Goal: Task Accomplishment & Management: Complete application form

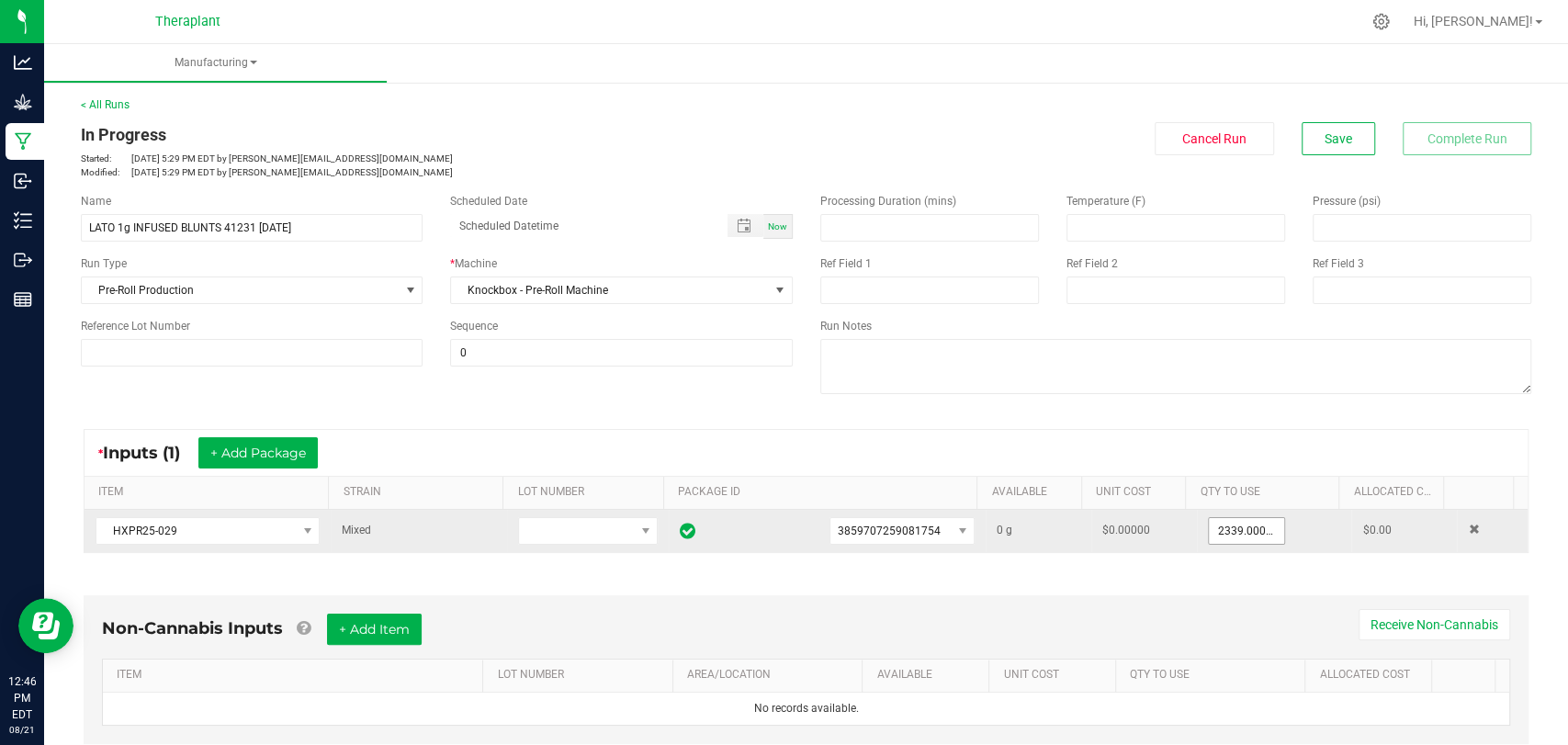
click at [1219, 529] on input "2339.0000 g" at bounding box center [1247, 532] width 76 height 26
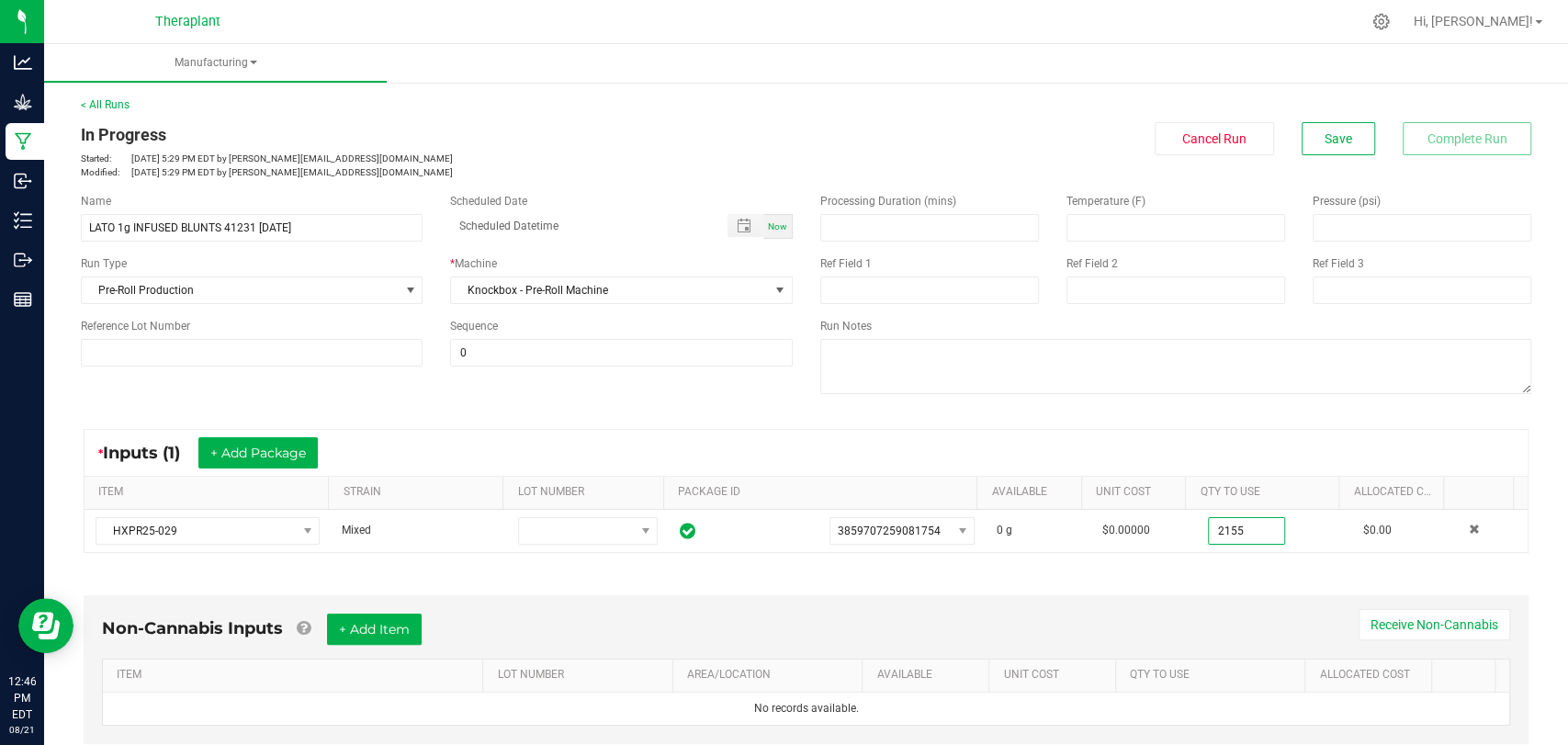
type input "2155.0000 g"
click at [1237, 575] on div "Non-Cannabis Inputs + Add Item Receive Non-Cannabis ITEM LOT NUMBER AREA/LOCATI…" at bounding box center [807, 674] width 1478 height 210
click at [1302, 130] on button "Save" at bounding box center [1339, 138] width 74 height 33
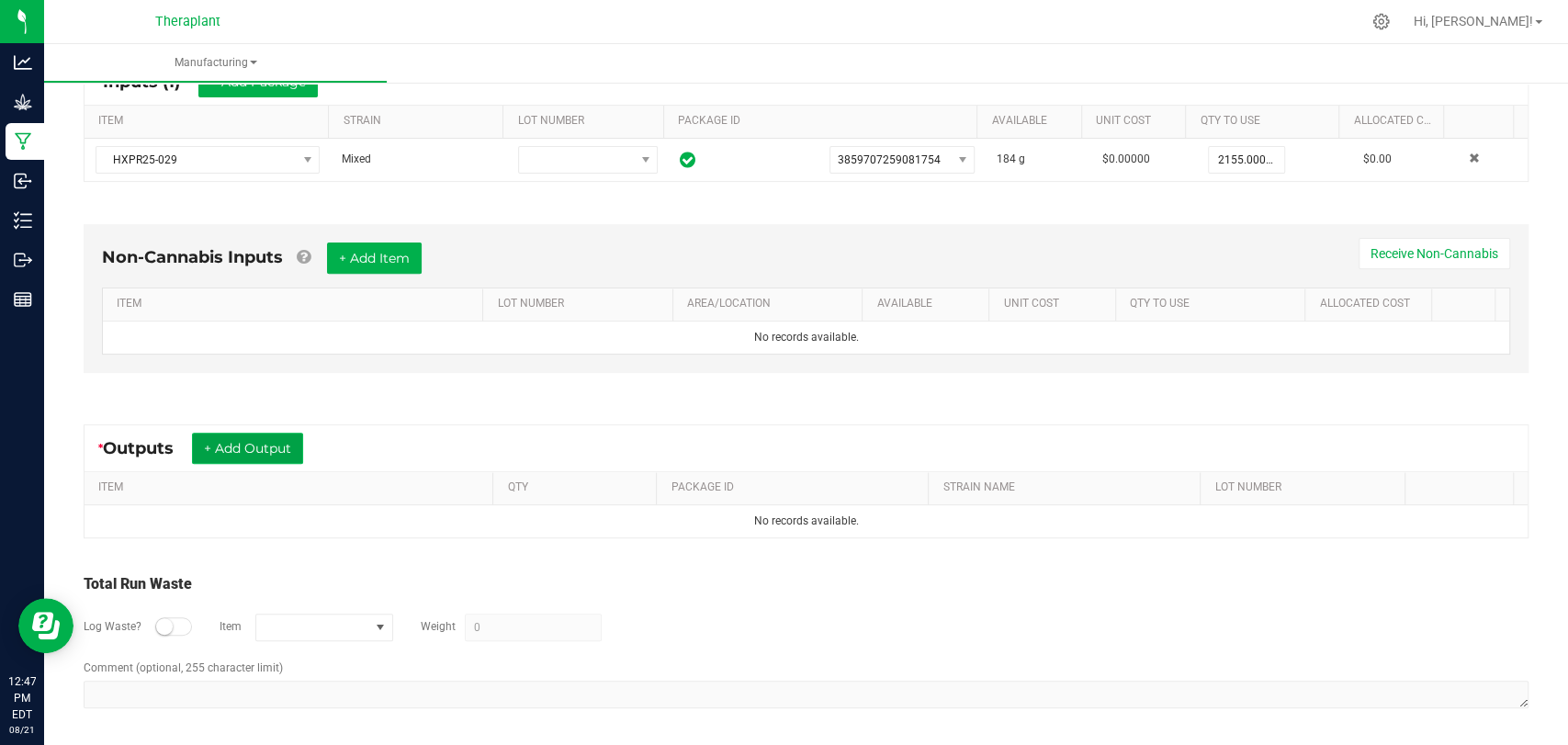
click at [219, 451] on button "+ Add Output" at bounding box center [247, 449] width 111 height 31
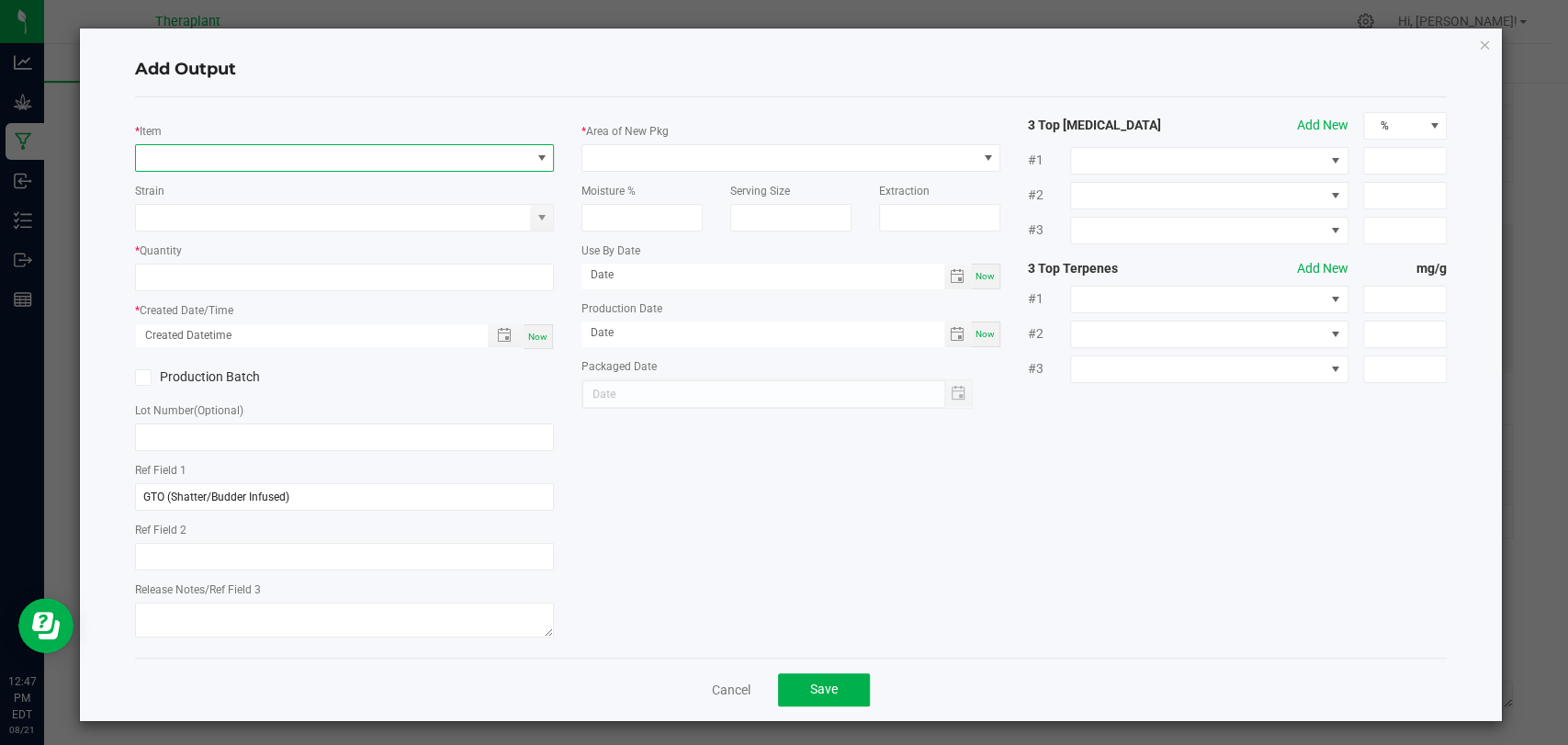
click at [287, 146] on span "NO DATA FOUND" at bounding box center [332, 158] width 394 height 26
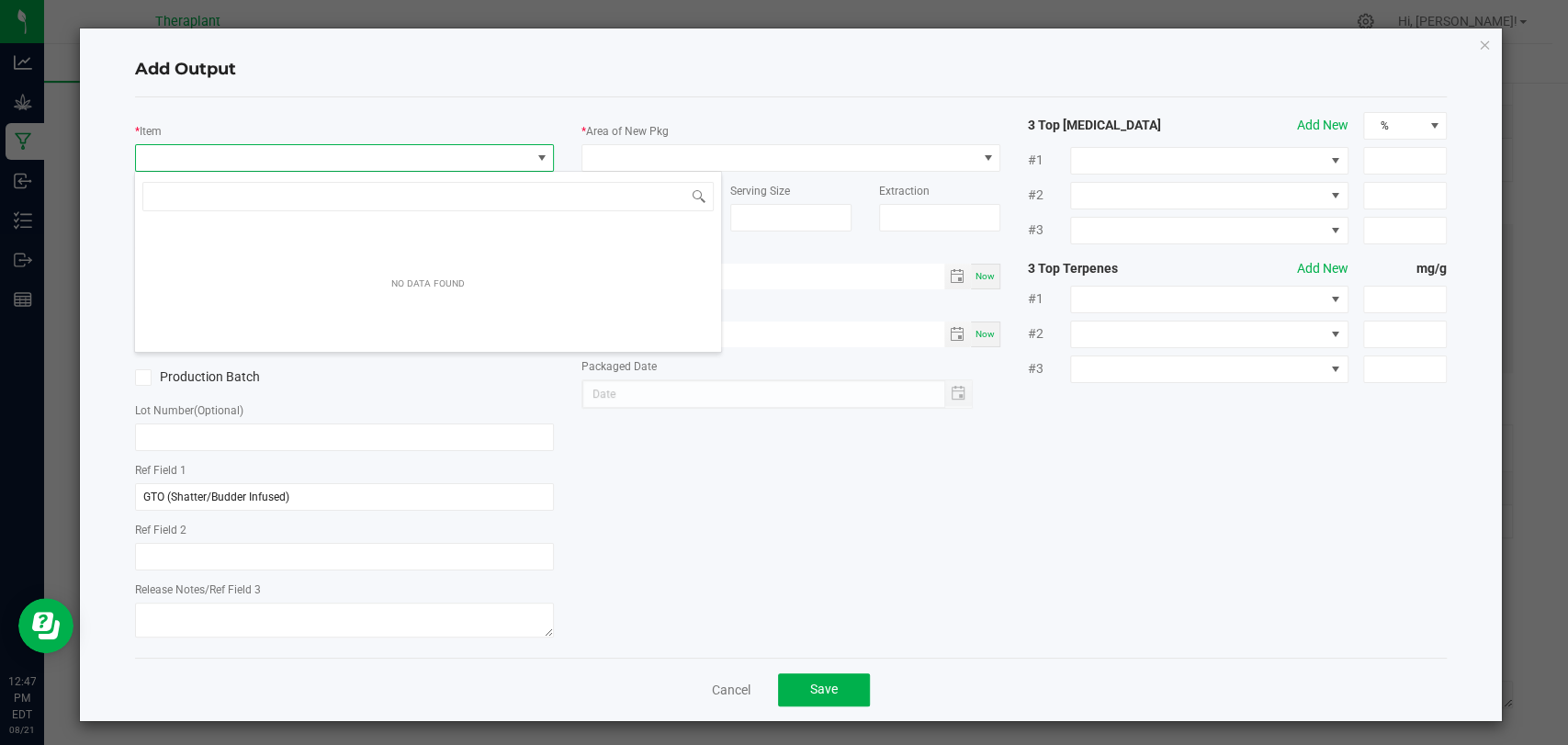
scroll to position [27, 413]
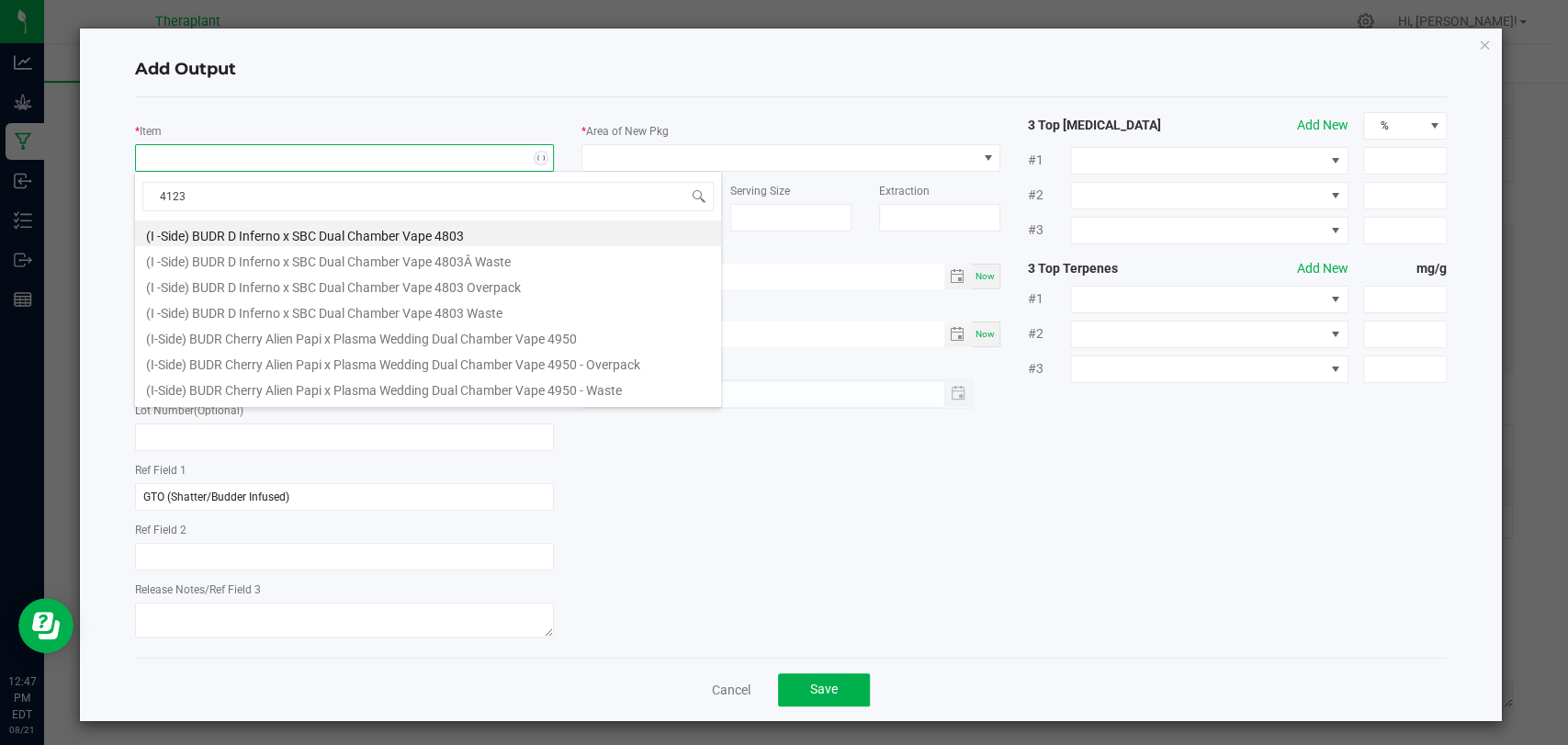
type input "41231"
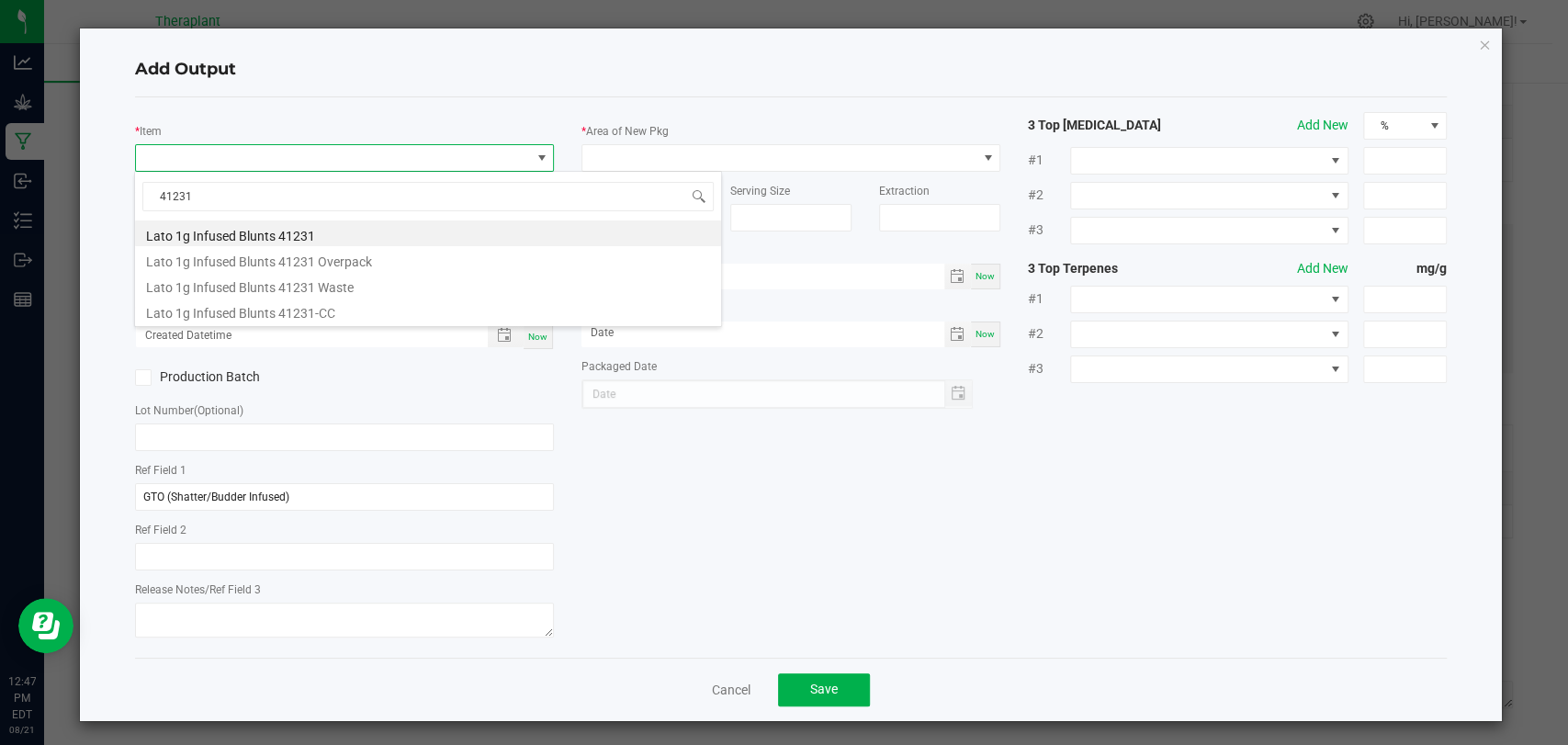
click at [286, 230] on li "Lato 1g Infused Blunts 41231" at bounding box center [427, 234] width 586 height 26
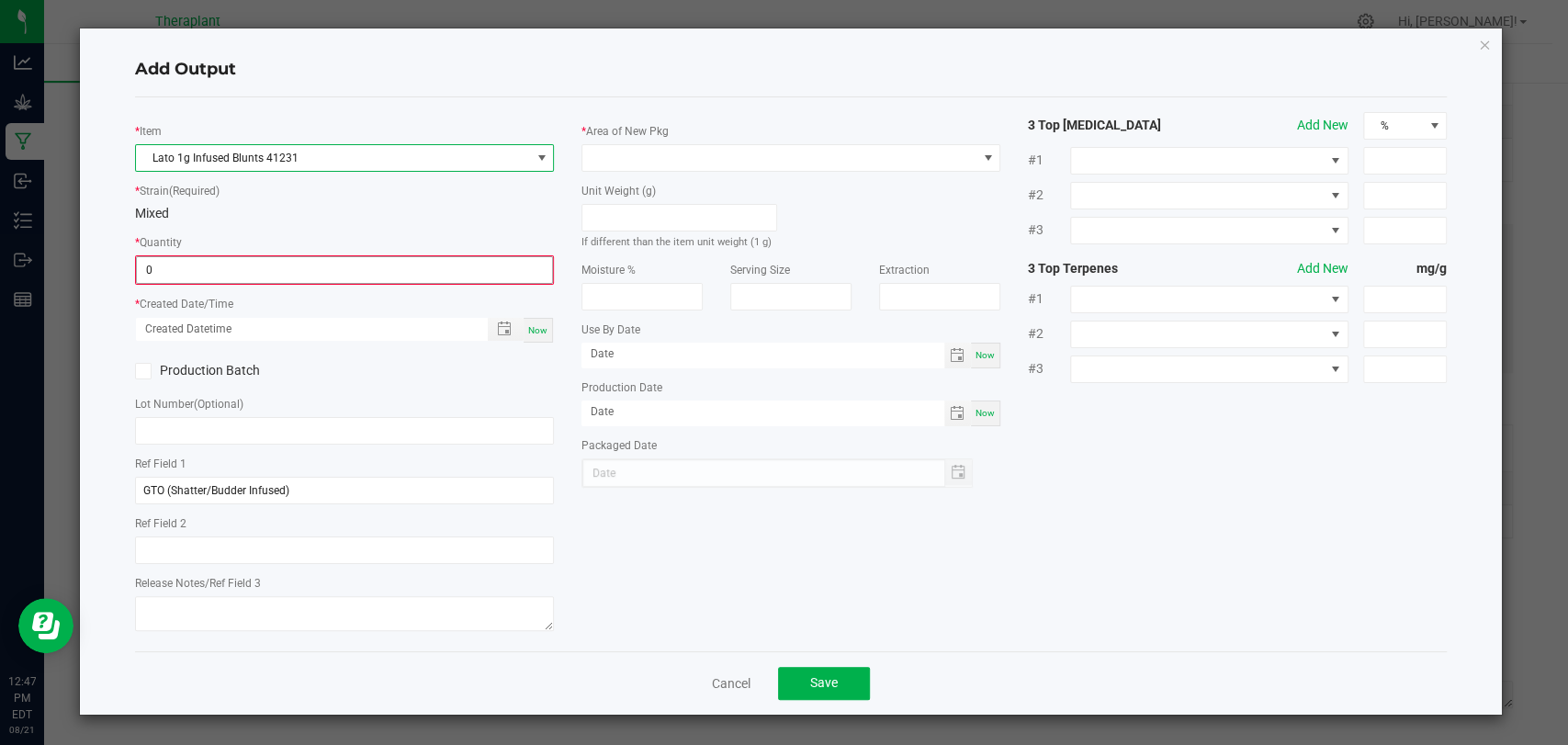
click at [276, 259] on input "0" at bounding box center [344, 270] width 415 height 26
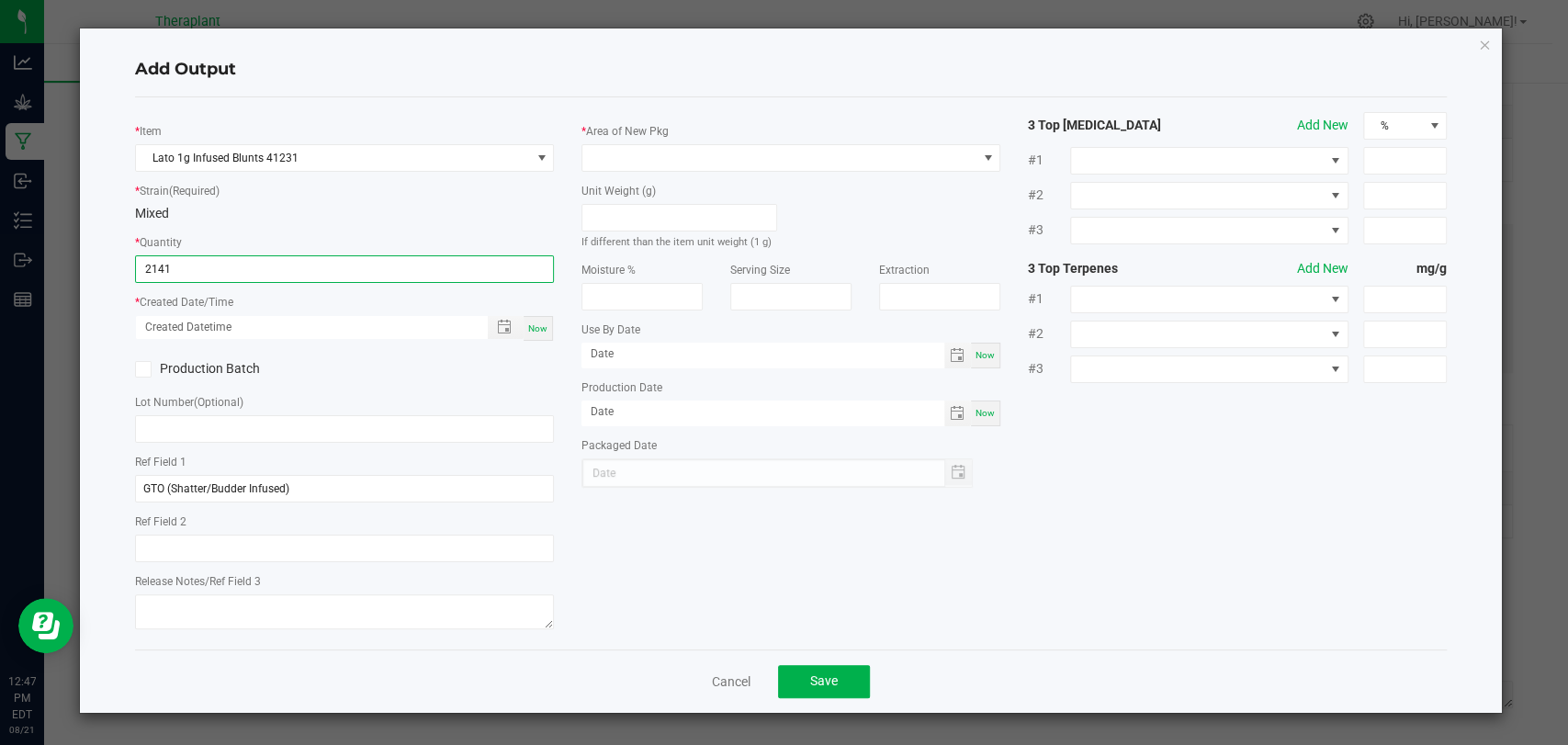
type input "2141 ea"
click at [529, 325] on span "Now" at bounding box center [537, 328] width 19 height 10
type input "[DATE] 12:47 PM"
type input "[DATE]"
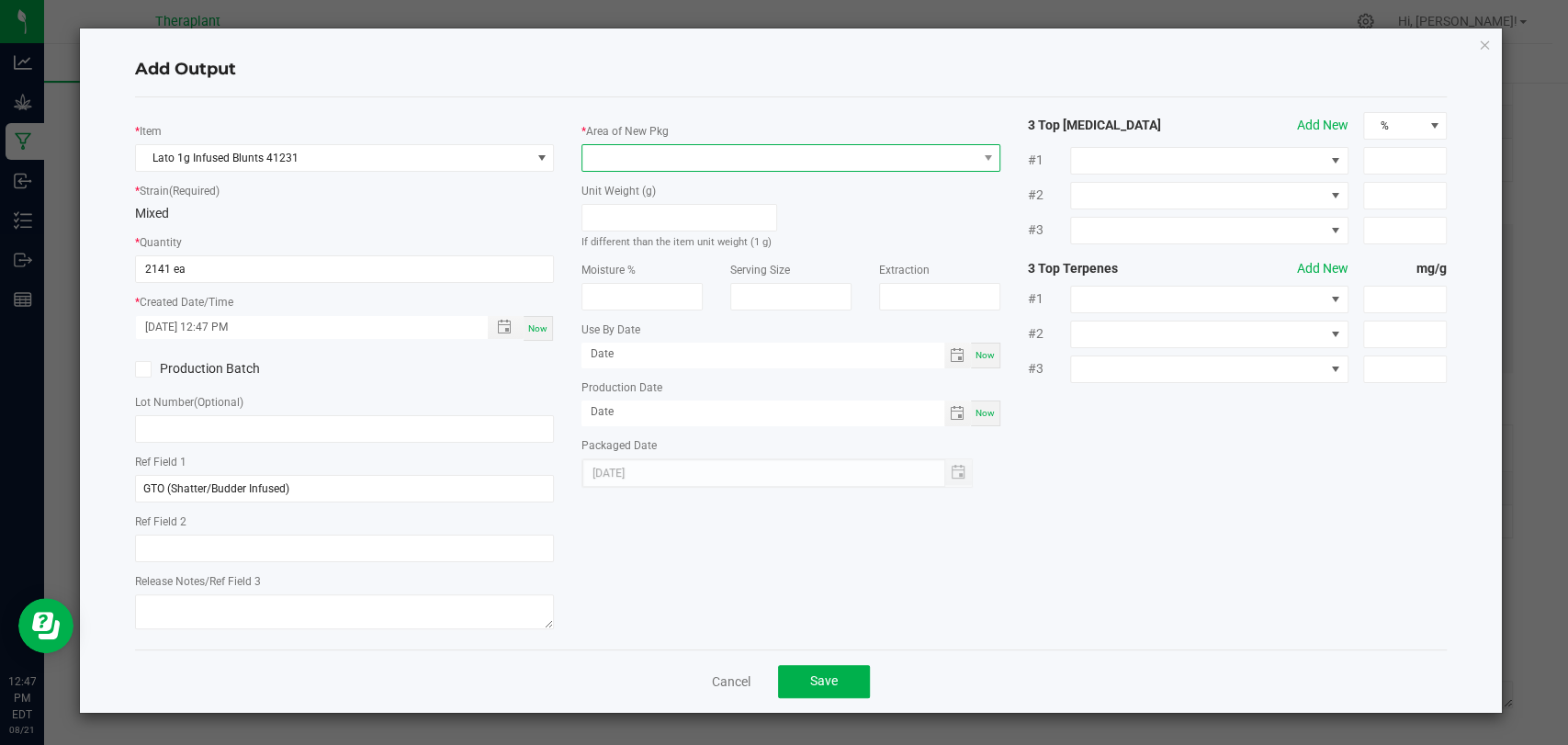
click at [607, 163] on span at bounding box center [779, 158] width 394 height 26
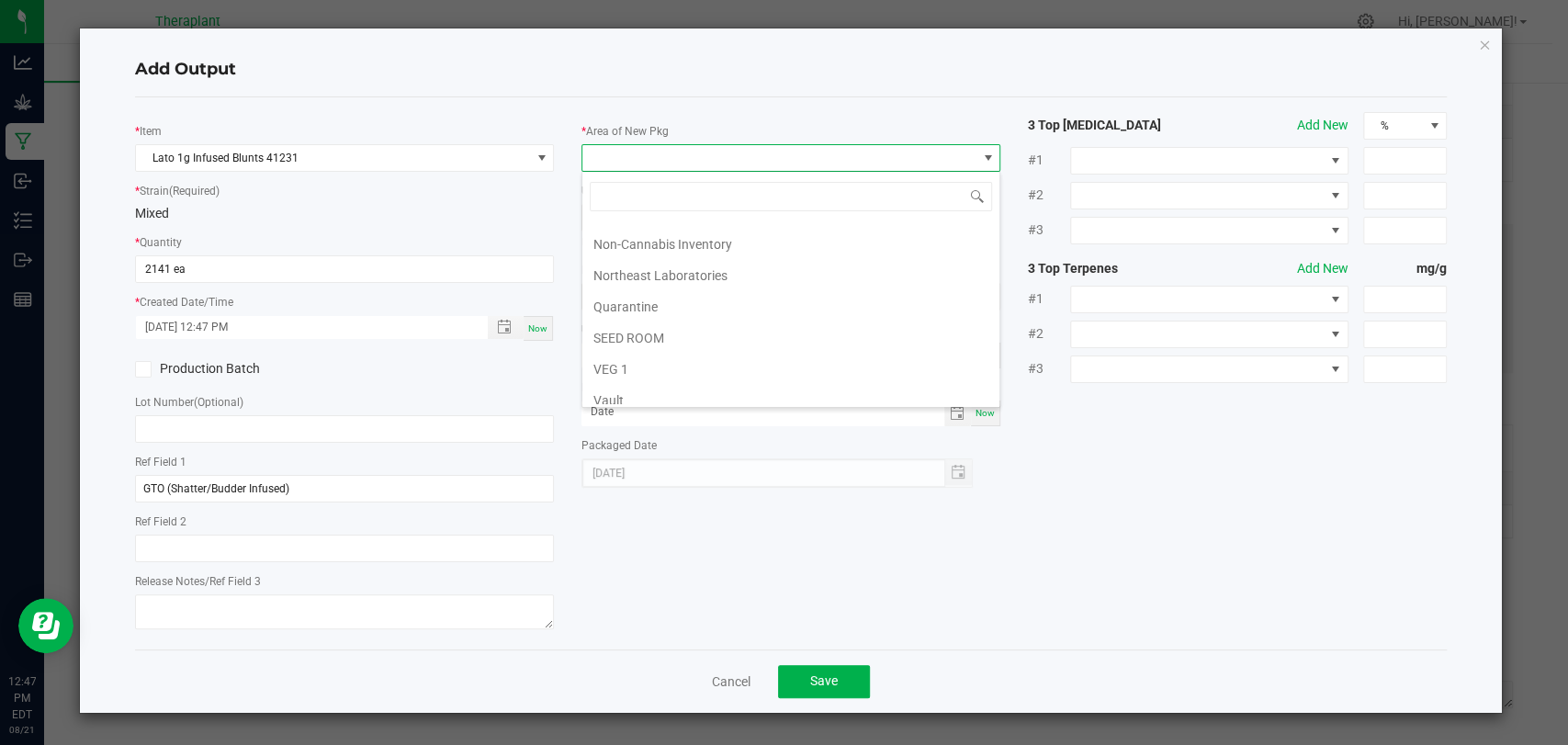
scroll to position [343, 0]
click at [625, 325] on li "Vault 2" at bounding box center [791, 330] width 417 height 31
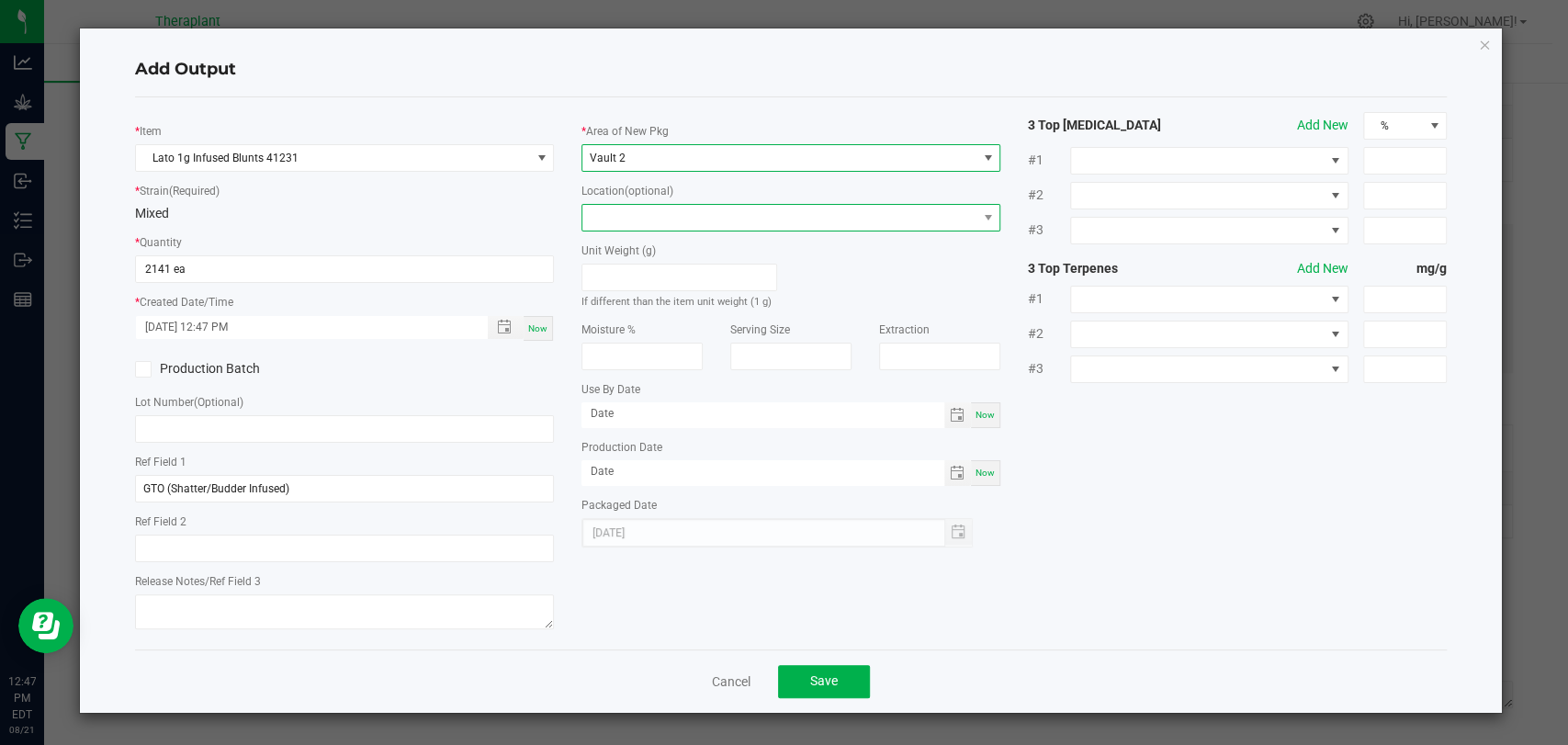
click at [632, 213] on span at bounding box center [779, 218] width 394 height 26
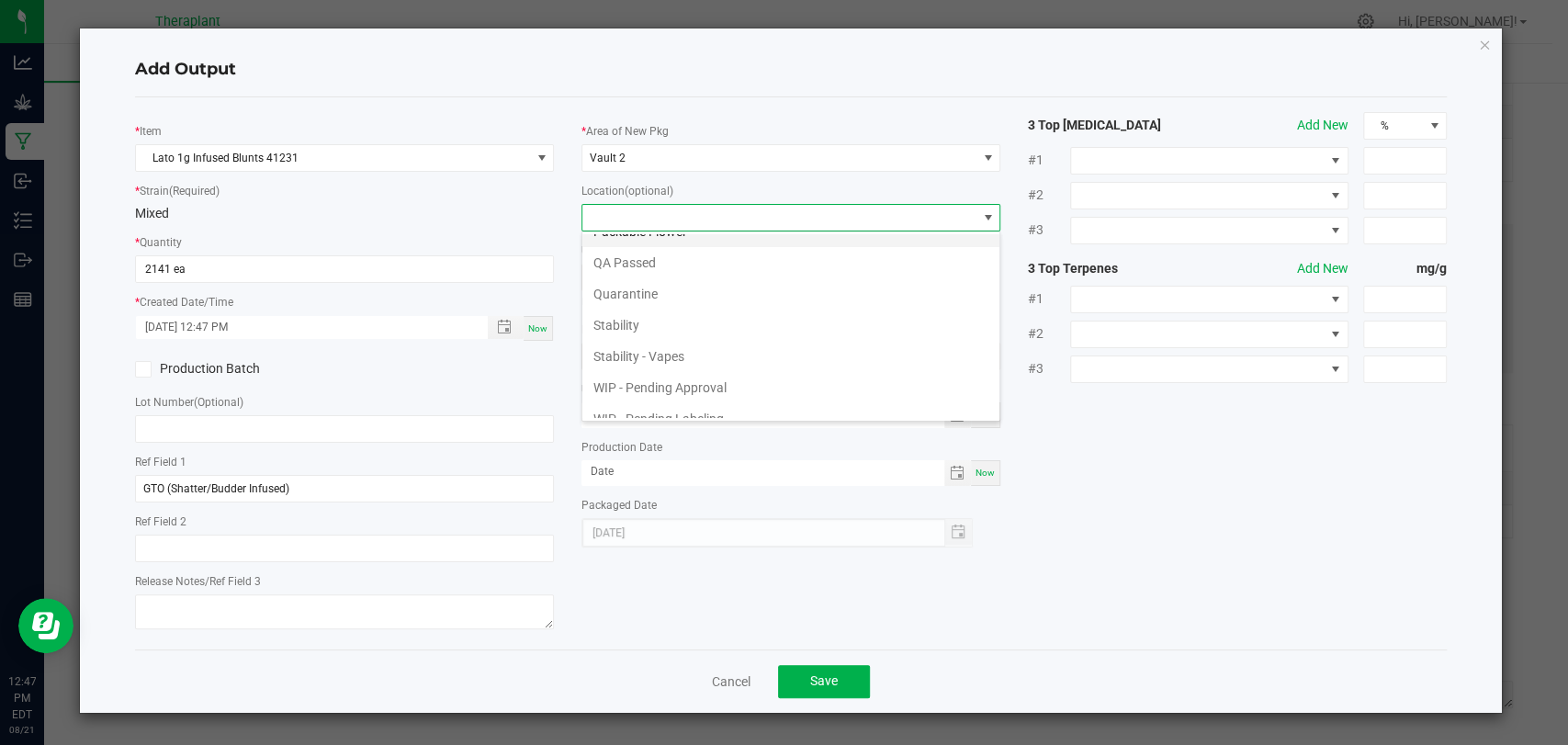
scroll to position [126, 0]
click at [676, 340] on li "WIP - Pending Approval" at bounding box center [791, 342] width 417 height 31
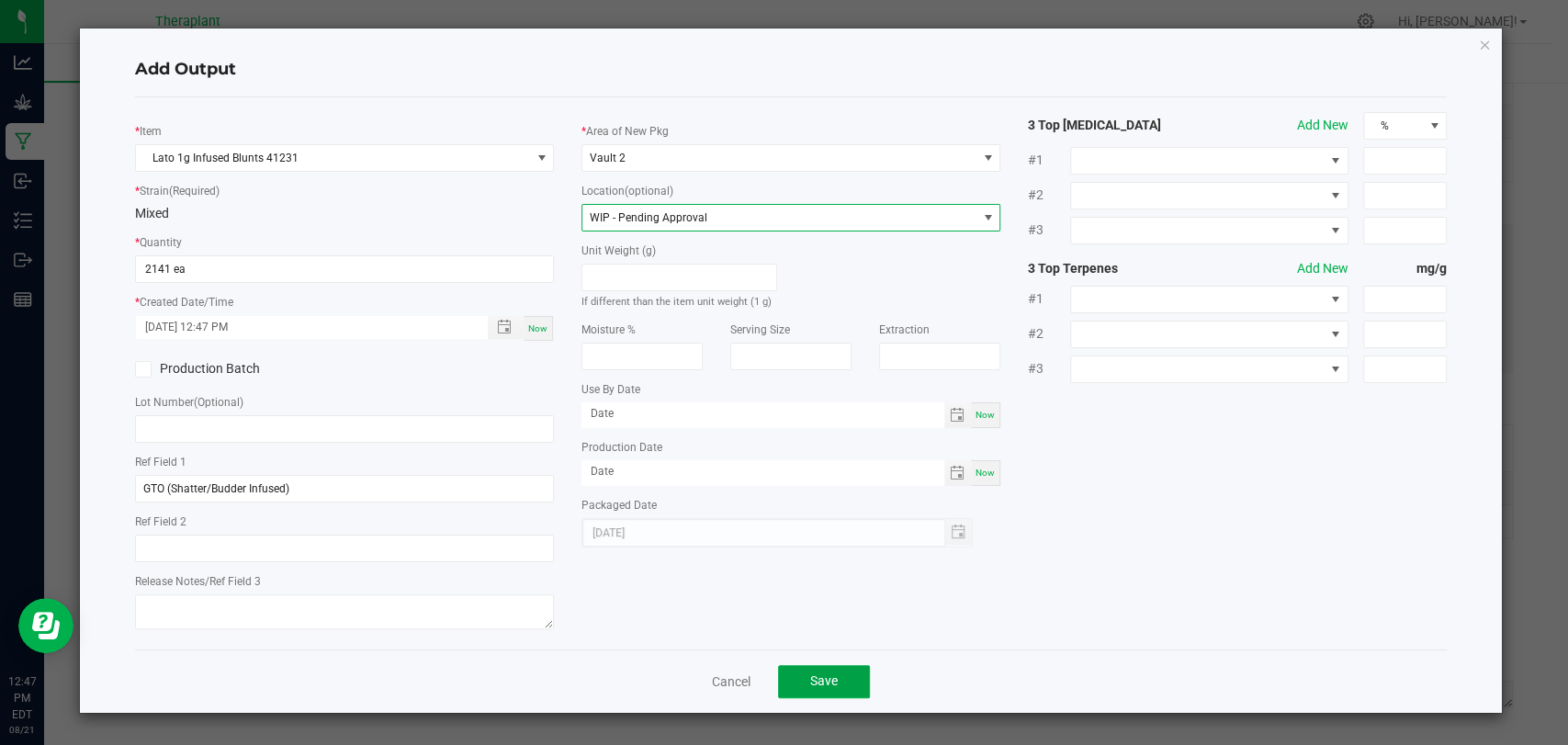
click at [827, 675] on span "Save" at bounding box center [824, 681] width 28 height 15
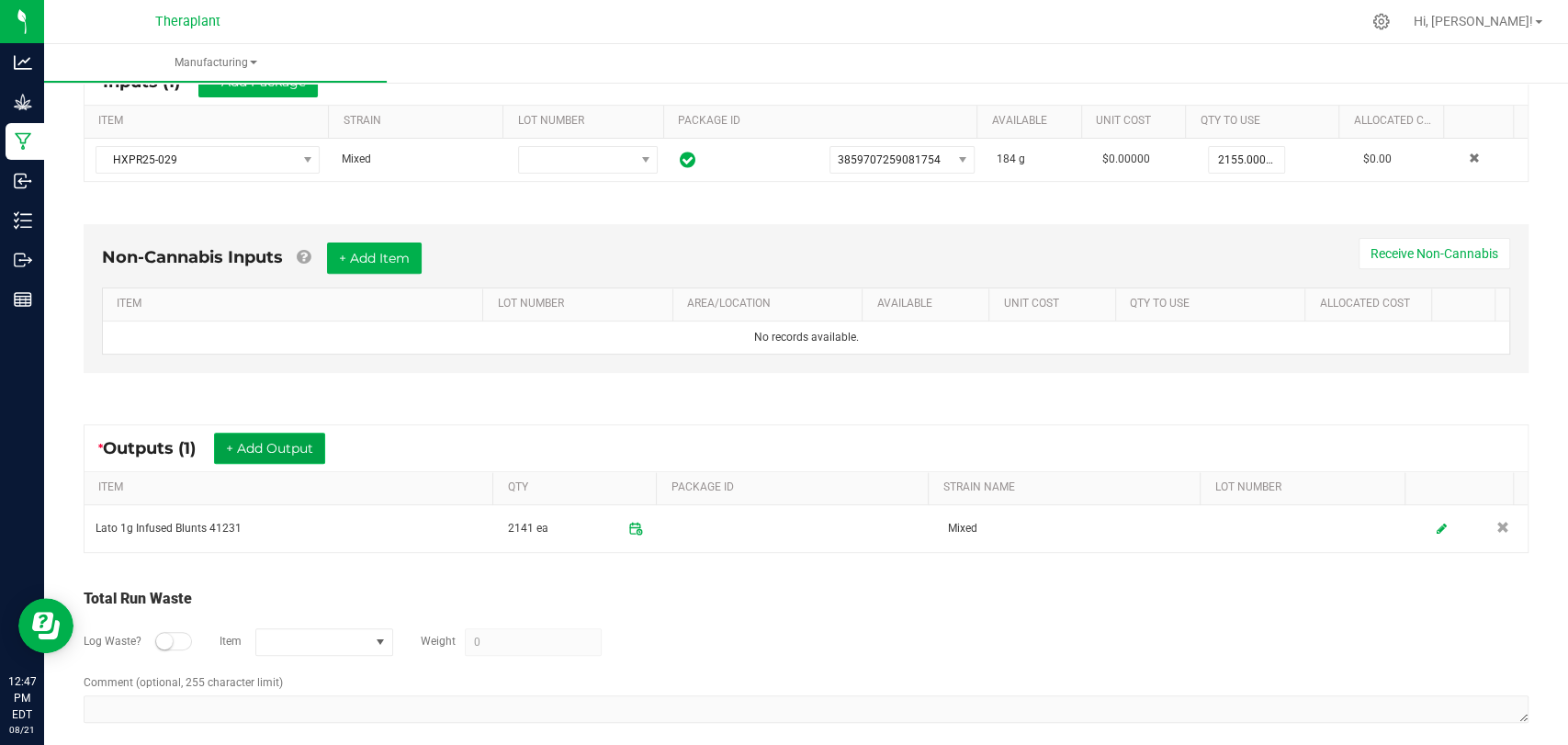
click at [241, 434] on button "+ Add Output" at bounding box center [269, 449] width 111 height 31
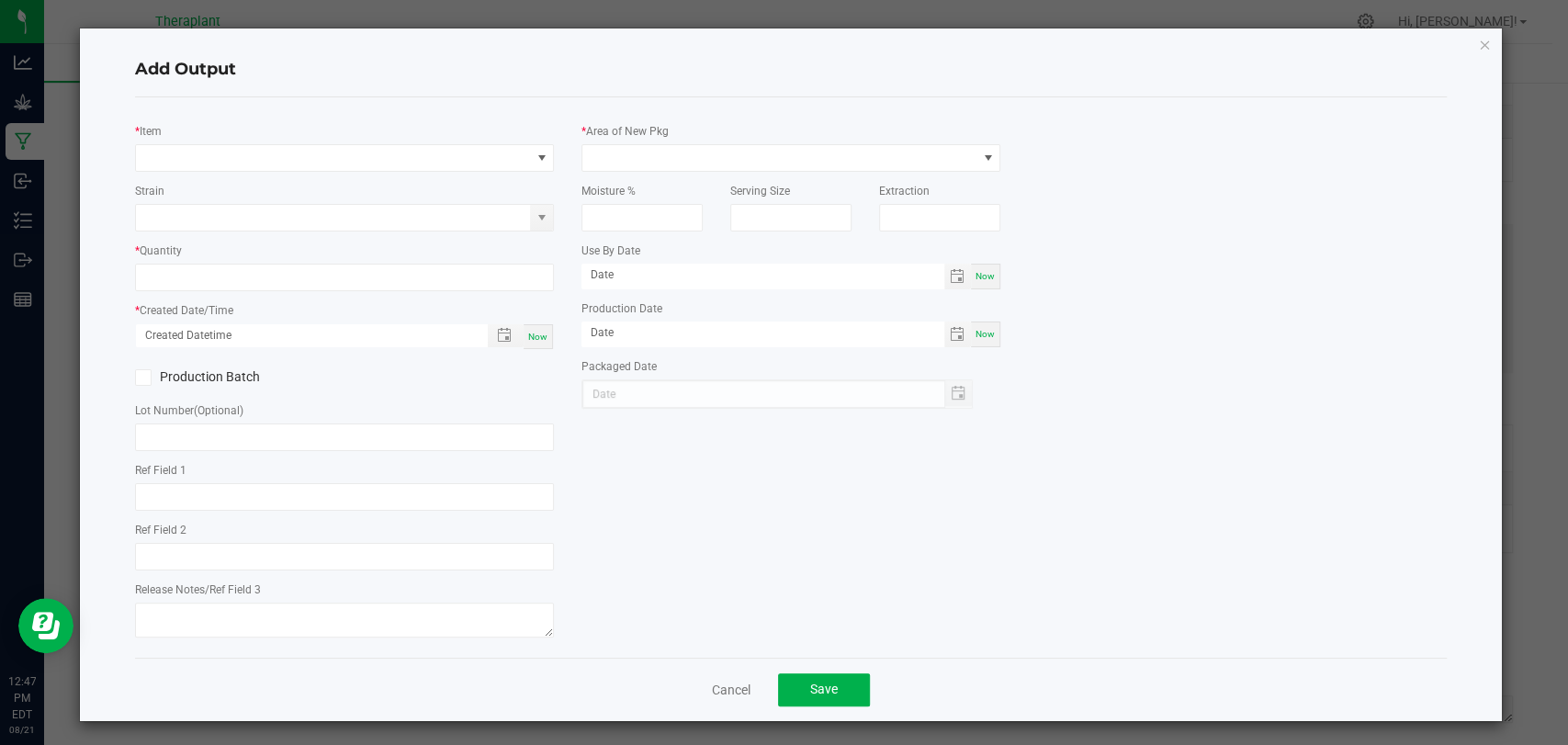
type input "GTO (Shatter/Budder Infused)"
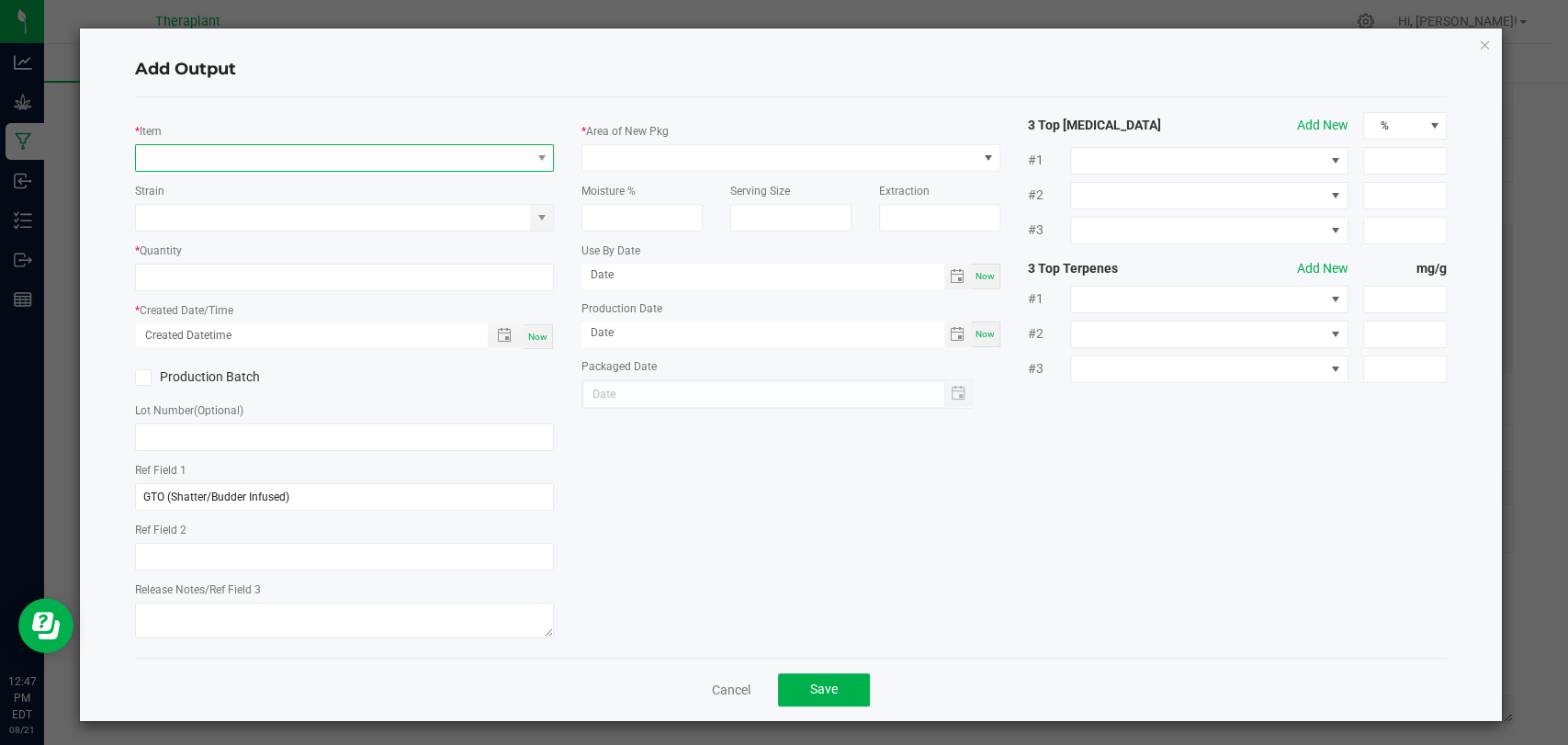
click at [284, 163] on span "NO DATA FOUND" at bounding box center [332, 158] width 394 height 26
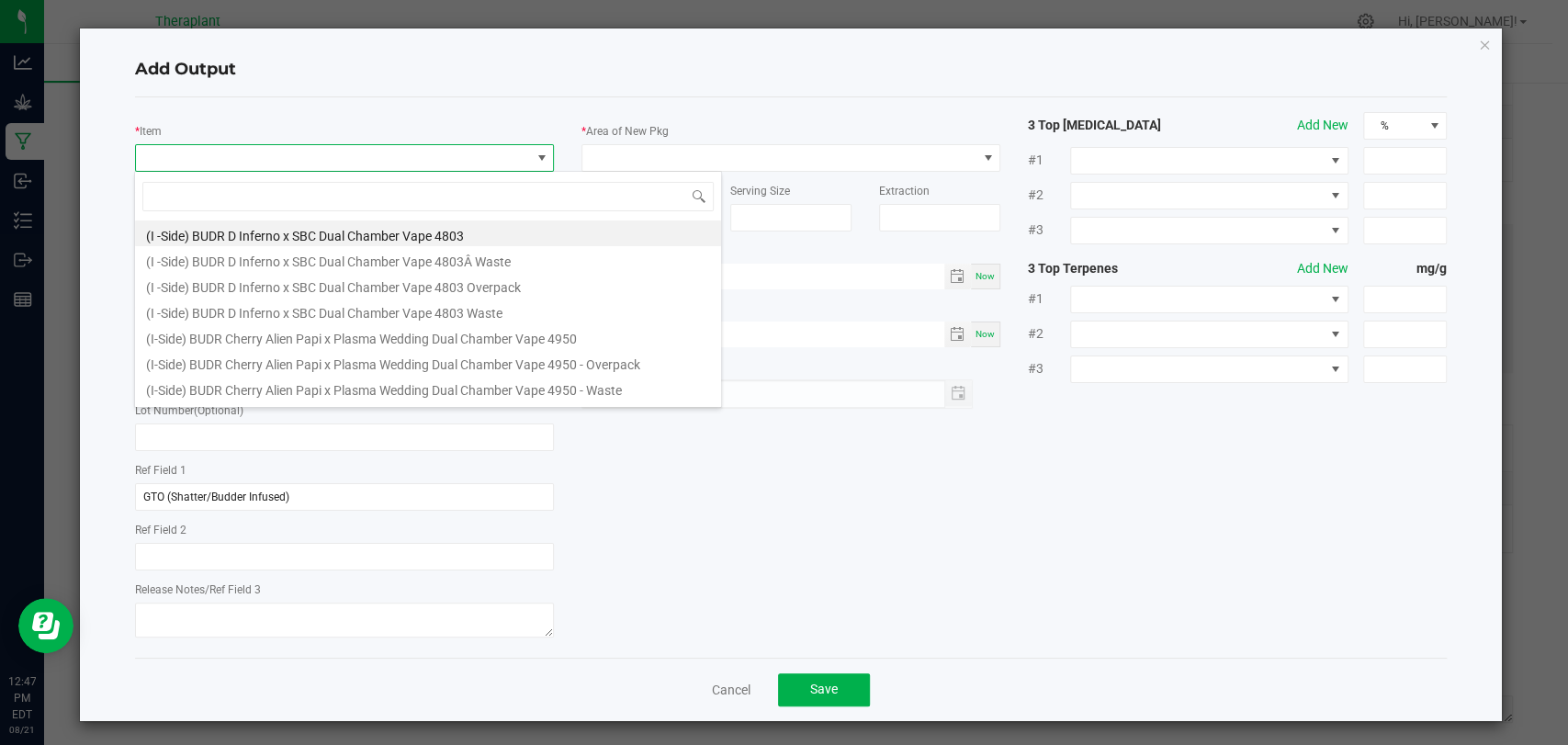
scroll to position [27, 413]
type input "7"
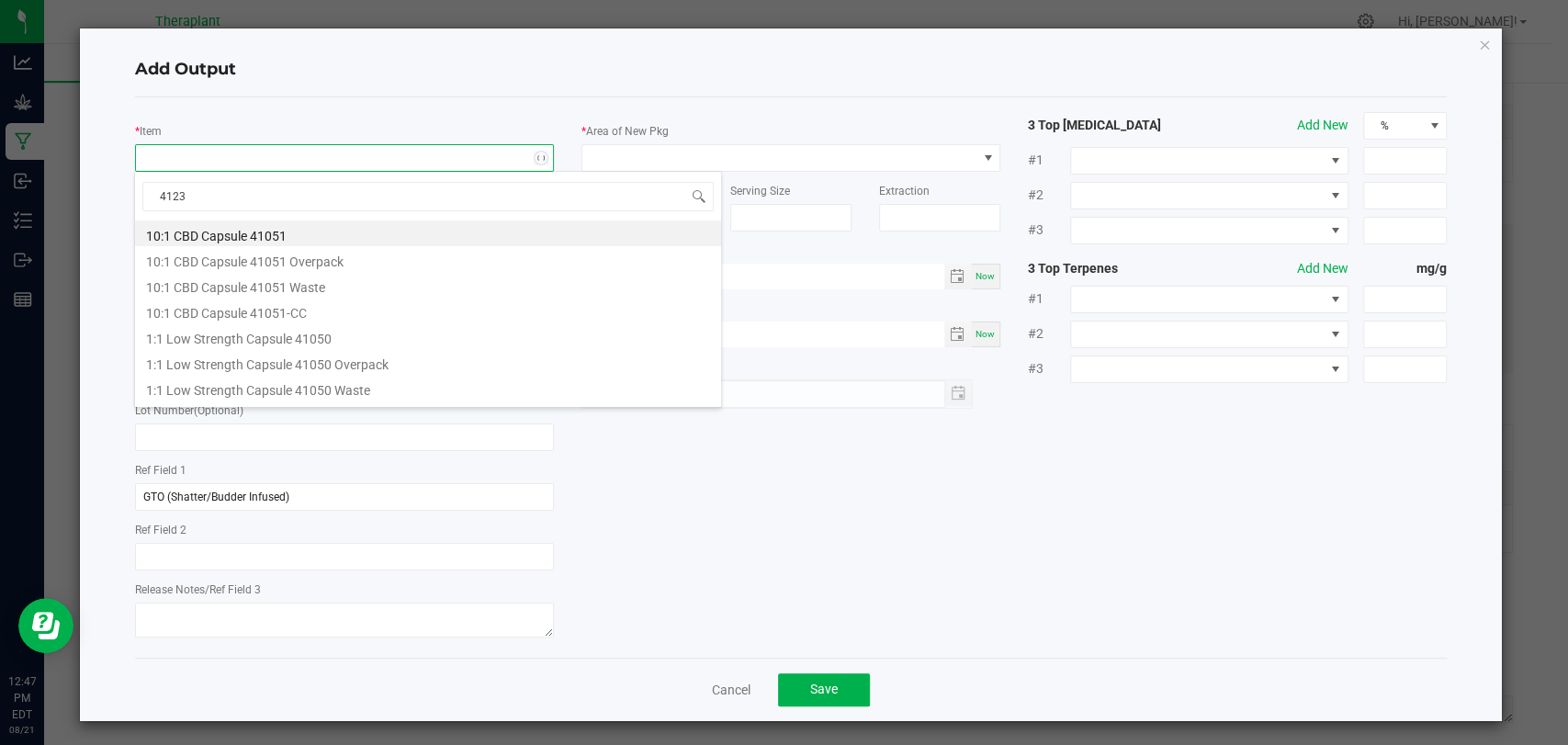
type input "41231"
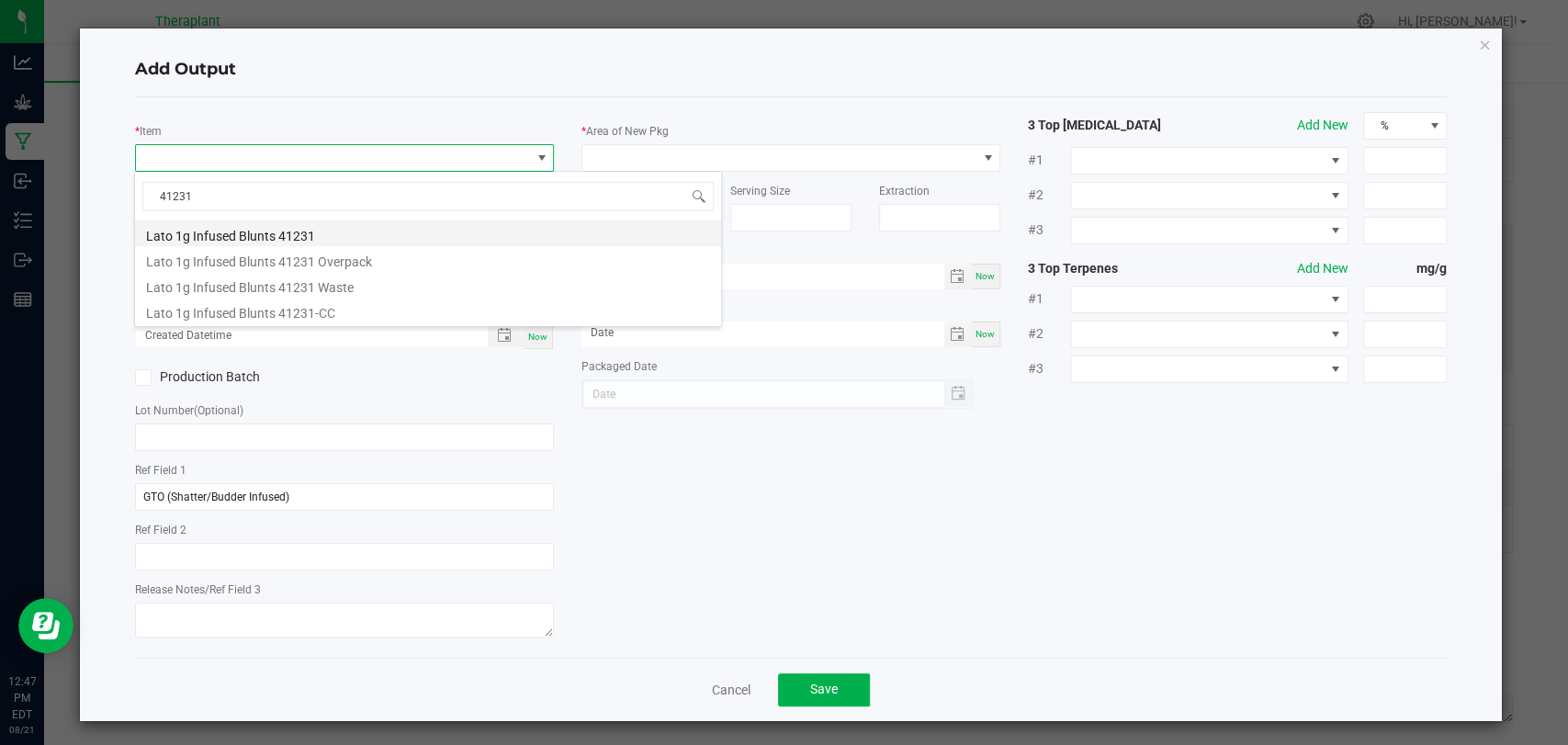
click at [284, 226] on li "Lato 1g Infused Blunts 41231" at bounding box center [427, 234] width 586 height 26
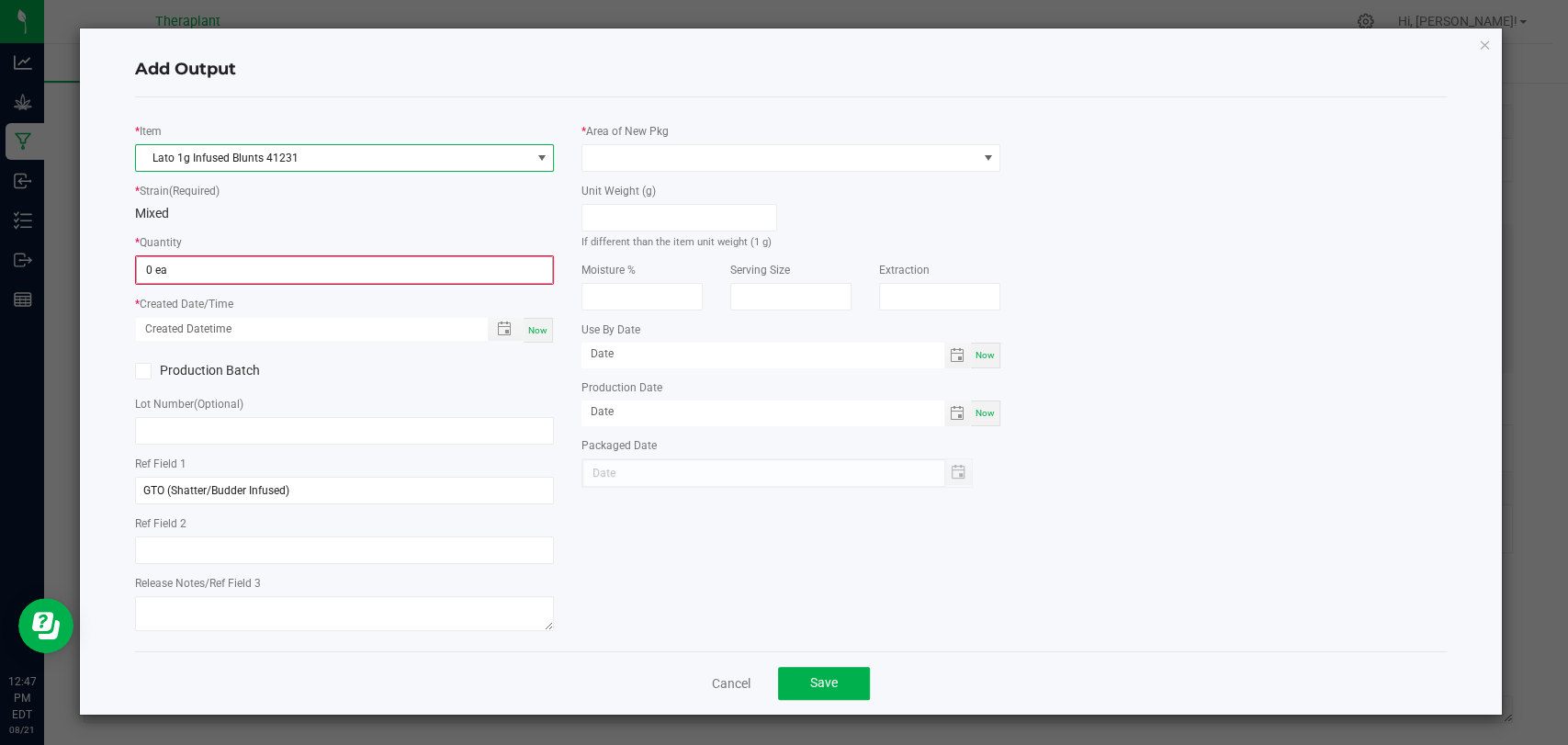
click at [272, 278] on input "0 ea" at bounding box center [344, 270] width 415 height 26
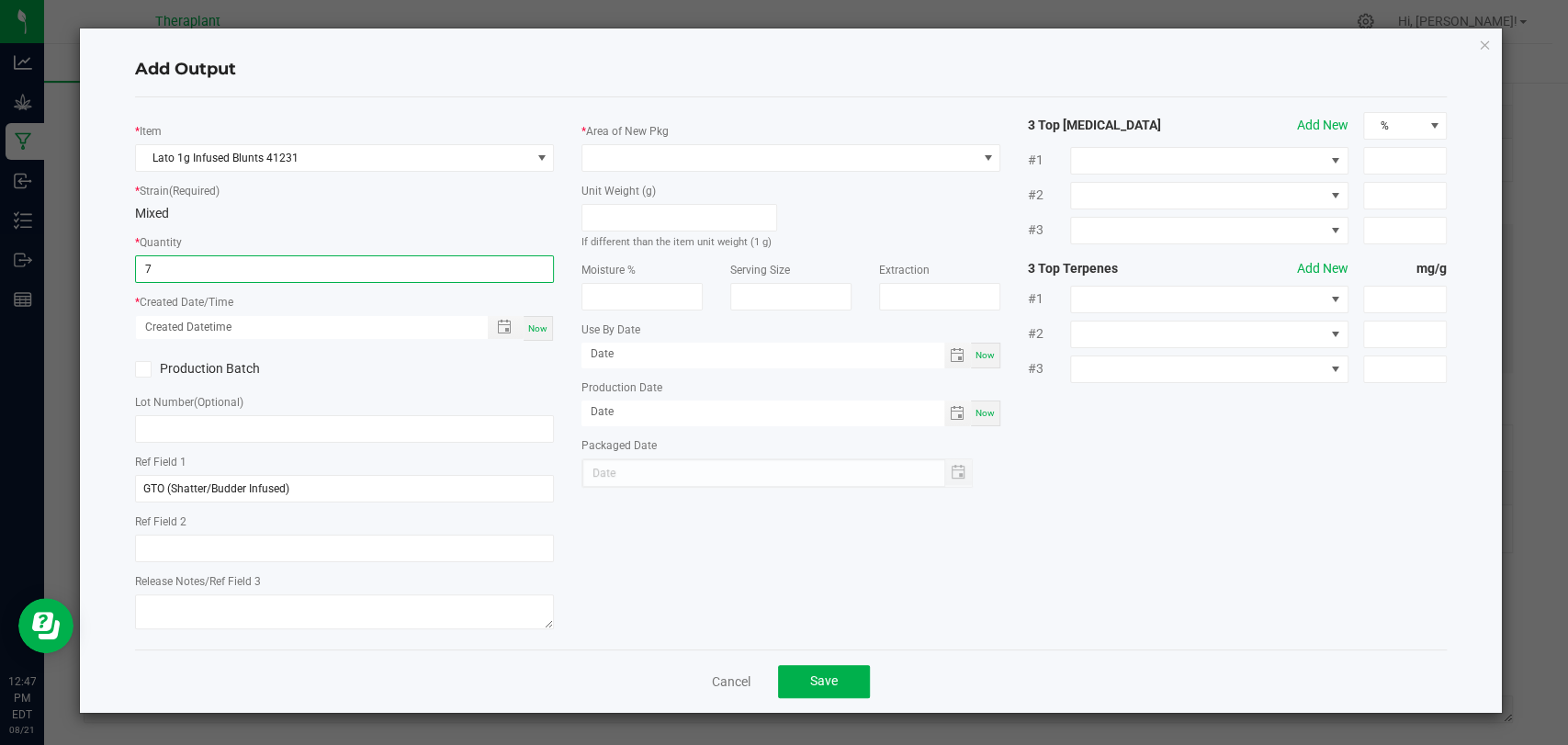
type input "7 ea"
click at [544, 328] on span "Now" at bounding box center [537, 328] width 19 height 10
type input "[DATE] 12:47 PM"
type input "[DATE]"
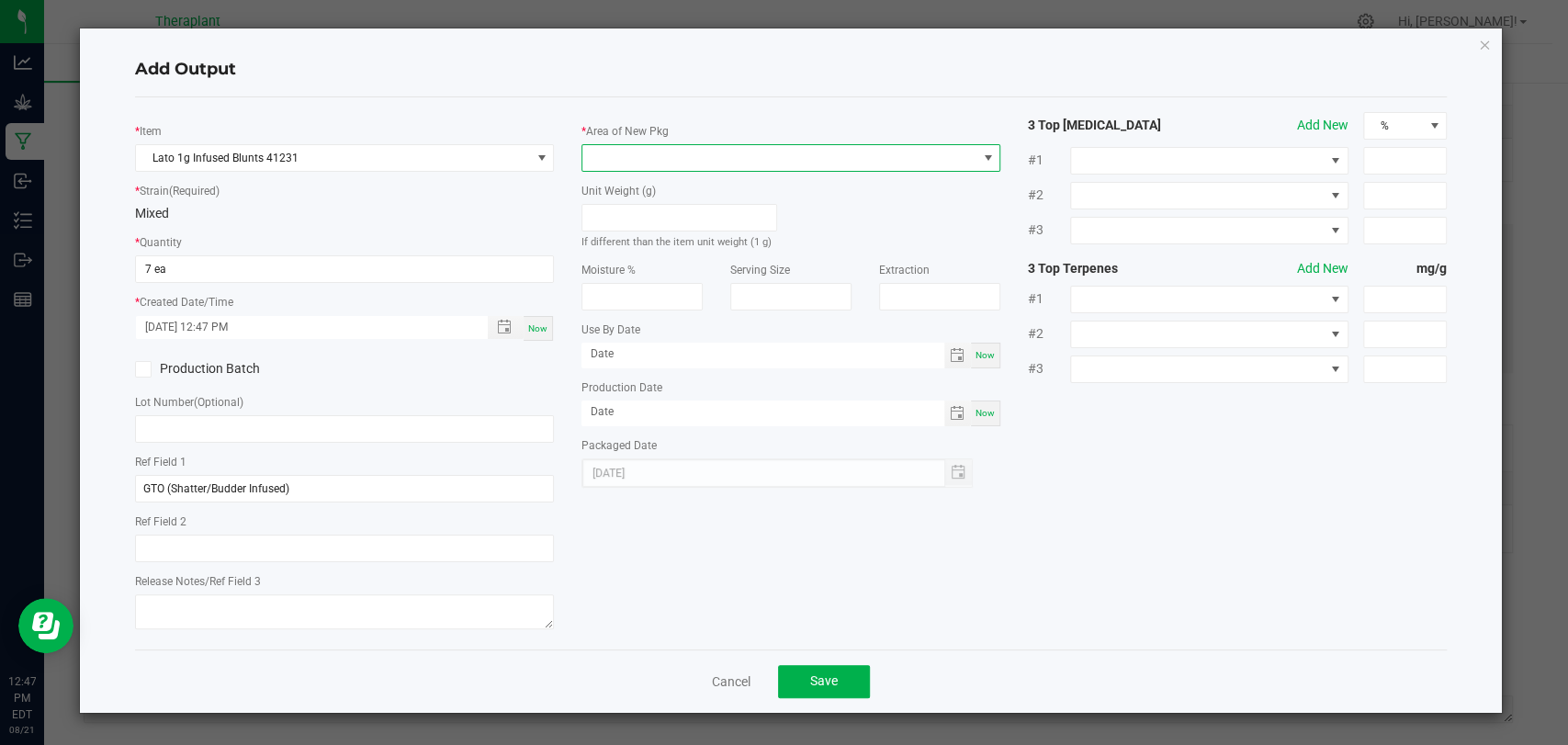
click at [619, 154] on span at bounding box center [779, 158] width 394 height 26
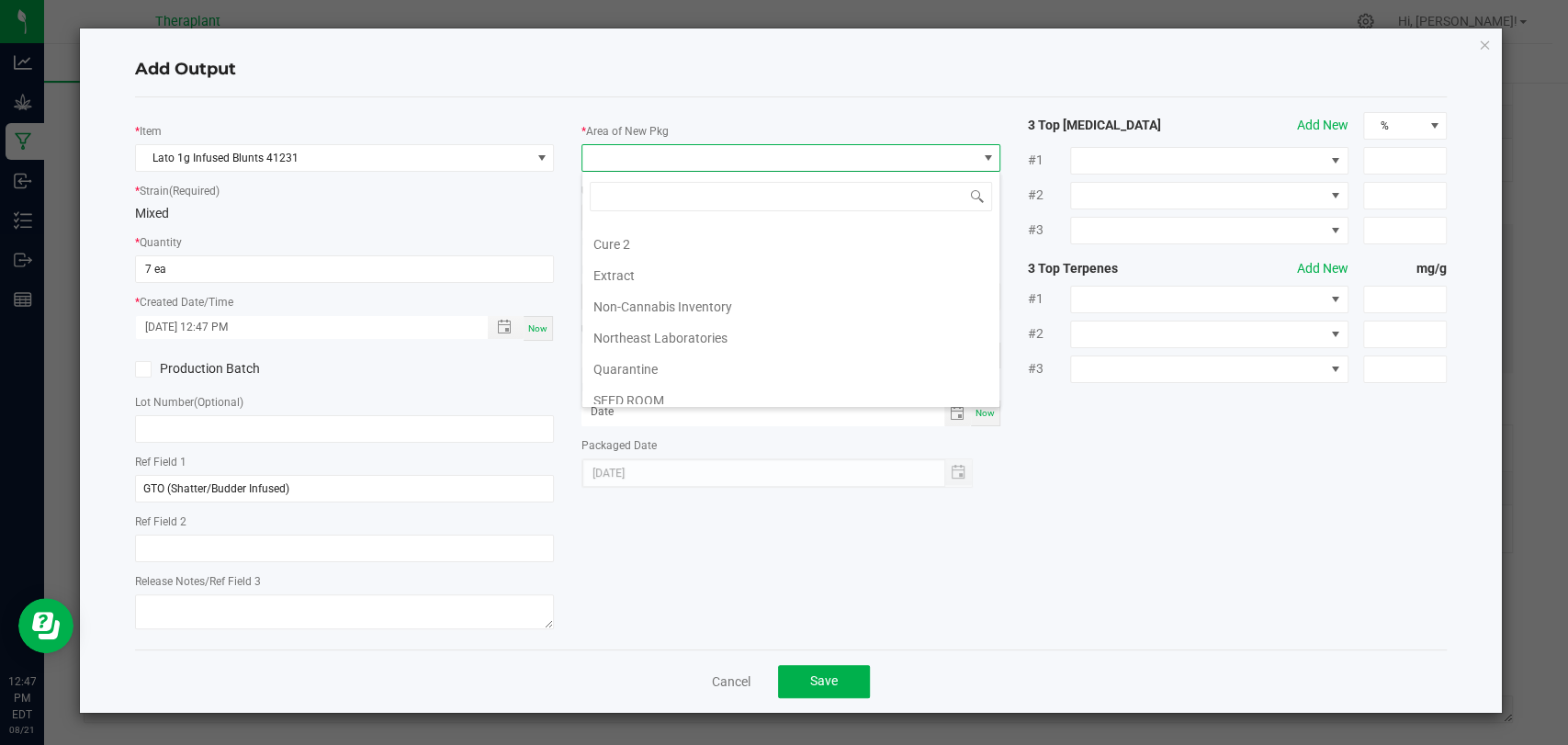
scroll to position [343, 0]
click at [632, 318] on li "Vault 2" at bounding box center [791, 330] width 417 height 31
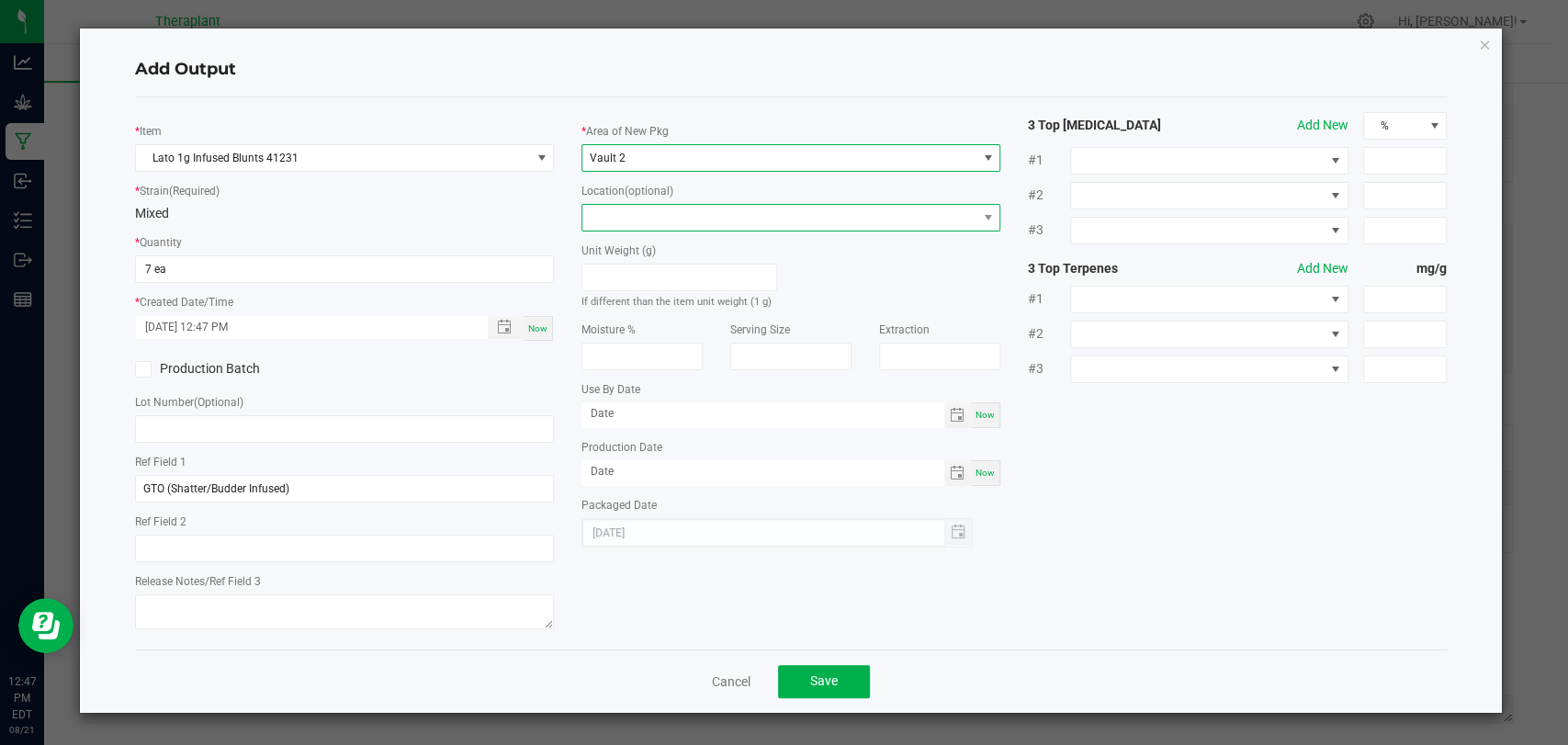
click at [641, 222] on span at bounding box center [779, 218] width 394 height 26
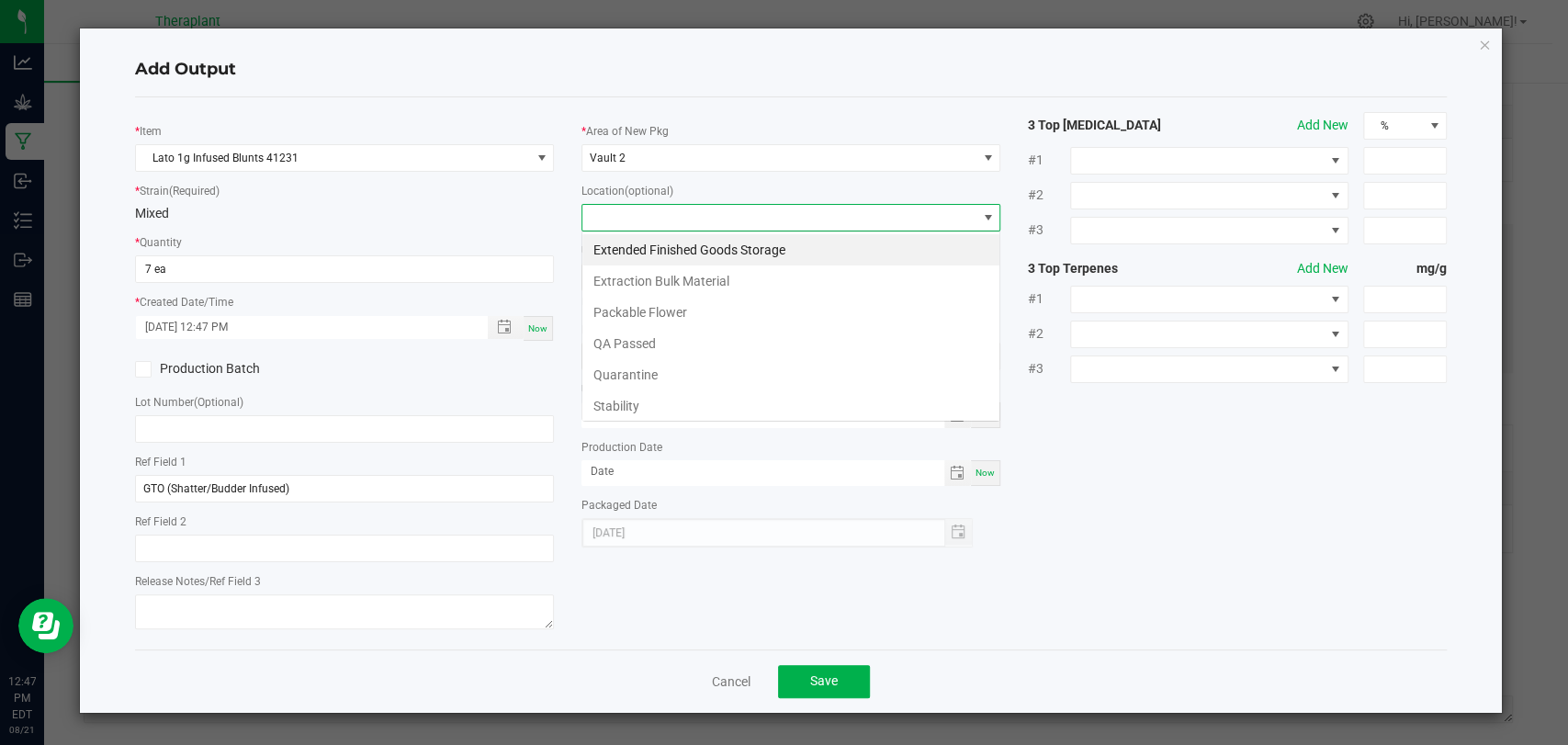
scroll to position [27, 419]
click at [616, 394] on li "Stability" at bounding box center [791, 406] width 417 height 31
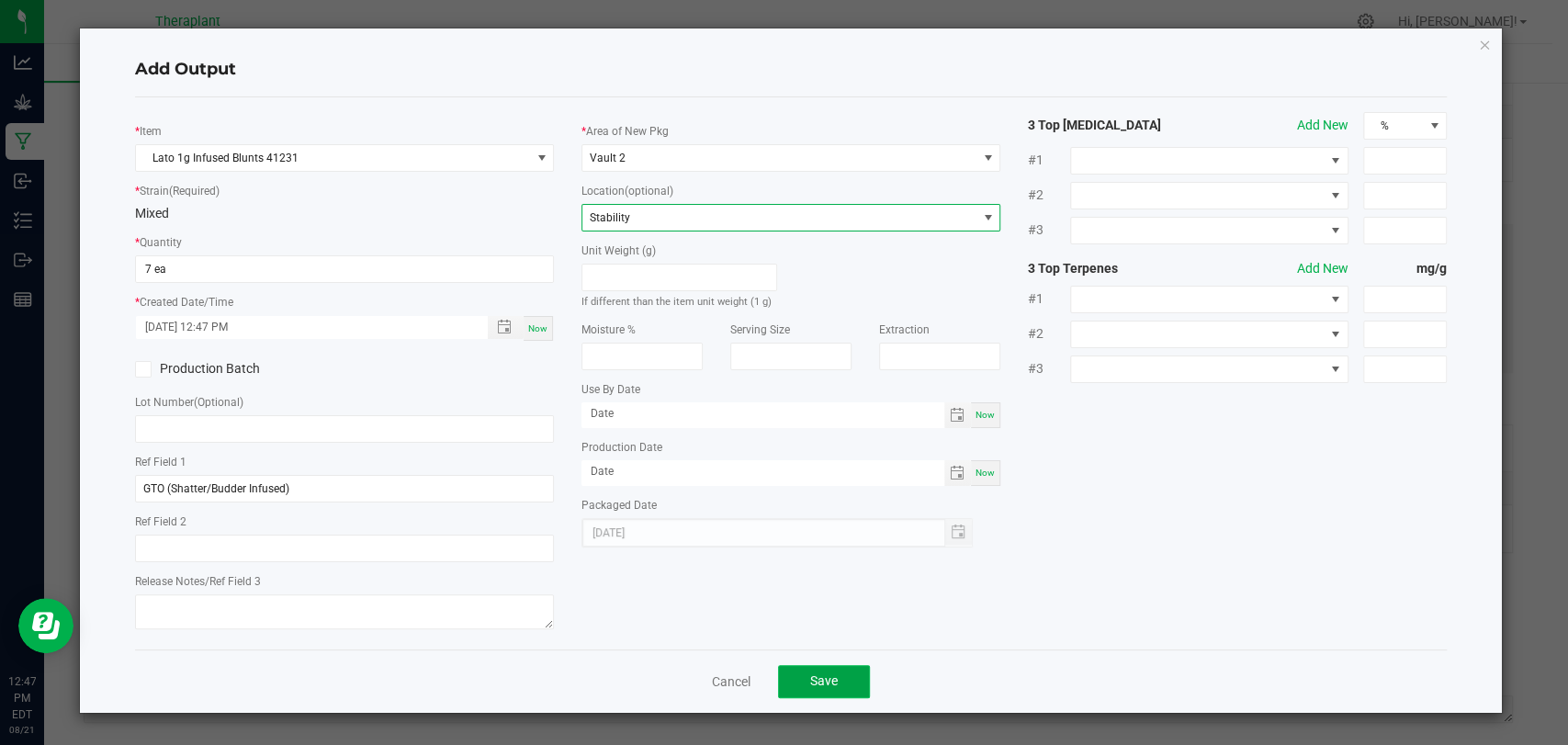
click at [808, 680] on button "Save" at bounding box center [824, 682] width 92 height 33
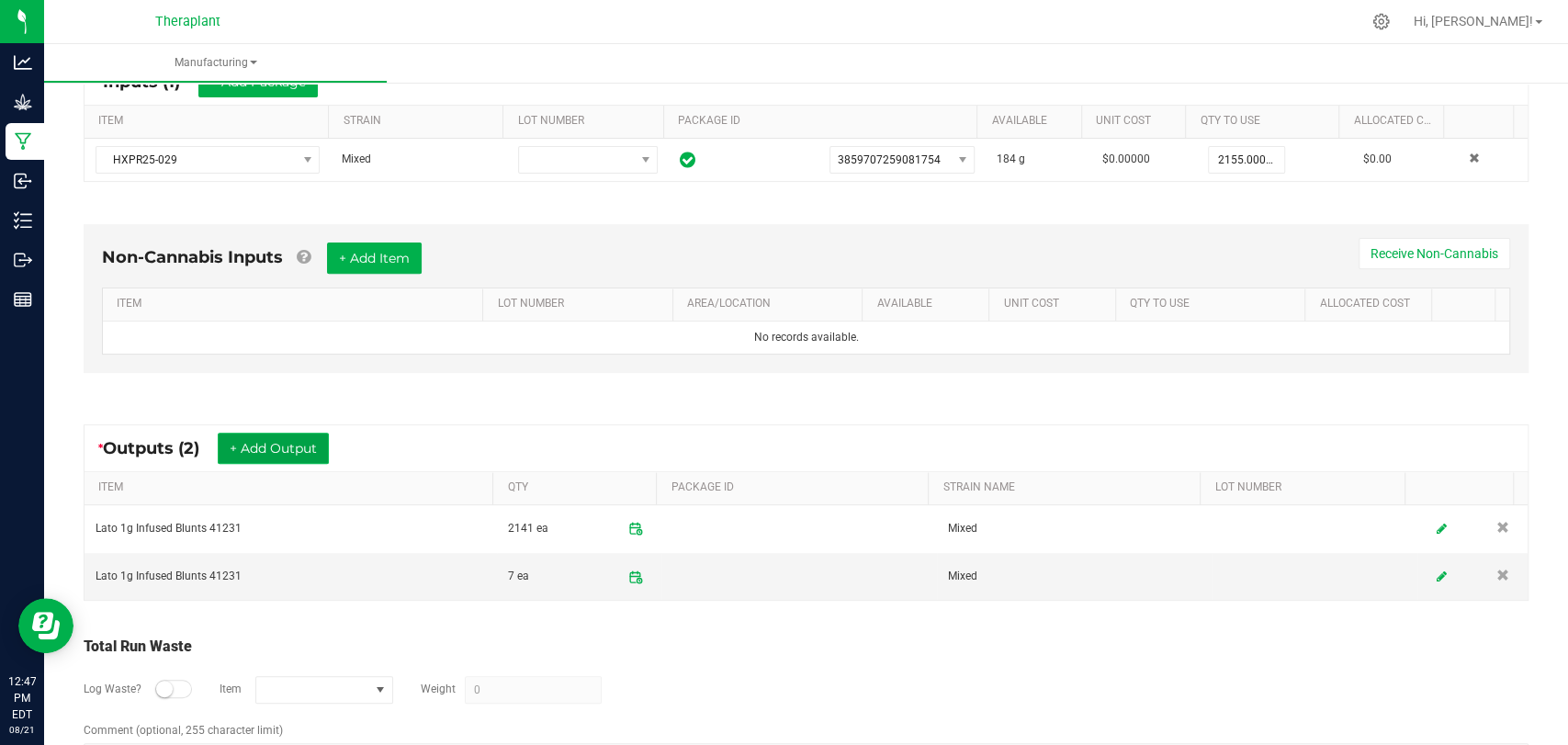
click at [297, 440] on button "+ Add Output" at bounding box center [273, 449] width 111 height 31
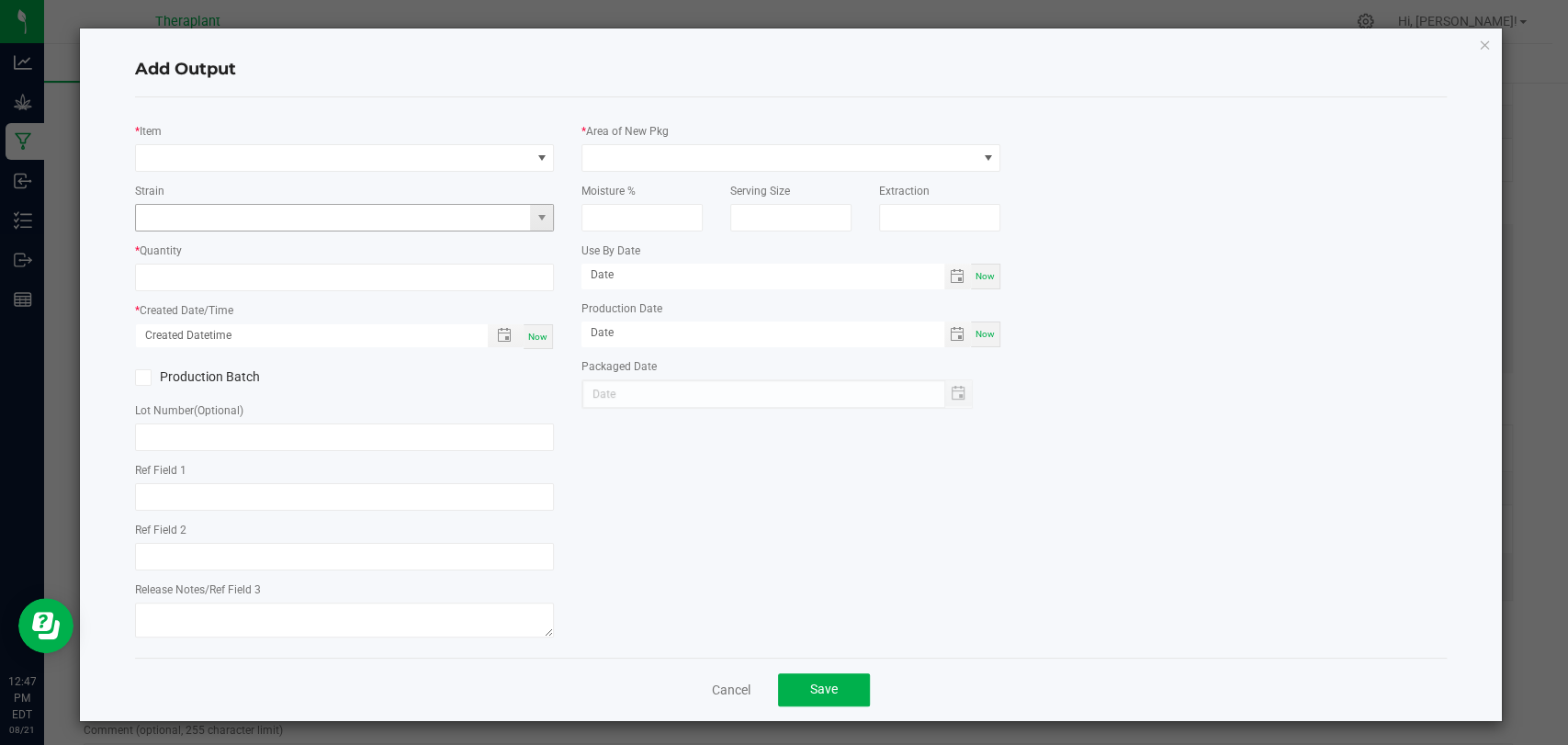
type input "GTO (Shatter/Budder Infused)"
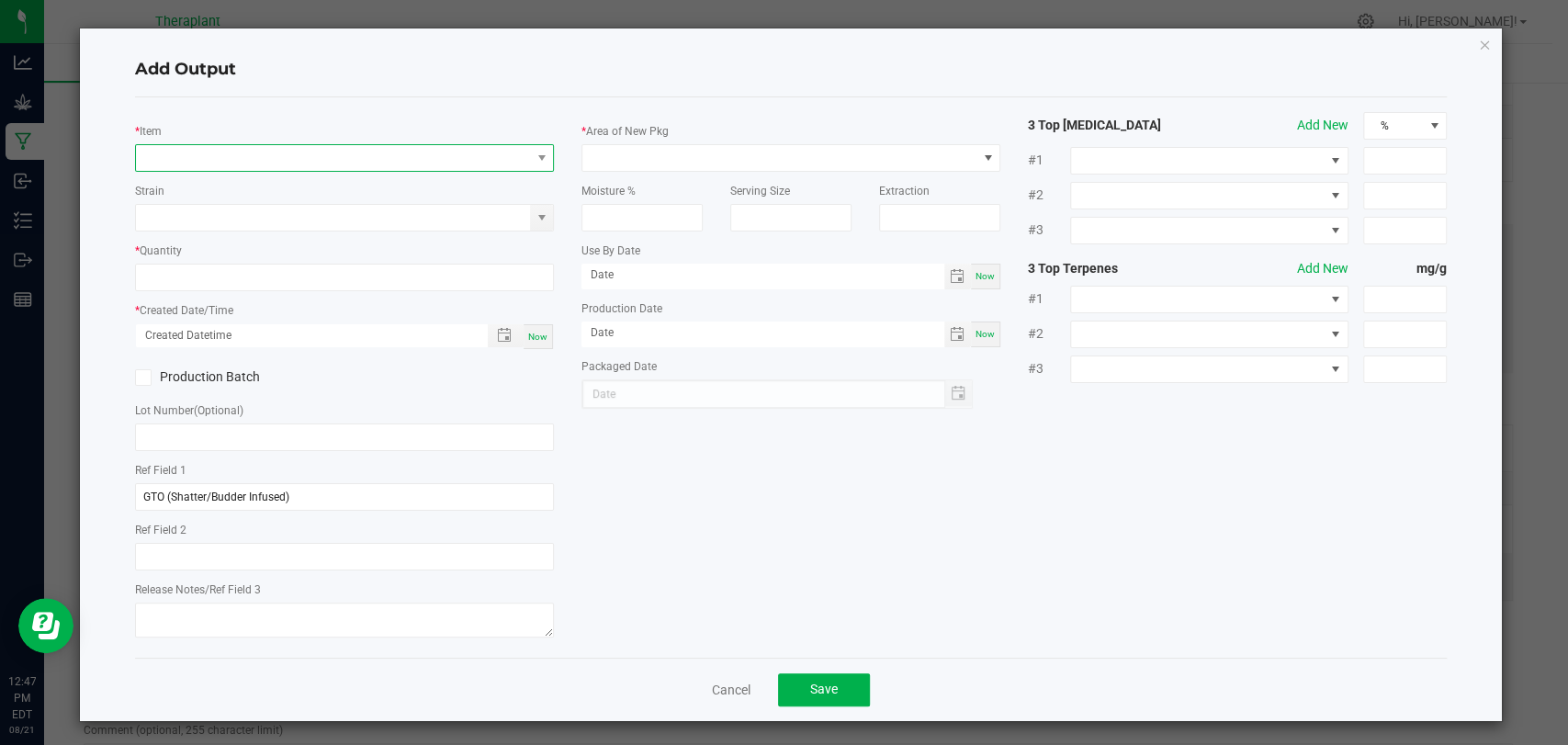
click at [328, 151] on span "NO DATA FOUND" at bounding box center [332, 158] width 394 height 26
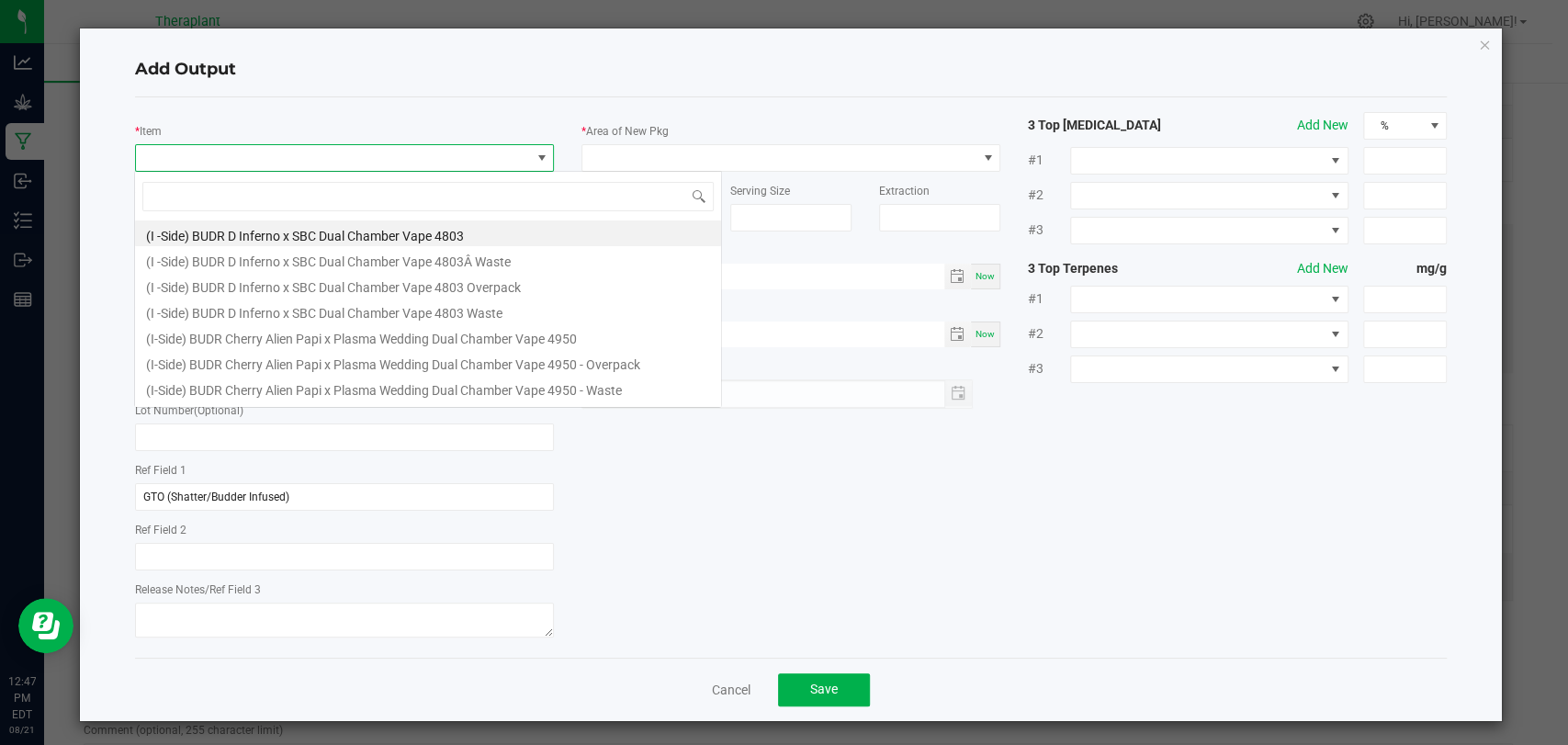
scroll to position [27, 413]
type input "41231"
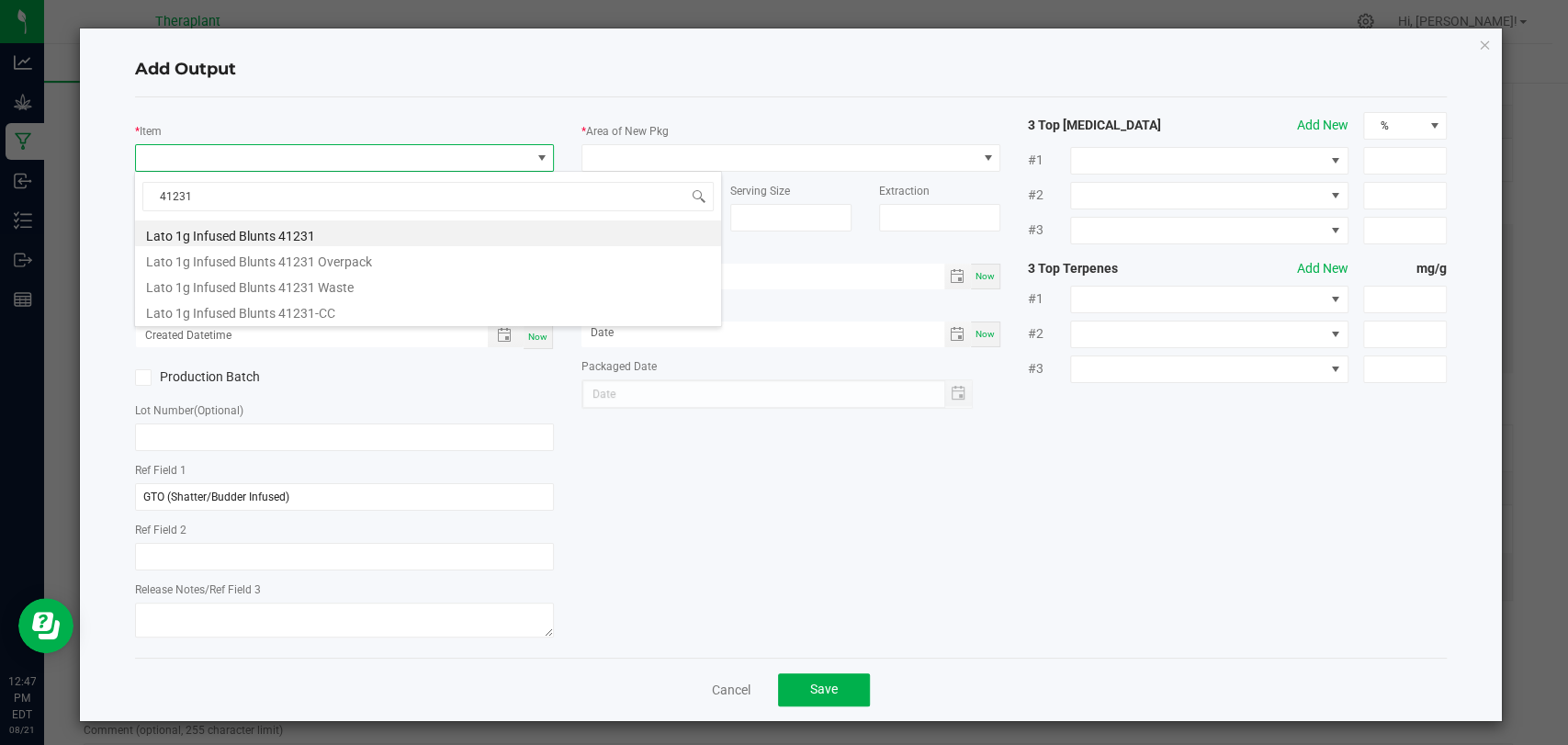
click at [287, 224] on li "Lato 1g Infused Blunts 41231" at bounding box center [427, 234] width 586 height 26
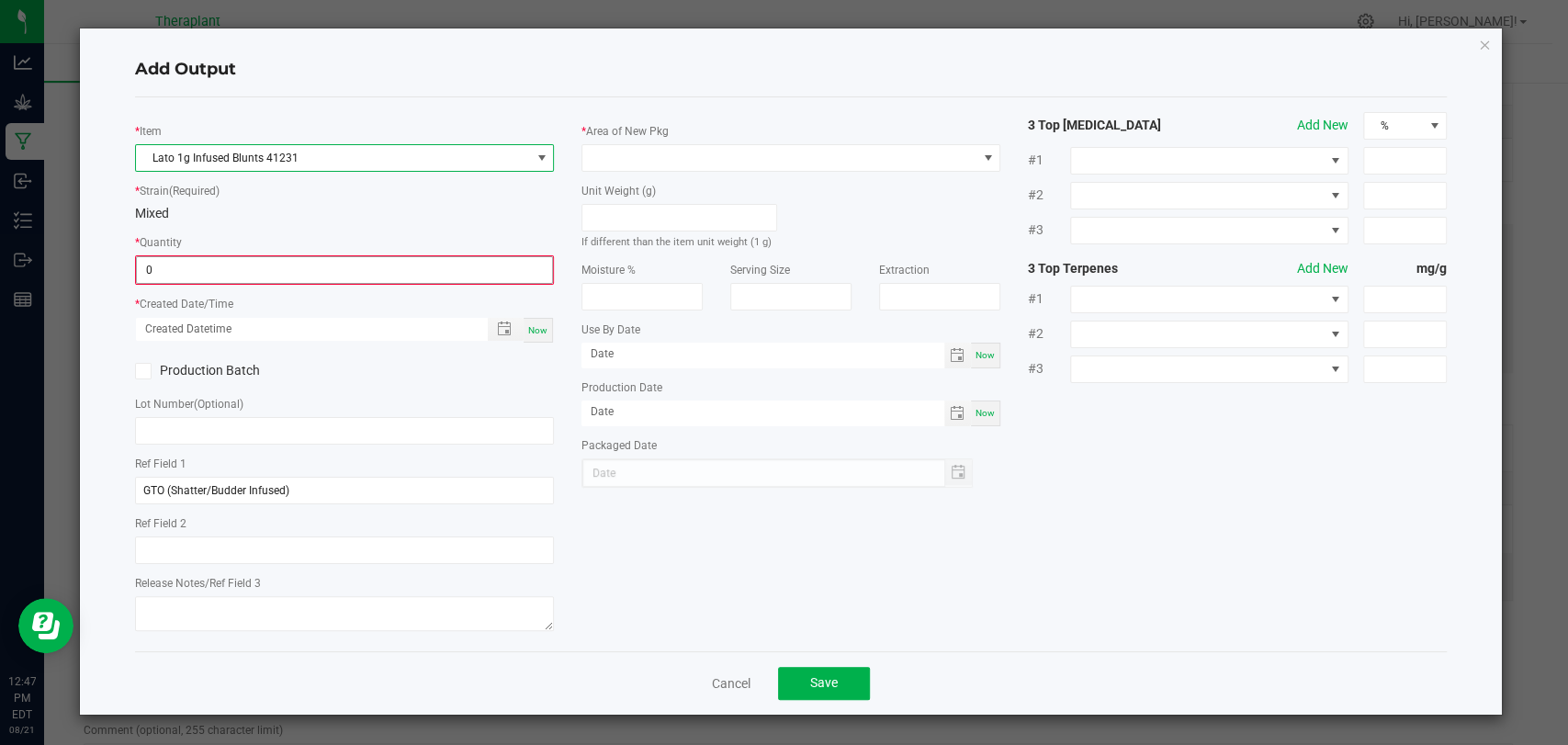
click at [280, 258] on input "0" at bounding box center [344, 270] width 415 height 26
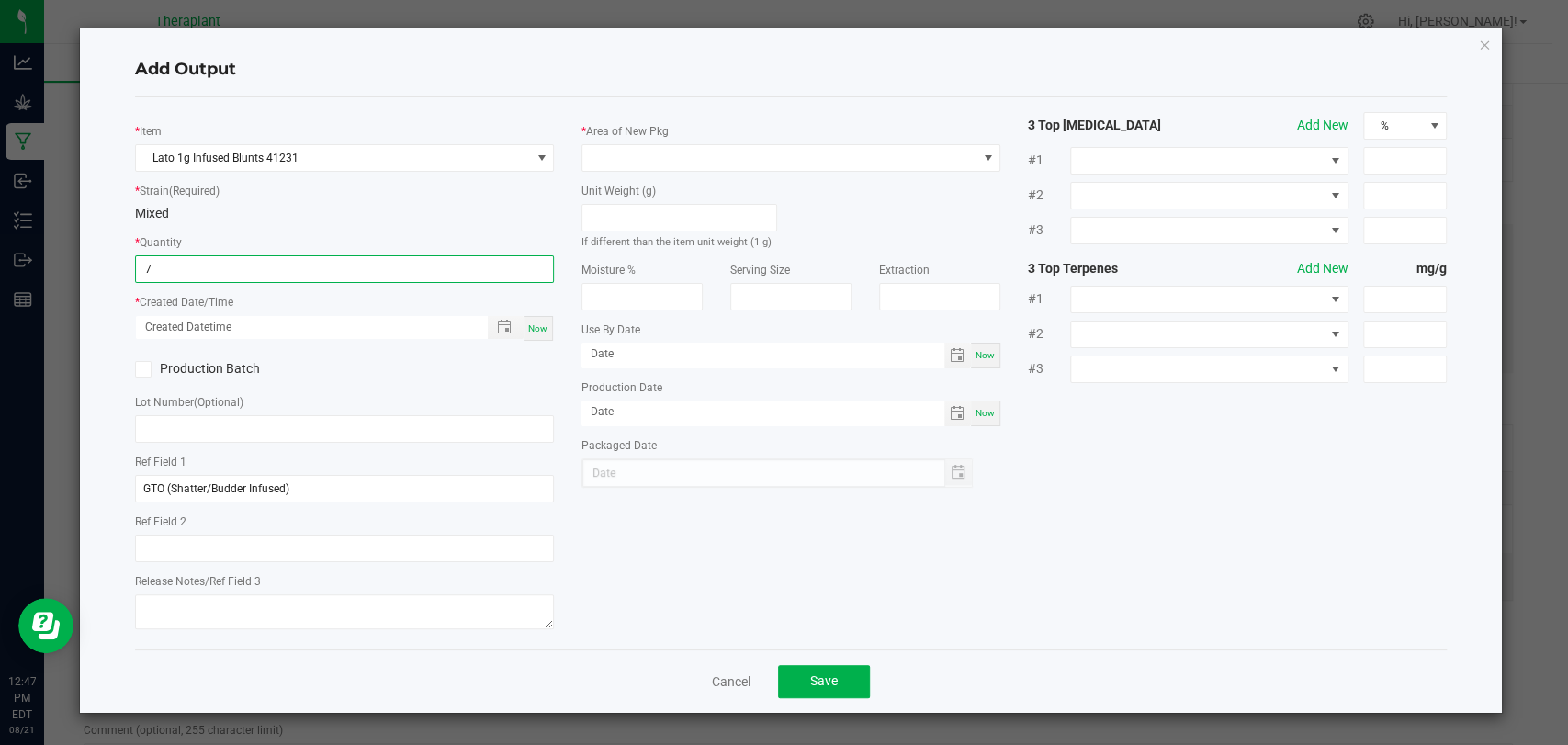
type input "7 ea"
click at [535, 325] on span "Now" at bounding box center [537, 328] width 19 height 10
type input "[DATE] 12:47 PM"
type input "[DATE]"
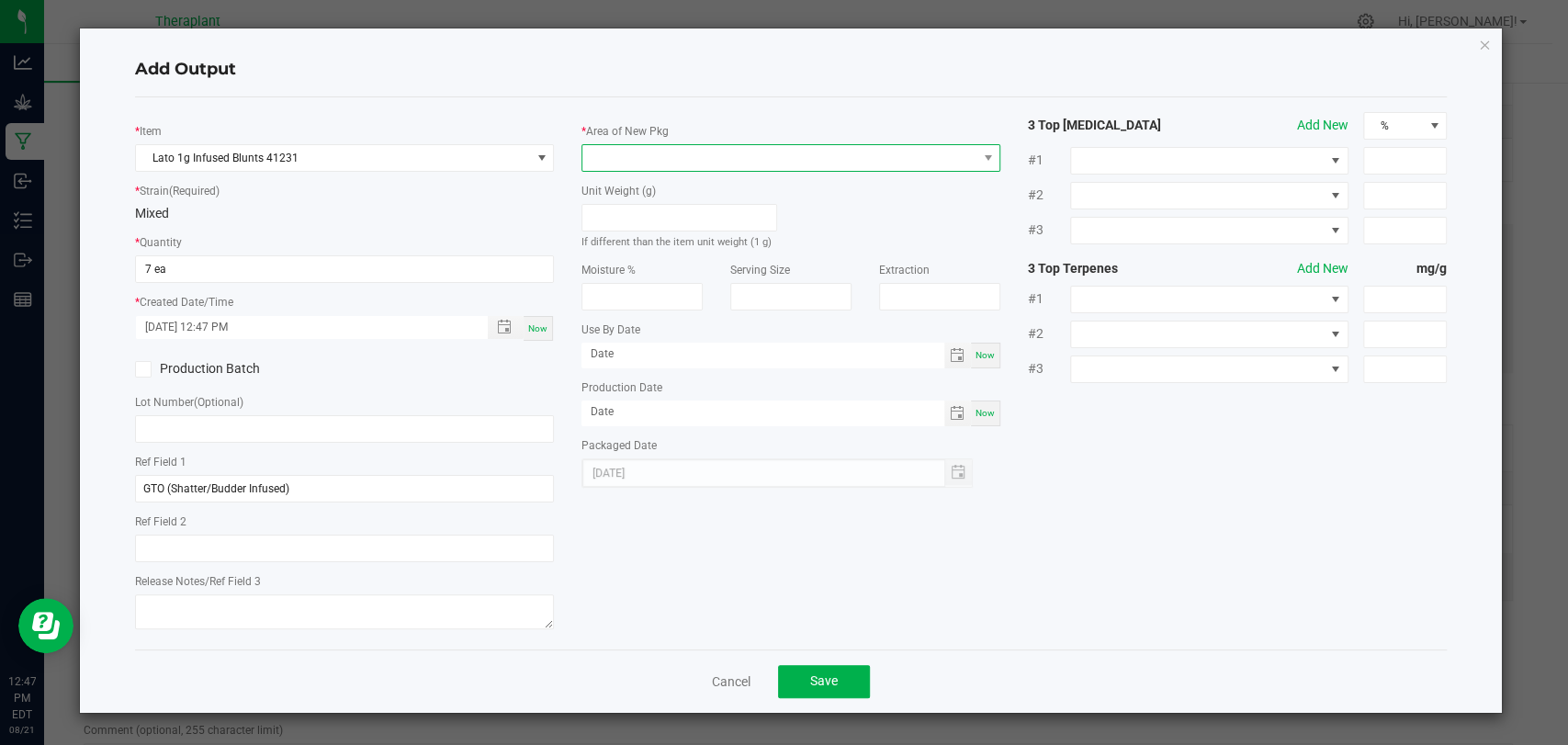
click at [613, 162] on span at bounding box center [779, 158] width 394 height 26
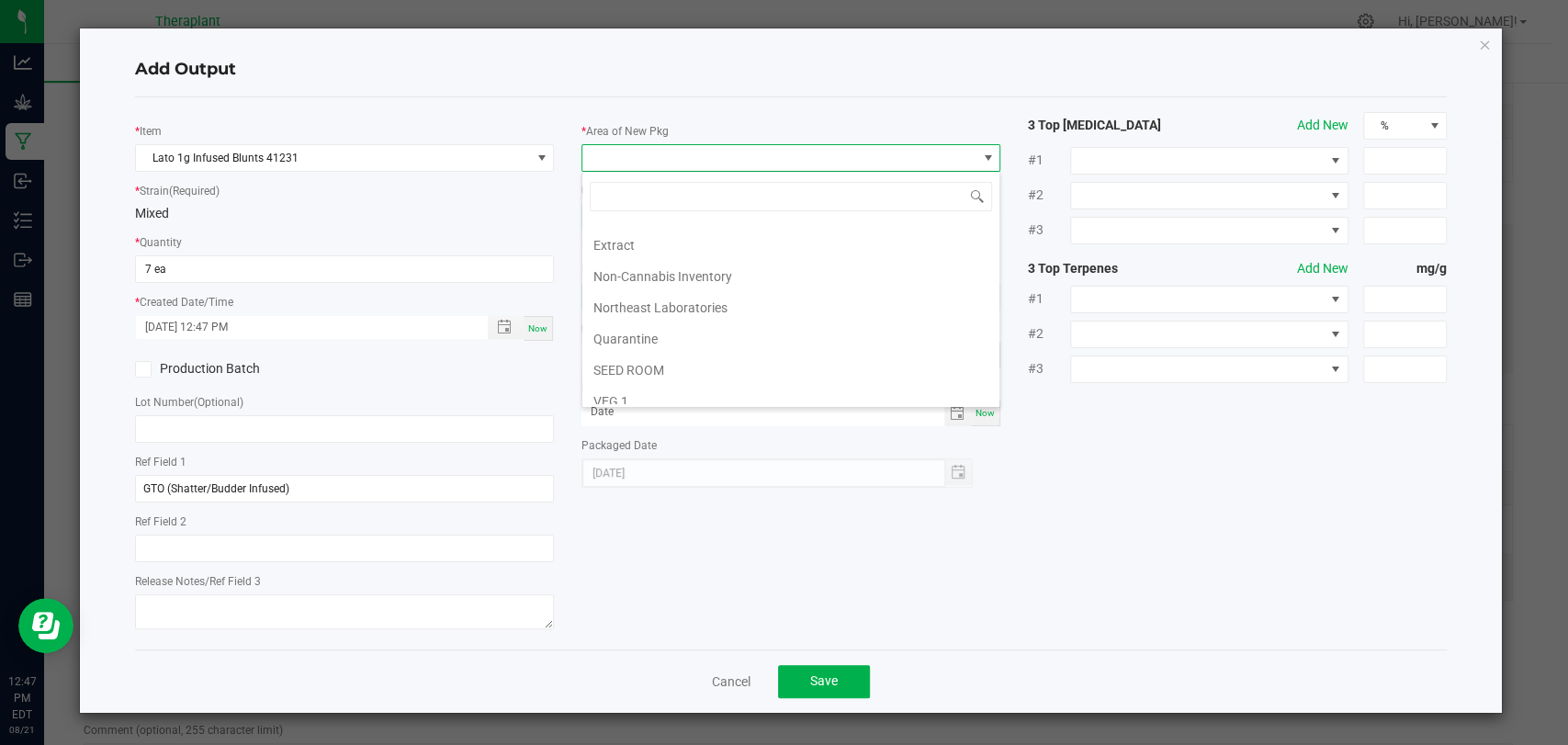
scroll to position [343, 0]
click at [631, 325] on li "Vault 2" at bounding box center [791, 330] width 417 height 31
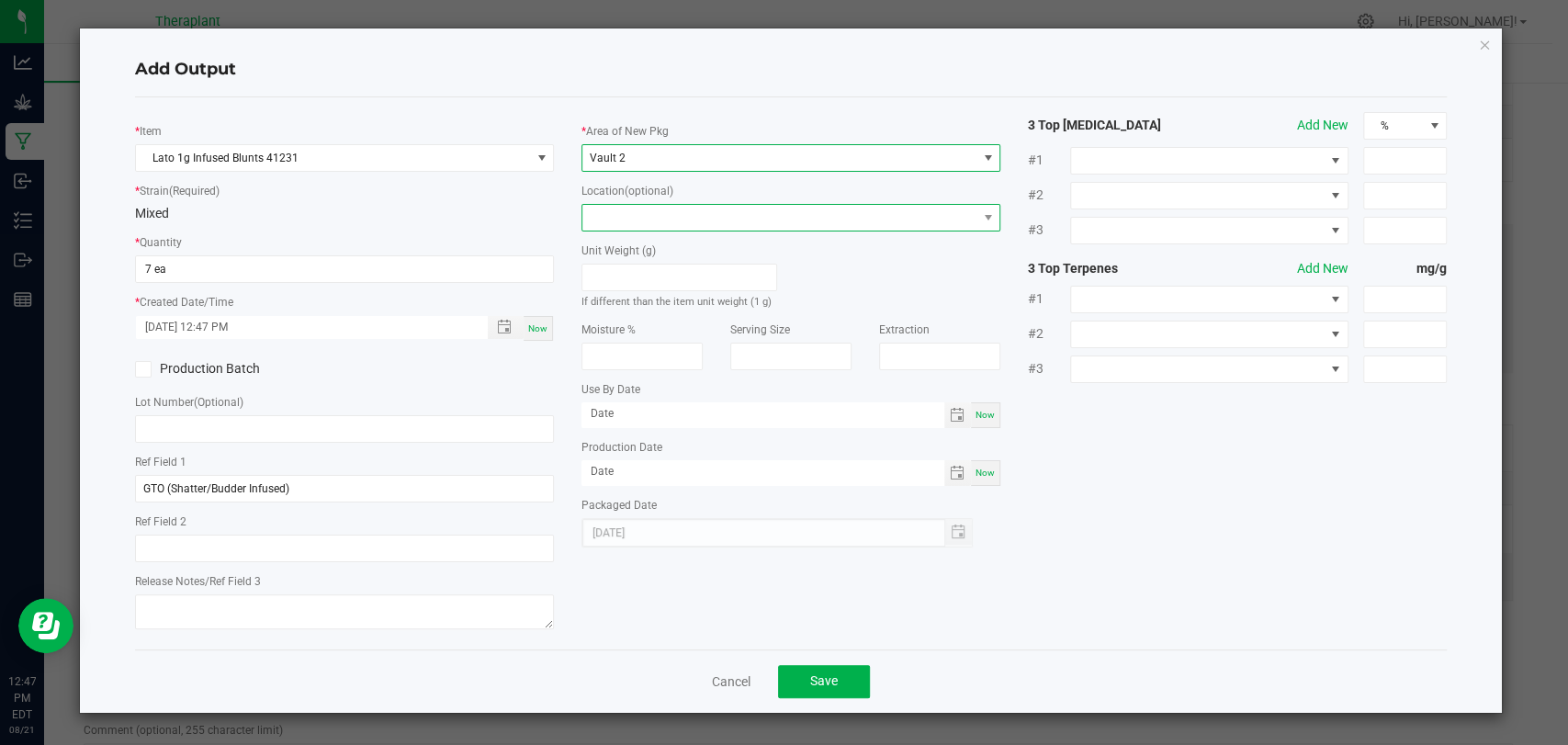
click at [627, 216] on span at bounding box center [779, 218] width 394 height 26
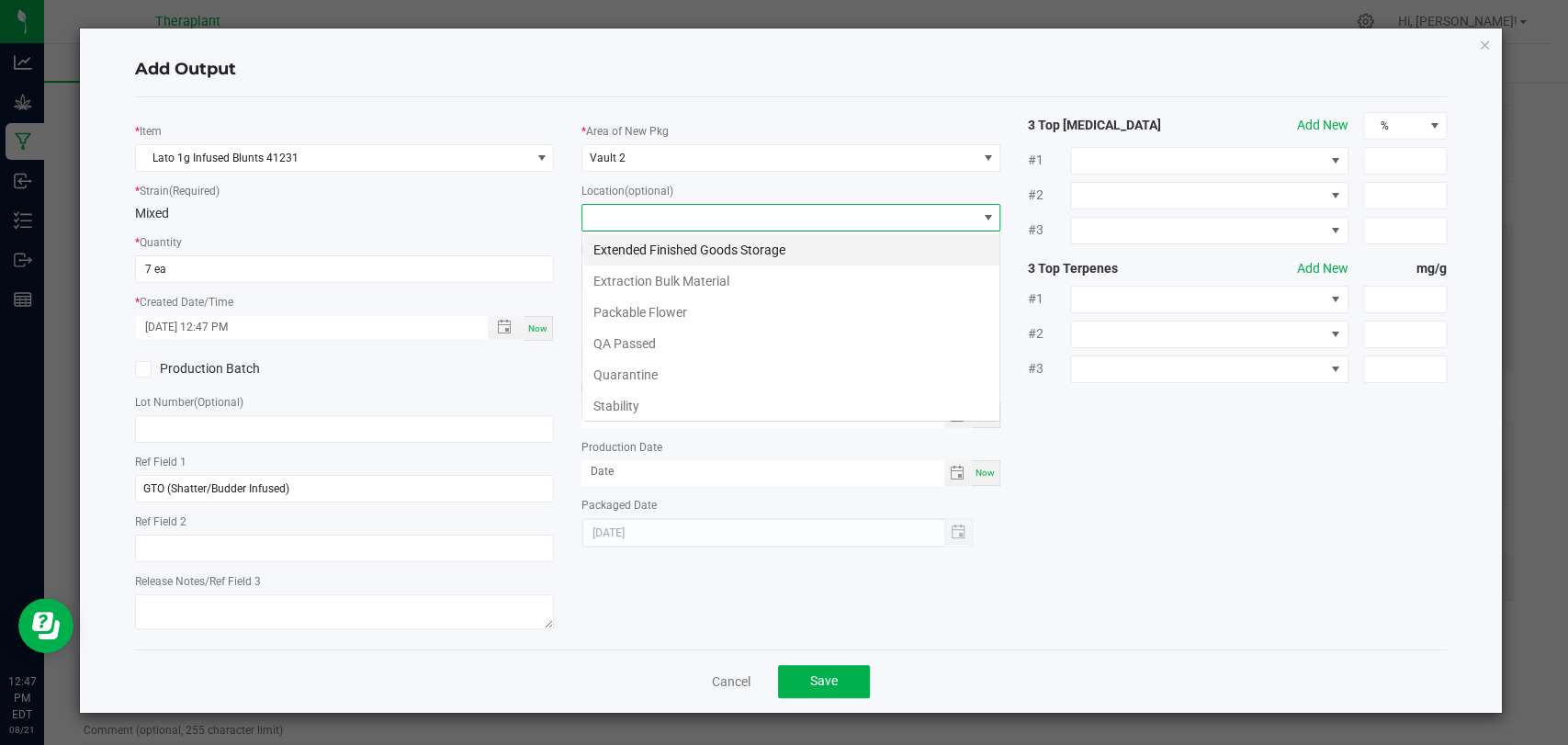
scroll to position [27, 419]
click at [628, 386] on li "Quarantine" at bounding box center [791, 375] width 417 height 31
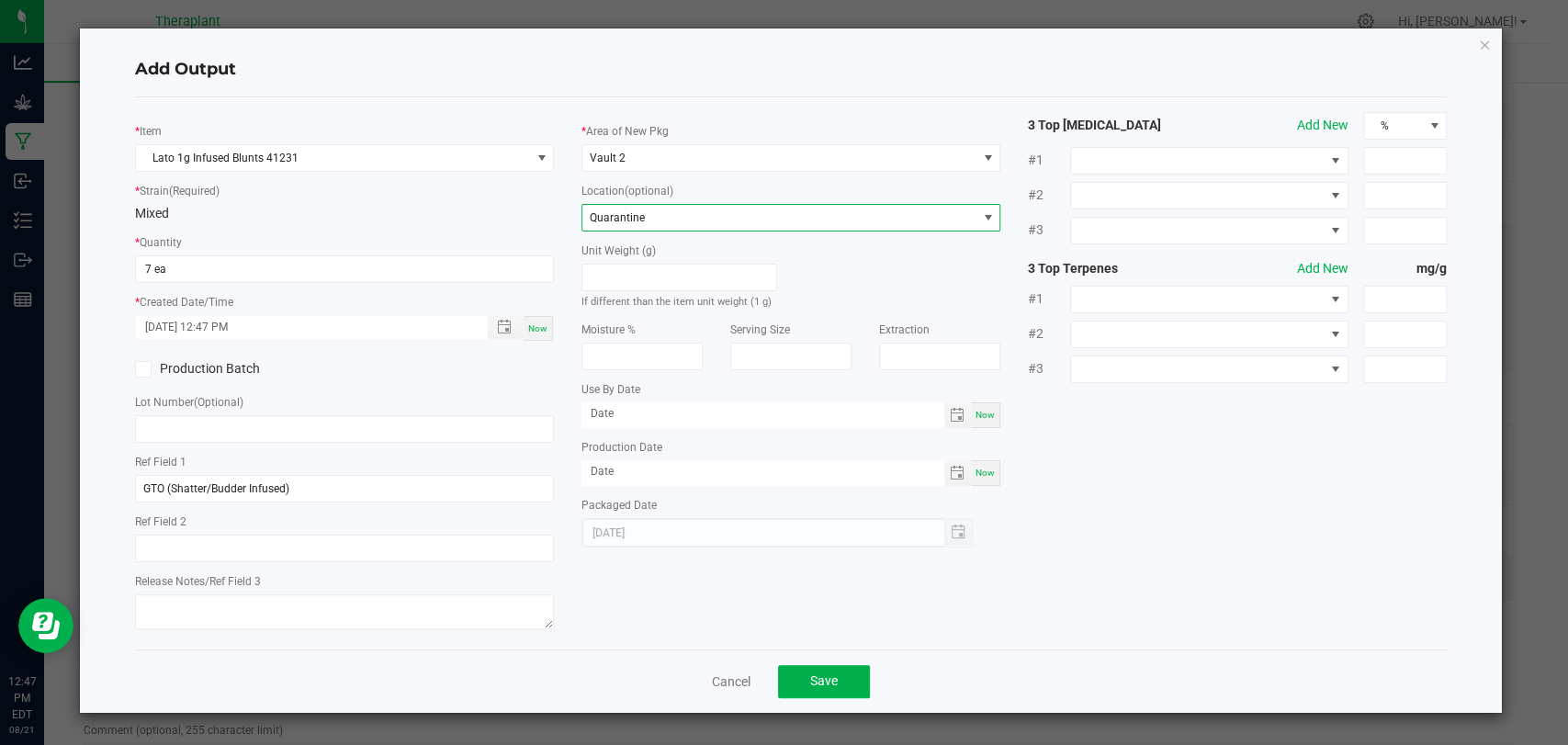
click at [640, 215] on span "Quarantine" at bounding box center [617, 218] width 55 height 13
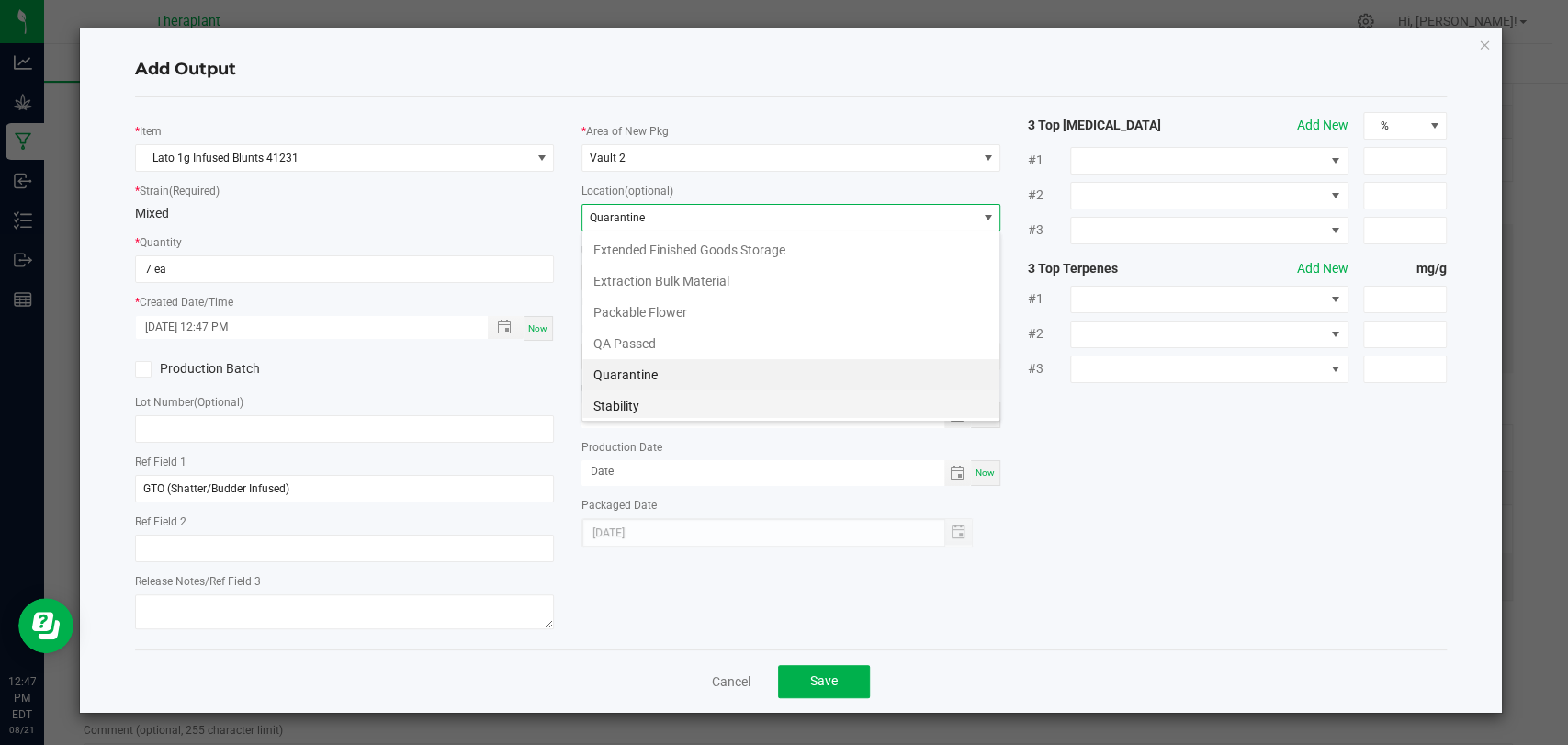
click at [625, 410] on li "Stability" at bounding box center [791, 406] width 417 height 31
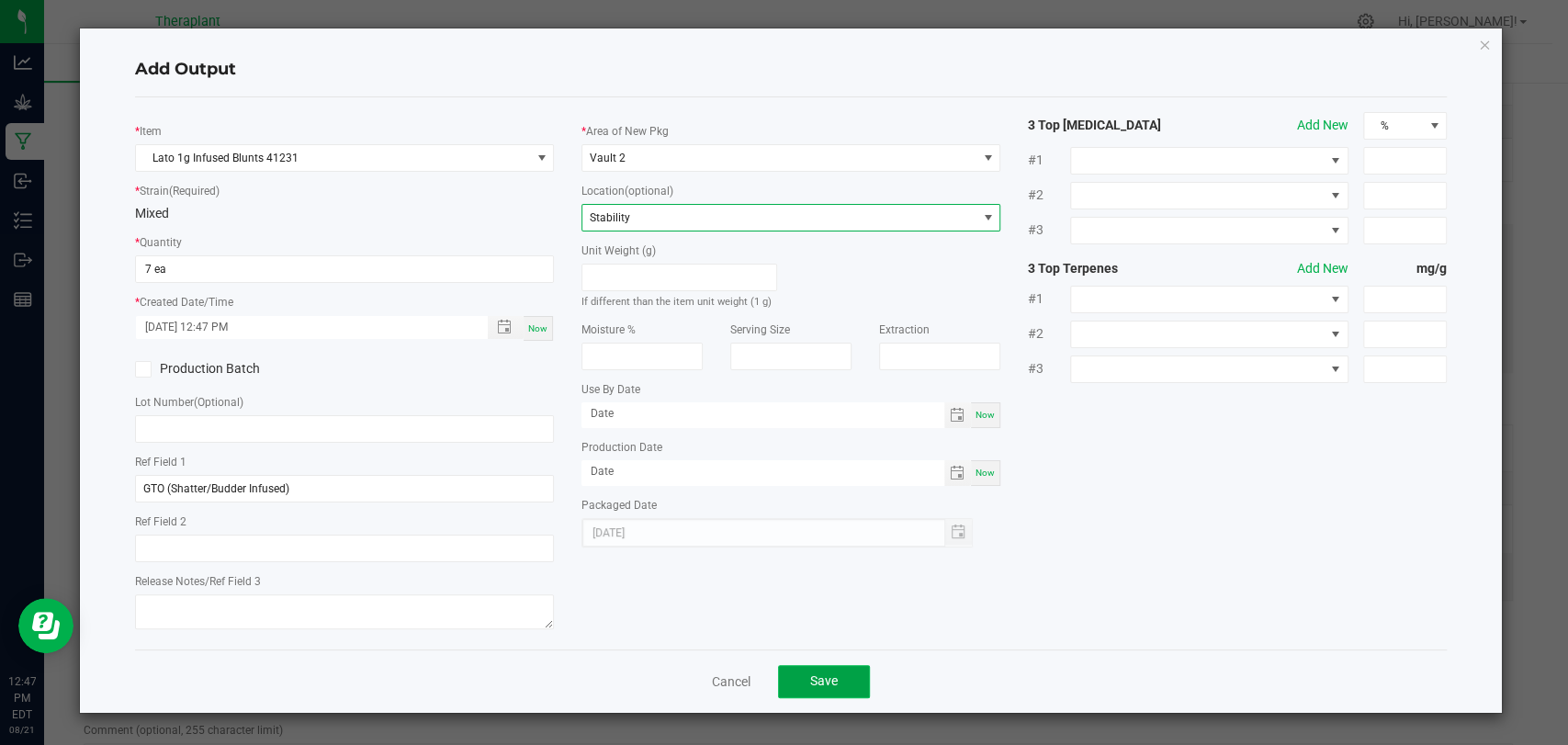
click at [816, 676] on span "Save" at bounding box center [824, 681] width 28 height 15
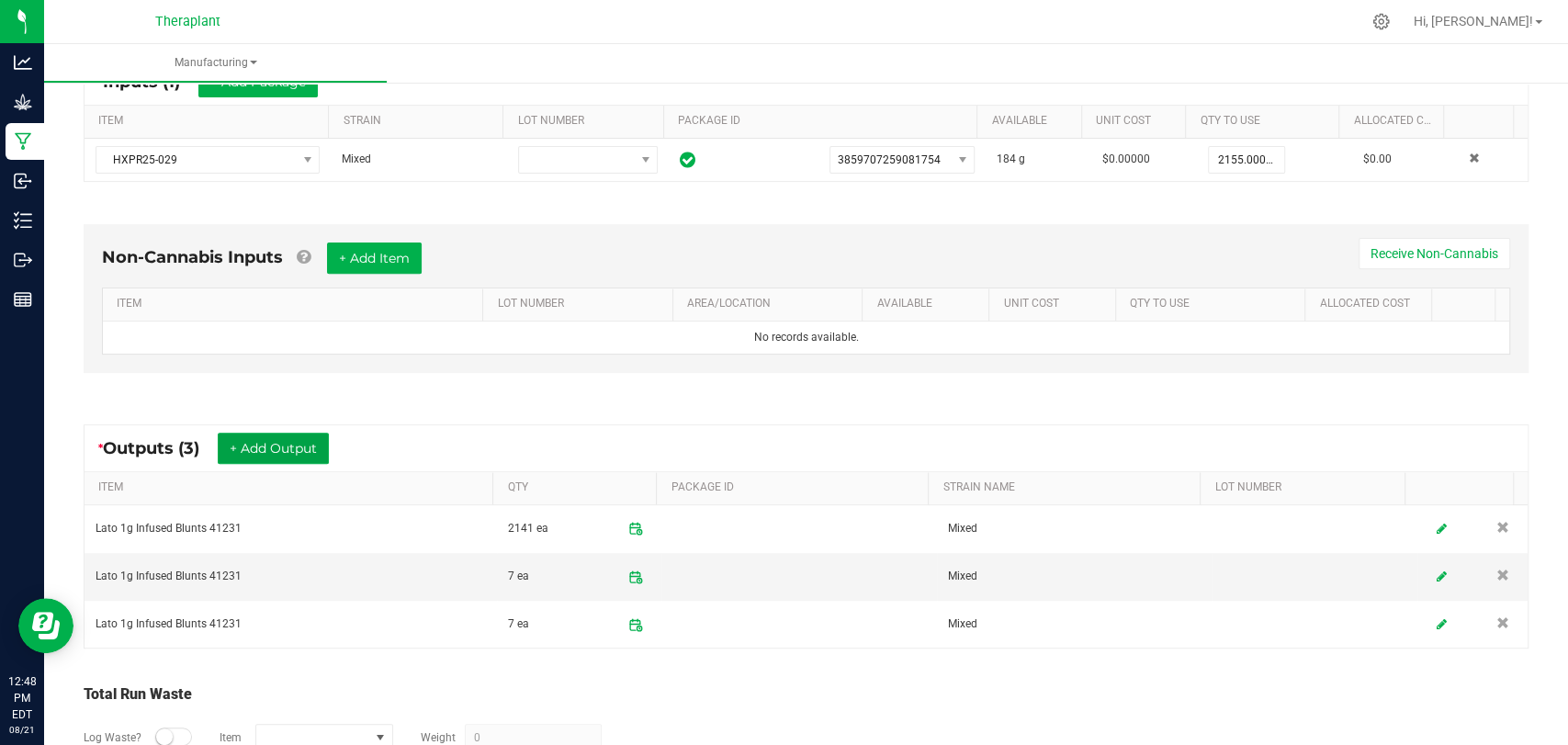
scroll to position [0, 0]
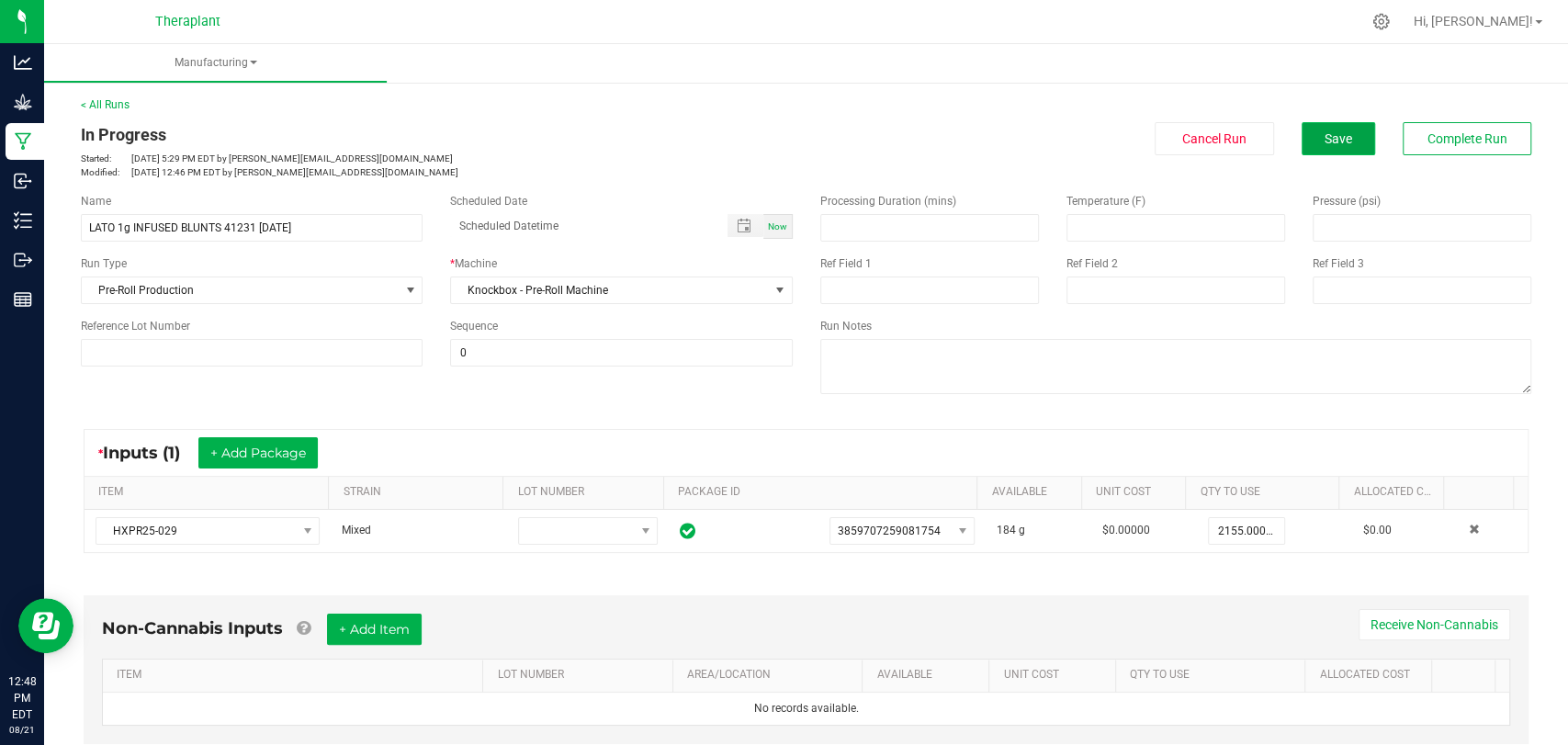
click at [1331, 154] on button "Save" at bounding box center [1339, 138] width 74 height 33
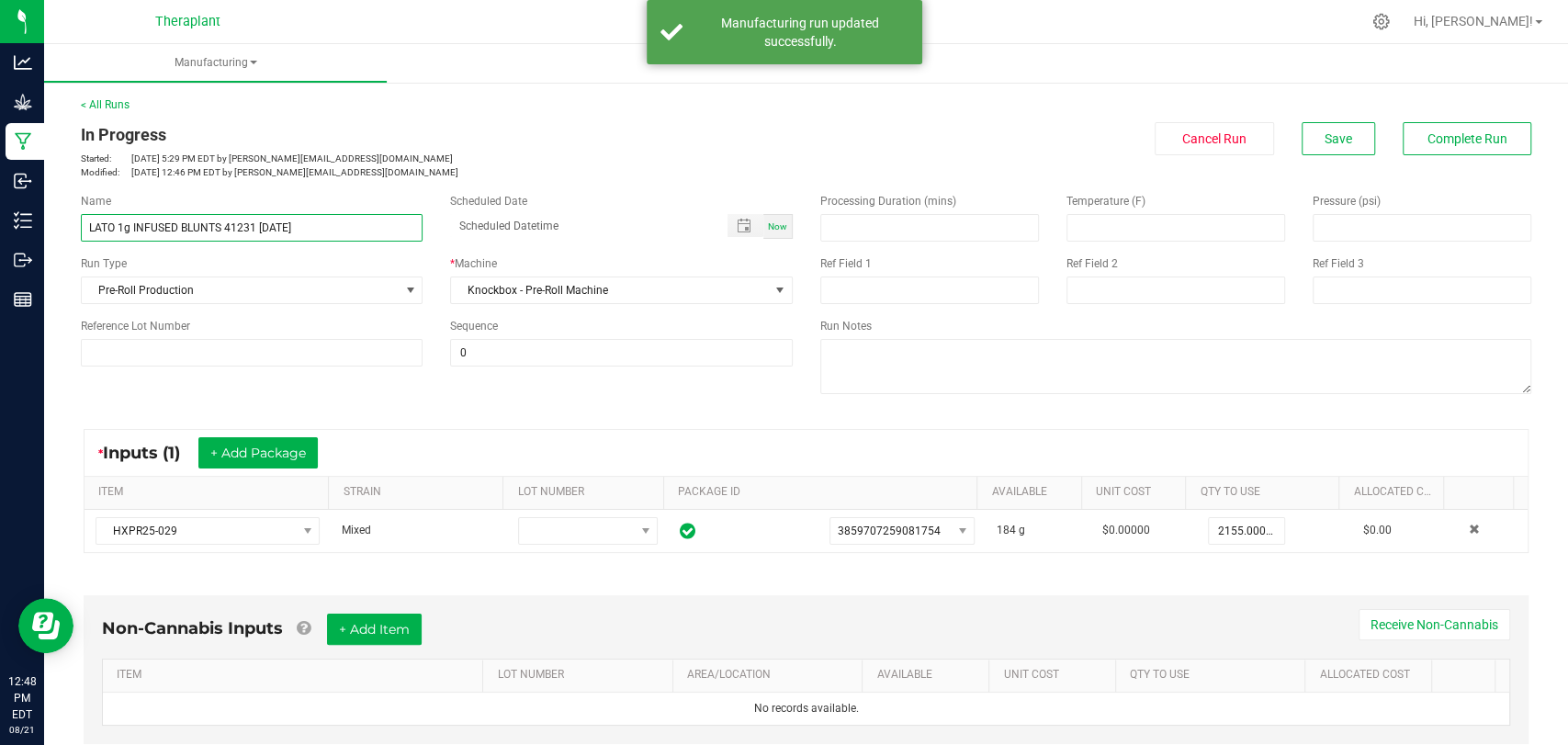
drag, startPoint x: 315, startPoint y: 217, endPoint x: 53, endPoint y: 230, distance: 262.3
click at [53, 230] on div "< All Runs In Progress Started: [DATE] 5:29 PM EDT by [PERSON_NAME][EMAIL_ADDRE…" at bounding box center [807, 654] width 1525 height 1151
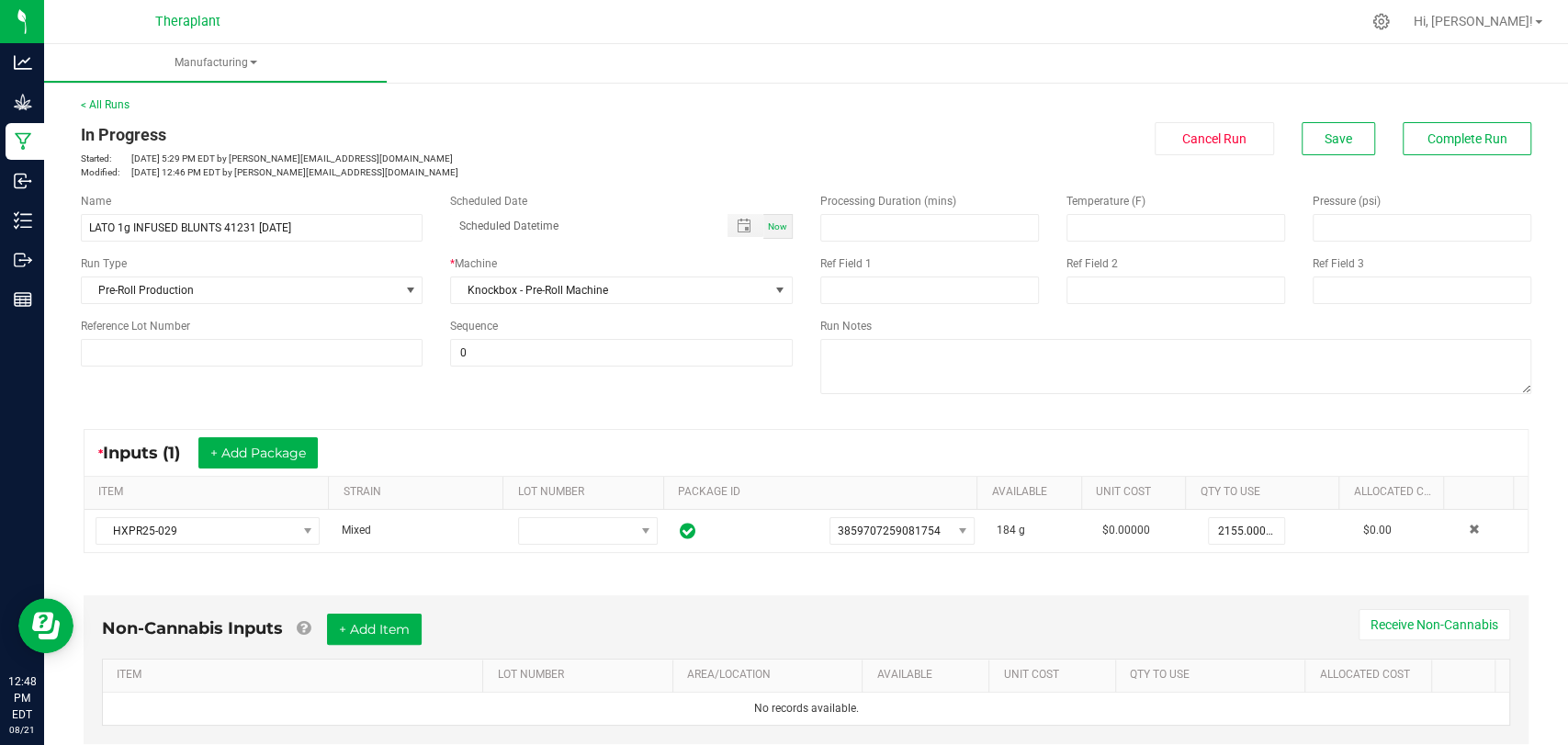
click at [452, 162] on p "Started: [DATE] 5:29 PM EDT by [PERSON_NAME][EMAIL_ADDRESS][DOMAIN_NAME]" at bounding box center [437, 158] width 712 height 14
click at [1427, 147] on button "Complete Run" at bounding box center [1466, 138] width 128 height 33
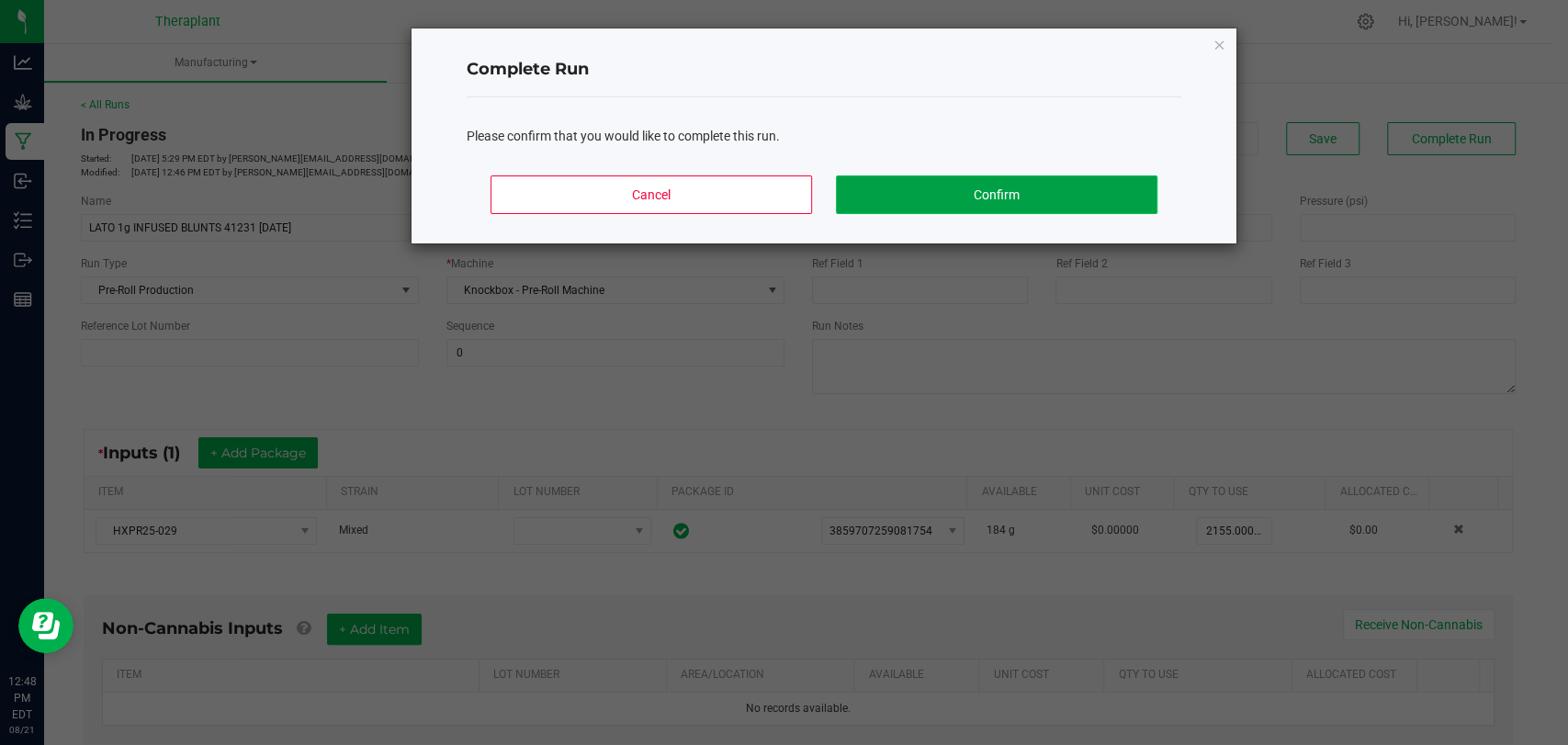
click at [938, 183] on button "Confirm" at bounding box center [997, 195] width 321 height 39
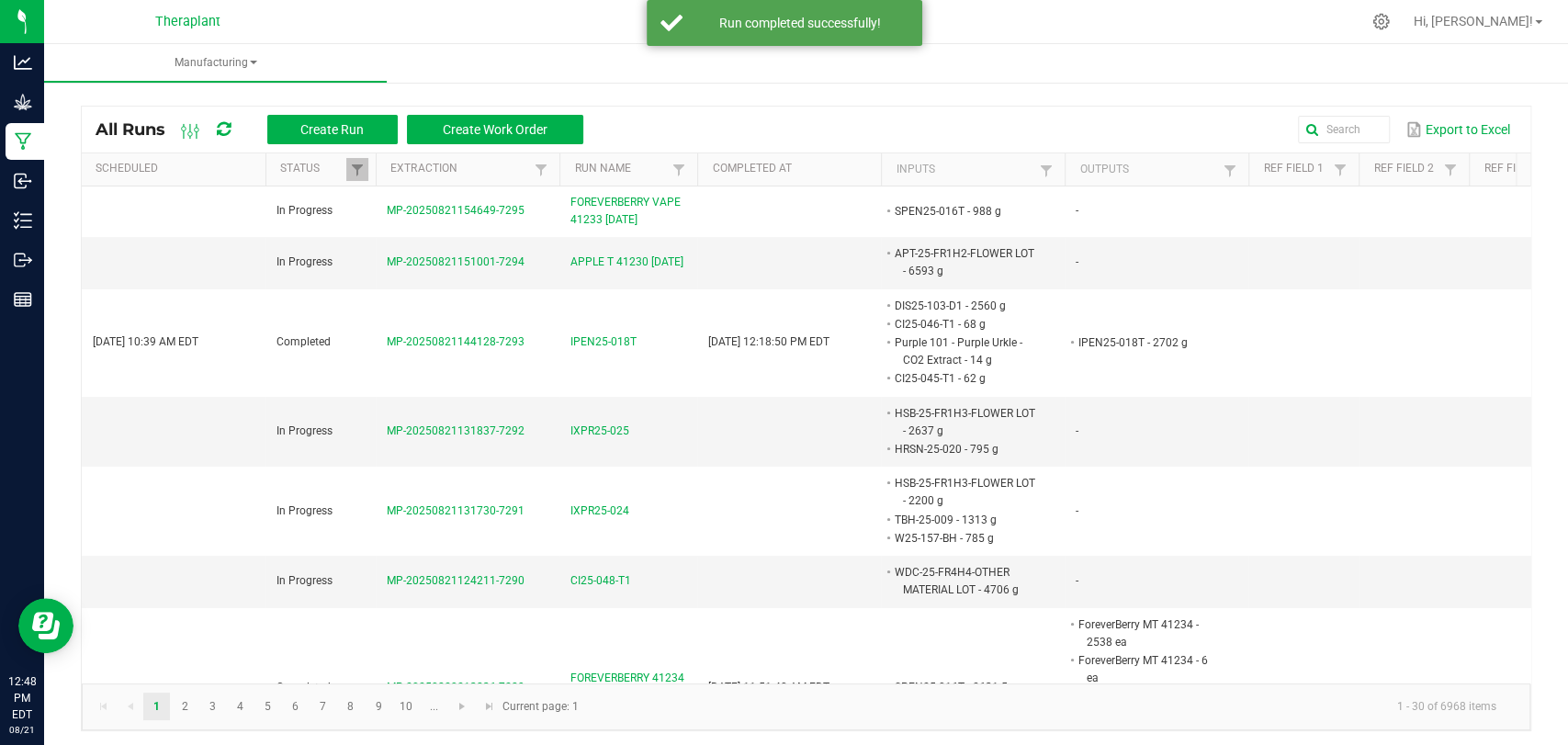
click at [353, 112] on div "All Runs Create Run Create Work Order Export to Excel" at bounding box center [807, 129] width 1449 height 46
click at [353, 122] on span "Create Run" at bounding box center [332, 129] width 64 height 15
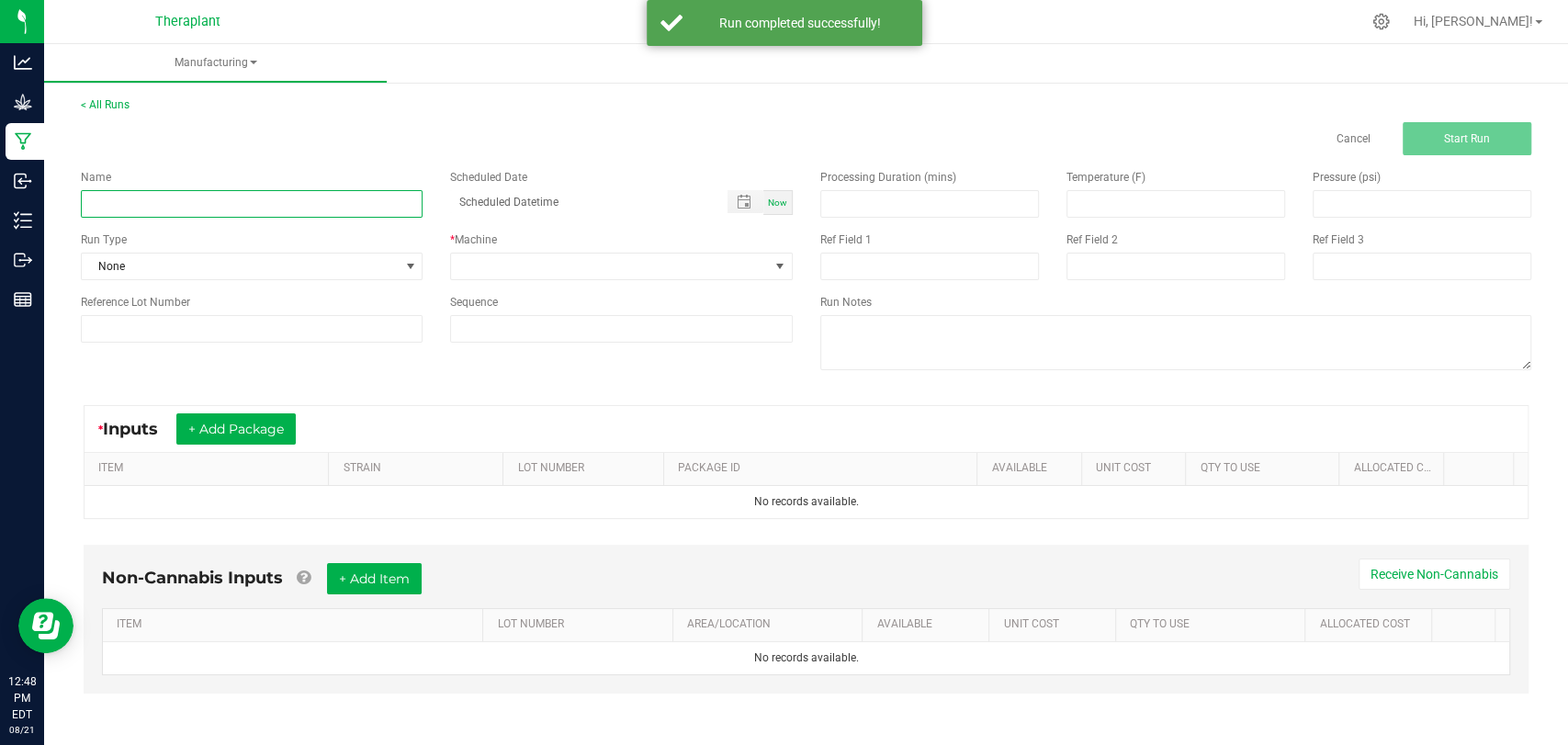
click at [333, 202] on input at bounding box center [252, 204] width 341 height 28
paste input "LATO 1g INFUSED BLUNTS 41231 [DATE]"
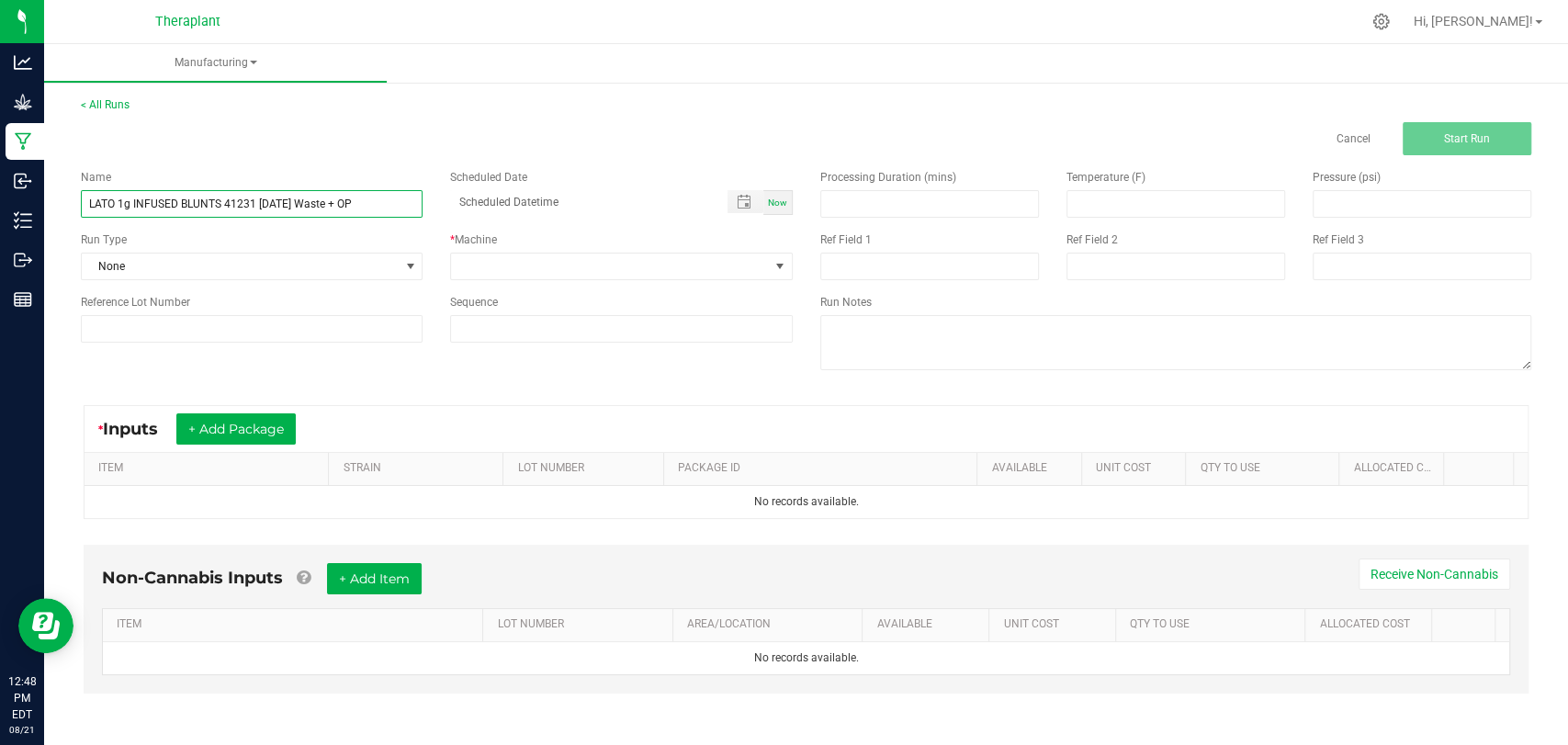
type input "LATO 1g INFUSED BLUNTS 41231 [DATE] Waste + OP"
click at [611, 282] on div "Name LATO 1g INFUSED BLUNTS 41231 [DATE] Waste + OP Scheduled Date Now Run Type…" at bounding box center [437, 256] width 739 height 201
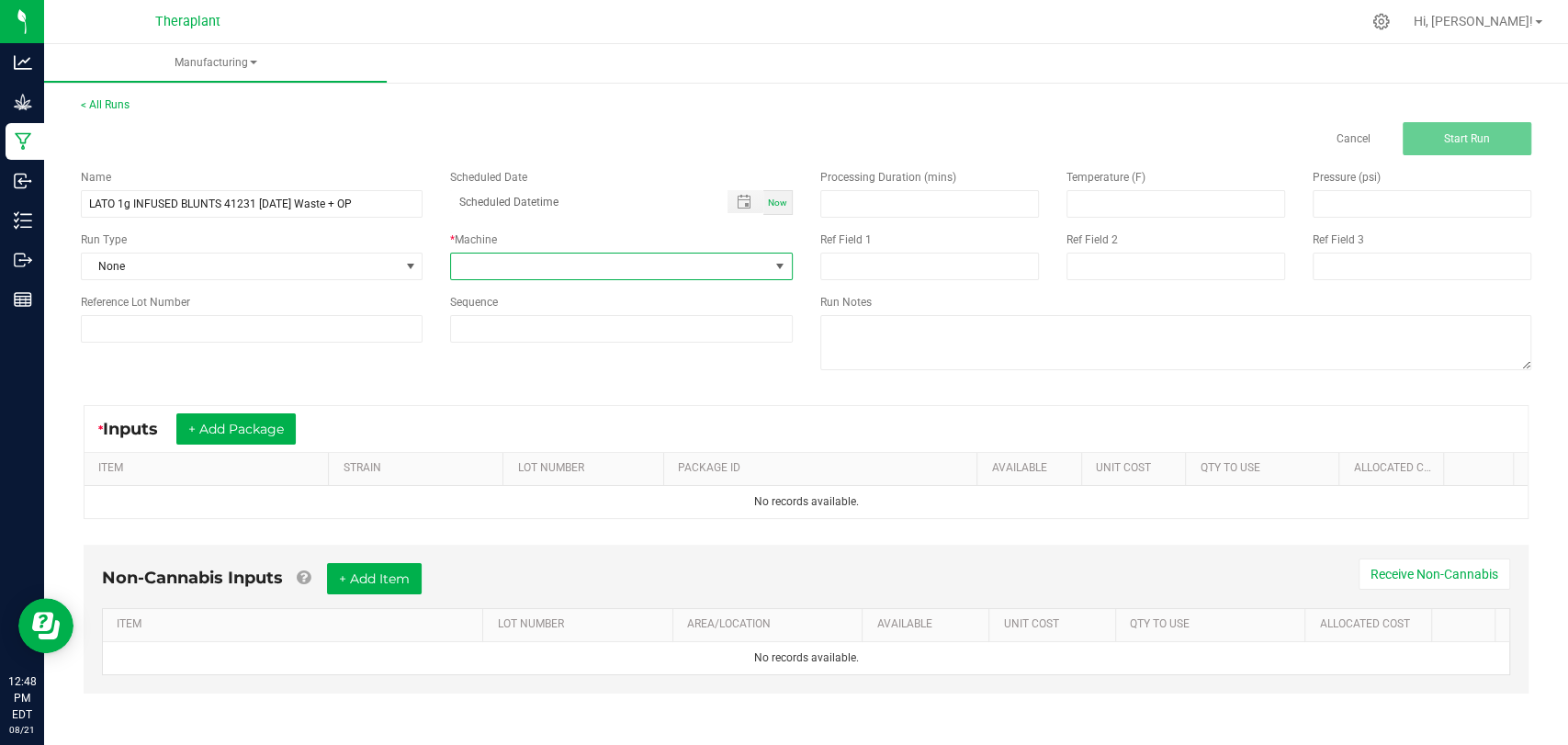
click at [644, 267] on span at bounding box center [609, 267] width 317 height 26
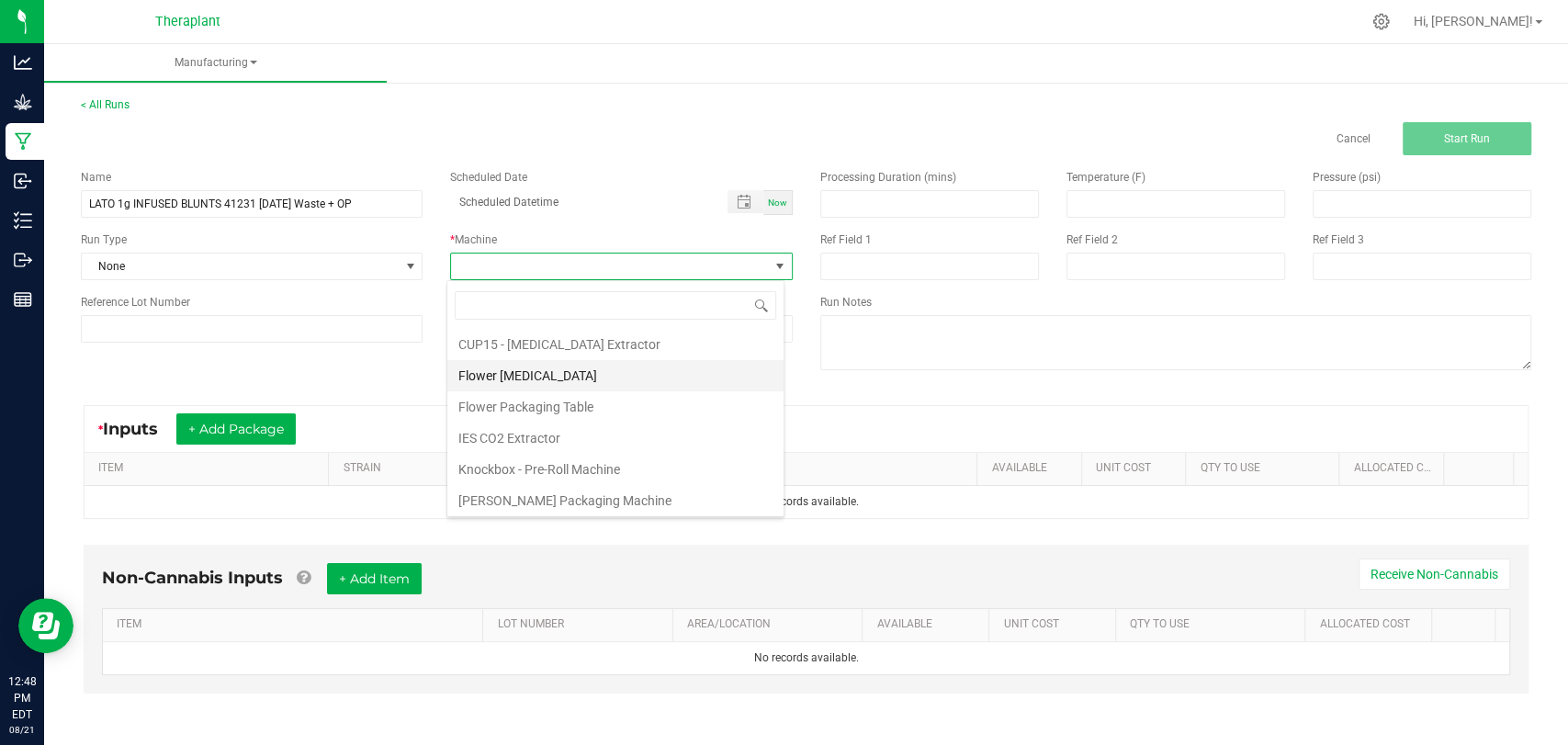
scroll to position [96, 0]
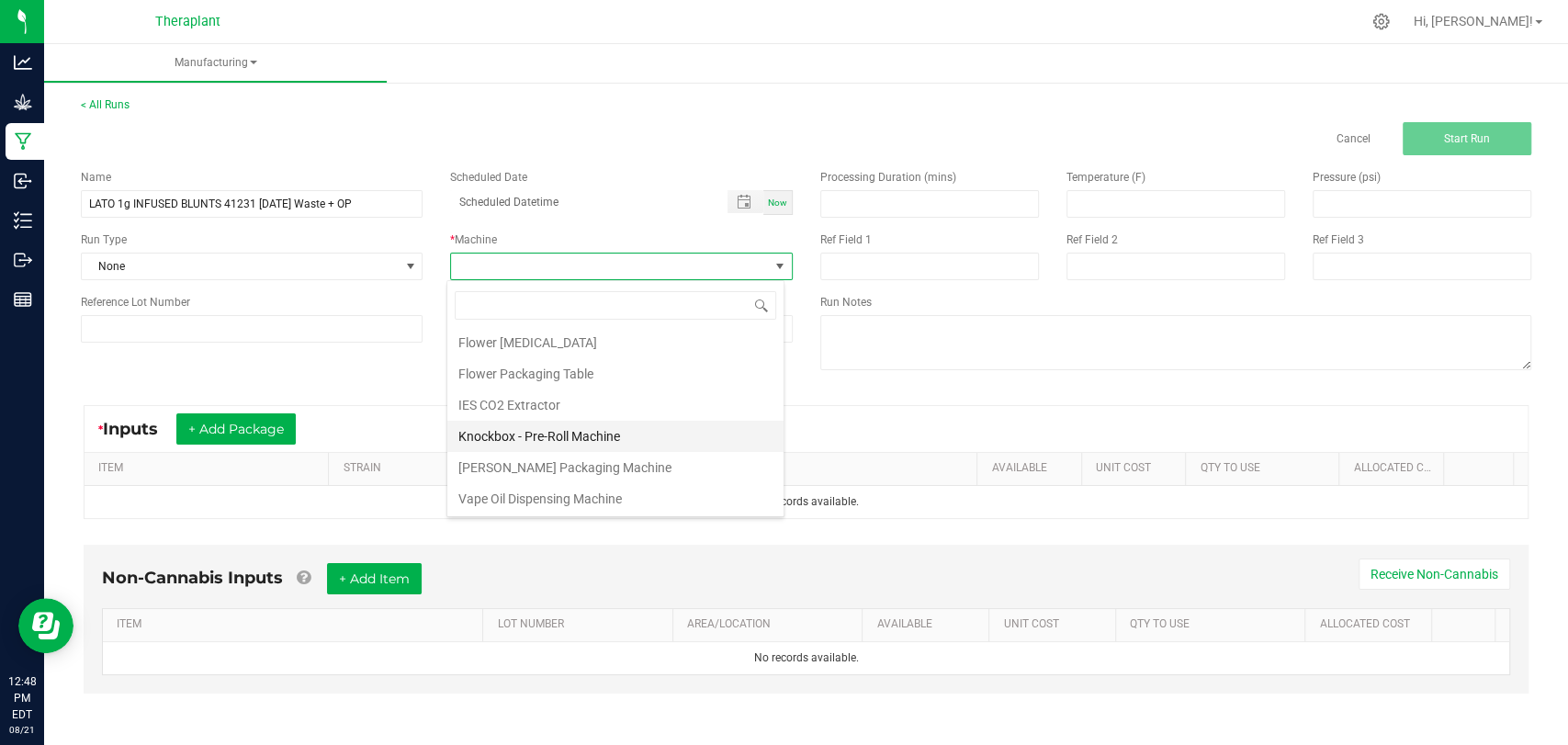
click at [553, 427] on li "Knockbox - Pre-Roll Machine" at bounding box center [616, 437] width 336 height 31
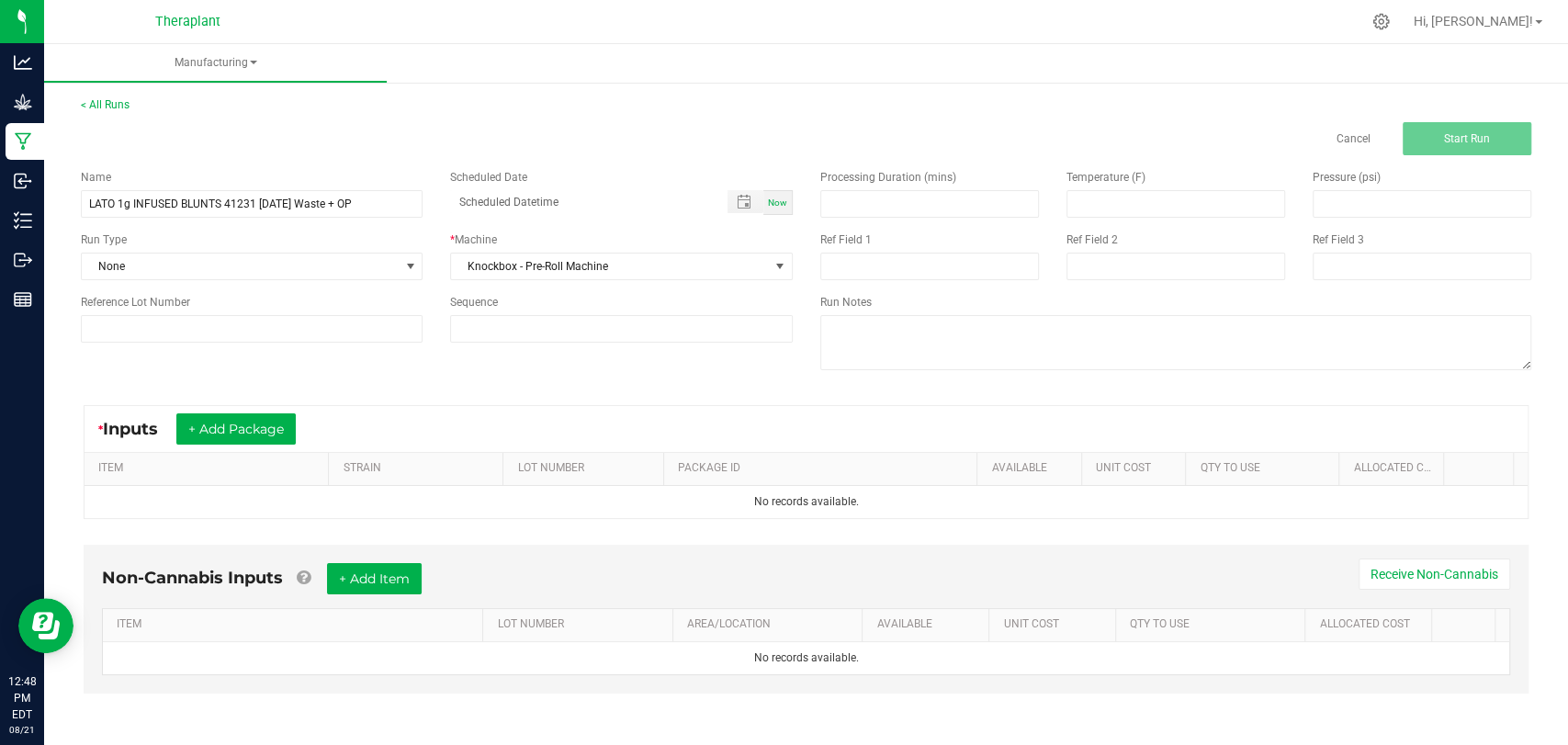
click at [221, 408] on div "* Inputs + Add Package" at bounding box center [807, 429] width 1443 height 46
click at [223, 421] on button "+ Add Package" at bounding box center [235, 429] width 119 height 31
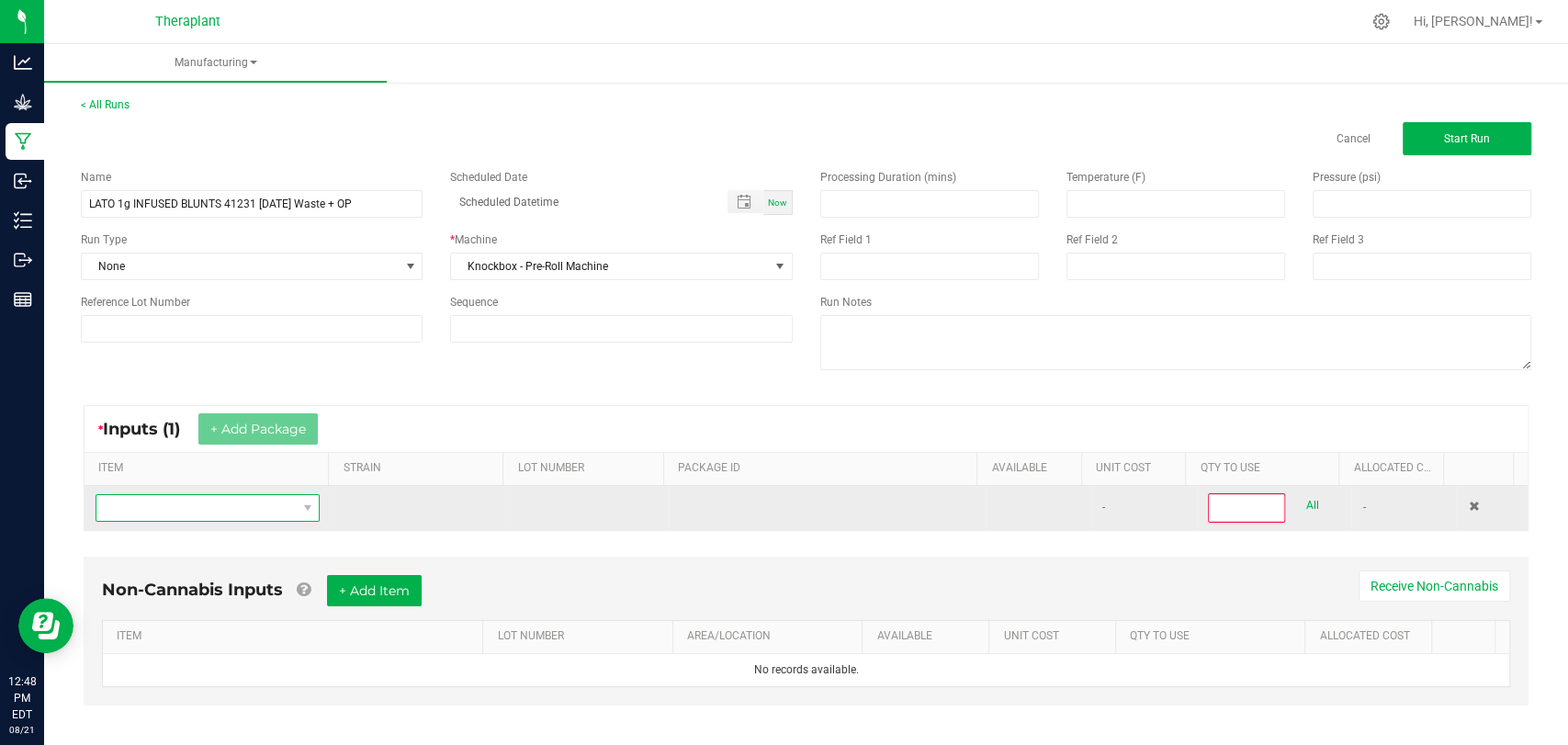
click at [233, 509] on span "NO DATA FOUND" at bounding box center [197, 509] width 199 height 26
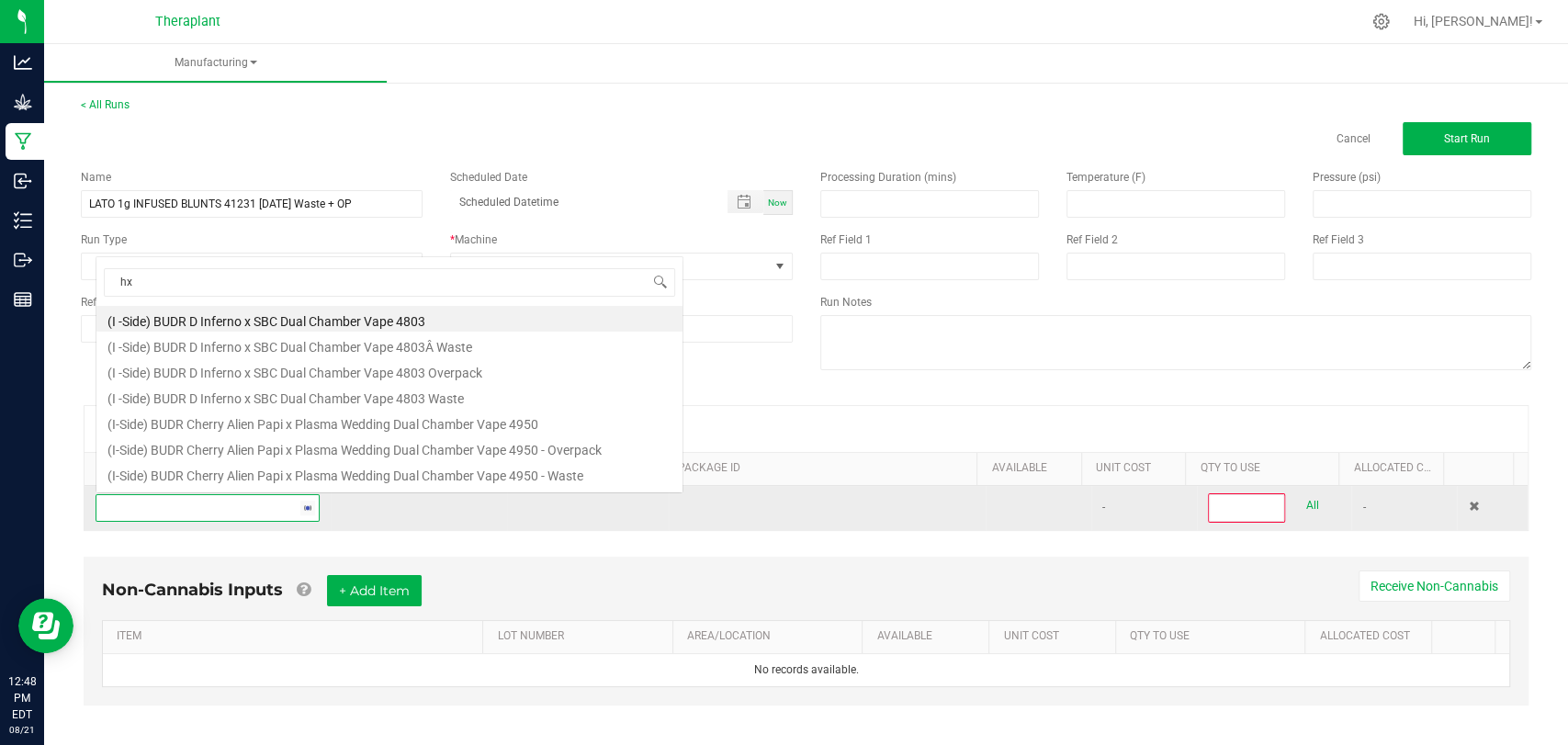
scroll to position [27, 216]
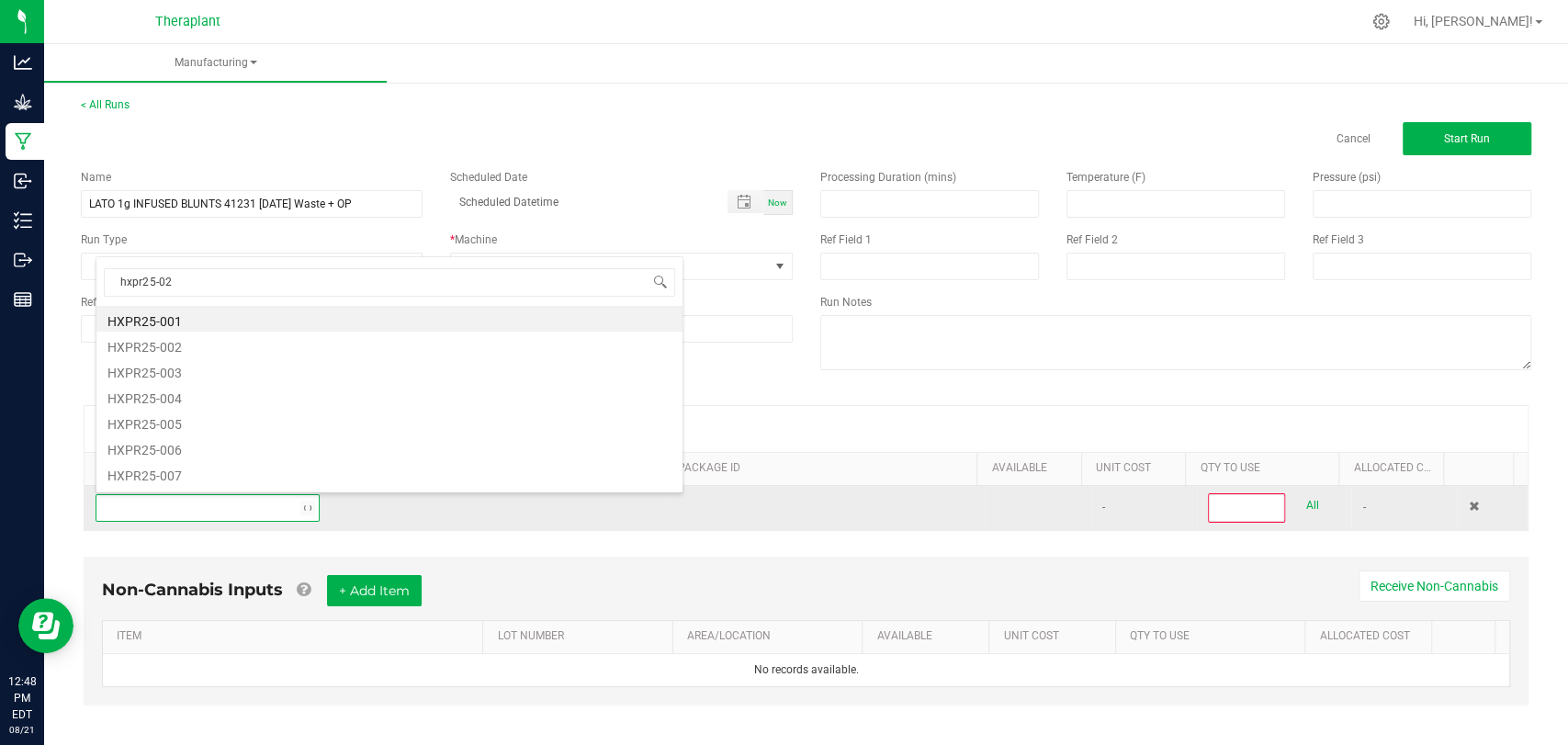
type input "hxpr25-029"
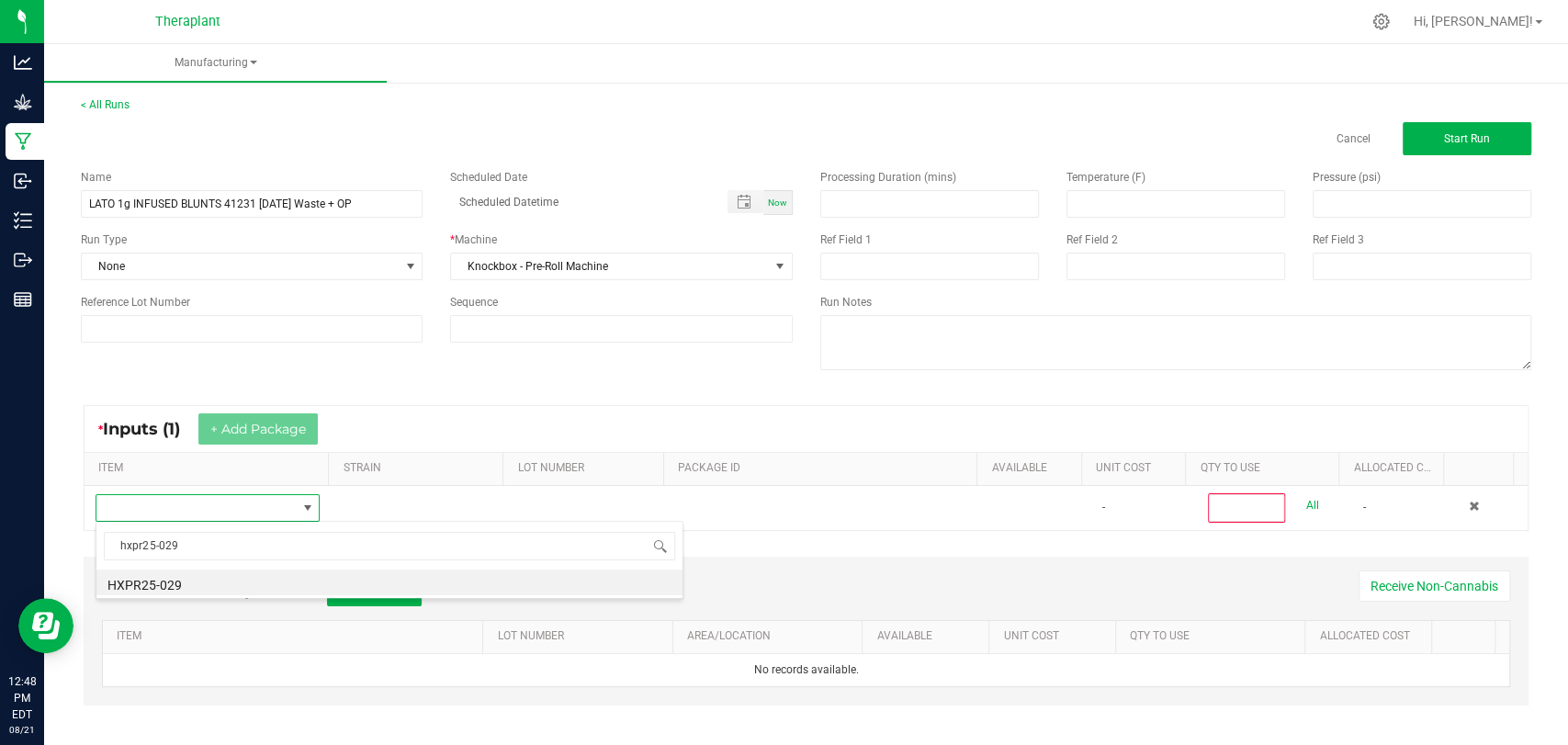
click at [209, 580] on li "HXPR25-029" at bounding box center [389, 583] width 586 height 26
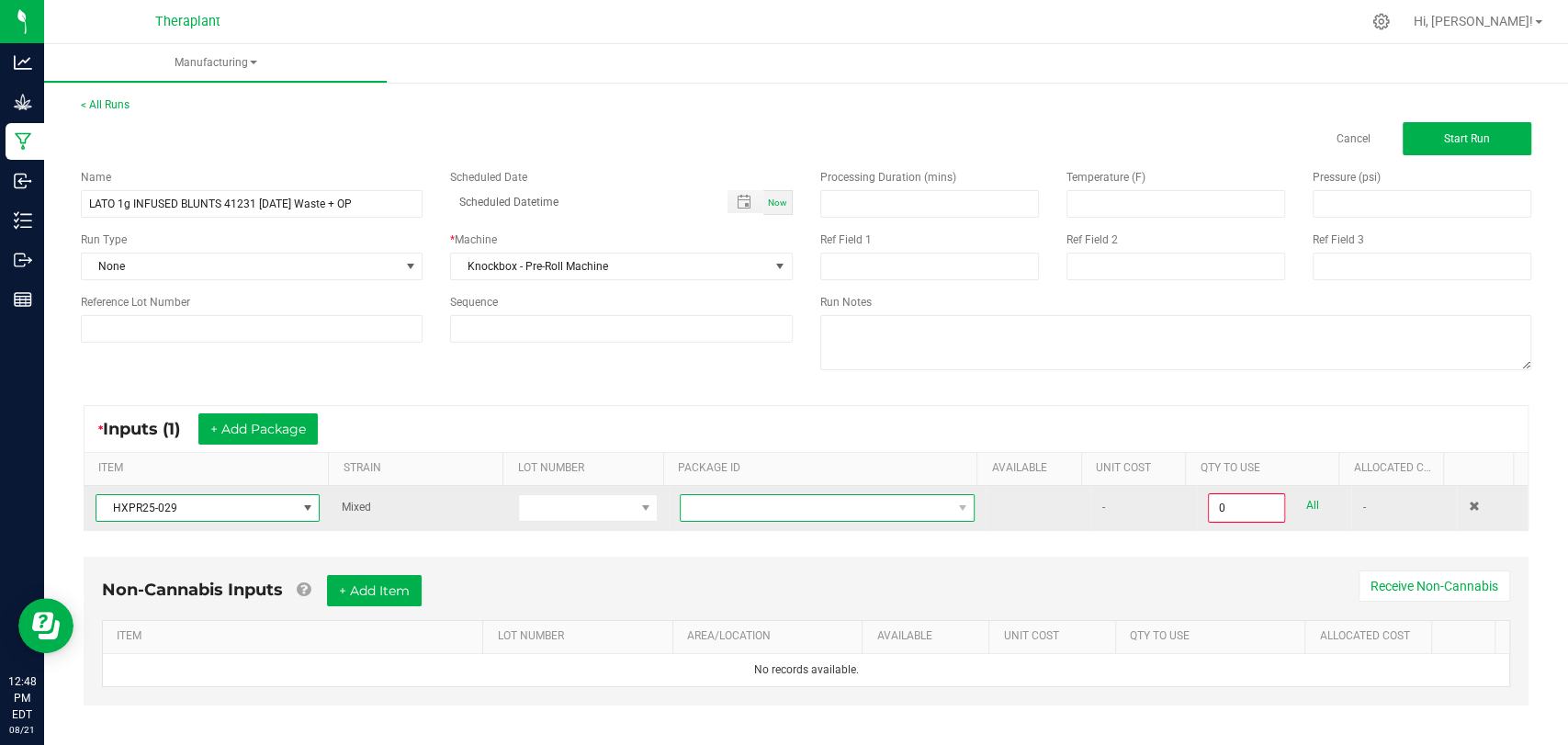
click at [684, 508] on span at bounding box center [816, 509] width 270 height 26
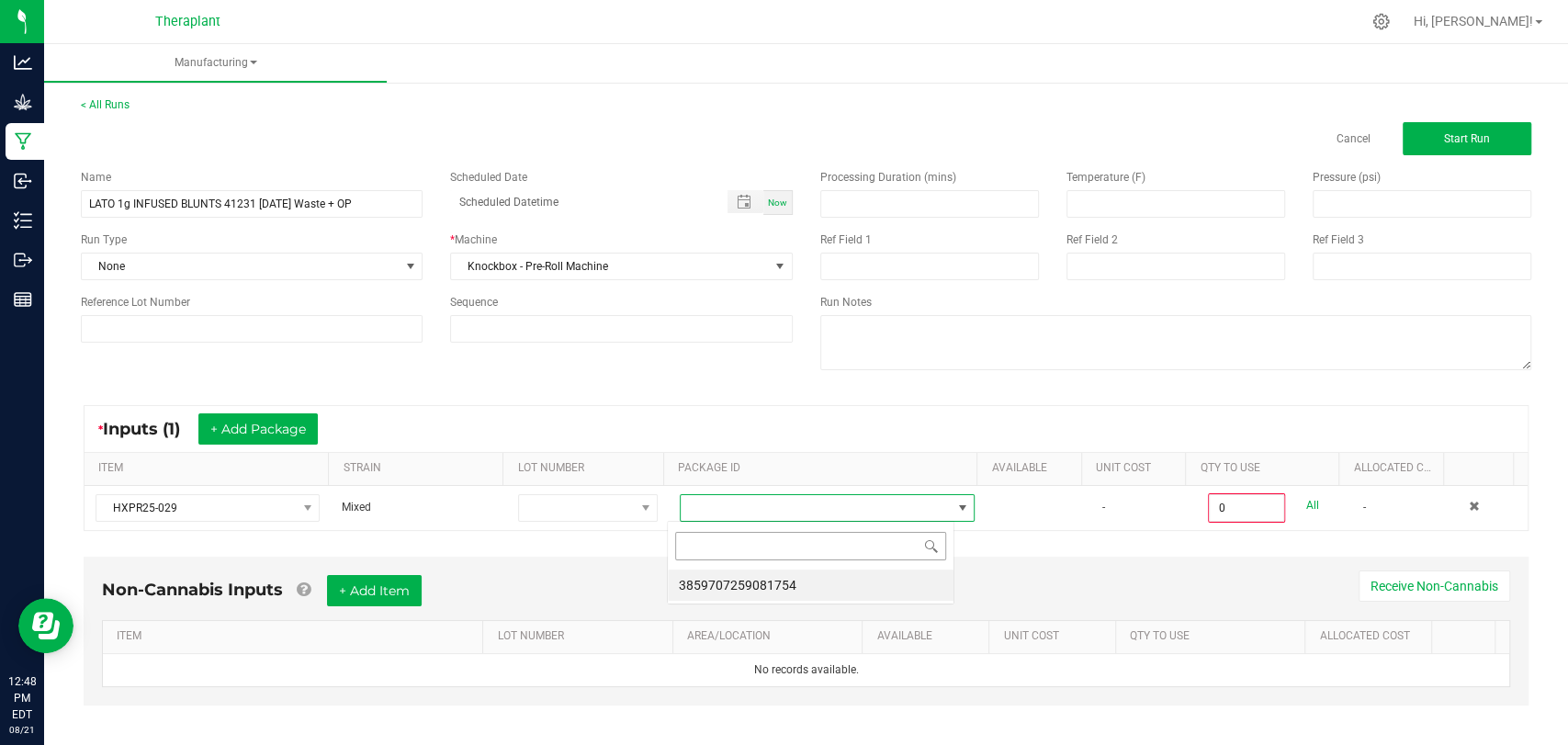
scroll to position [27, 287]
click at [699, 574] on li "3859707259081754" at bounding box center [811, 585] width 286 height 31
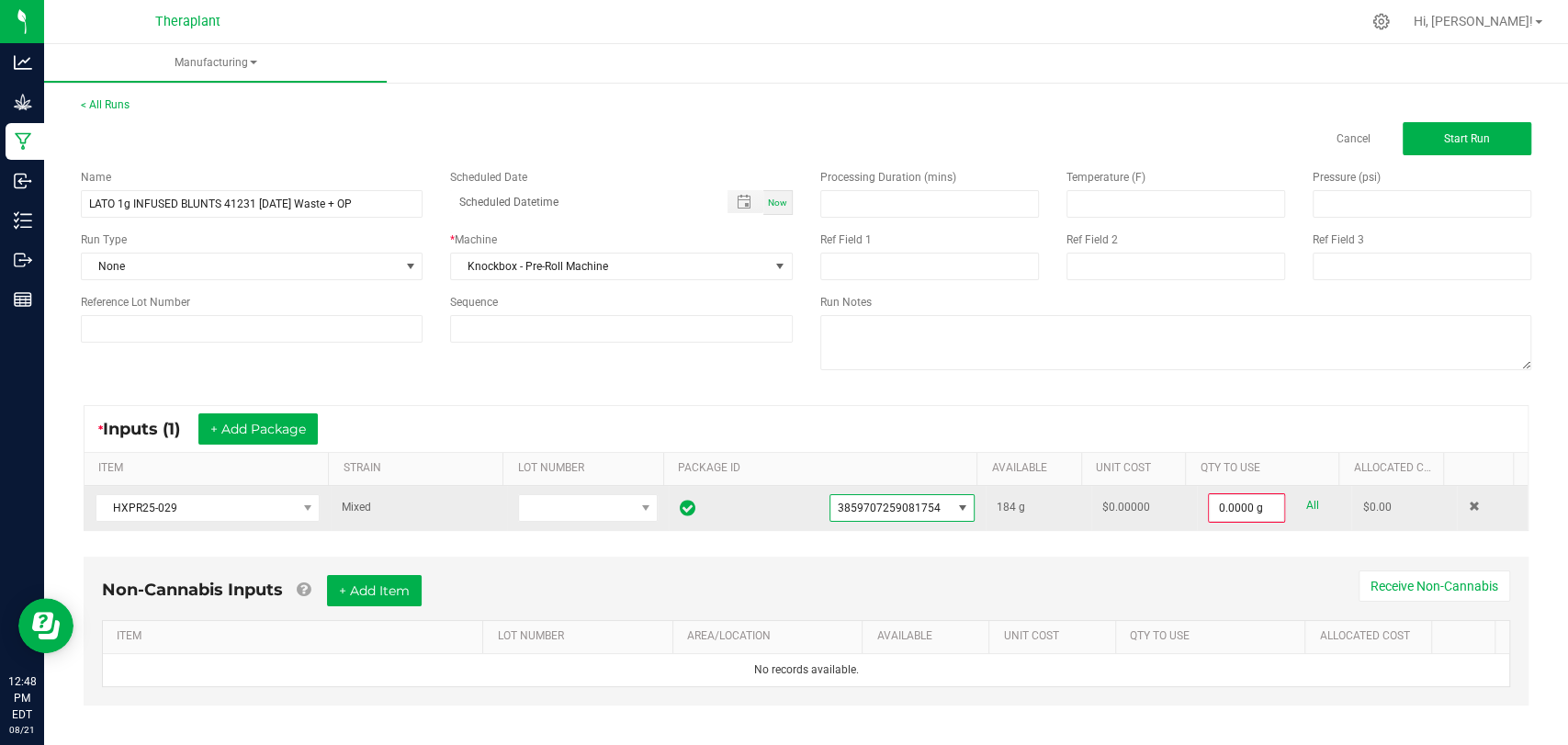
click at [1306, 505] on link "All" at bounding box center [1312, 506] width 13 height 25
type input "184.0000 g"
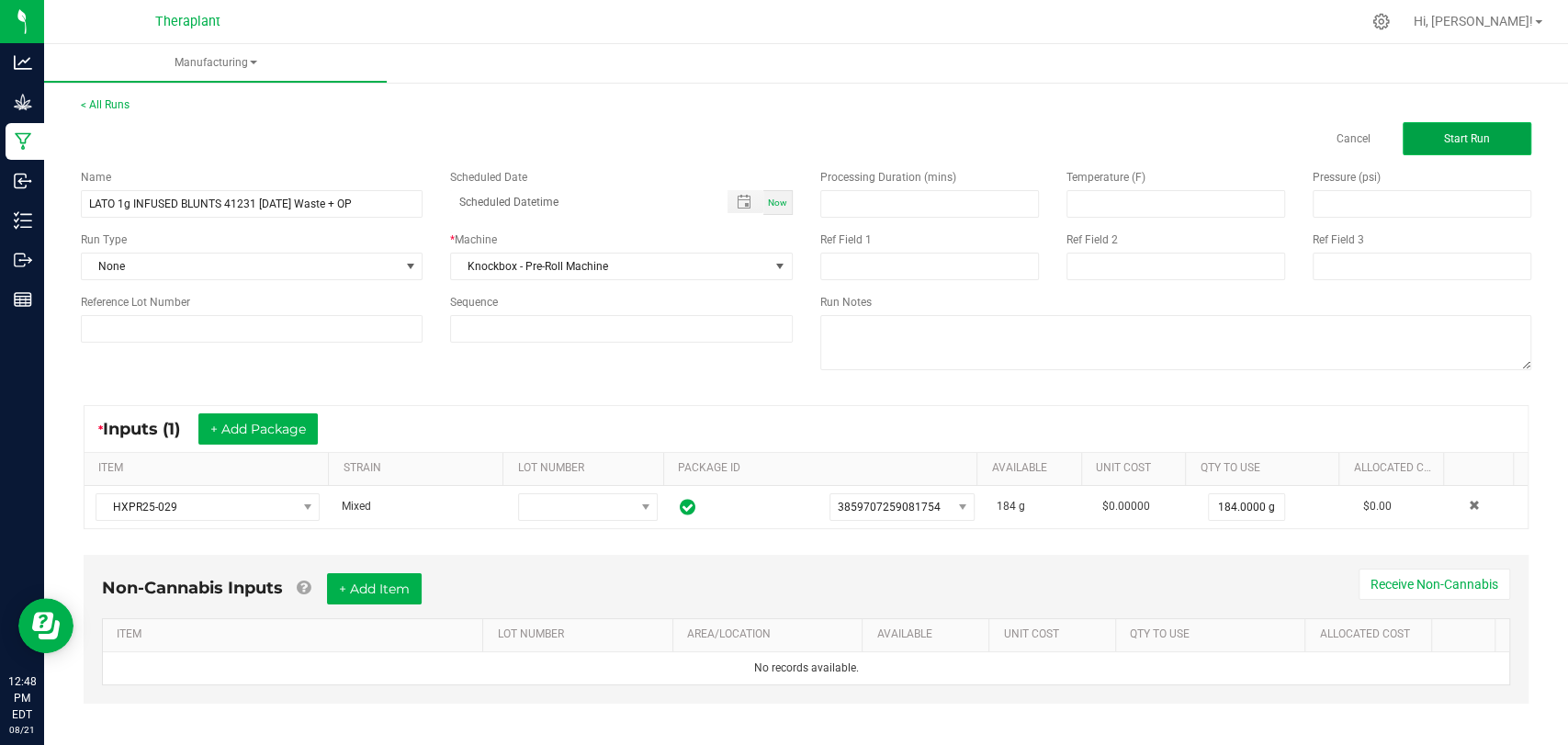
click at [1426, 127] on button "Start Run" at bounding box center [1466, 138] width 128 height 33
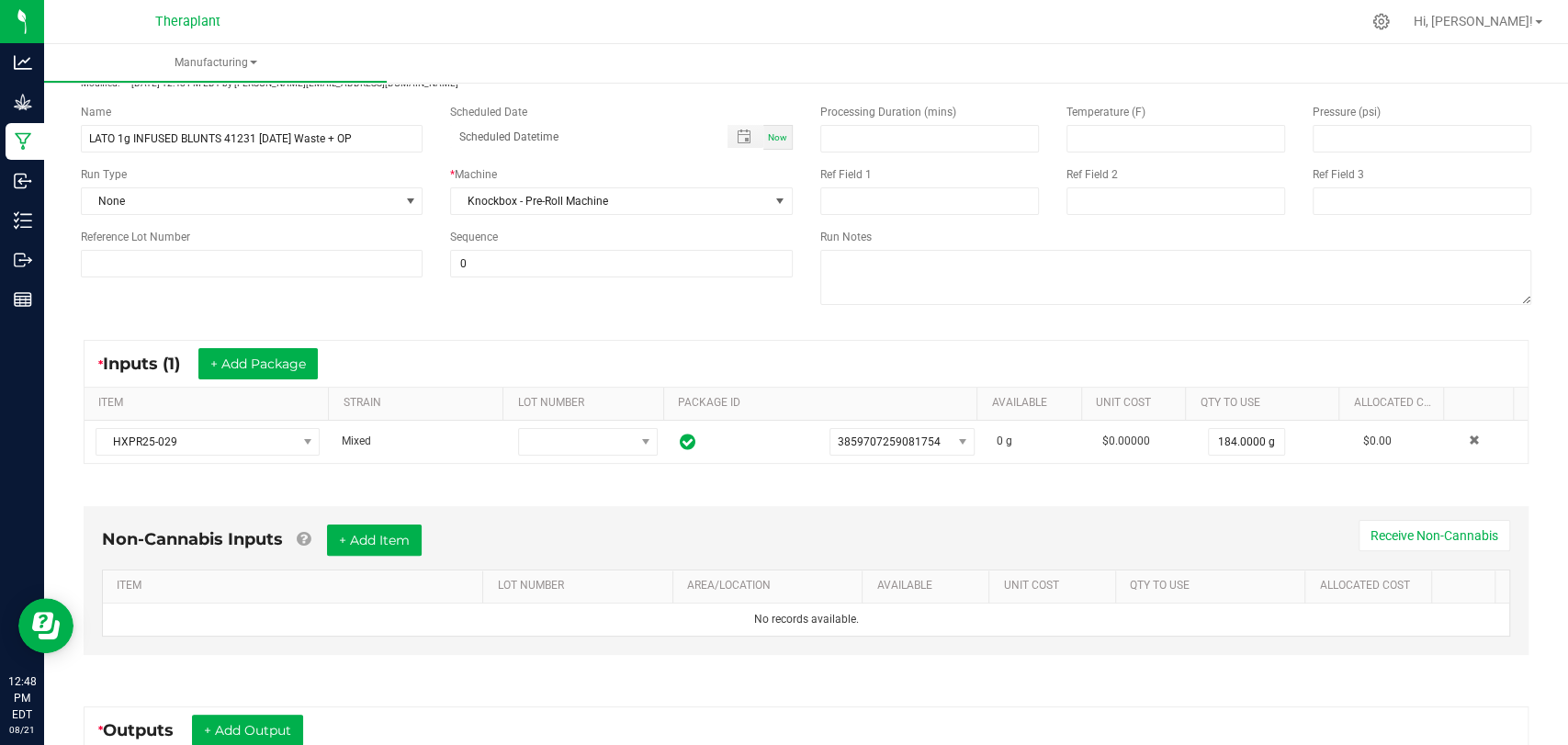
scroll to position [371, 0]
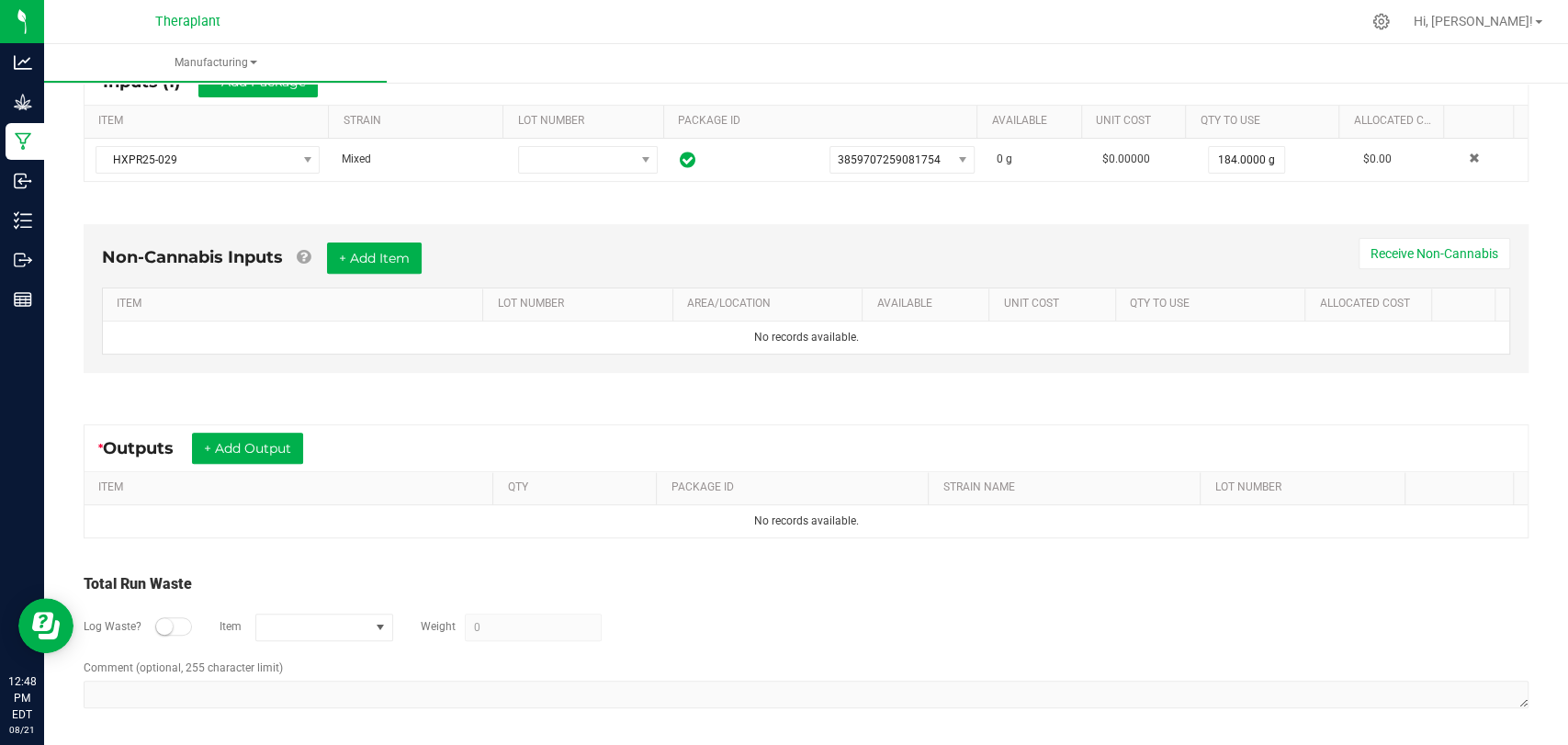
click at [278, 427] on div "* Outputs + Add Output" at bounding box center [807, 449] width 1443 height 46
click at [279, 447] on button "+ Add Output" at bounding box center [247, 449] width 111 height 31
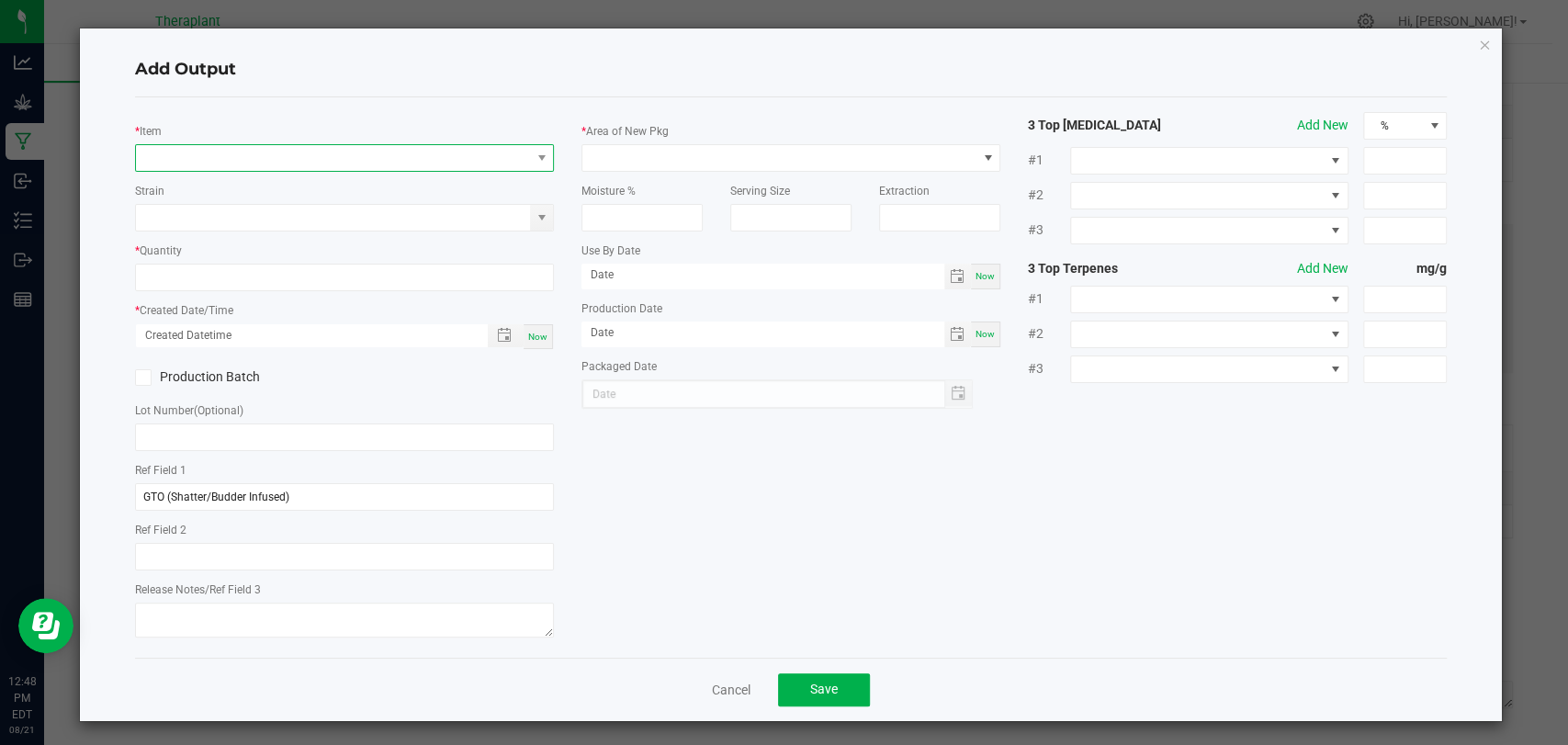
click at [368, 155] on span "NO DATA FOUND" at bounding box center [332, 158] width 394 height 26
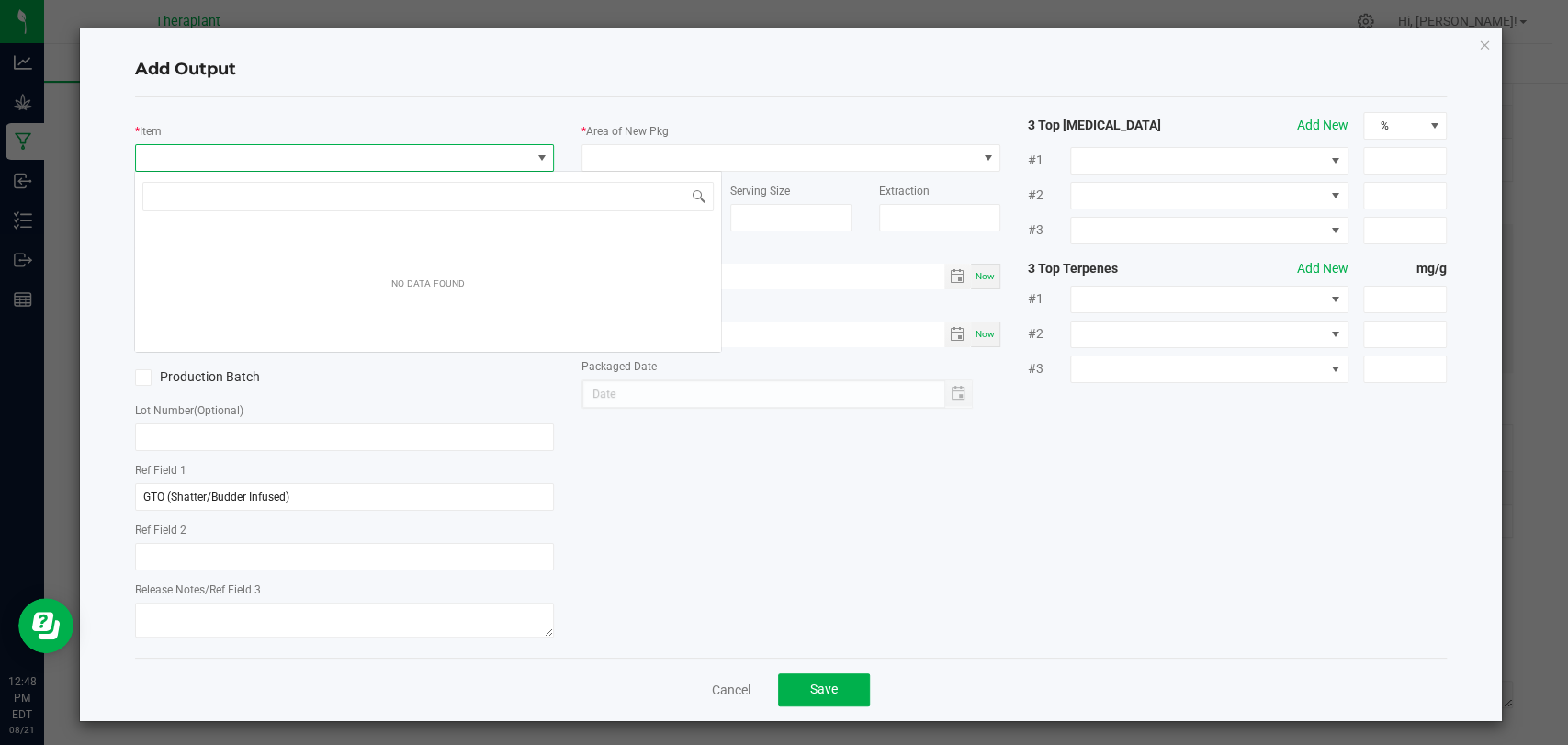
scroll to position [27, 413]
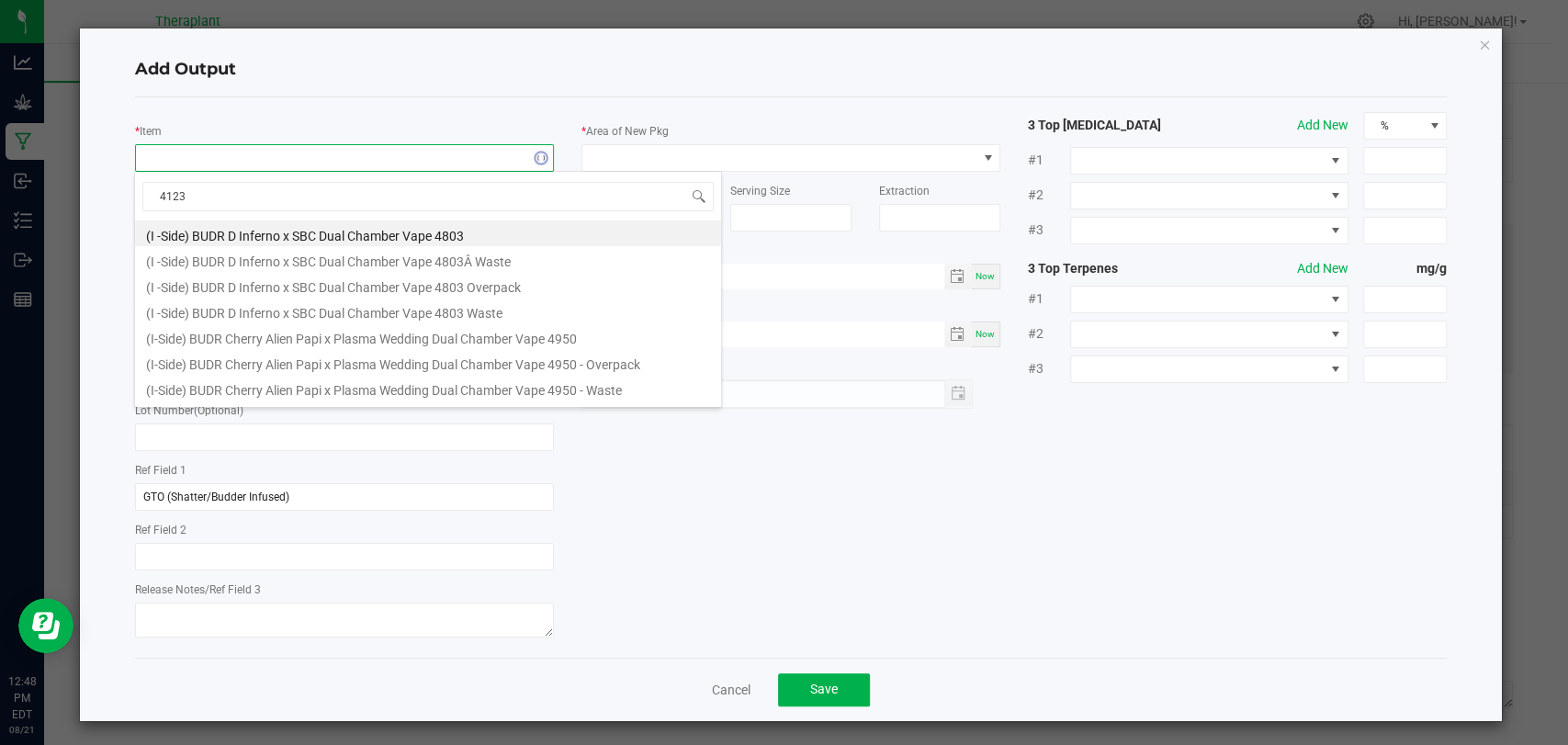
type input "41231"
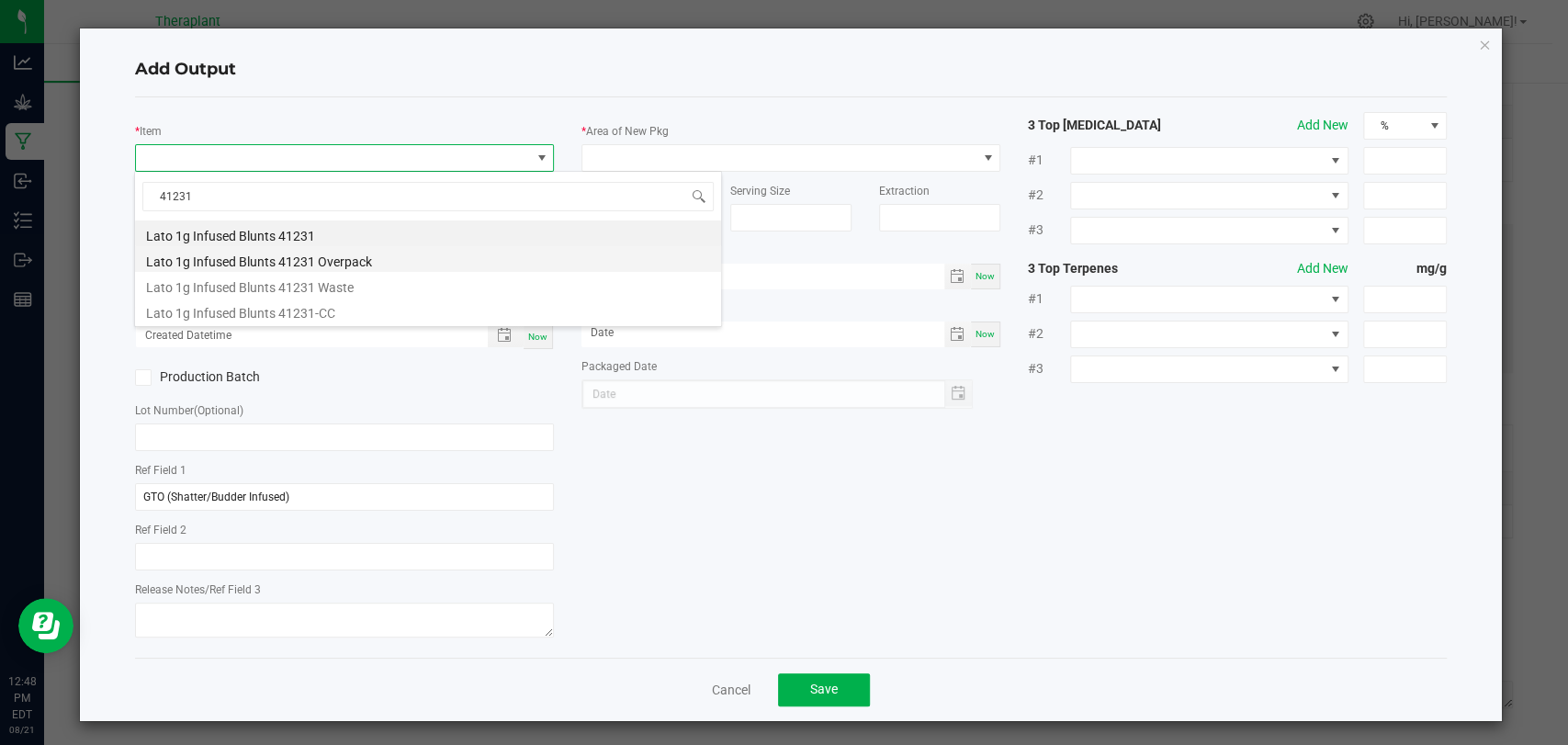
click at [324, 264] on li "Lato 1g Infused Blunts 41231 Overpack" at bounding box center [427, 259] width 586 height 26
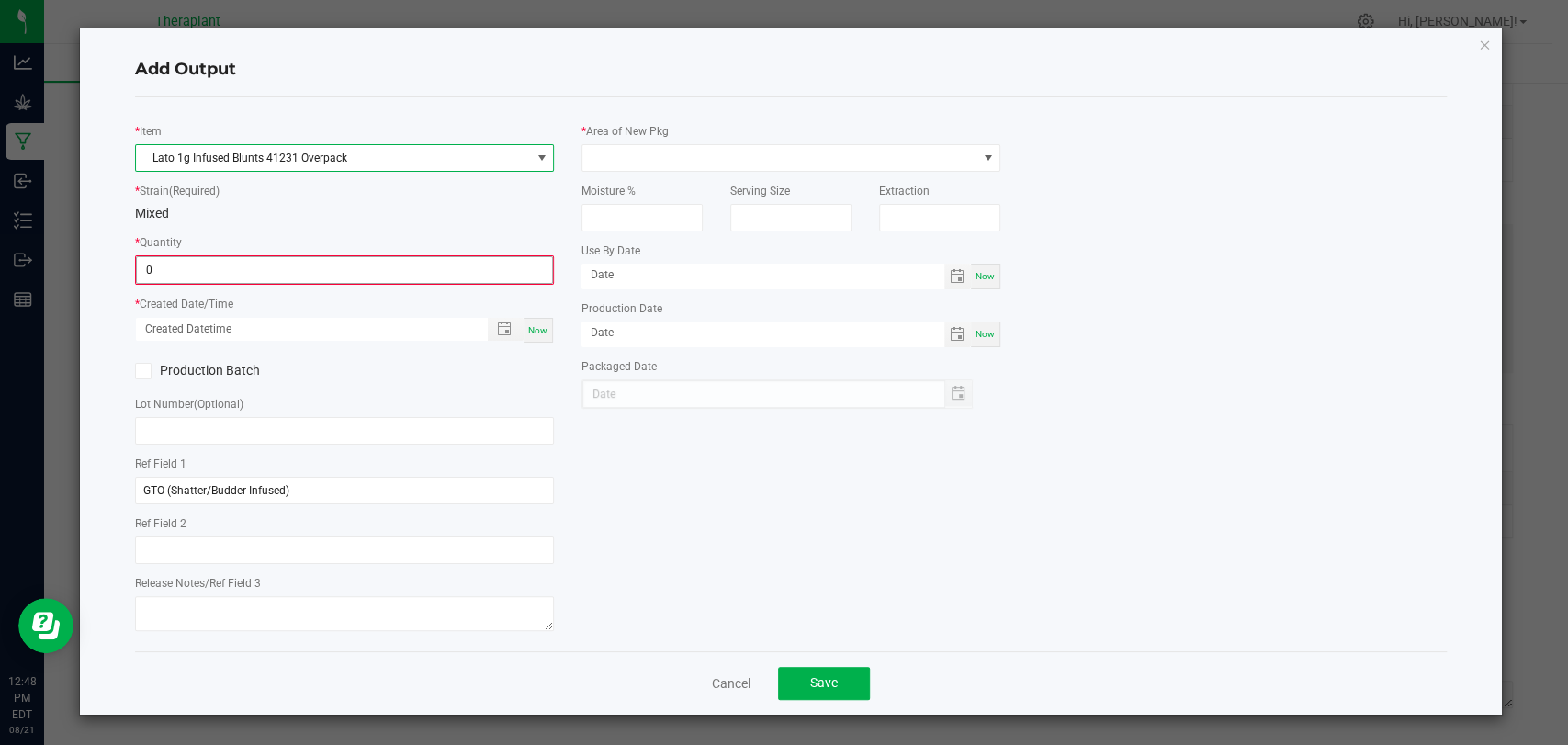
click at [317, 269] on input "0" at bounding box center [344, 270] width 415 height 26
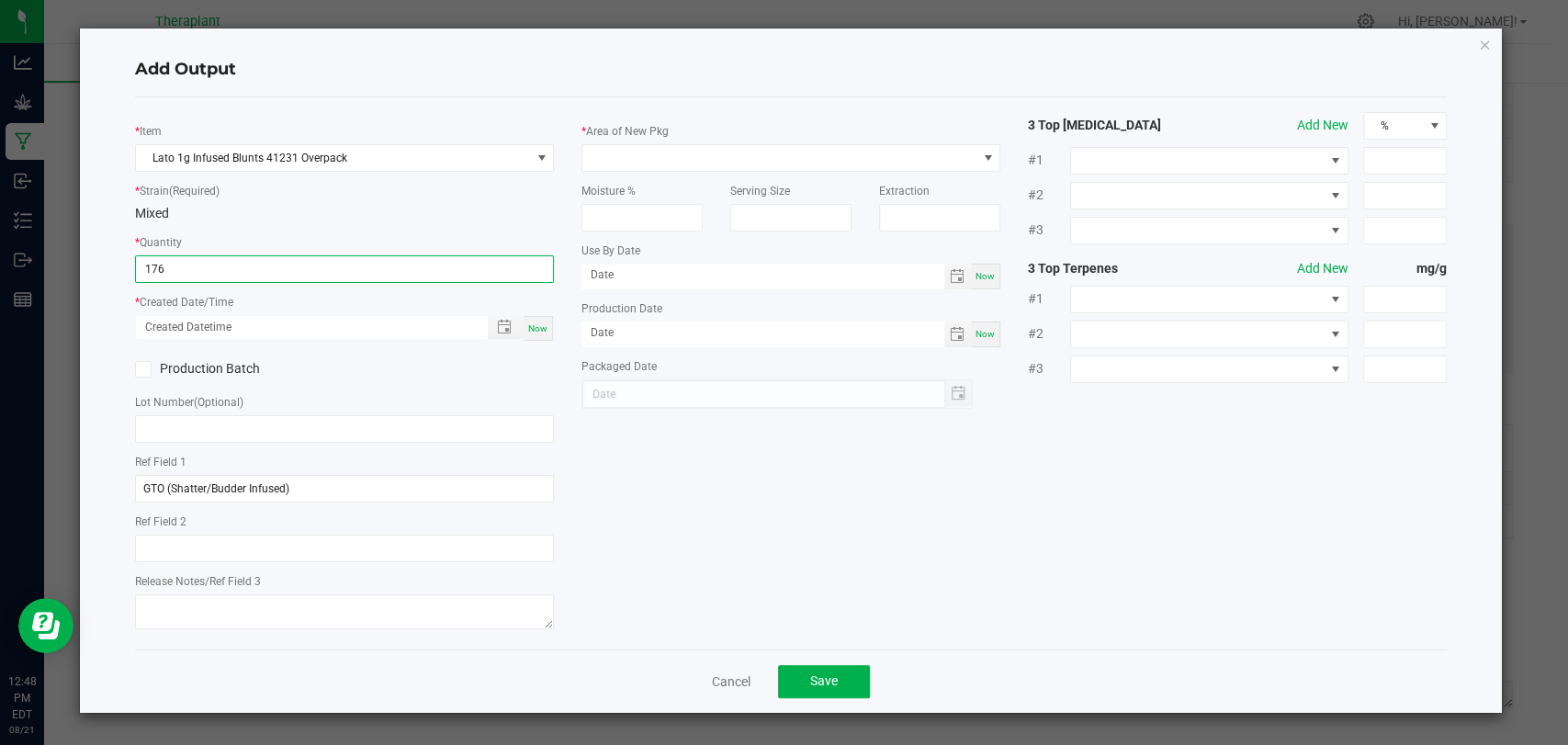
type input "176.0000 g"
click at [538, 325] on span "Now" at bounding box center [537, 328] width 19 height 10
type input "[DATE] 12:48 PM"
type input "[DATE]"
click at [657, 138] on div "* Area of New Pkg" at bounding box center [791, 146] width 419 height 51
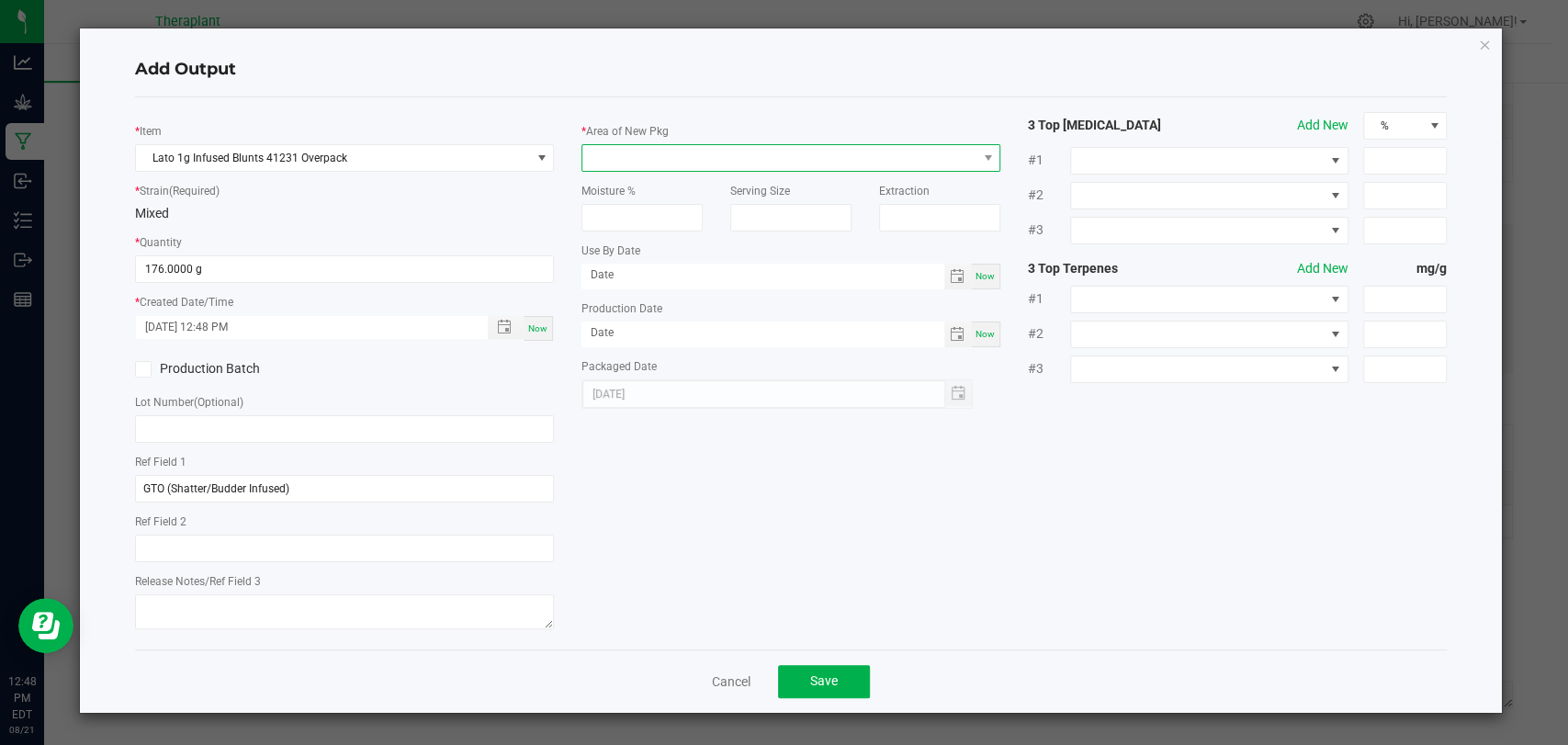
click at [658, 156] on span at bounding box center [779, 158] width 394 height 26
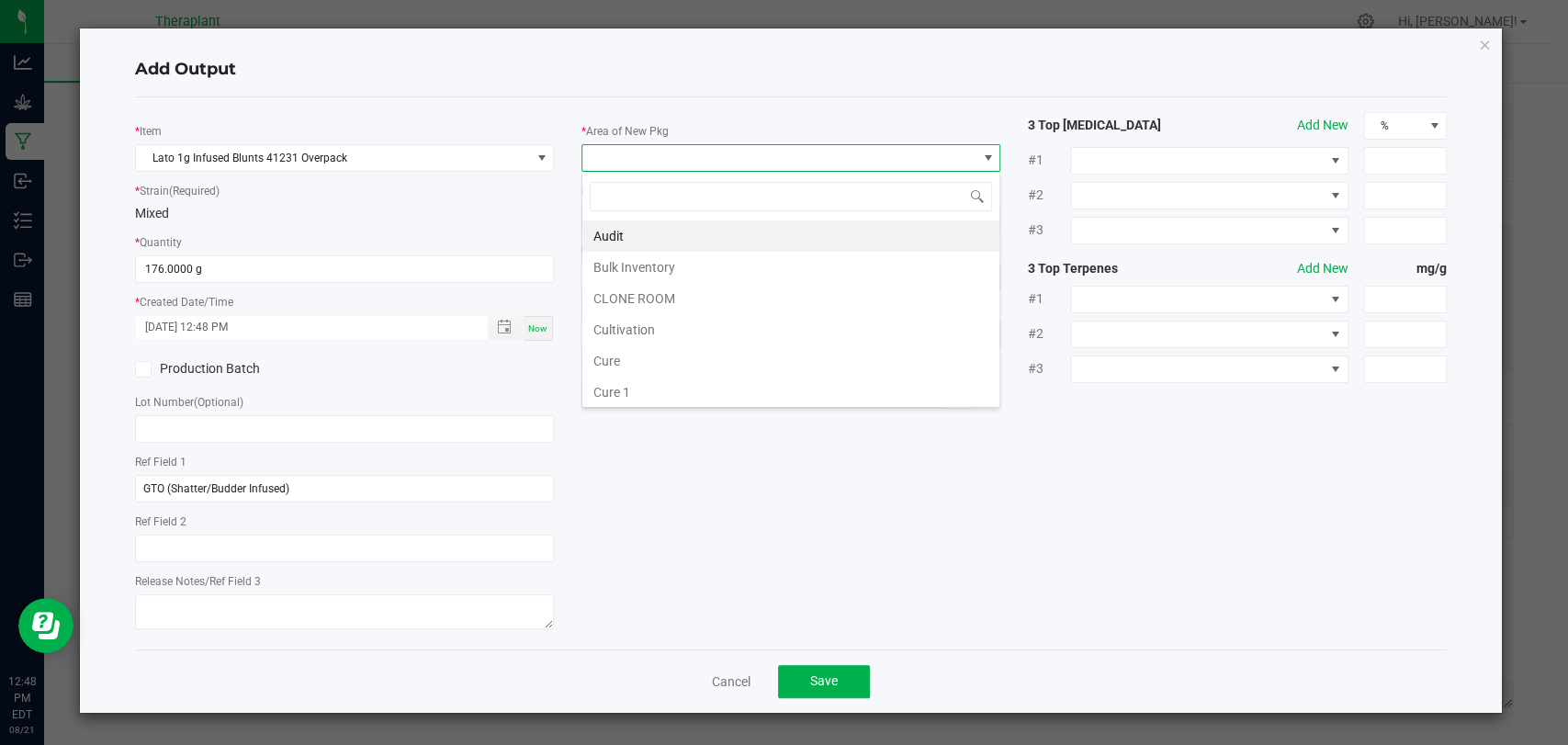
scroll to position [343, 0]
click at [604, 388] on li "Waste" at bounding box center [791, 392] width 417 height 31
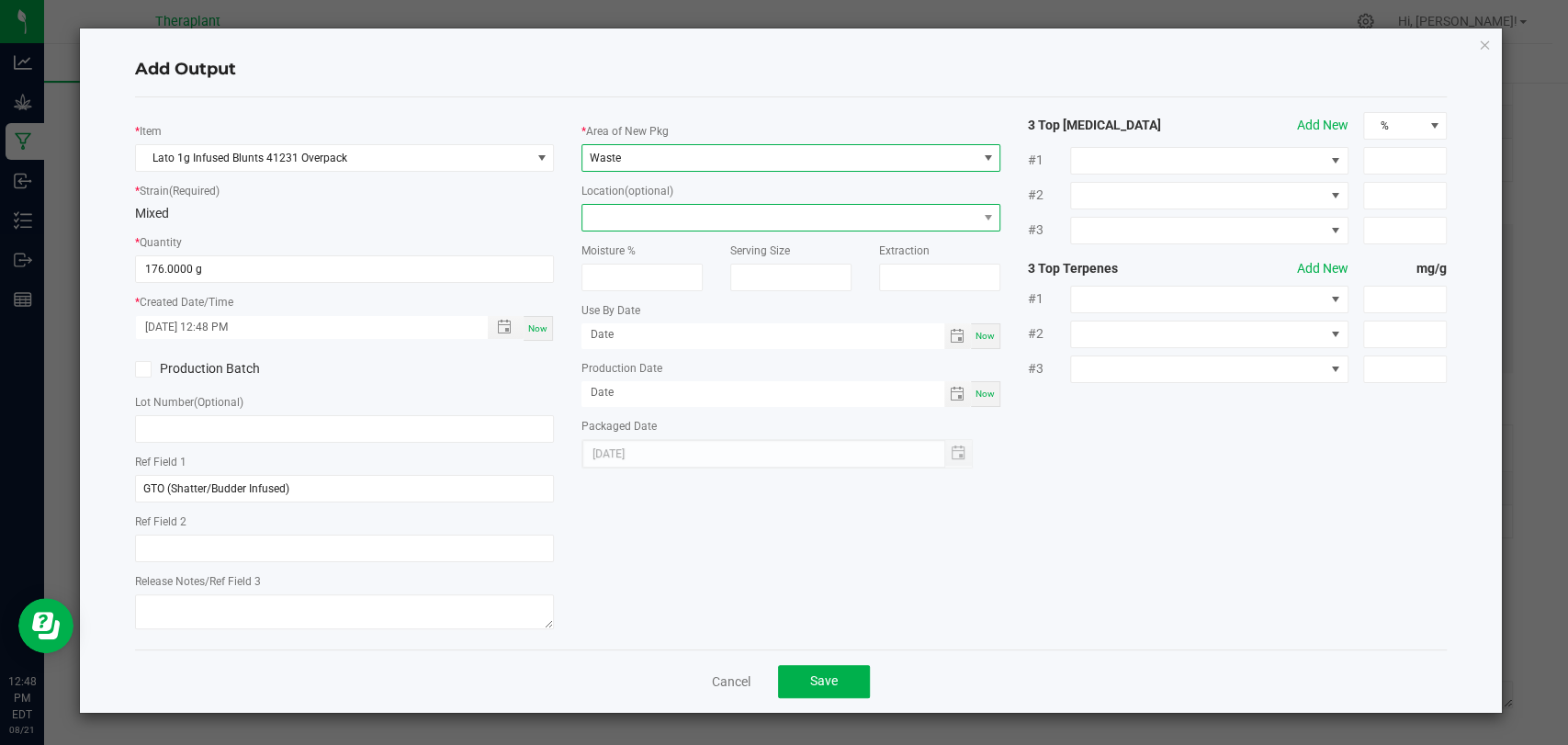
click at [644, 220] on span at bounding box center [779, 218] width 394 height 26
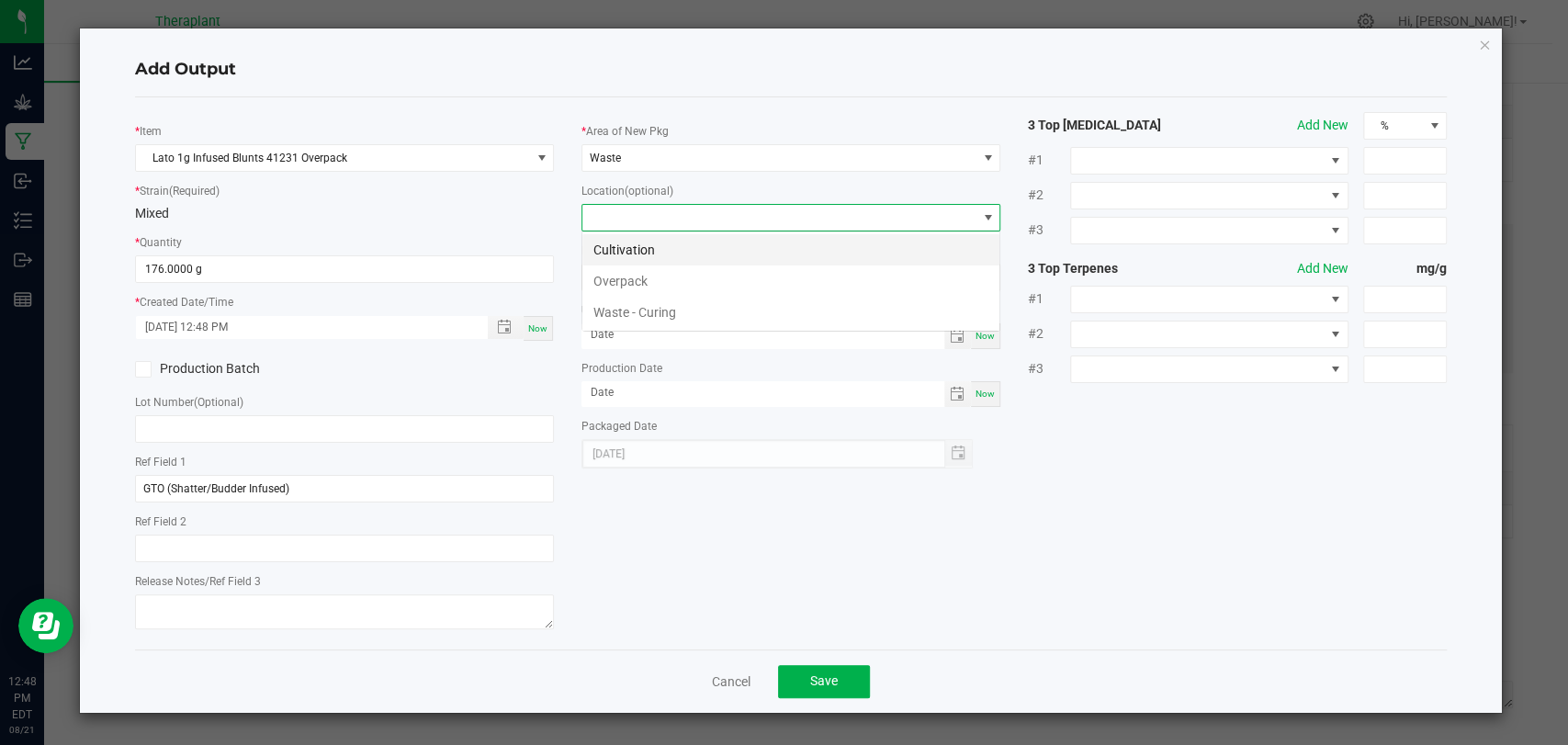
scroll to position [27, 419]
click at [625, 283] on li "Overpack" at bounding box center [791, 282] width 417 height 31
click at [821, 675] on span "Save" at bounding box center [824, 681] width 28 height 15
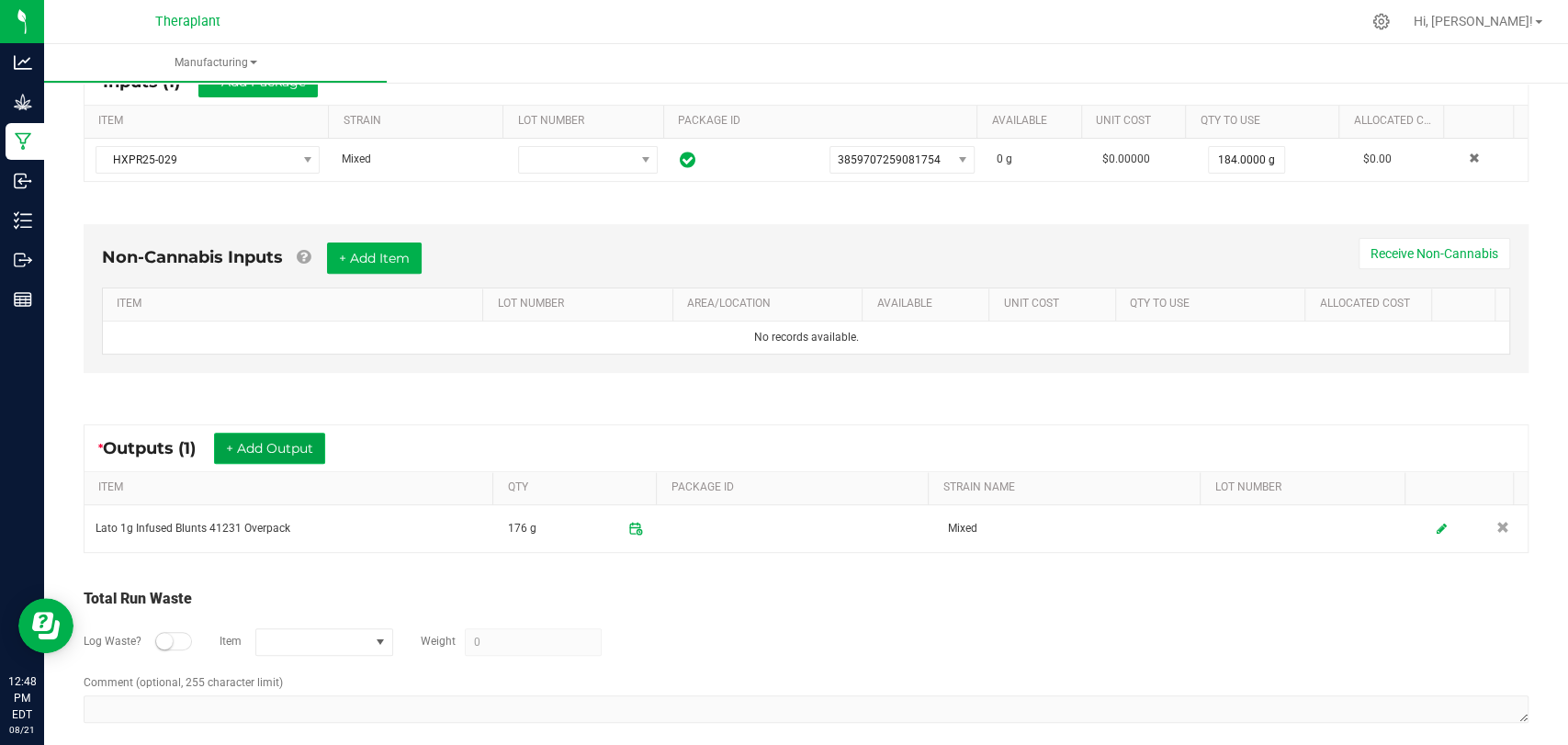
click at [278, 441] on button "+ Add Output" at bounding box center [269, 449] width 111 height 31
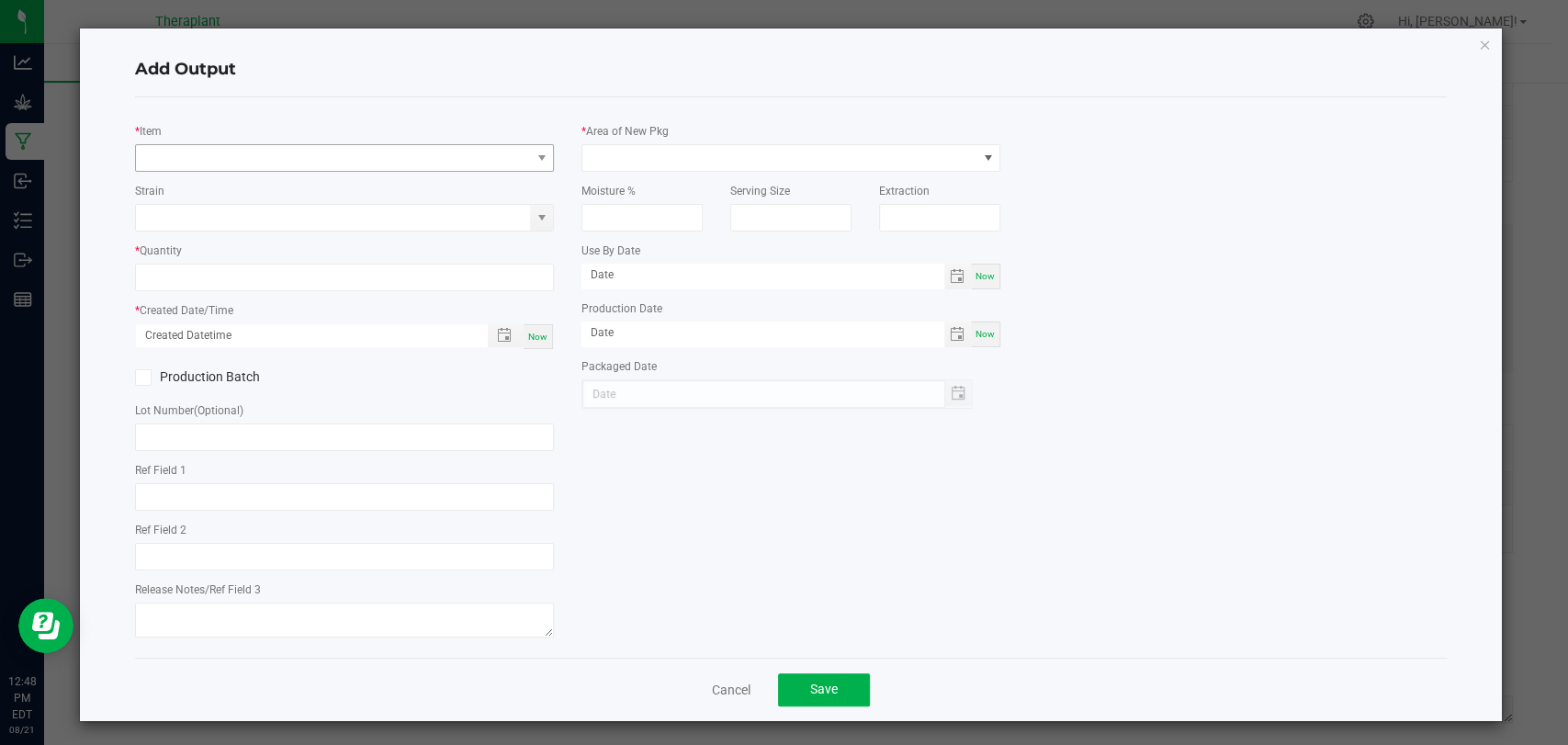
type input "GTO (Shatter/Budder Infused)"
click at [325, 158] on span "NO DATA FOUND" at bounding box center [332, 158] width 394 height 26
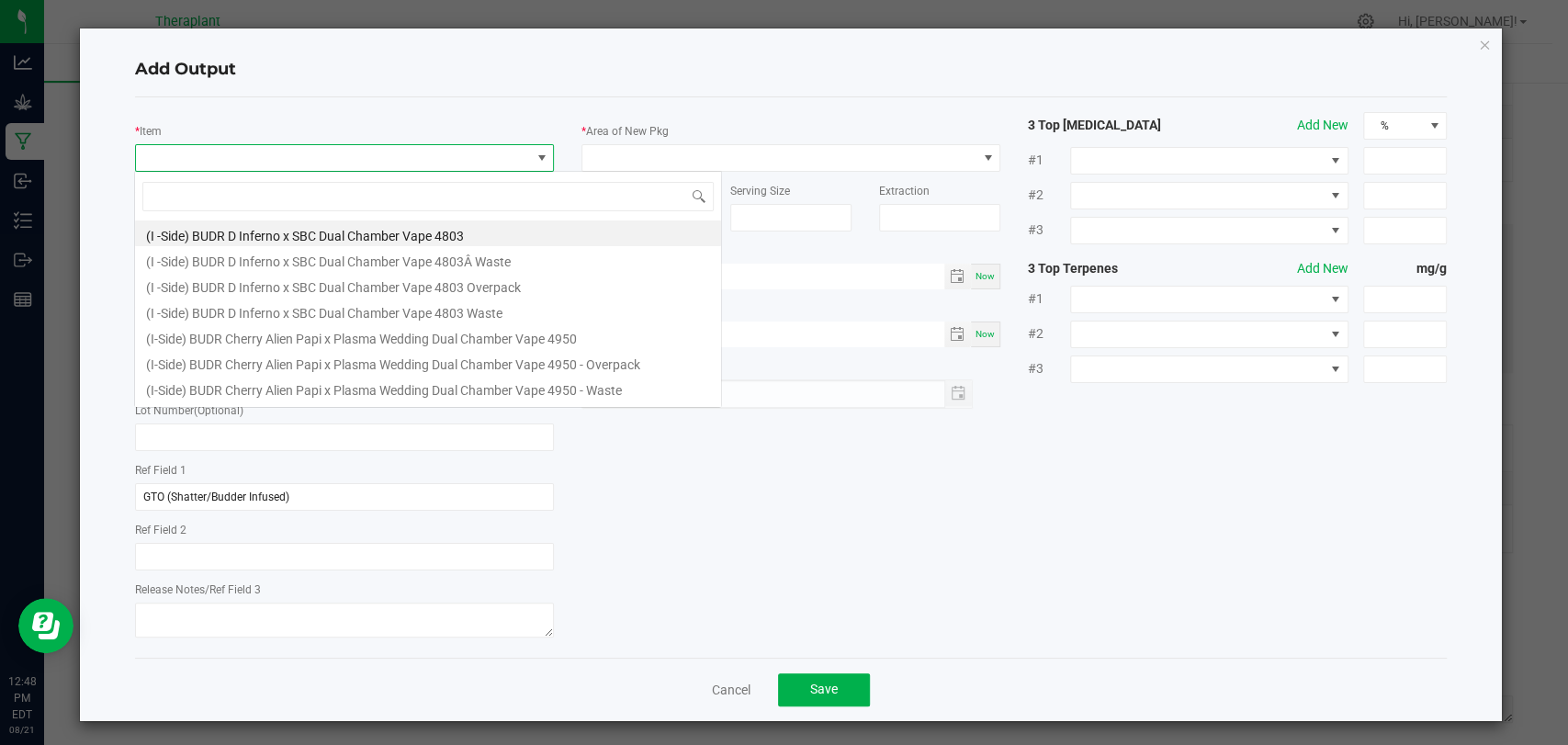
scroll to position [27, 413]
type input "41231"
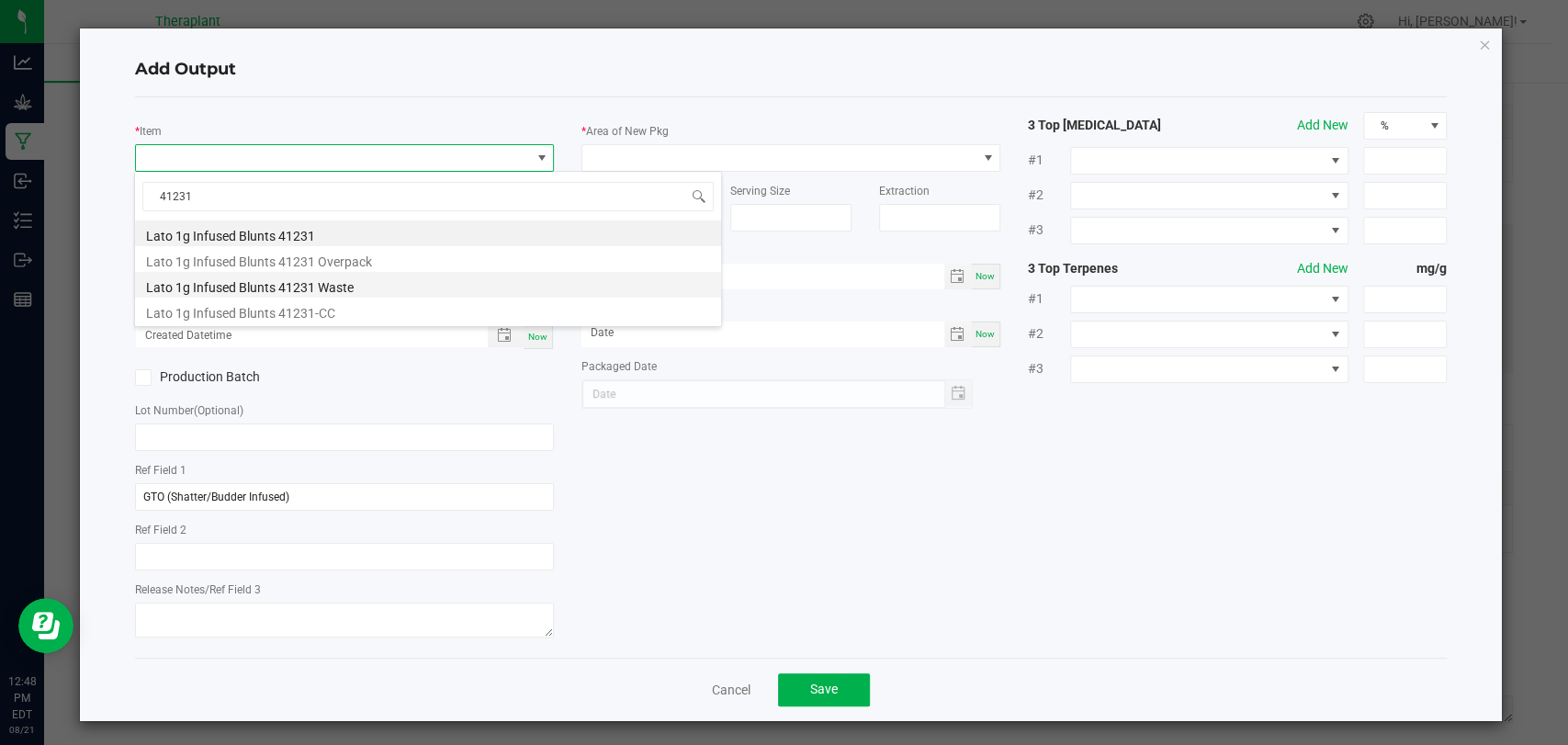
click at [325, 282] on li "Lato 1g Infused Blunts 41231 Waste" at bounding box center [427, 285] width 586 height 26
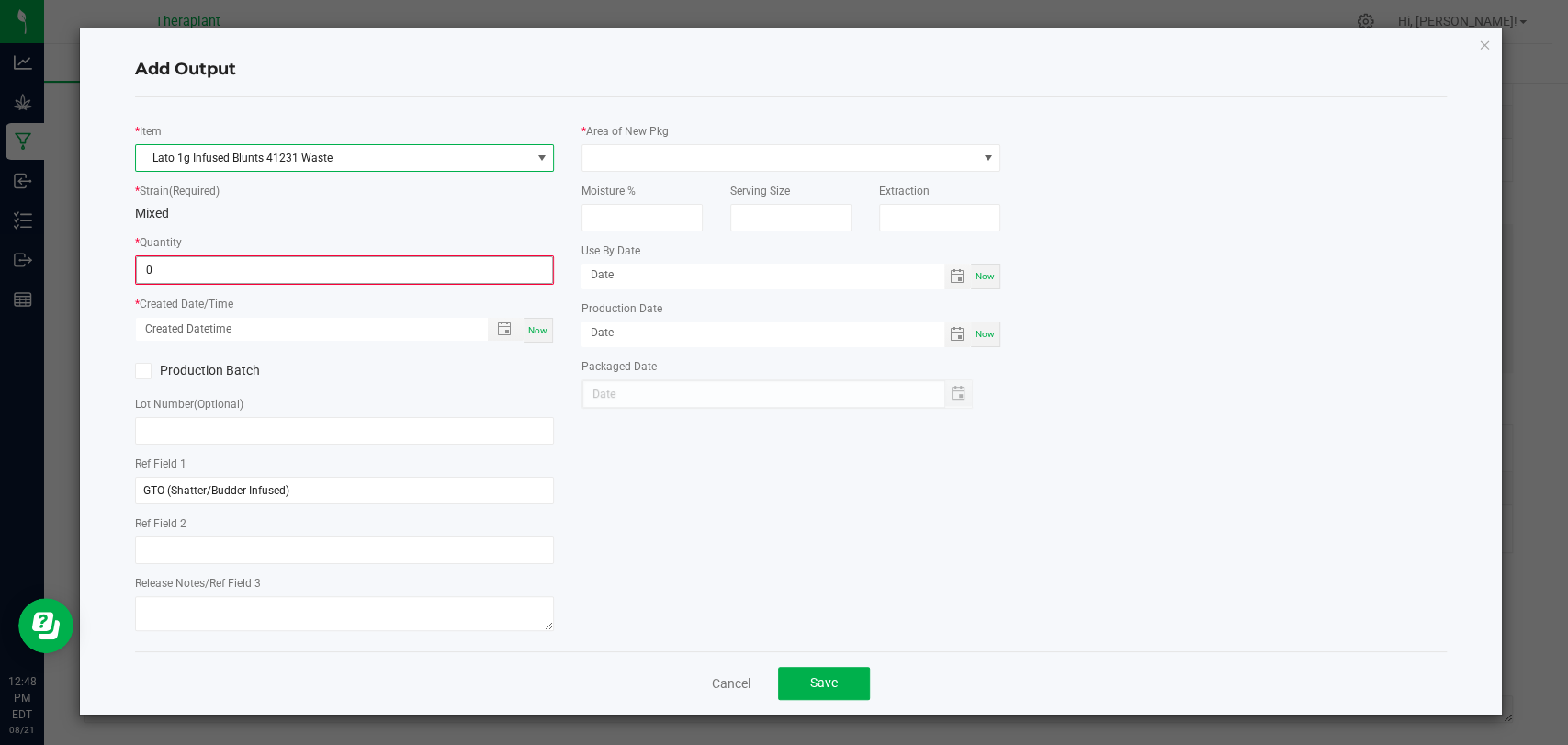
click at [320, 266] on input "0" at bounding box center [344, 270] width 415 height 26
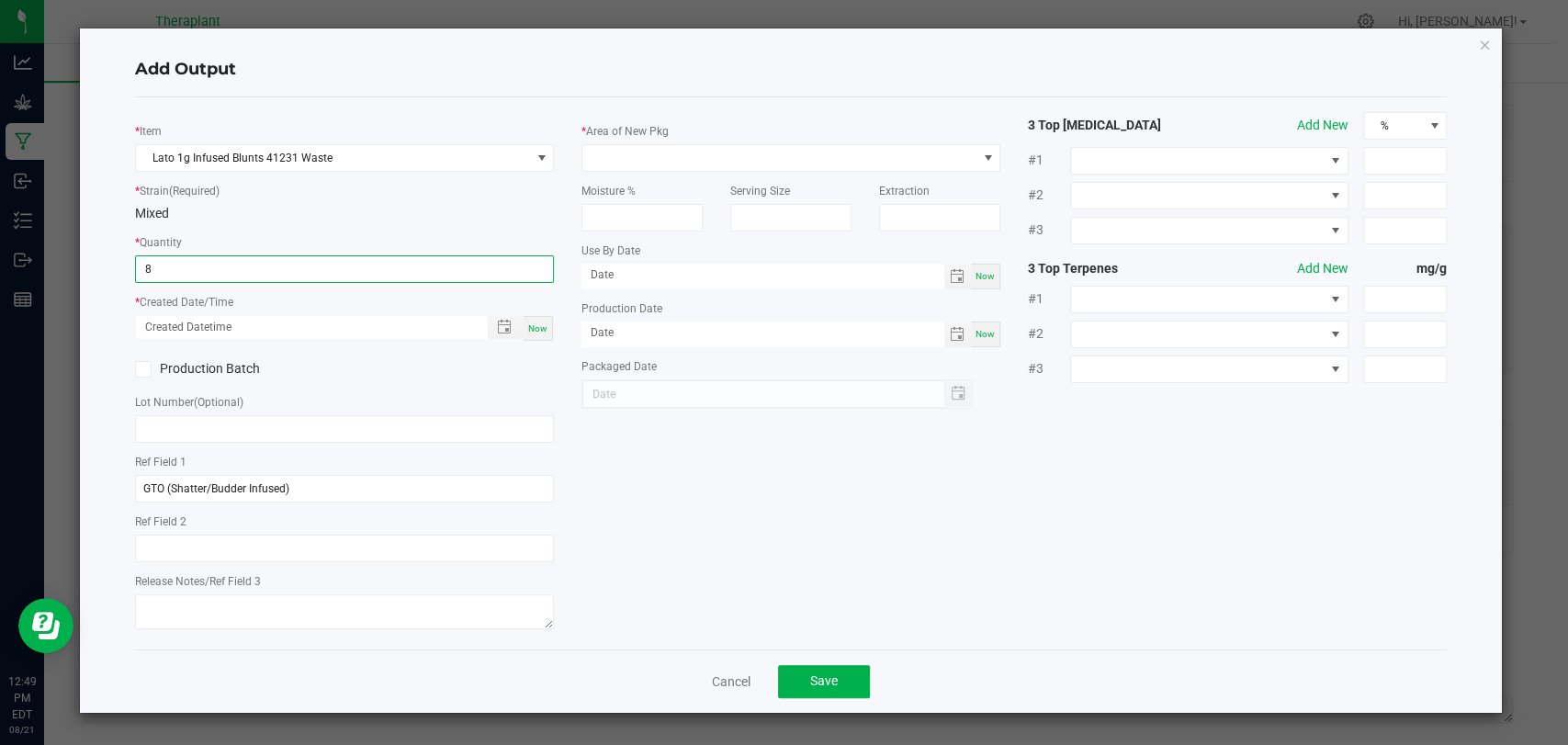
type input "8.0000 g"
click at [534, 326] on span "Now" at bounding box center [537, 328] width 19 height 10
type input "[DATE] 12:49 PM"
type input "[DATE]"
click at [627, 178] on div "Moisture %" at bounding box center [641, 201] width 149 height 60
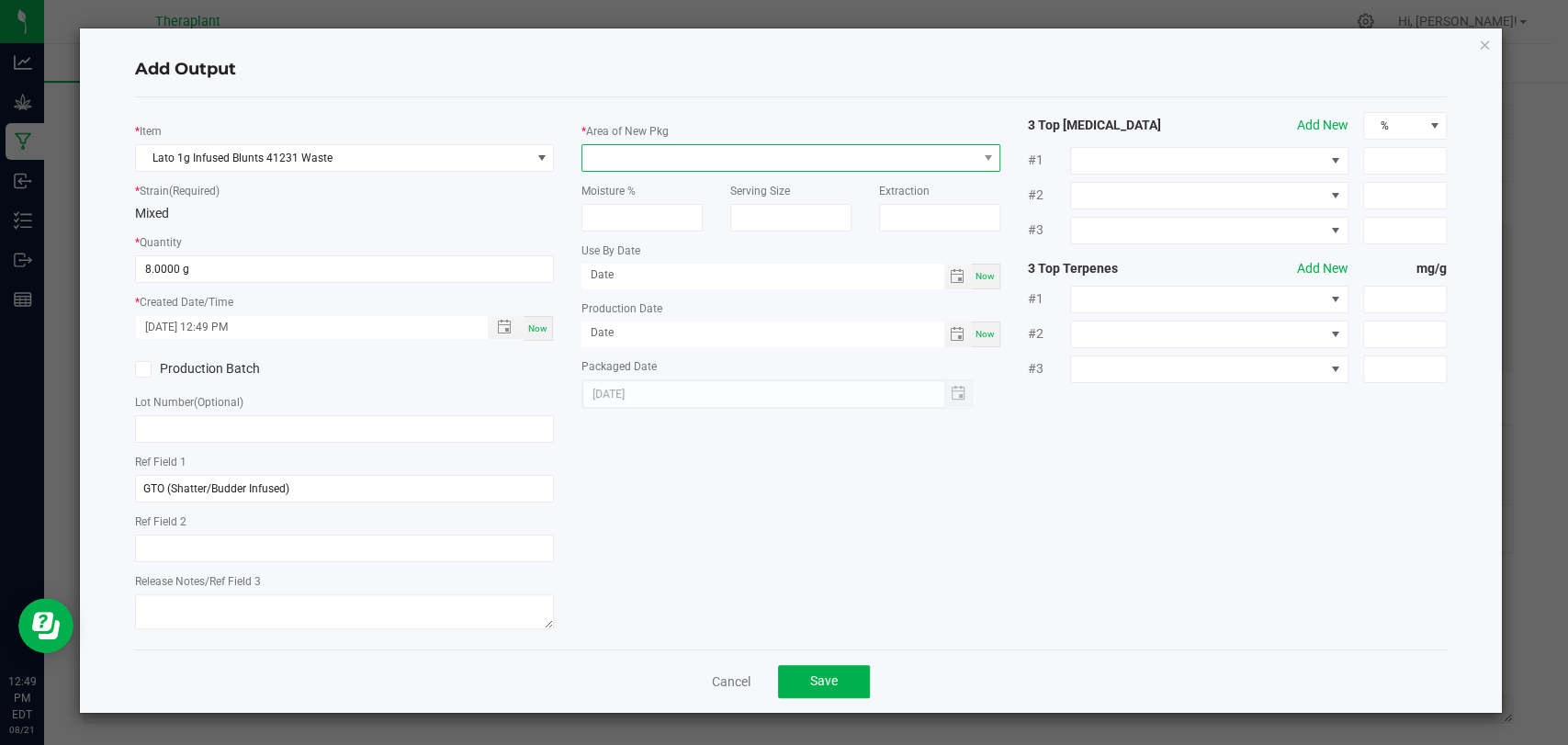
click at [630, 162] on span at bounding box center [779, 158] width 394 height 26
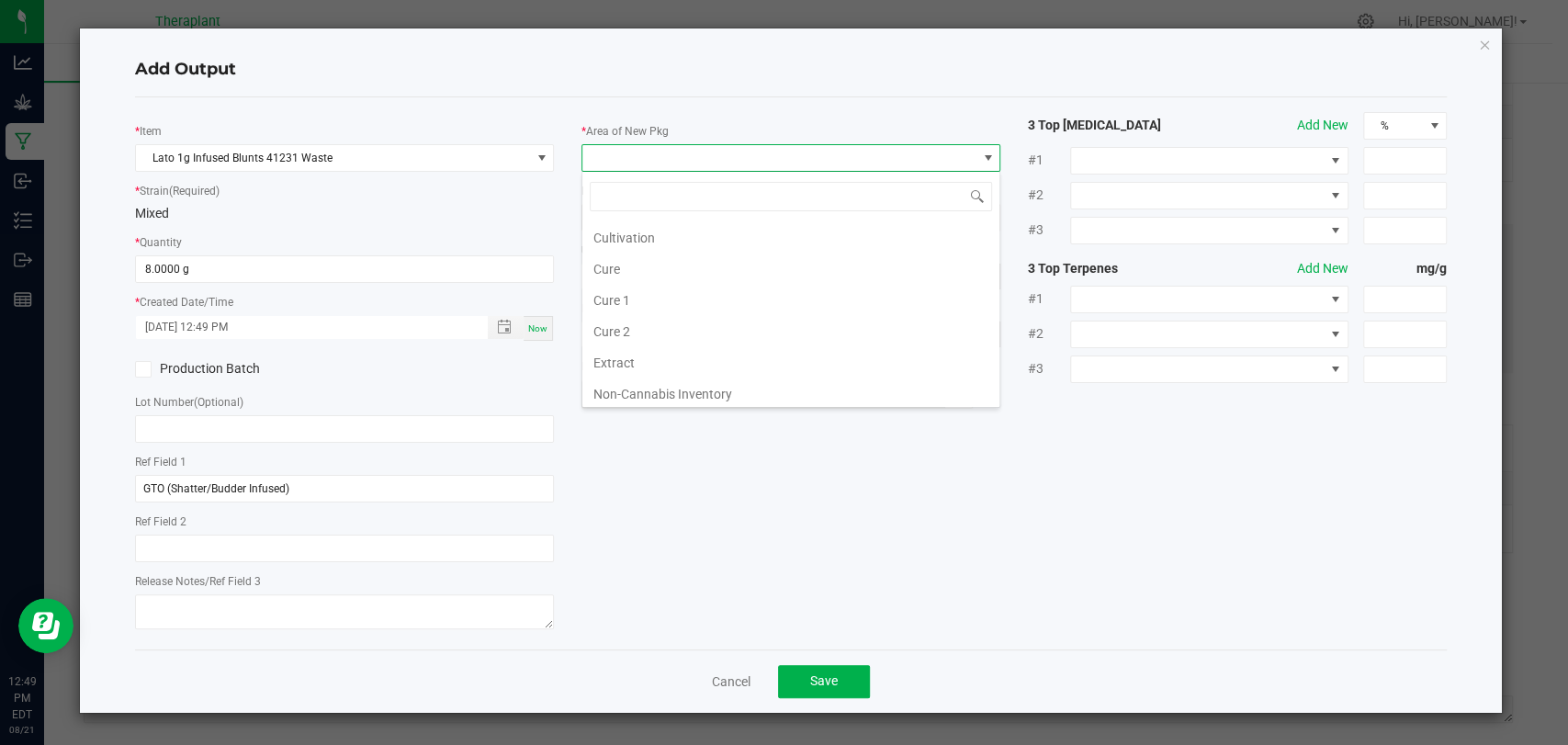
scroll to position [343, 0]
click at [652, 318] on li "Vault 2" at bounding box center [791, 330] width 417 height 31
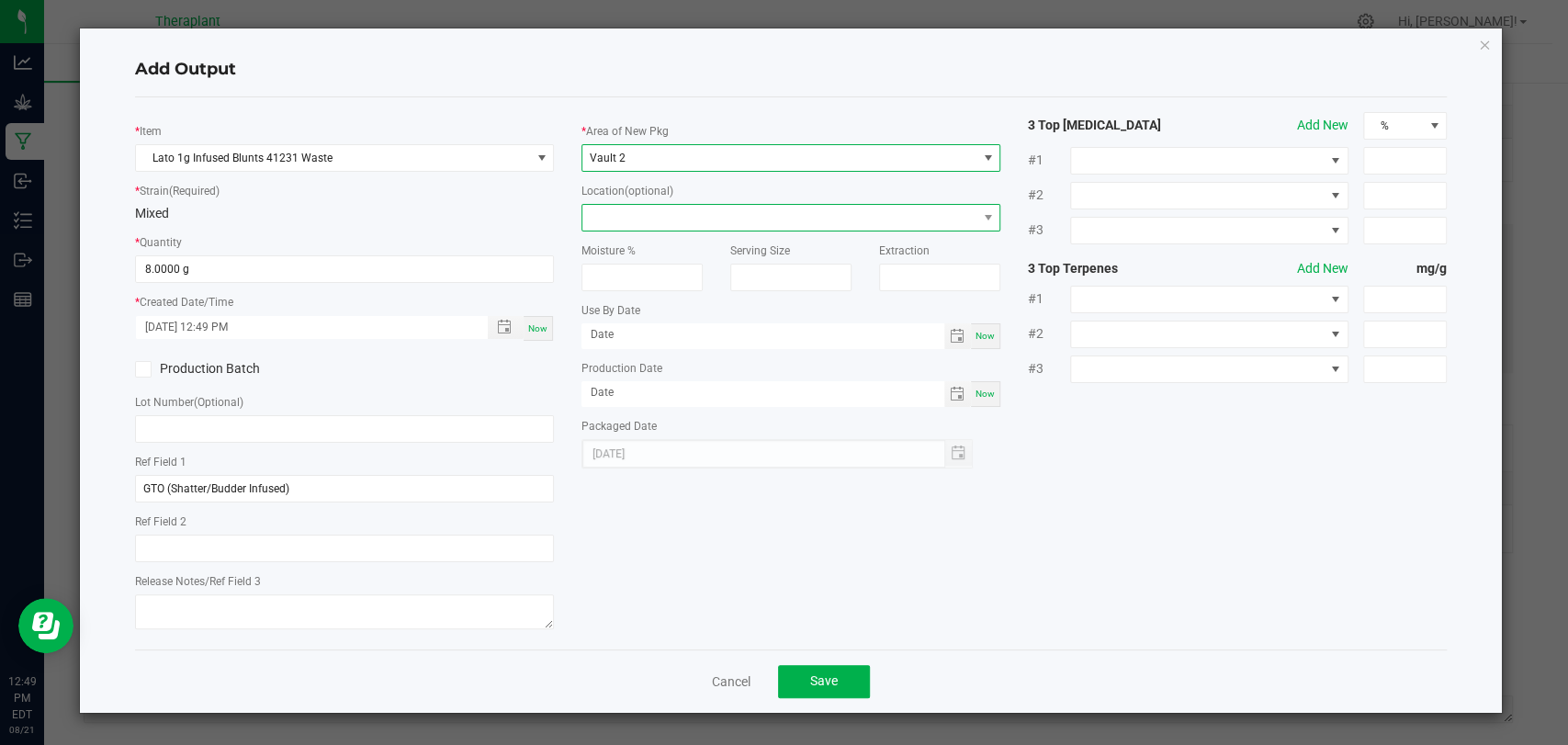
click at [652, 229] on span at bounding box center [779, 218] width 394 height 26
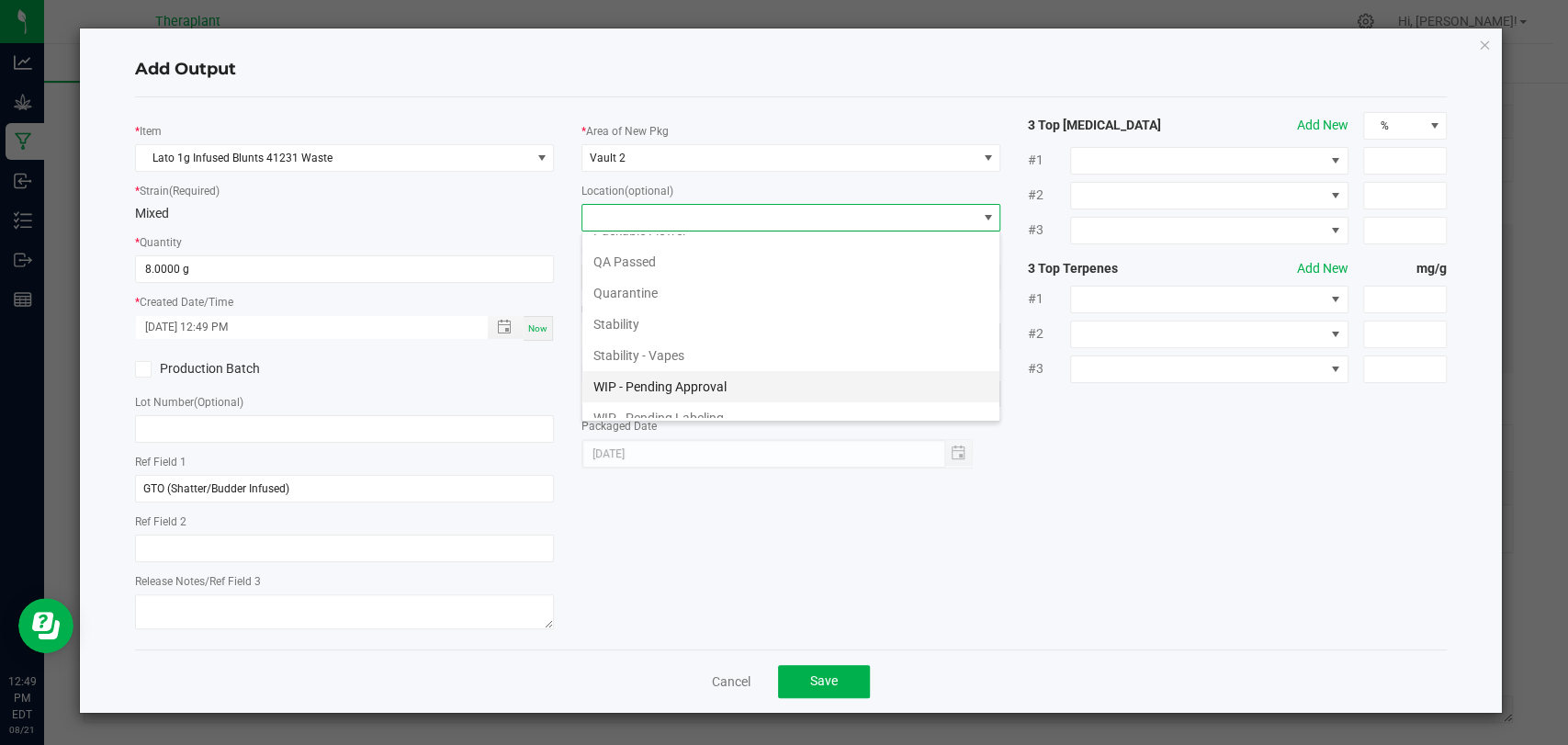
scroll to position [126, 0]
click at [666, 396] on li "Waste Cabinet" at bounding box center [791, 405] width 417 height 31
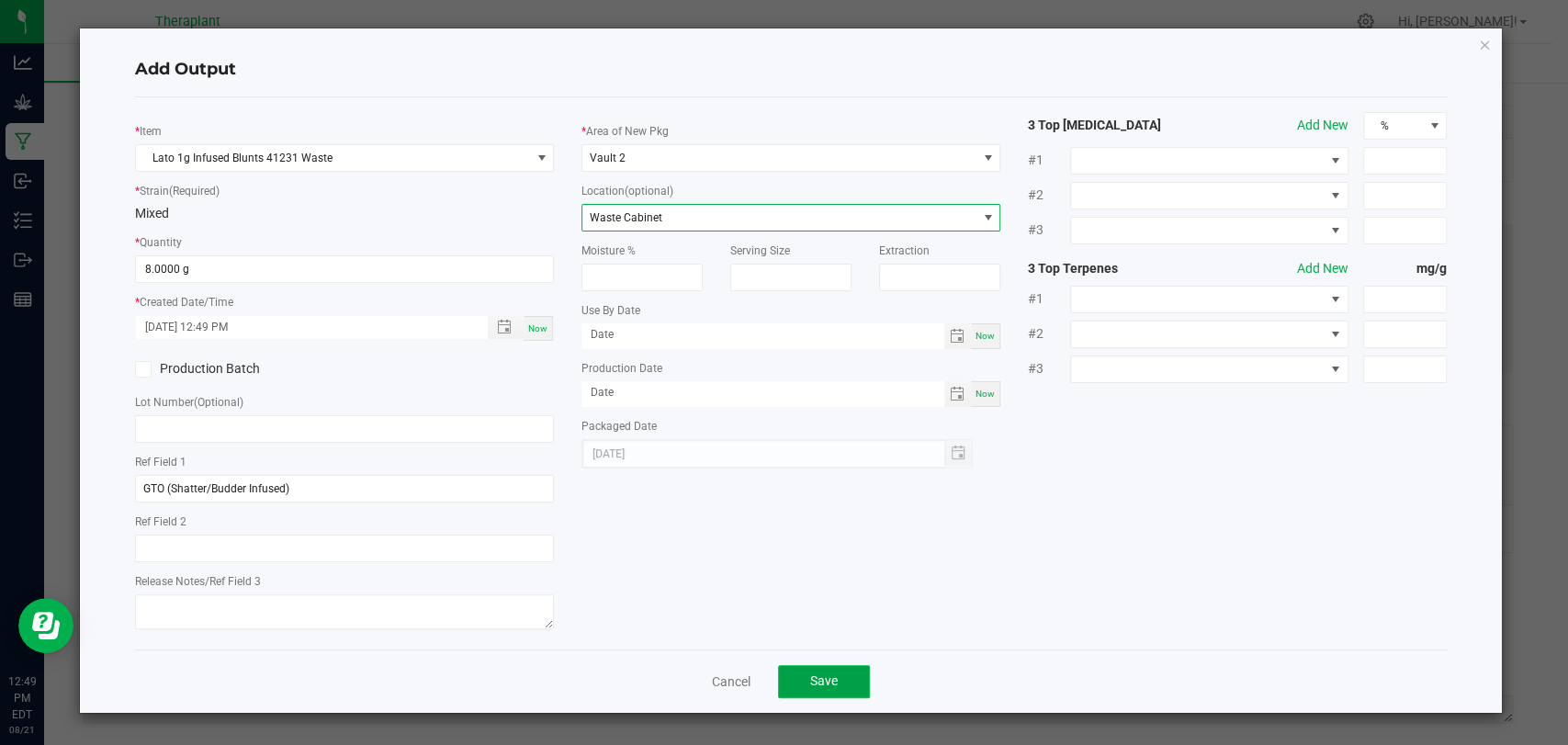
click at [823, 670] on button "Save" at bounding box center [824, 682] width 92 height 33
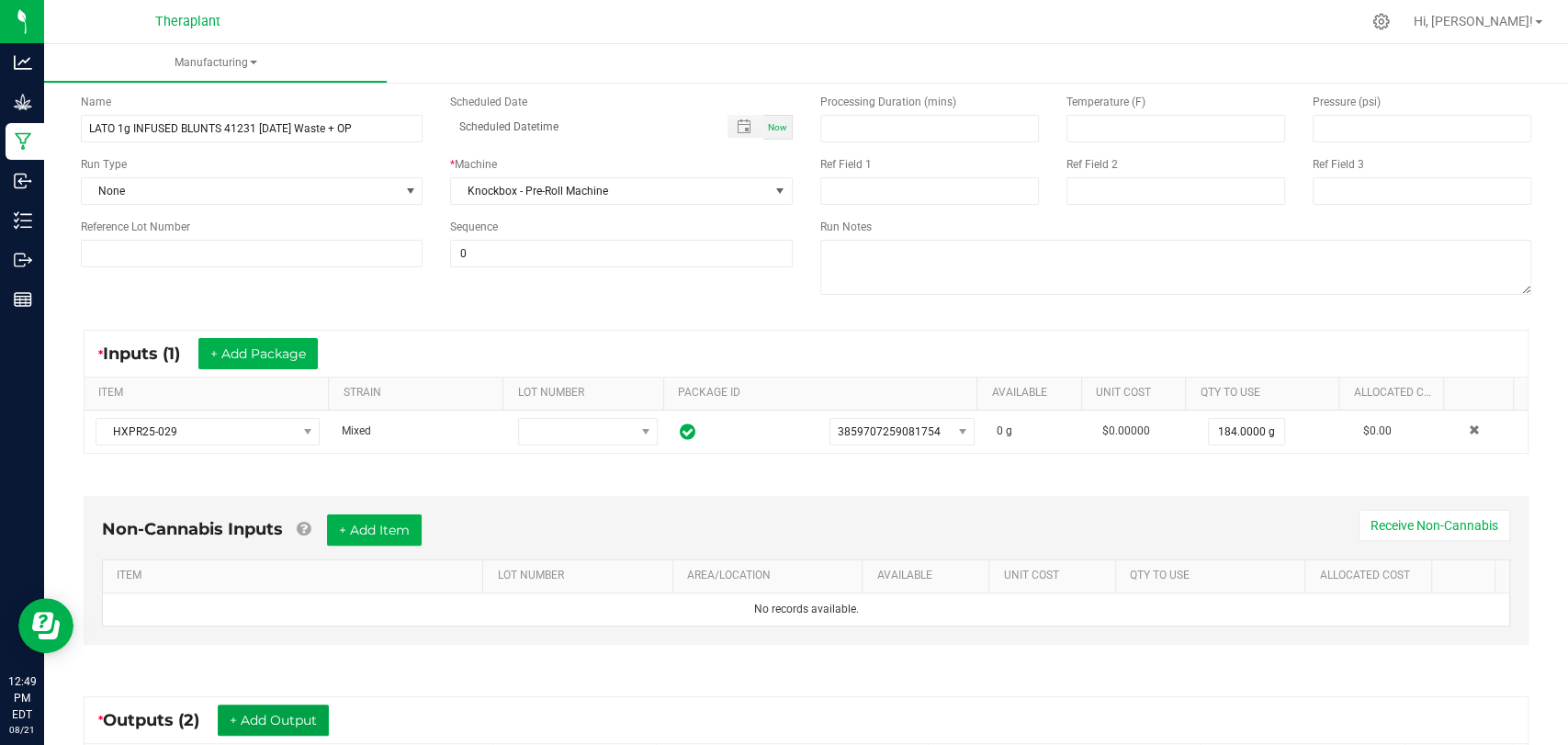
scroll to position [0, 0]
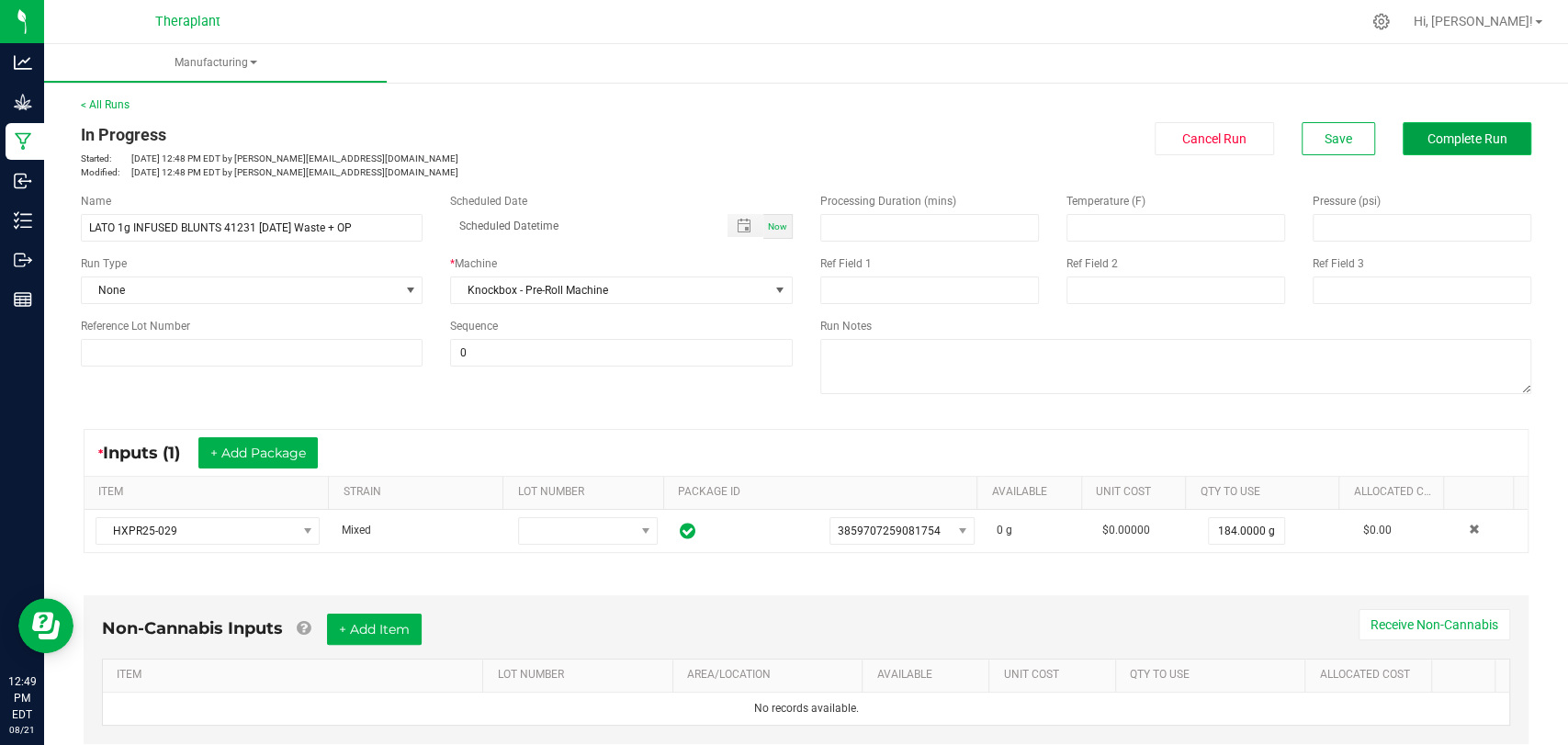
click at [1428, 144] on span "Complete Run" at bounding box center [1467, 138] width 80 height 15
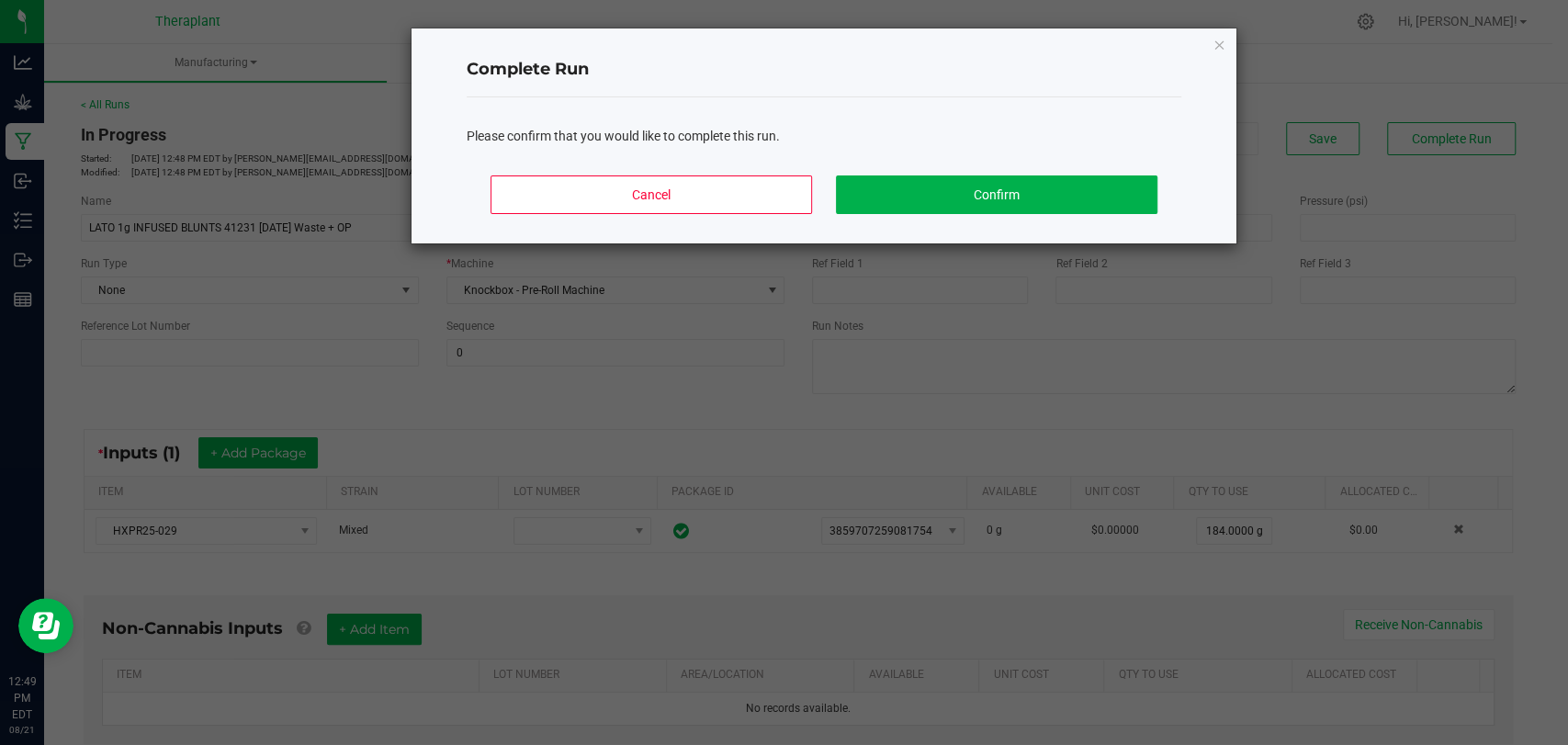
click at [1072, 222] on div "Cancel Confirm" at bounding box center [824, 202] width 715 height 83
click at [1052, 188] on button "Confirm" at bounding box center [997, 195] width 321 height 39
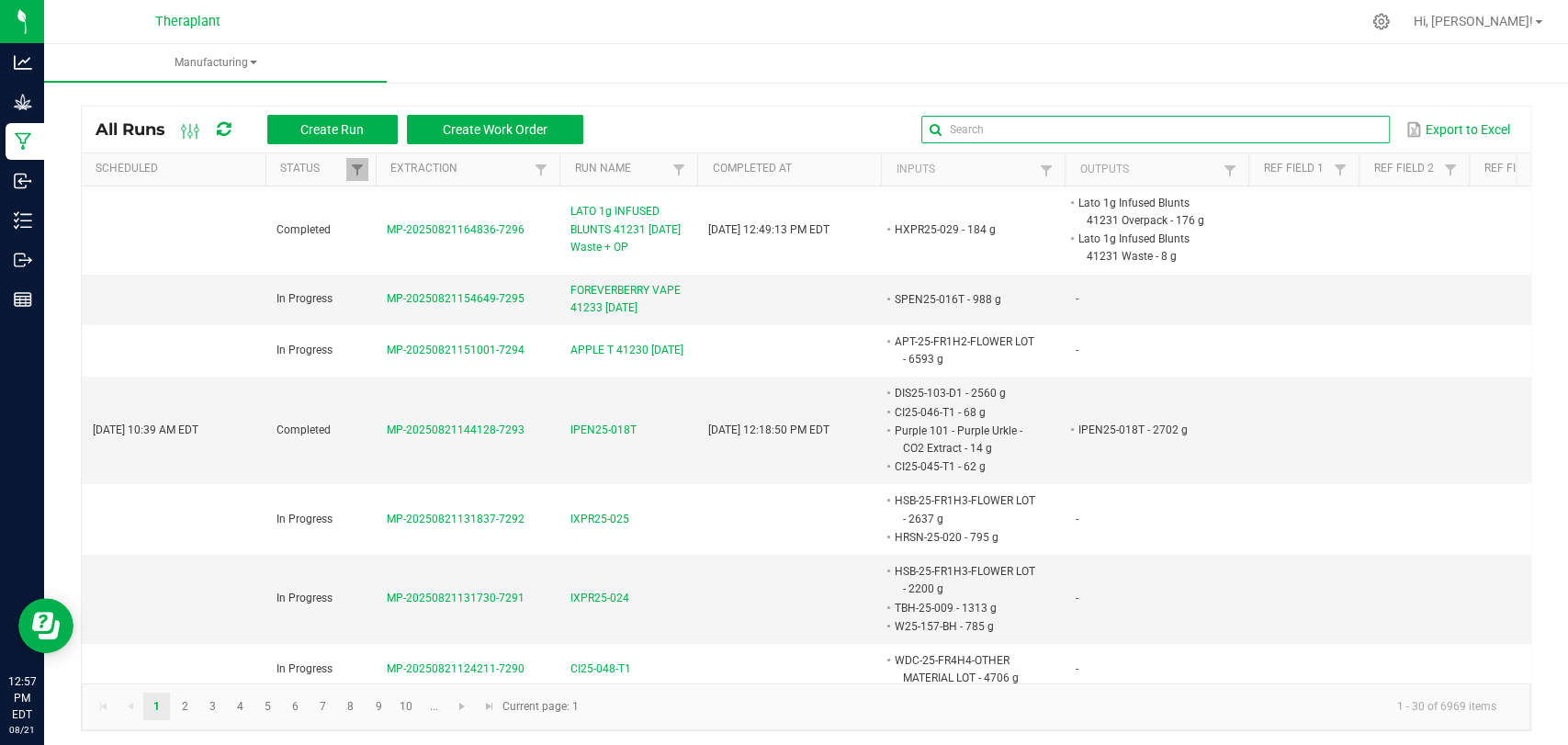
click at [1355, 118] on input "text" at bounding box center [1156, 129] width 469 height 28
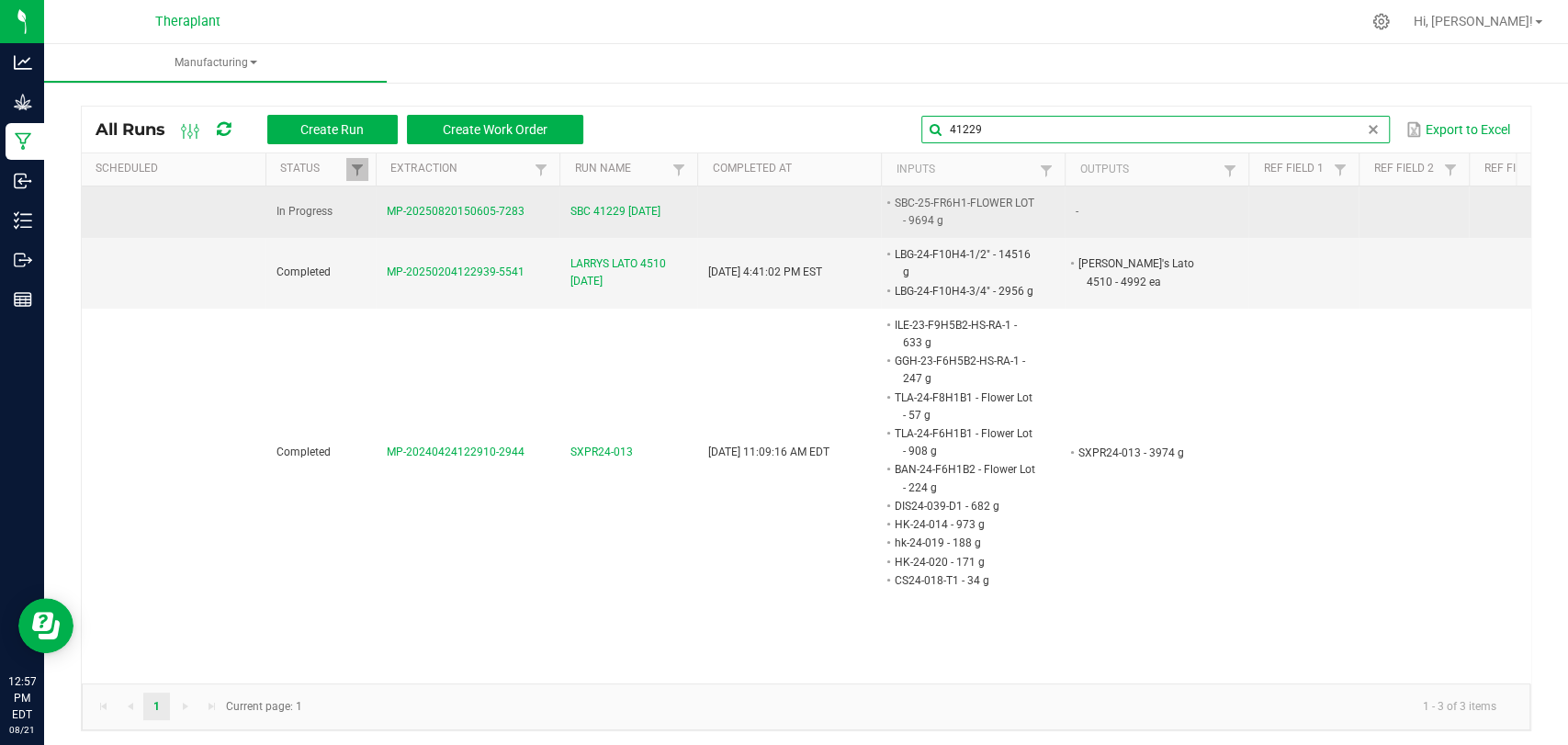
type input "41229"
click at [661, 210] on span "SBC 41229 [DATE]" at bounding box center [616, 211] width 90 height 18
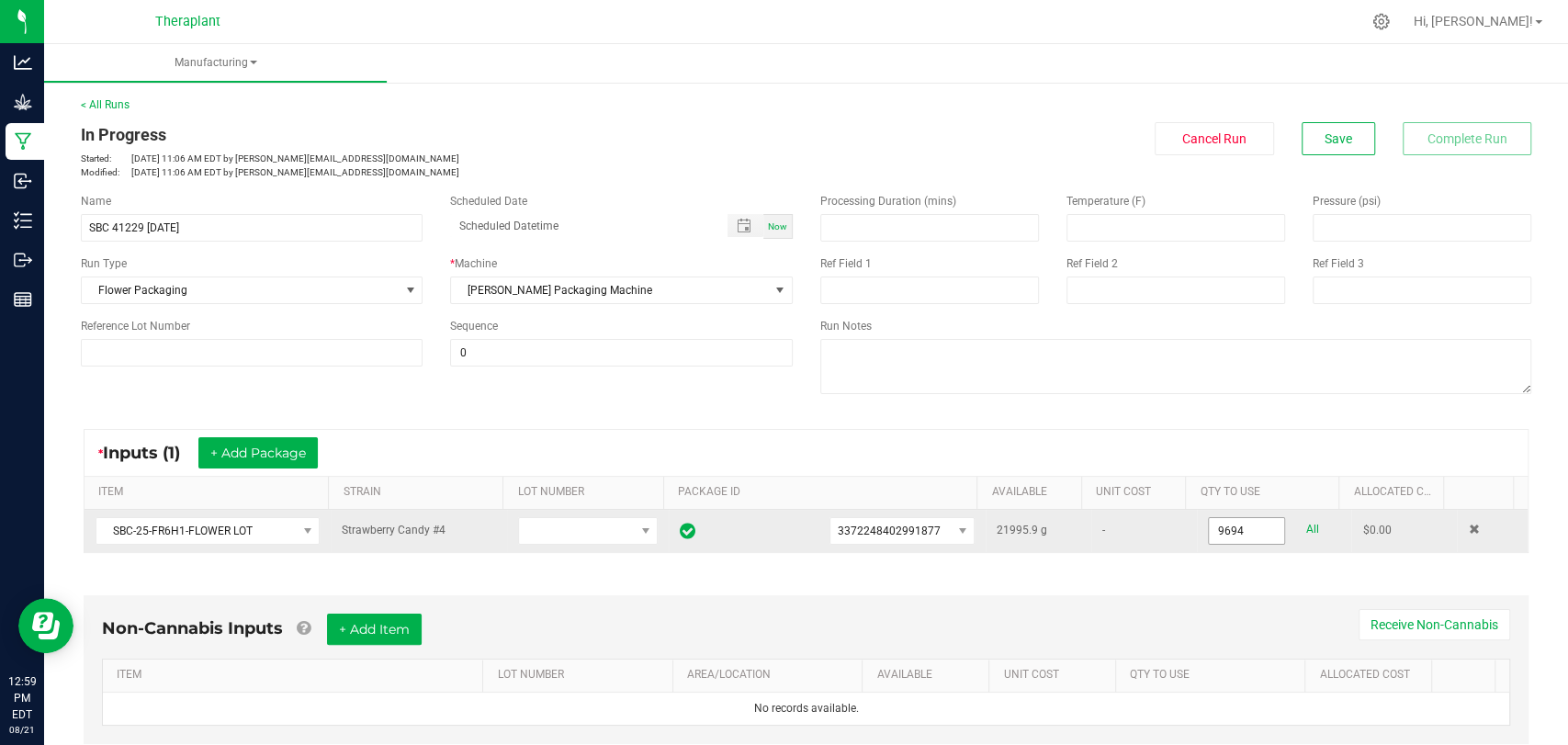
click at [1244, 527] on input "9694" at bounding box center [1247, 532] width 76 height 26
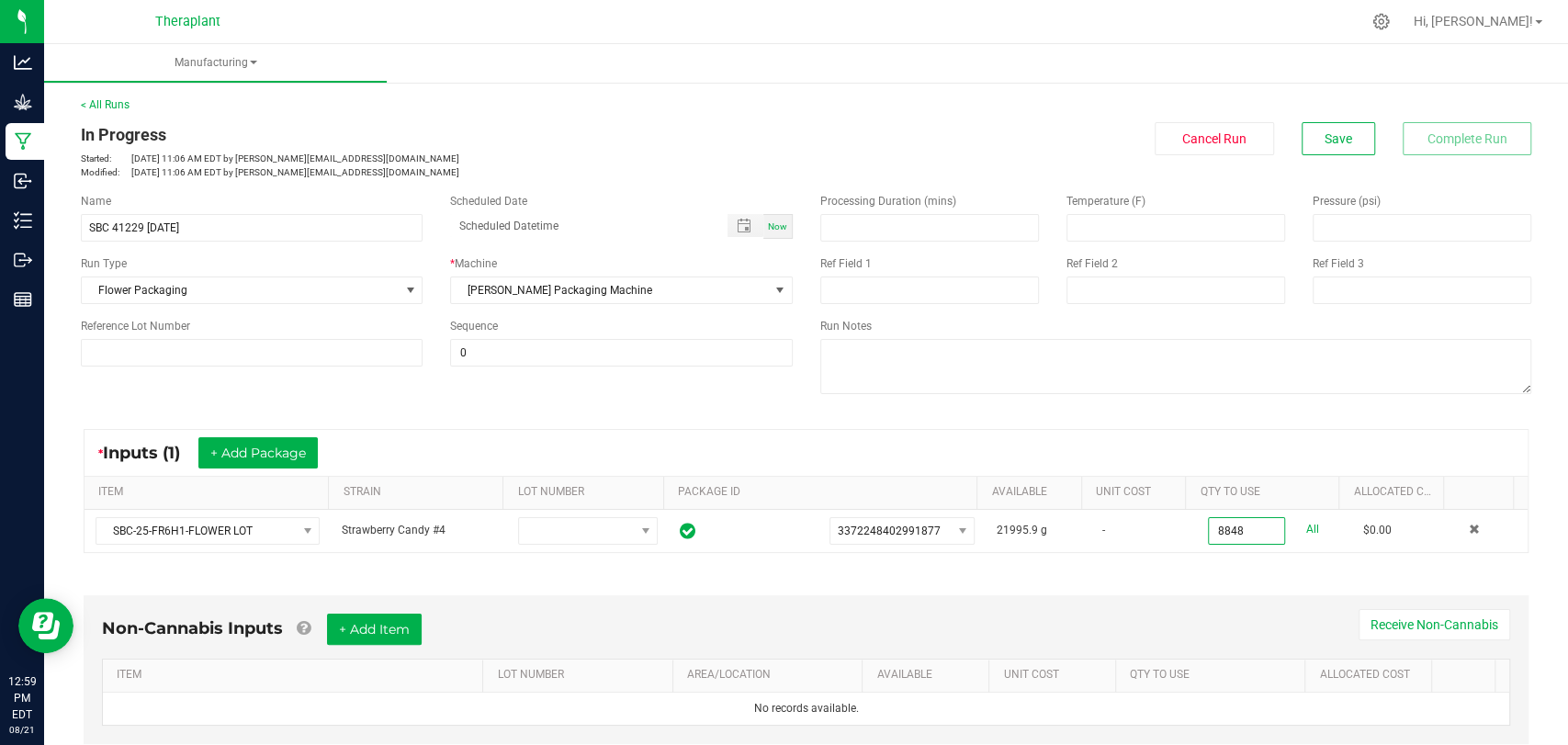
type input "8848.0000 g"
click at [1270, 605] on div "Non-Cannabis Inputs + Add Item Receive Non-Cannabis ITEM LOT NUMBER AREA/LOCATI…" at bounding box center [807, 669] width 1445 height 149
click at [1343, 130] on button "Save" at bounding box center [1339, 138] width 74 height 33
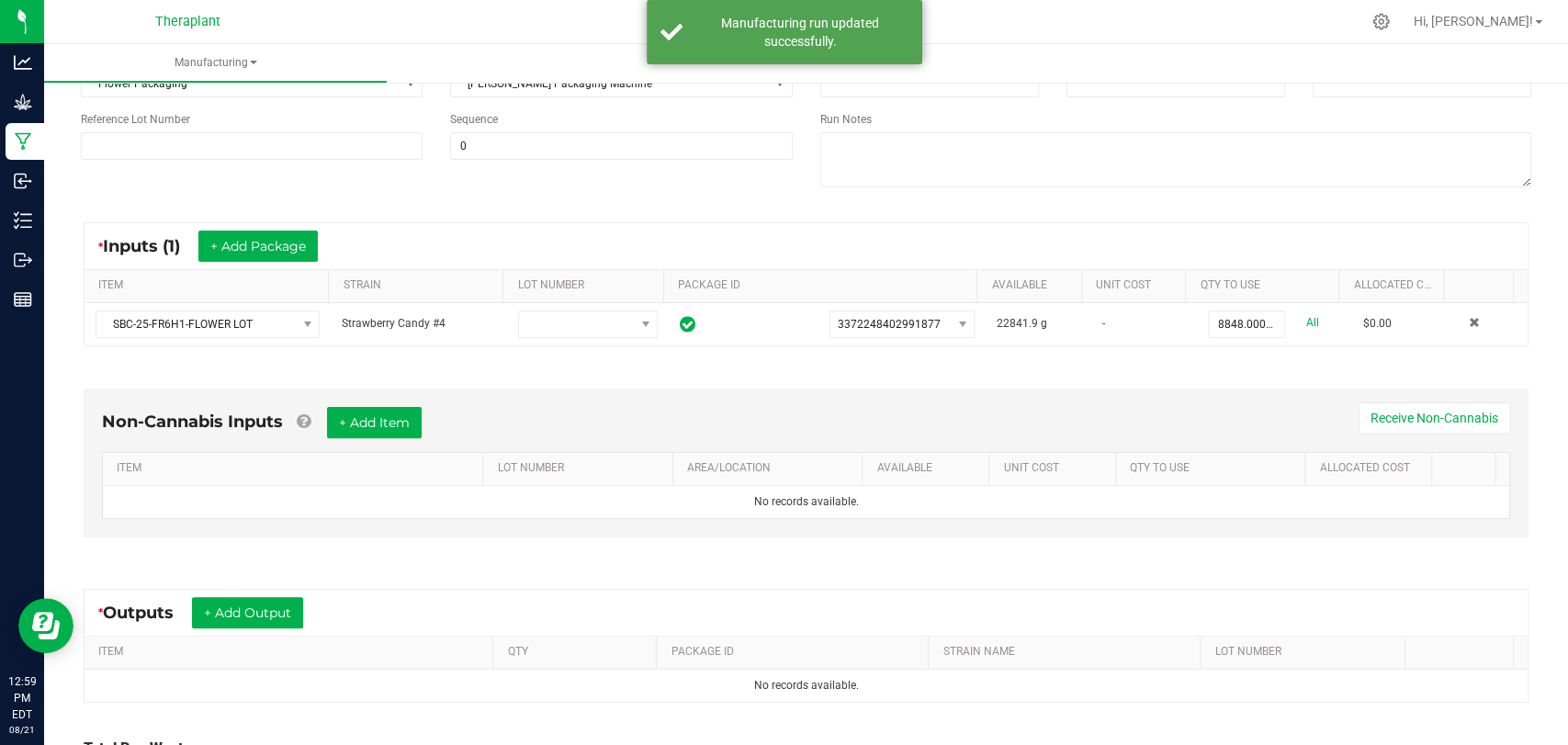
scroll to position [371, 0]
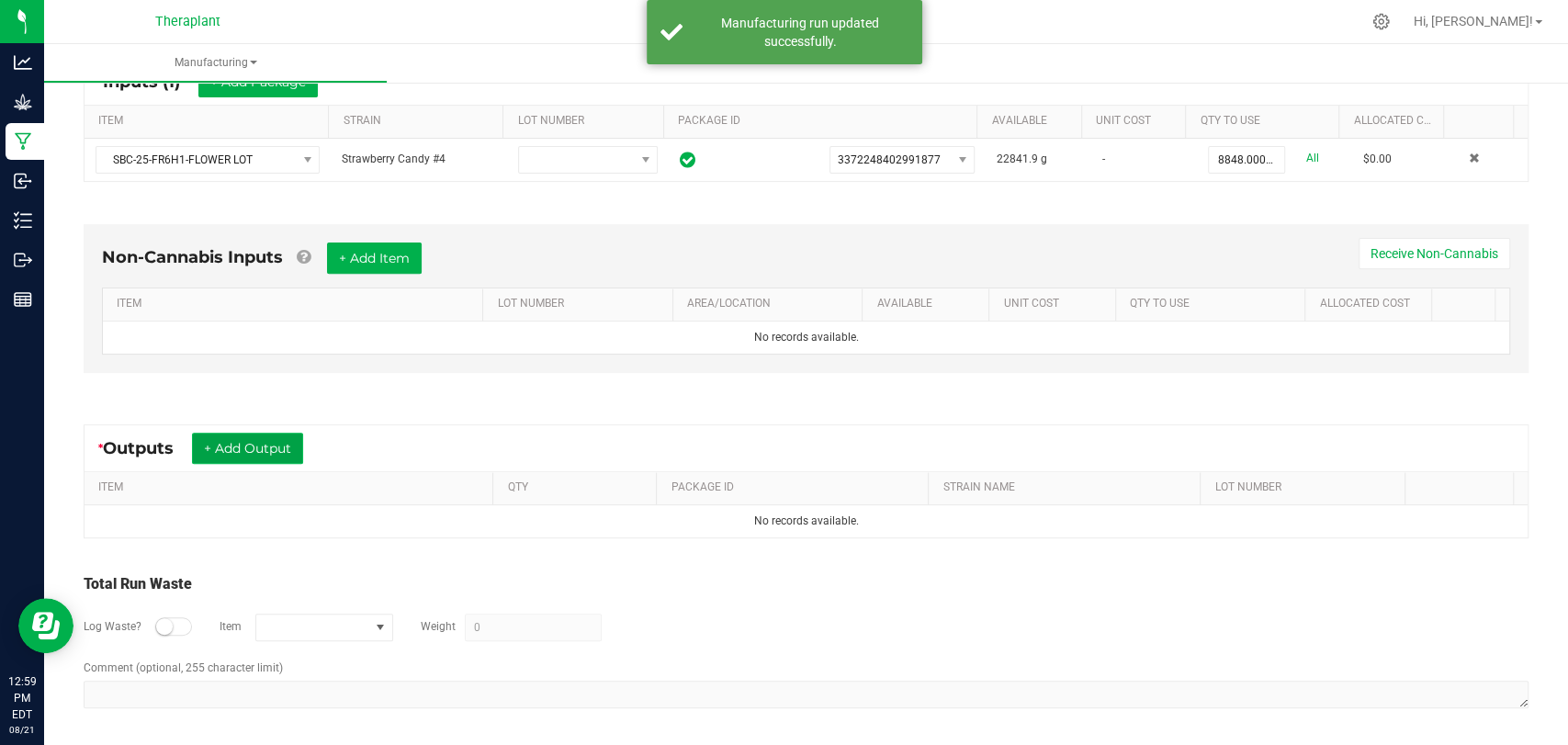
click at [287, 451] on button "+ Add Output" at bounding box center [247, 449] width 111 height 31
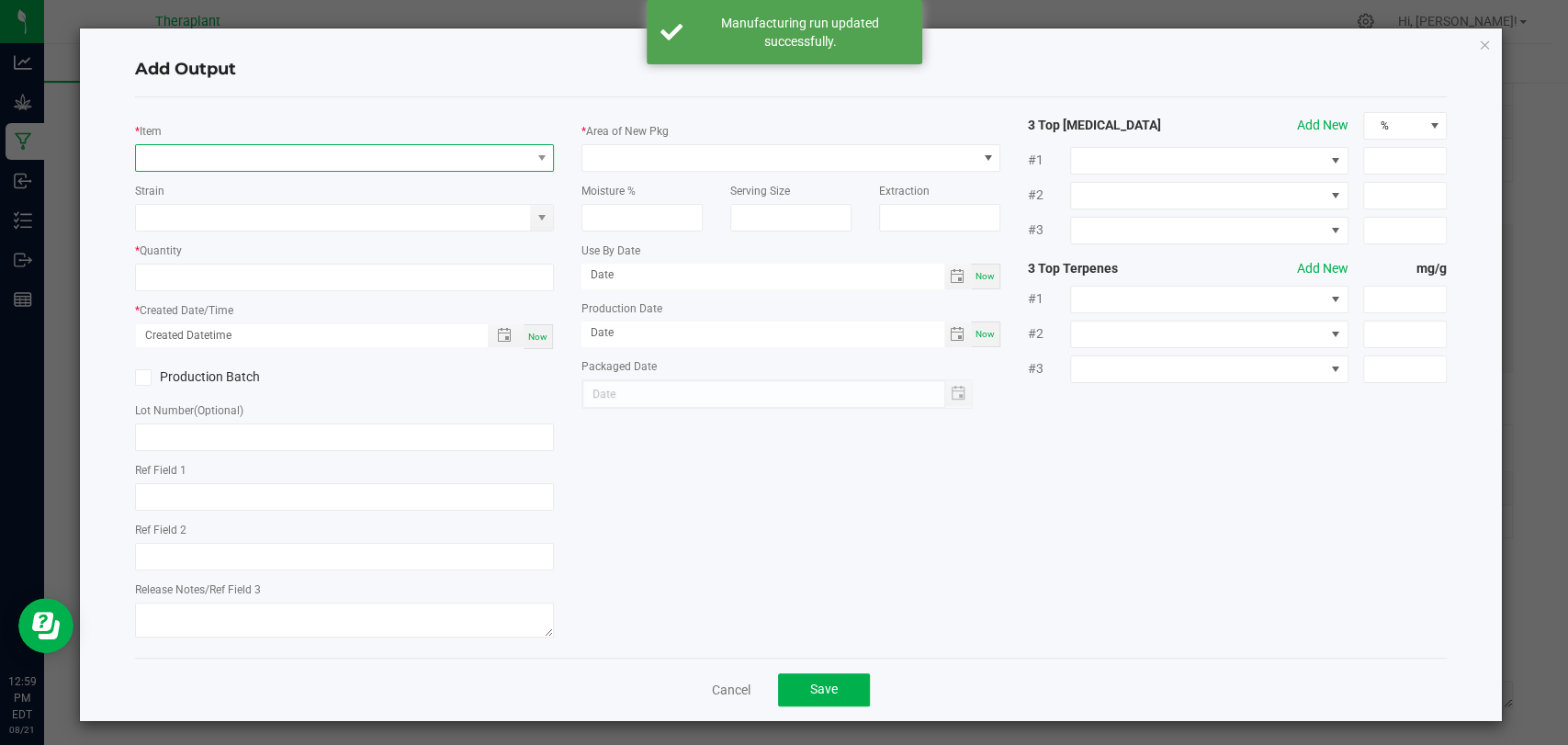
click at [389, 156] on span "NO DATA FOUND" at bounding box center [332, 158] width 394 height 26
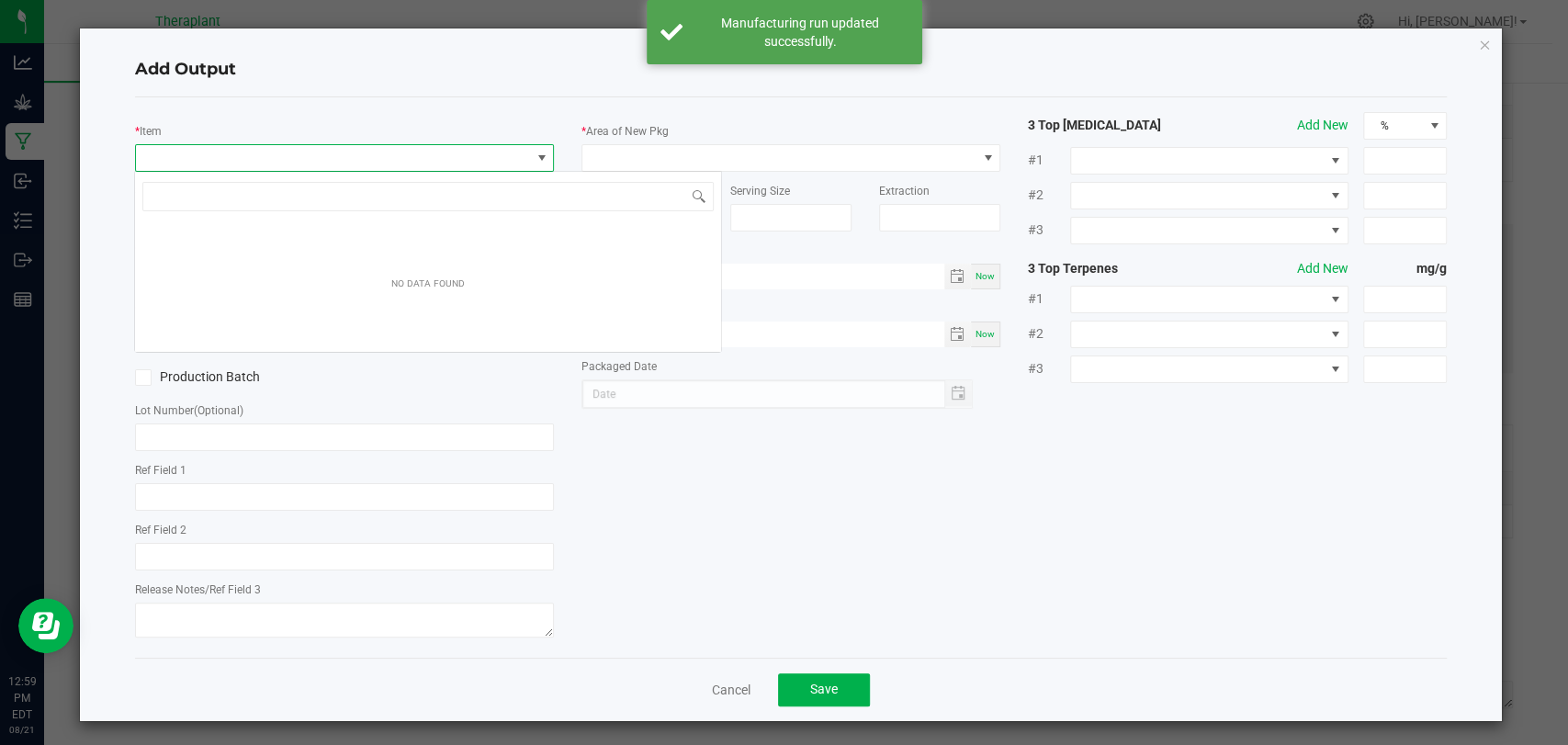
scroll to position [27, 413]
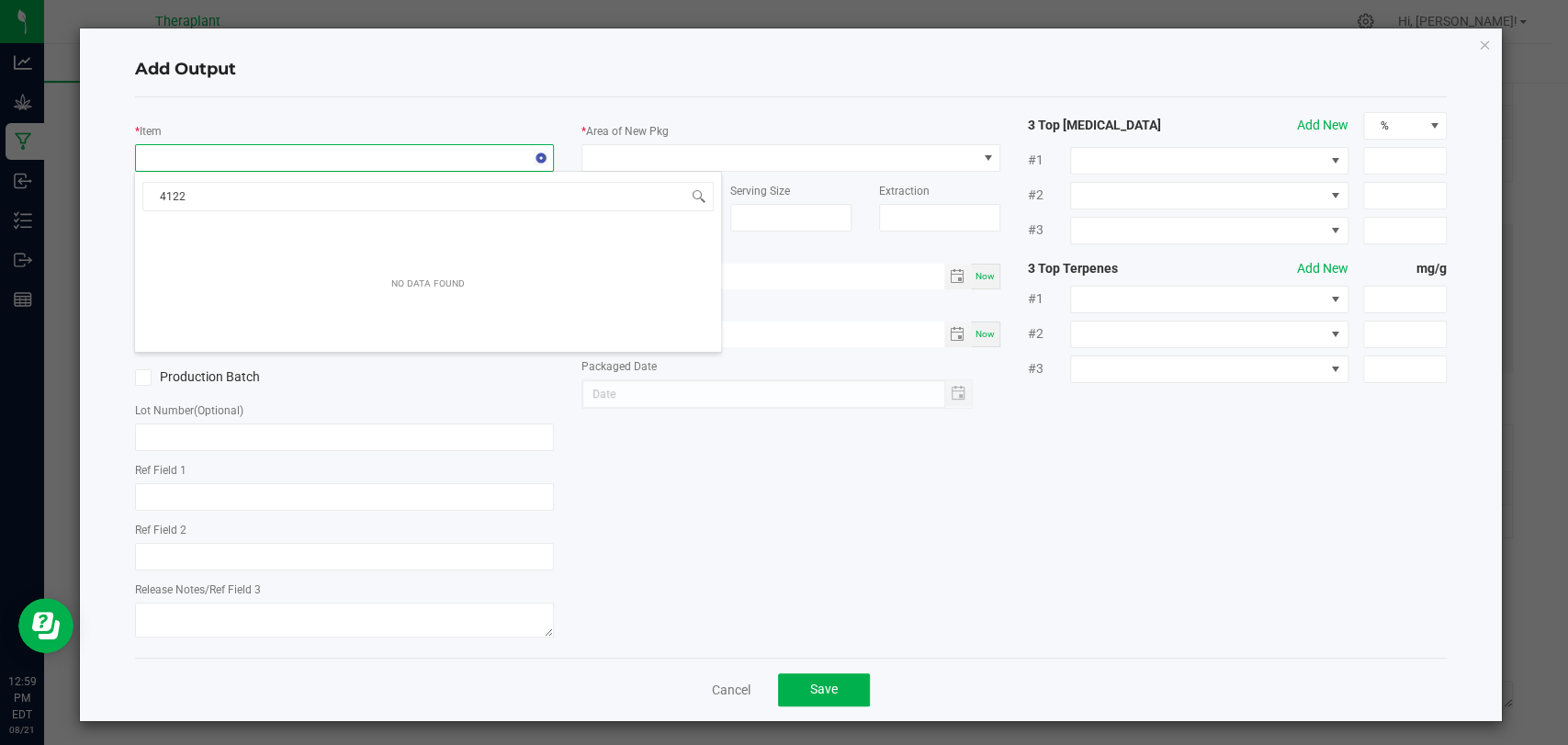
type input "41229"
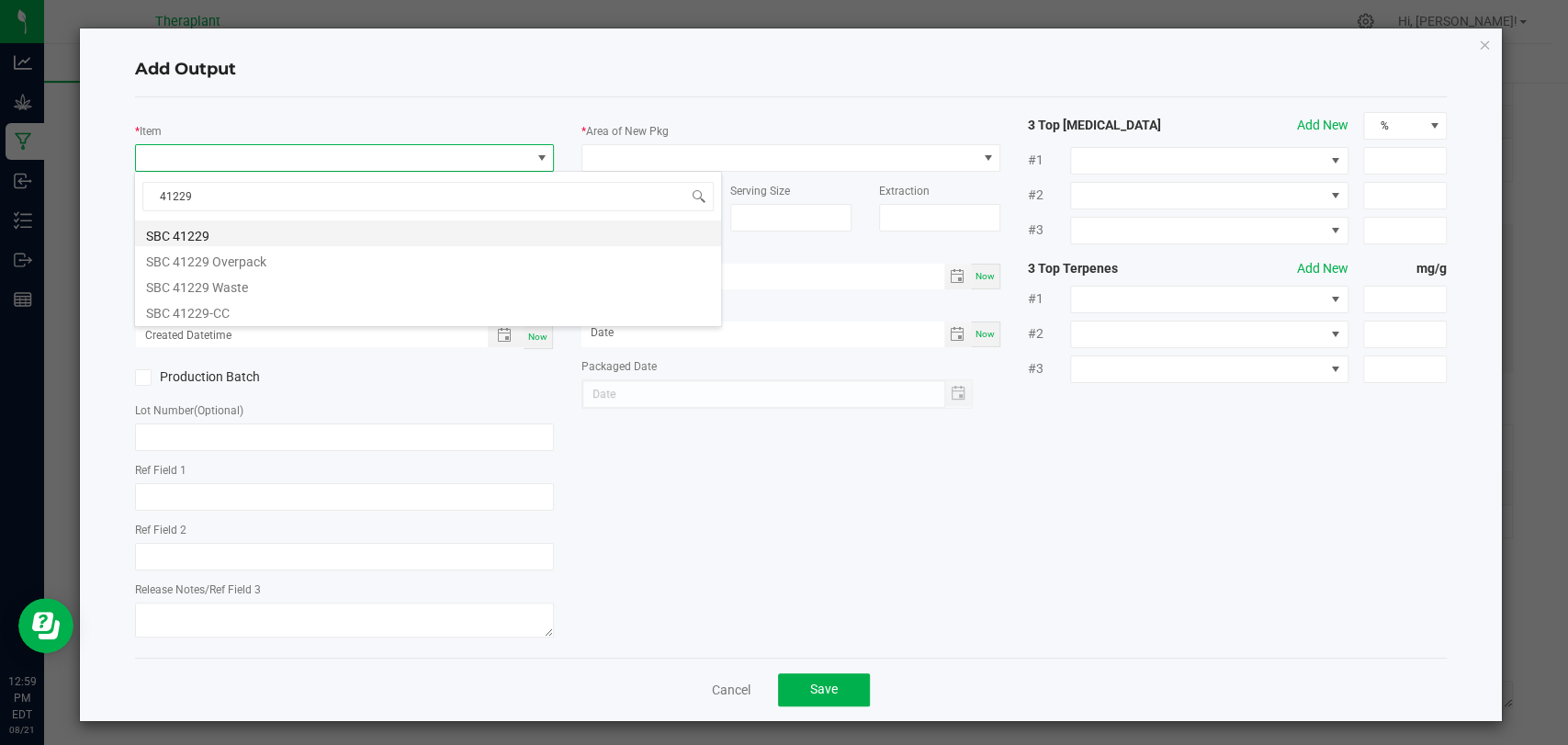
click at [282, 235] on li "SBC 41229" at bounding box center [427, 234] width 586 height 26
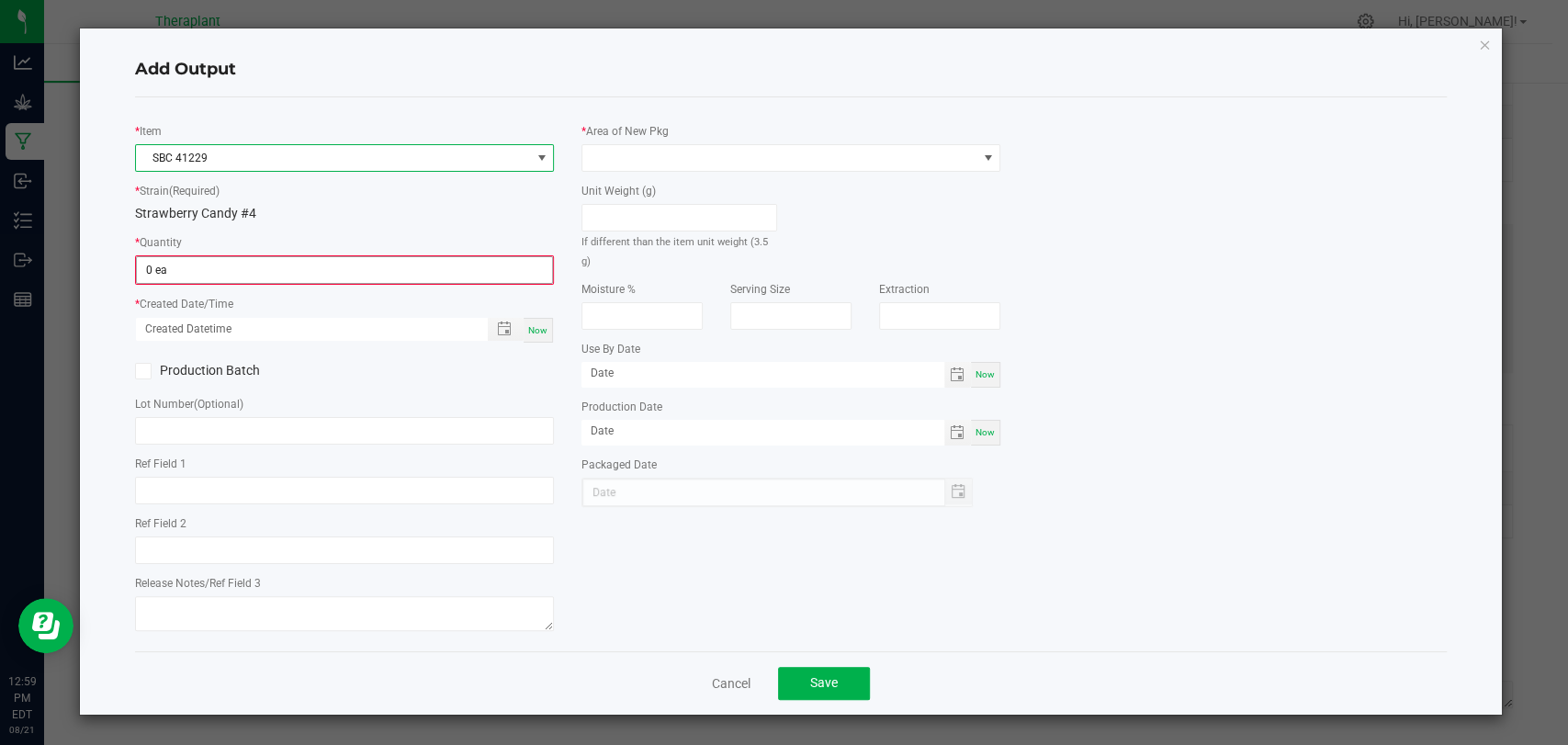
click at [278, 258] on input "0 ea" at bounding box center [344, 270] width 415 height 26
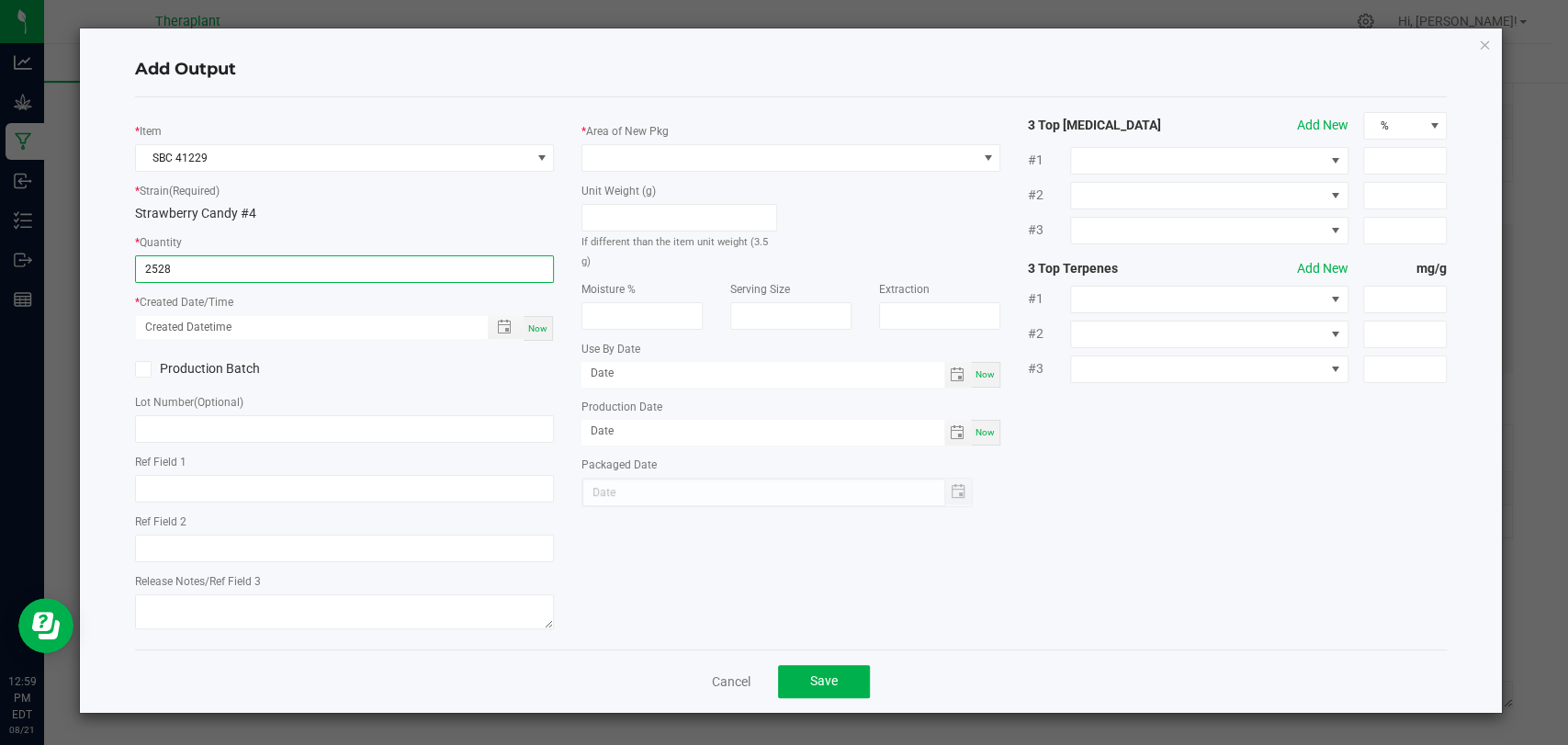
type input "2528 ea"
click at [546, 326] on span "Now" at bounding box center [537, 328] width 19 height 10
type input "[DATE] 12:59 PM"
type input "[DATE]"
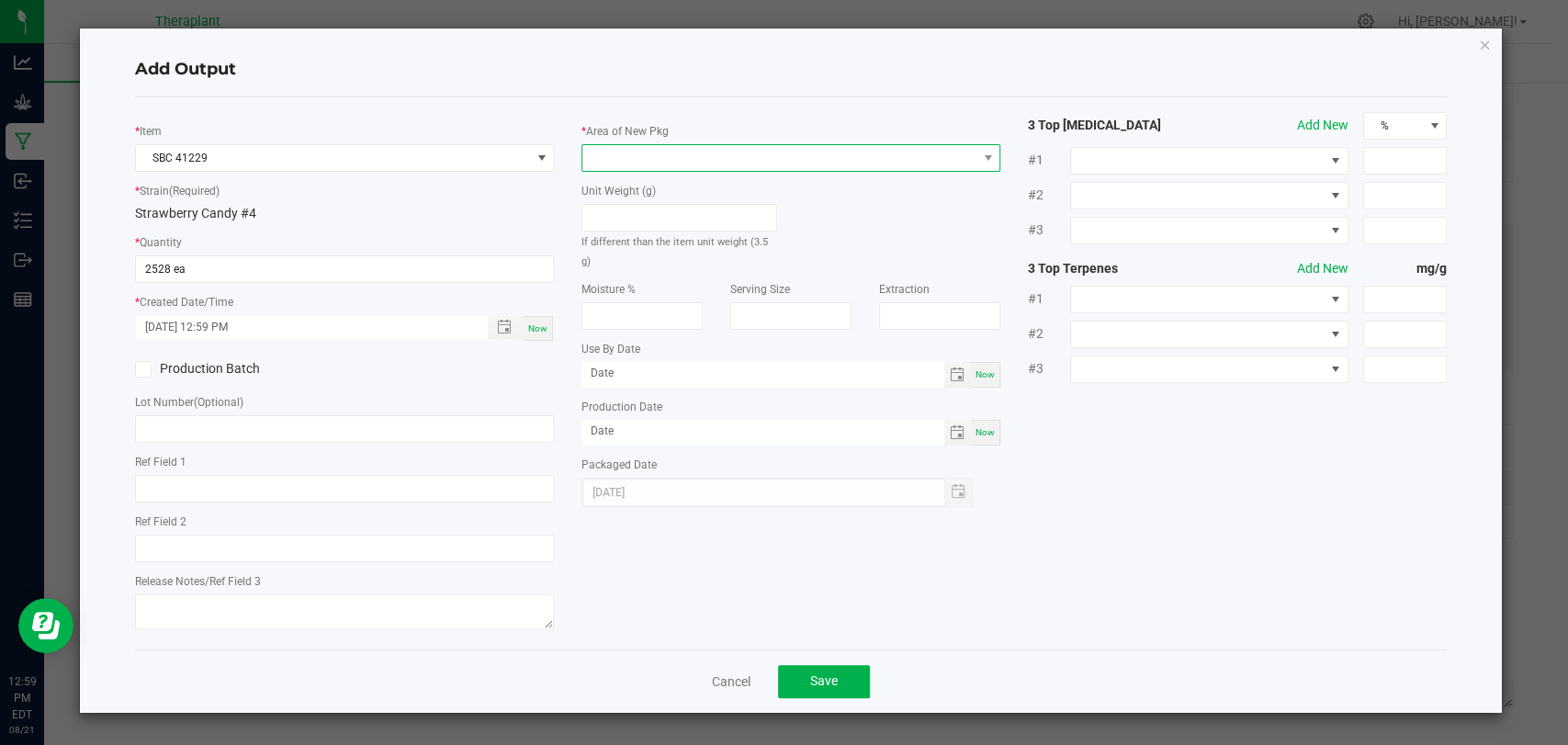
click at [672, 150] on span at bounding box center [779, 158] width 394 height 26
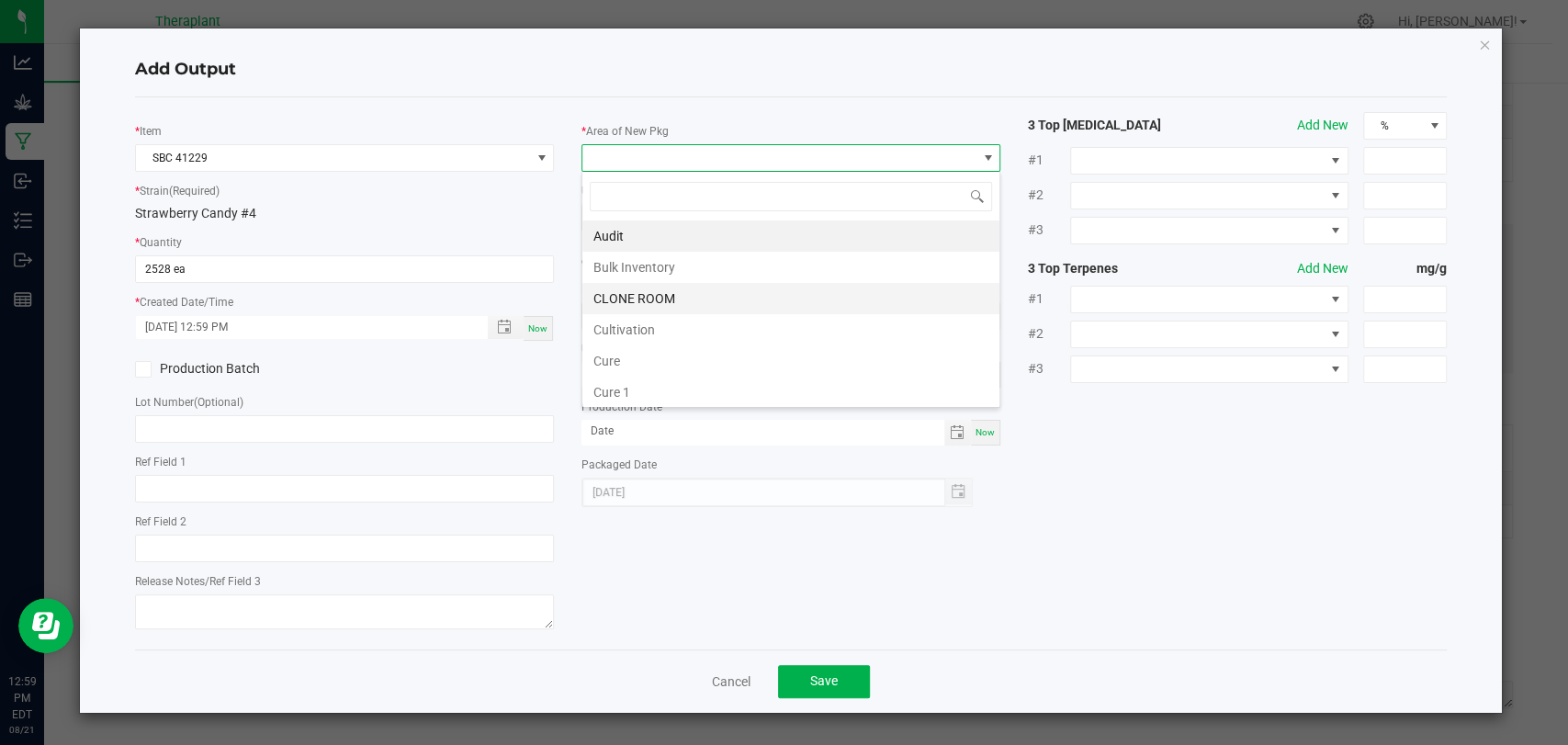
scroll to position [343, 0]
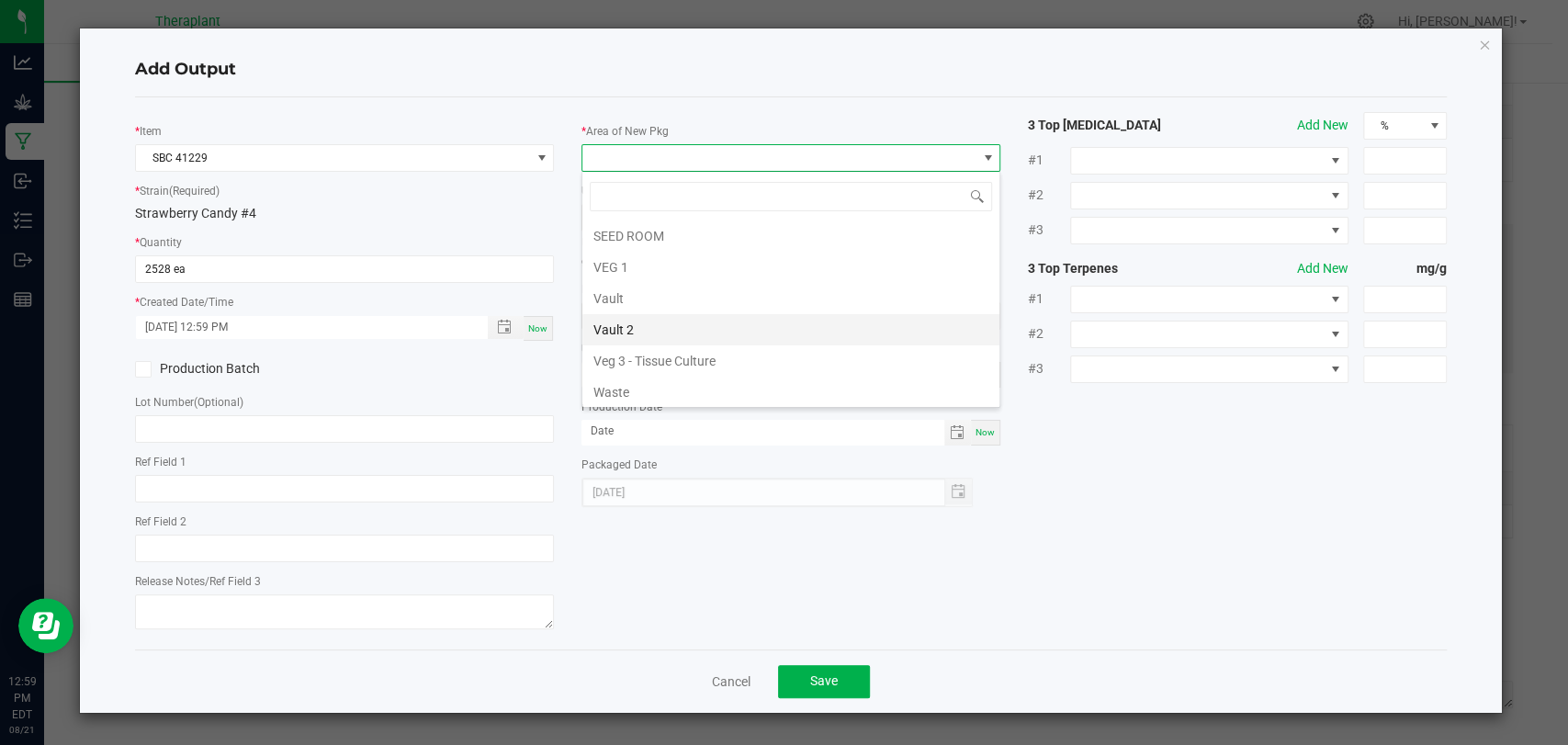
click at [658, 318] on li "Vault 2" at bounding box center [791, 330] width 417 height 31
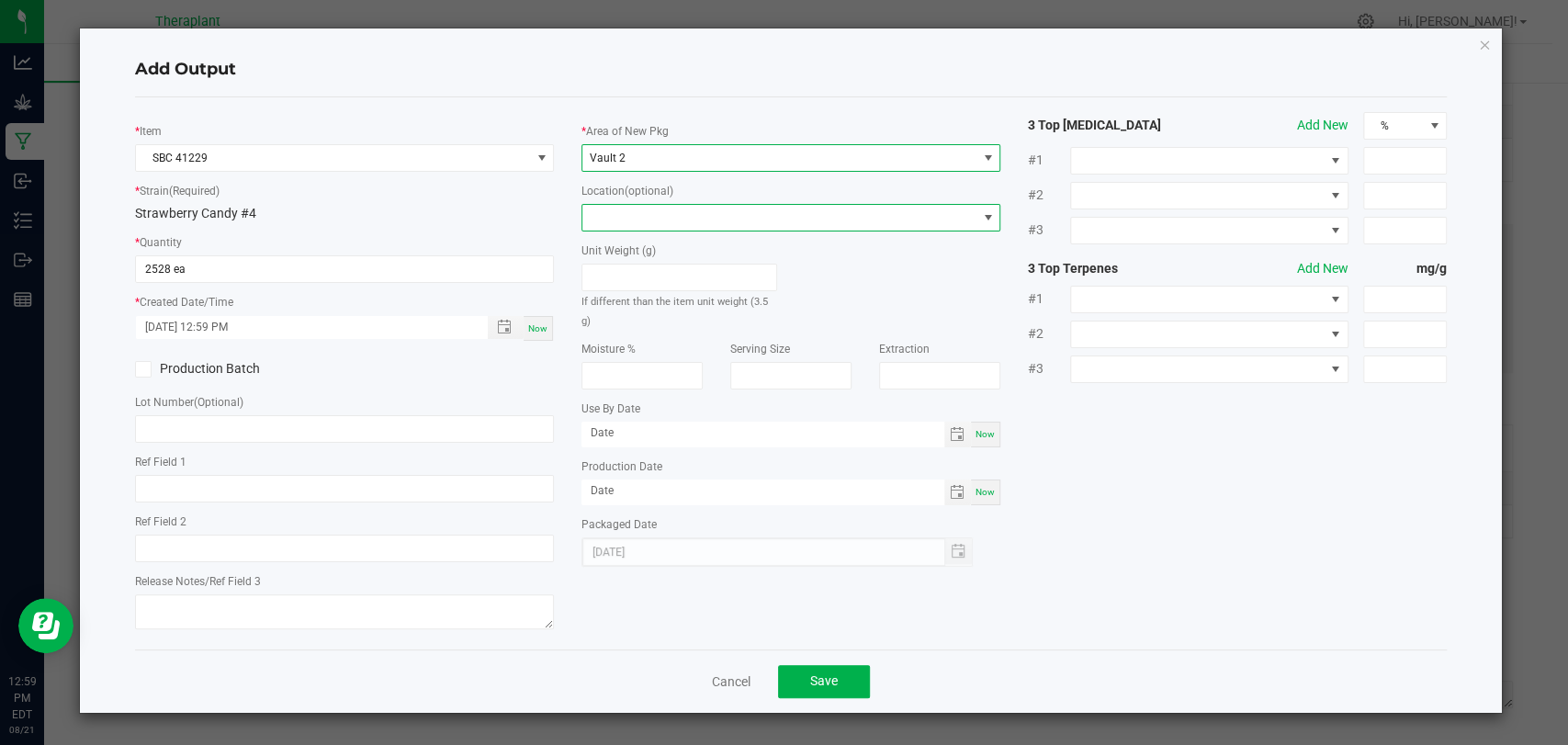
click at [649, 205] on span at bounding box center [779, 218] width 394 height 26
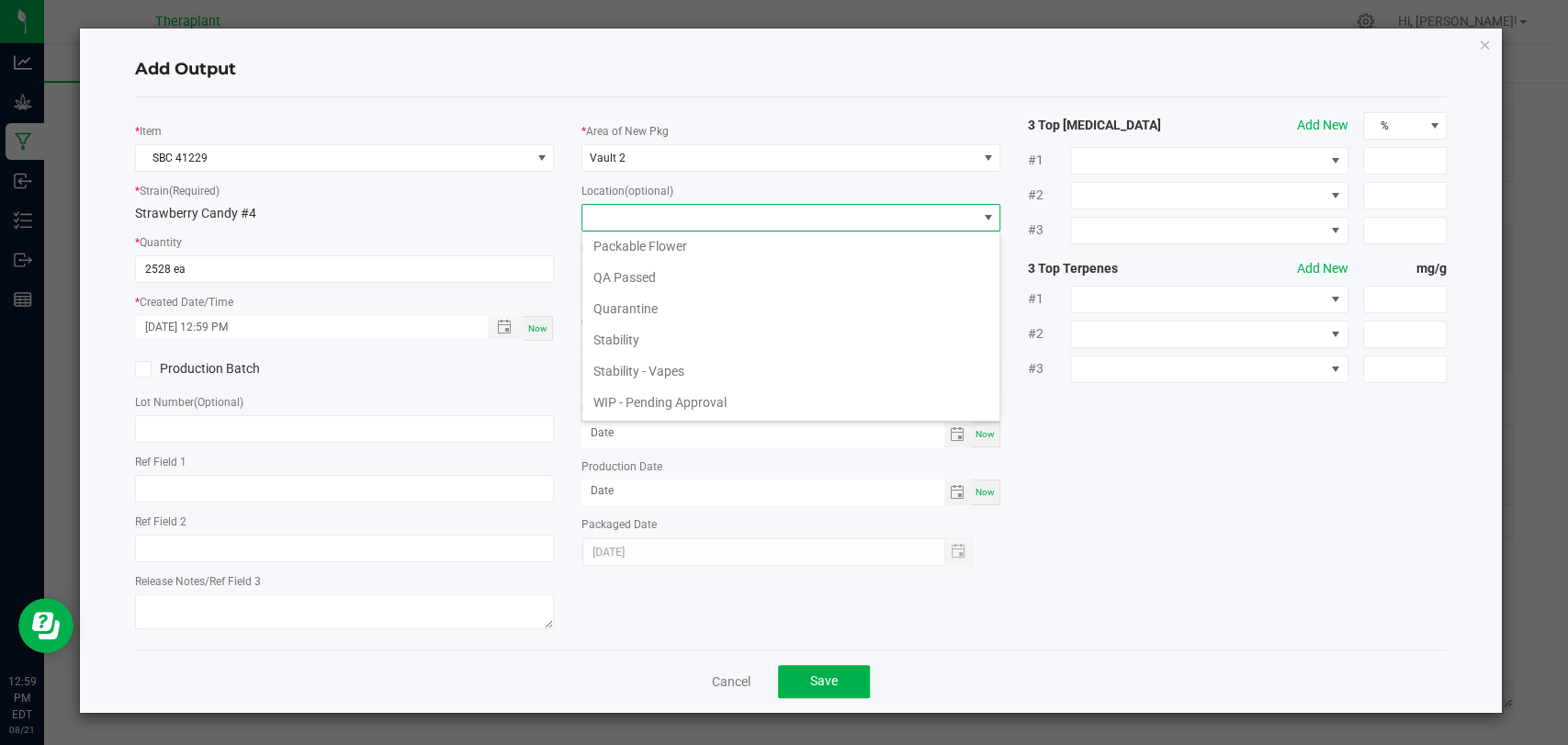
scroll to position [126, 0]
click at [666, 344] on li "WIP - Pending Approval" at bounding box center [791, 342] width 417 height 31
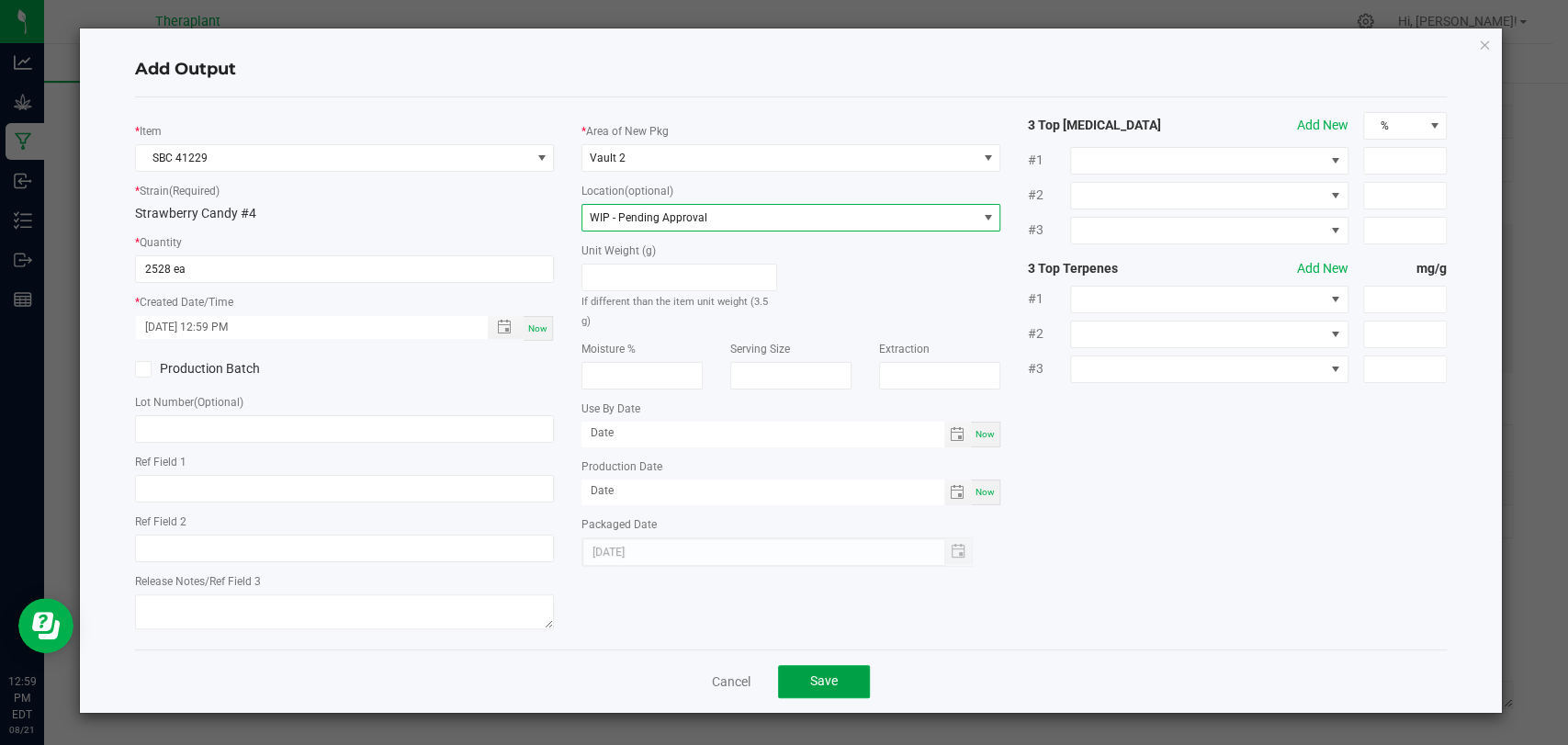
click at [833, 666] on button "Save" at bounding box center [824, 682] width 92 height 33
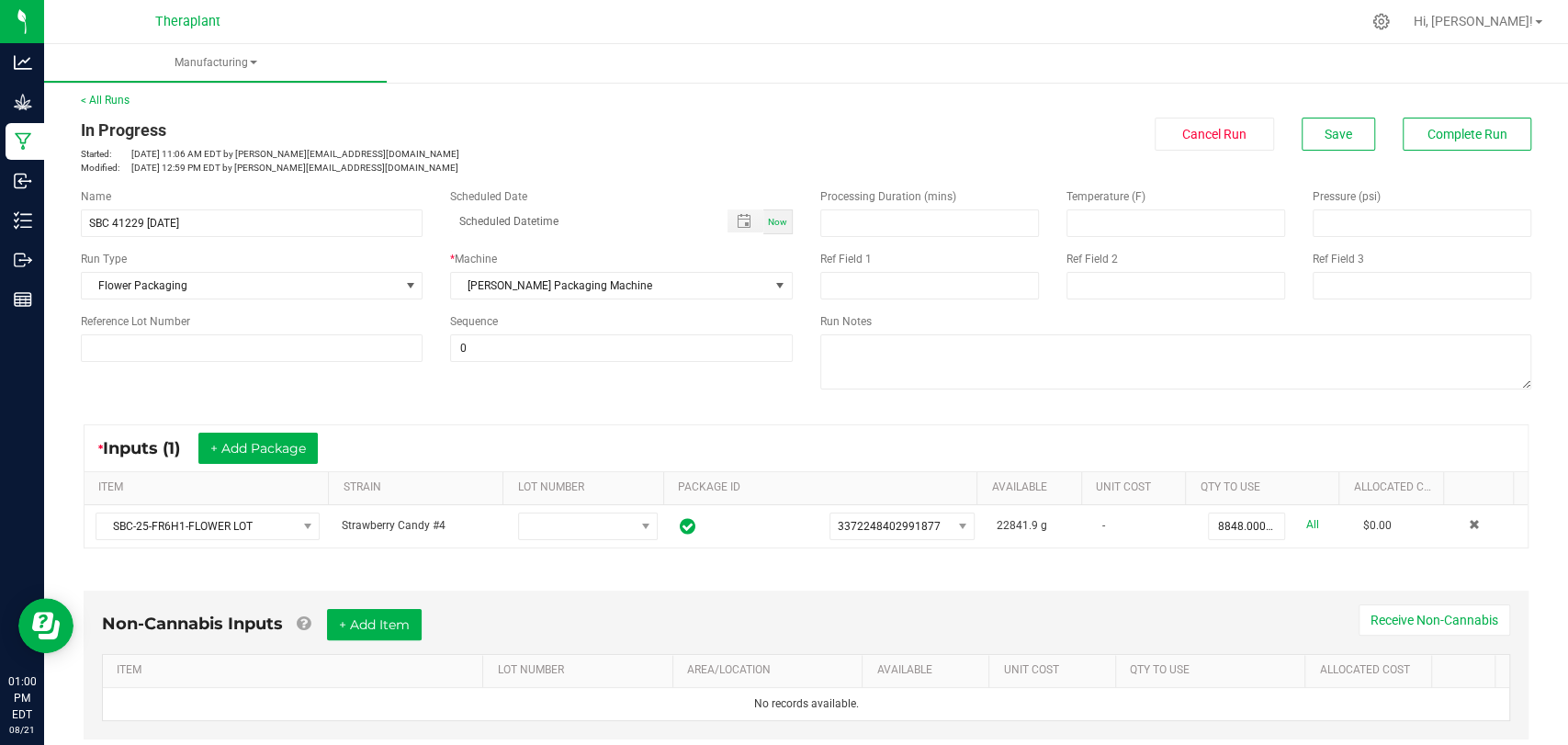
scroll to position [0, 0]
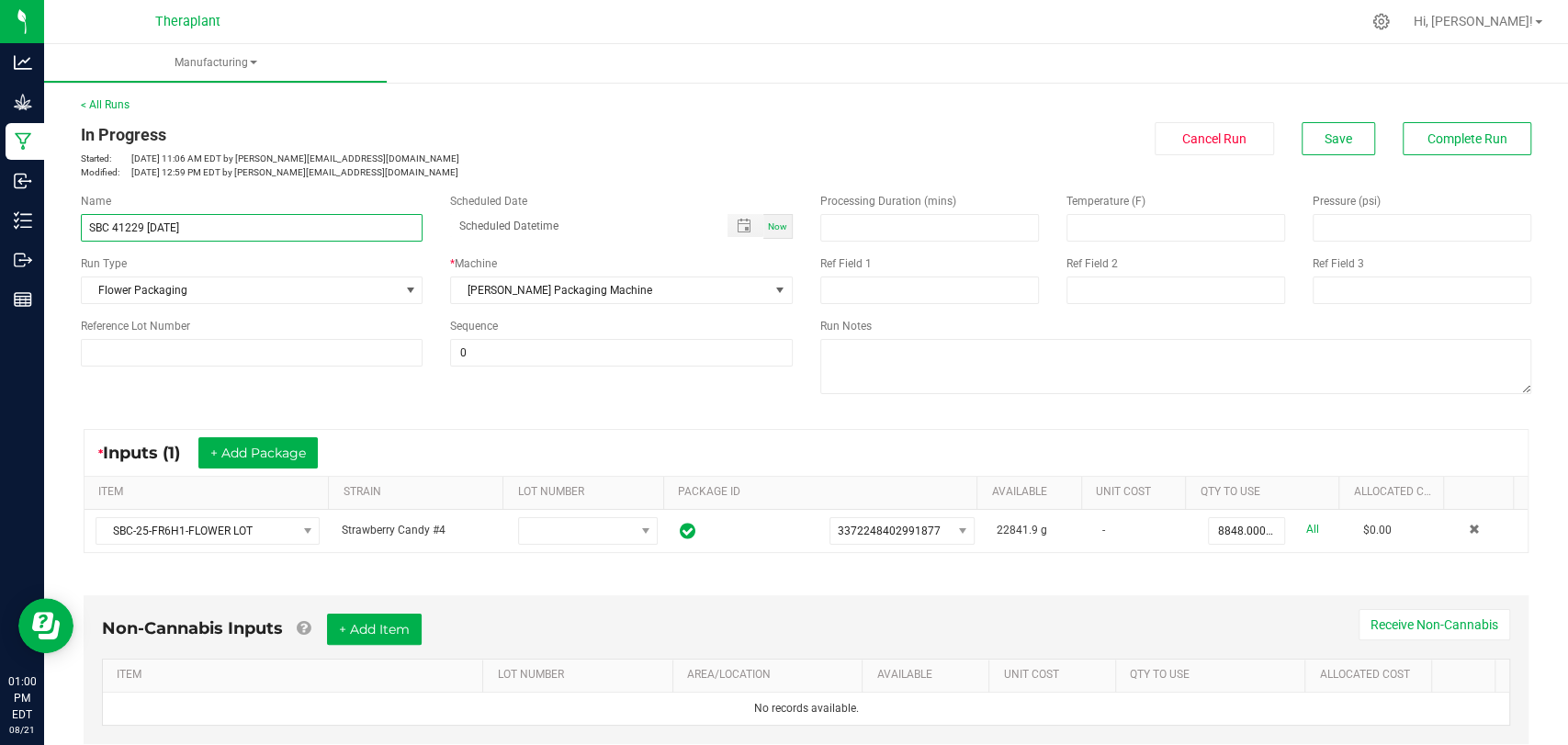
drag, startPoint x: 217, startPoint y: 233, endPoint x: 89, endPoint y: 236, distance: 128.0
click at [89, 236] on input "SBC 41229 [DATE]" at bounding box center [252, 228] width 341 height 28
click at [338, 208] on div "Name" at bounding box center [252, 201] width 341 height 17
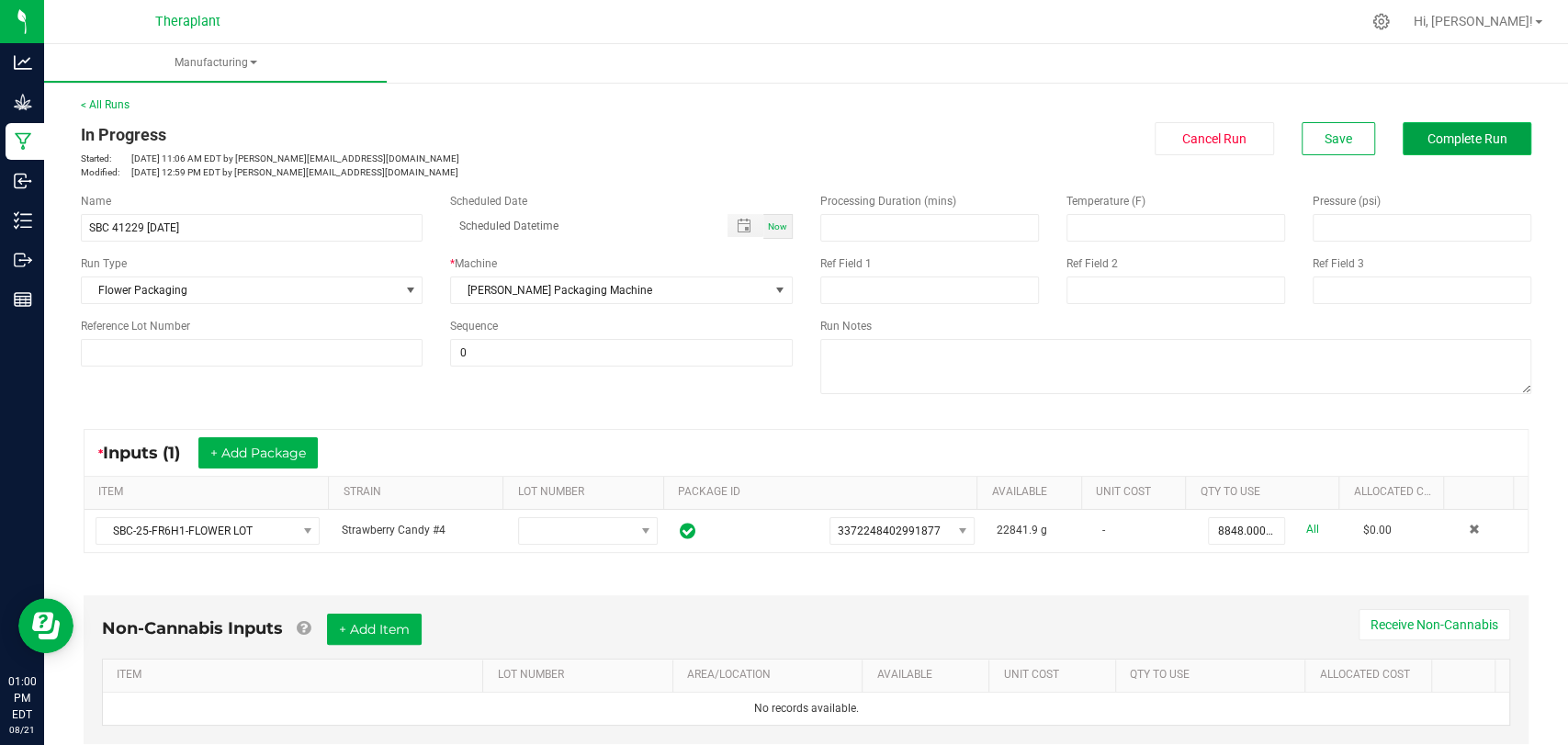
click at [1403, 142] on button "Complete Run" at bounding box center [1466, 138] width 128 height 33
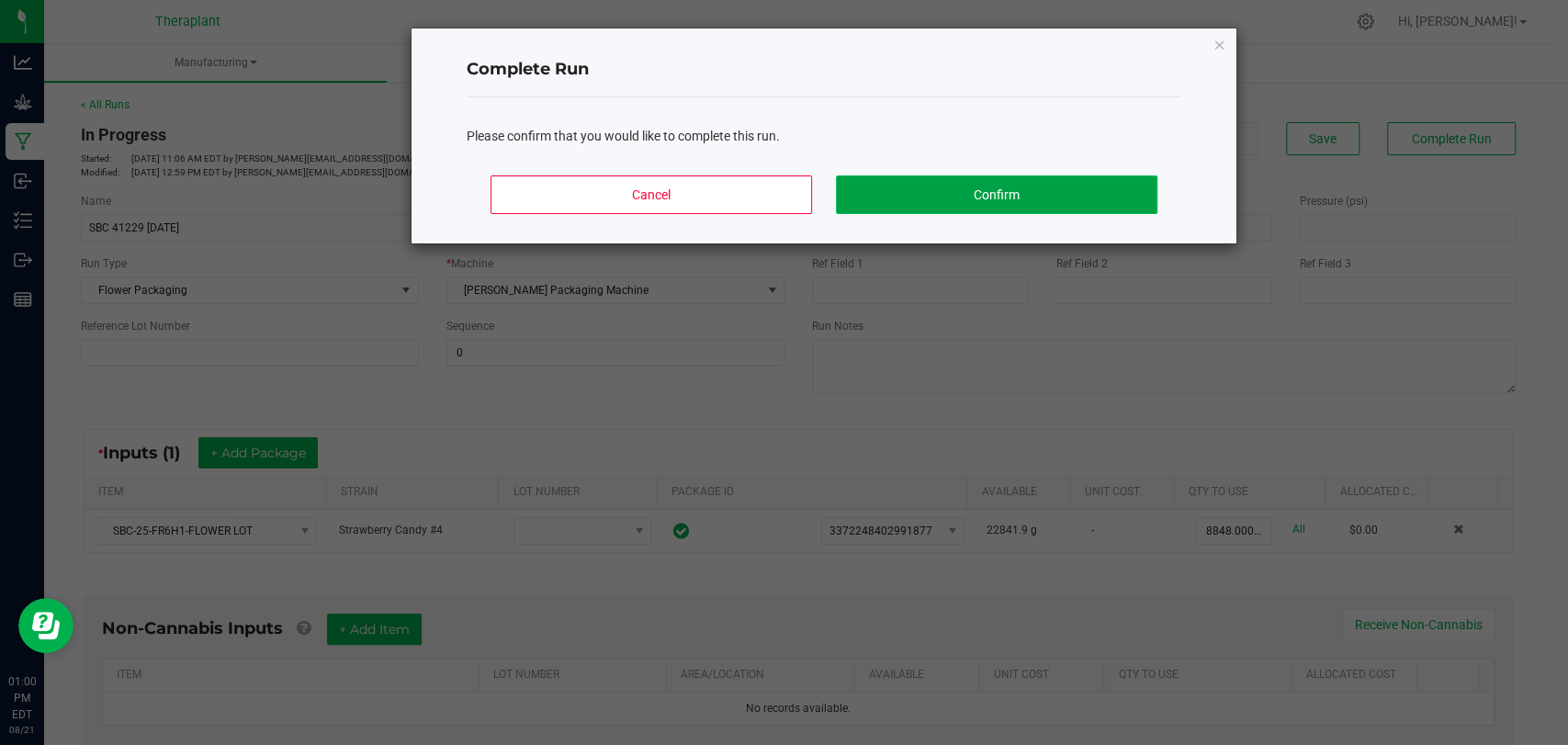
click at [968, 186] on button "Confirm" at bounding box center [997, 195] width 321 height 39
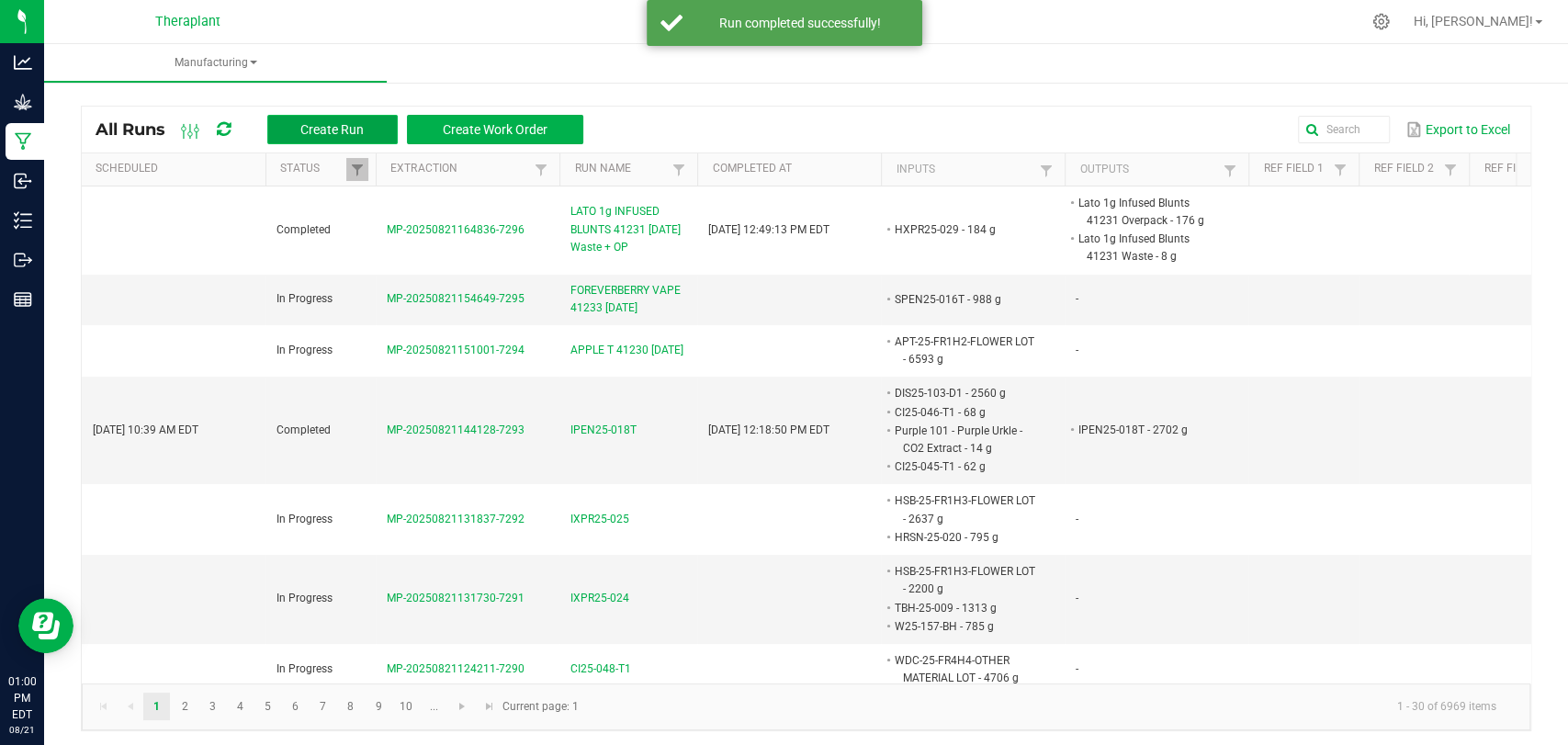
click at [344, 131] on span "Create Run" at bounding box center [332, 129] width 64 height 15
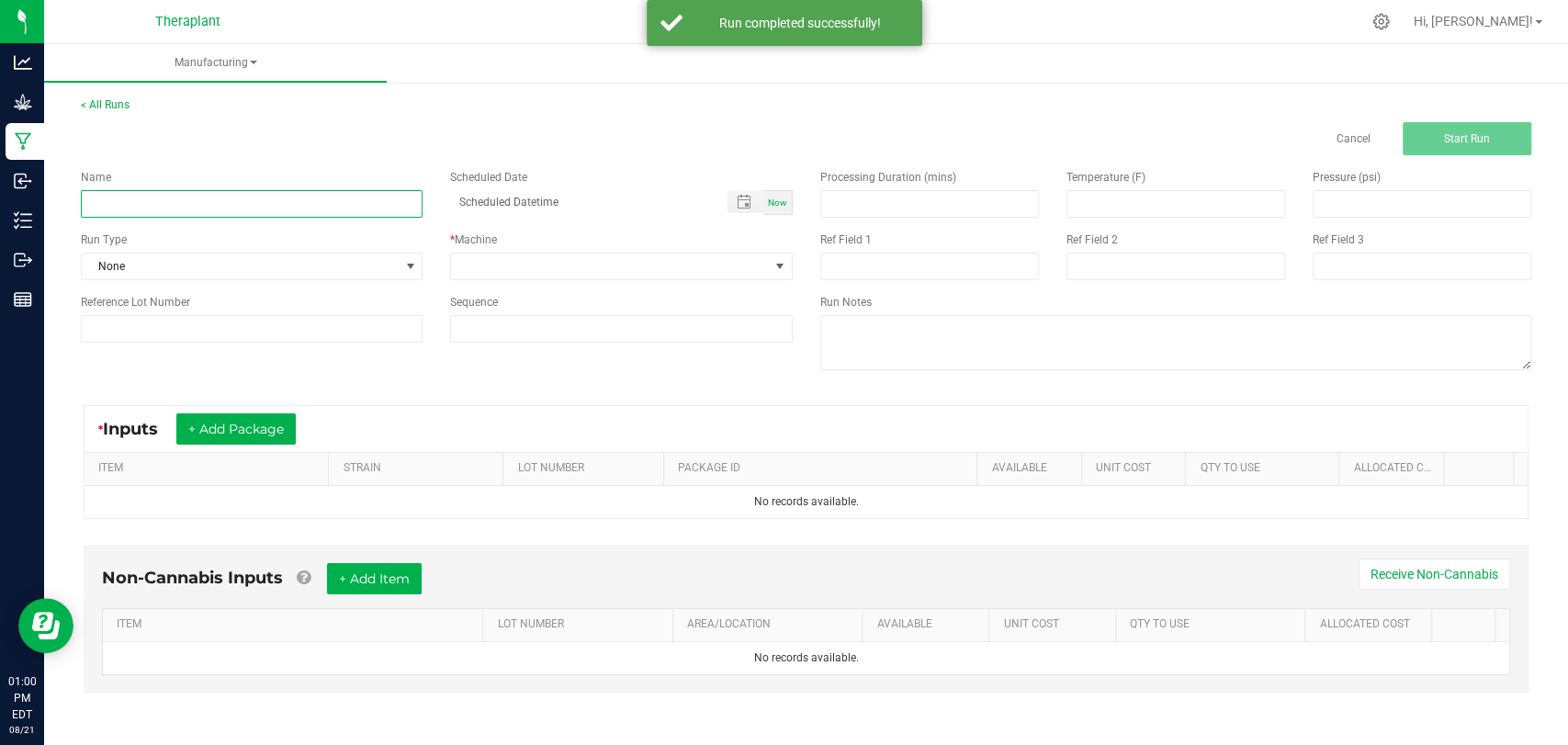
click at [323, 199] on input at bounding box center [252, 204] width 341 height 28
paste input "SBC 41229 [DATE]"
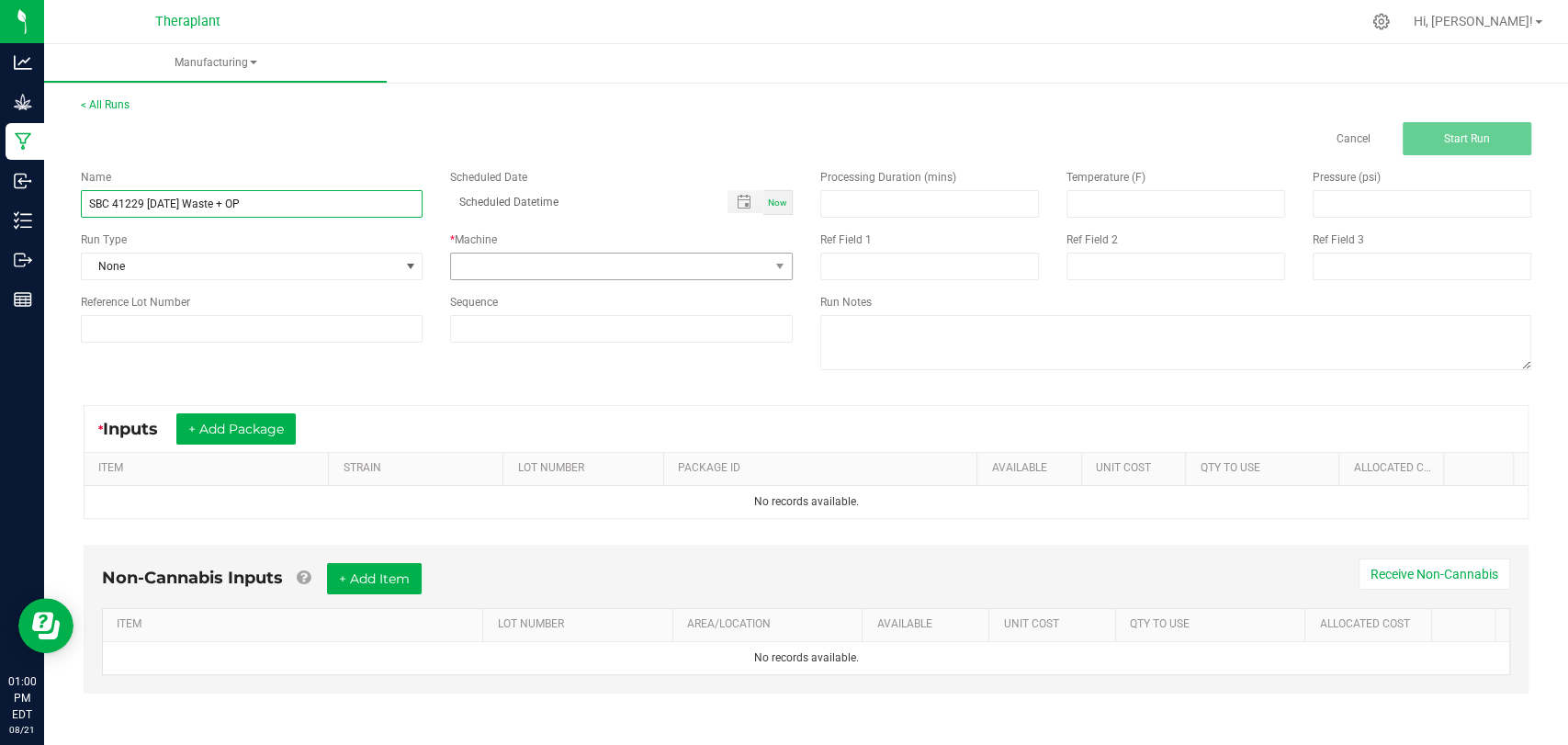
type input "SBC 41229 [DATE] Waste + OP"
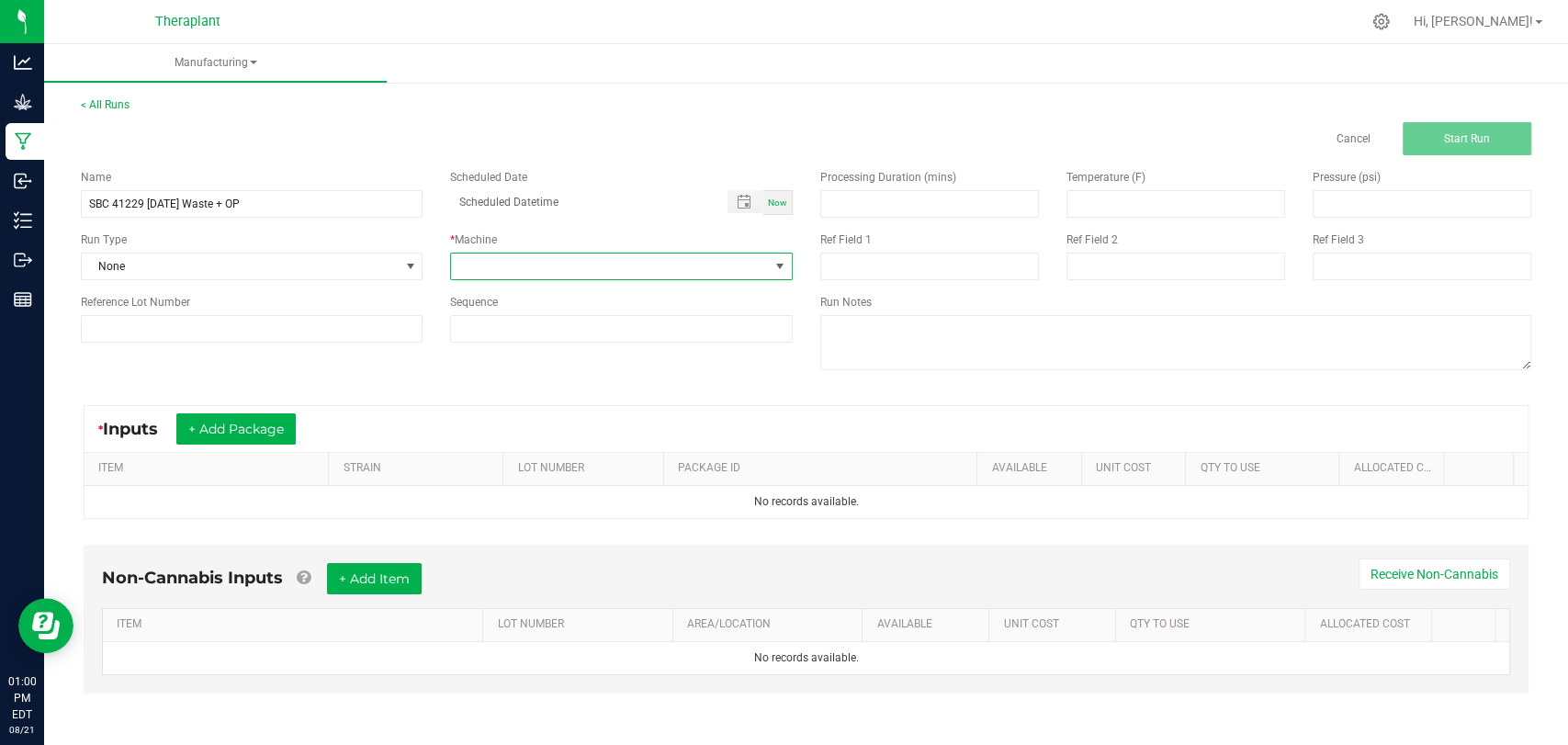
click at [496, 256] on span at bounding box center [609, 267] width 317 height 26
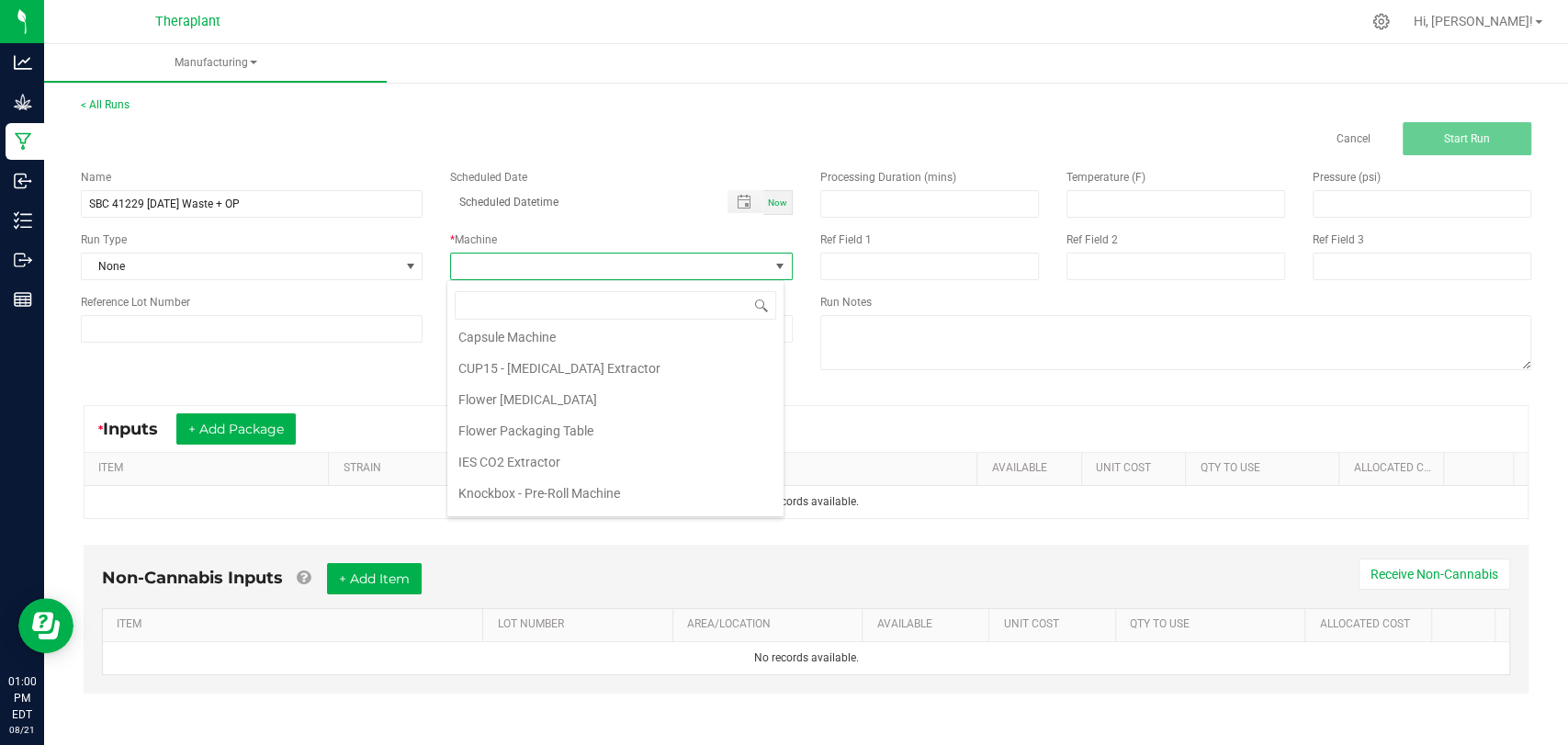
scroll to position [96, 0]
click at [551, 369] on li "Flower Packaging Table" at bounding box center [616, 374] width 336 height 31
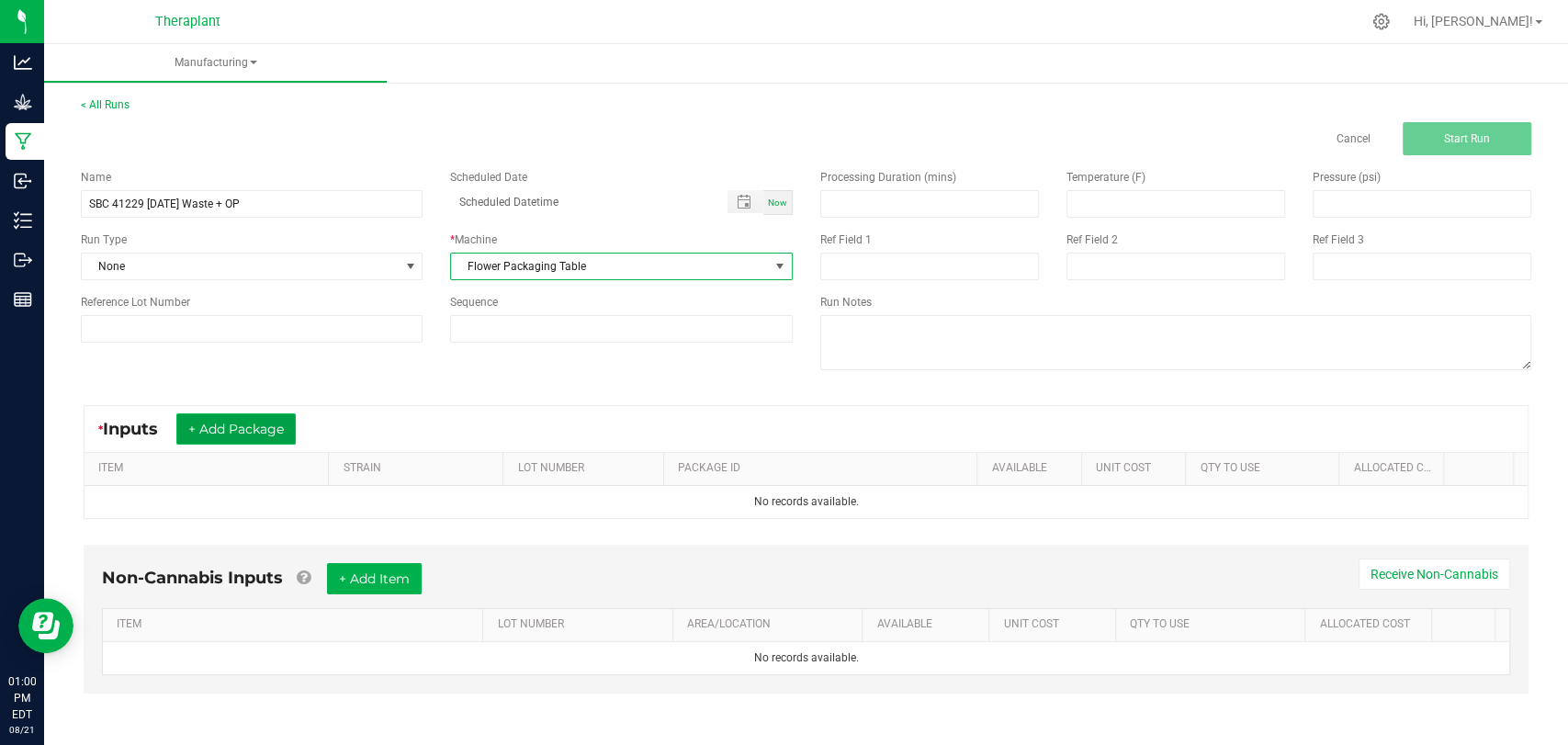
click at [280, 426] on button "+ Add Package" at bounding box center [235, 429] width 119 height 31
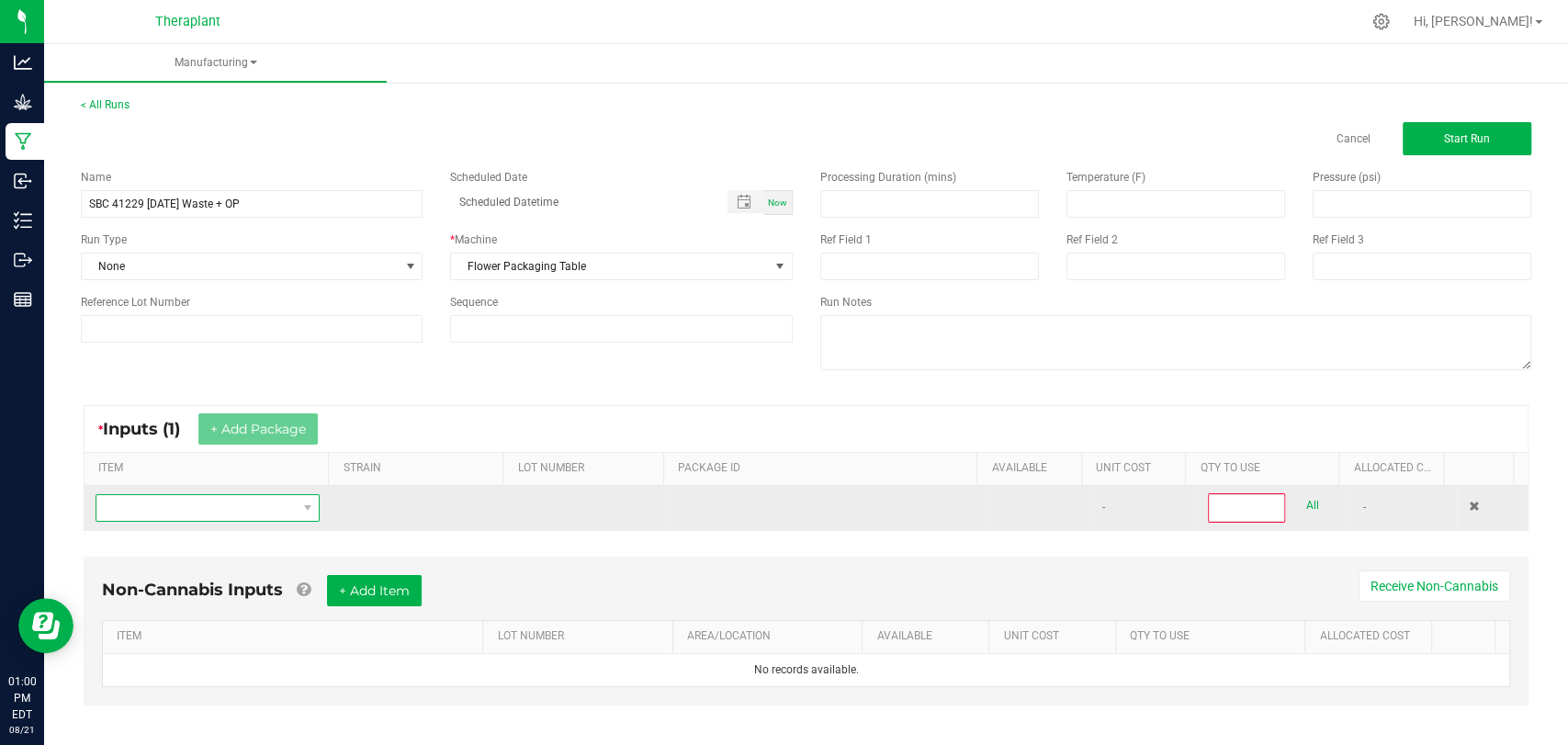
click at [254, 508] on span "NO DATA FOUND" at bounding box center [197, 509] width 199 height 26
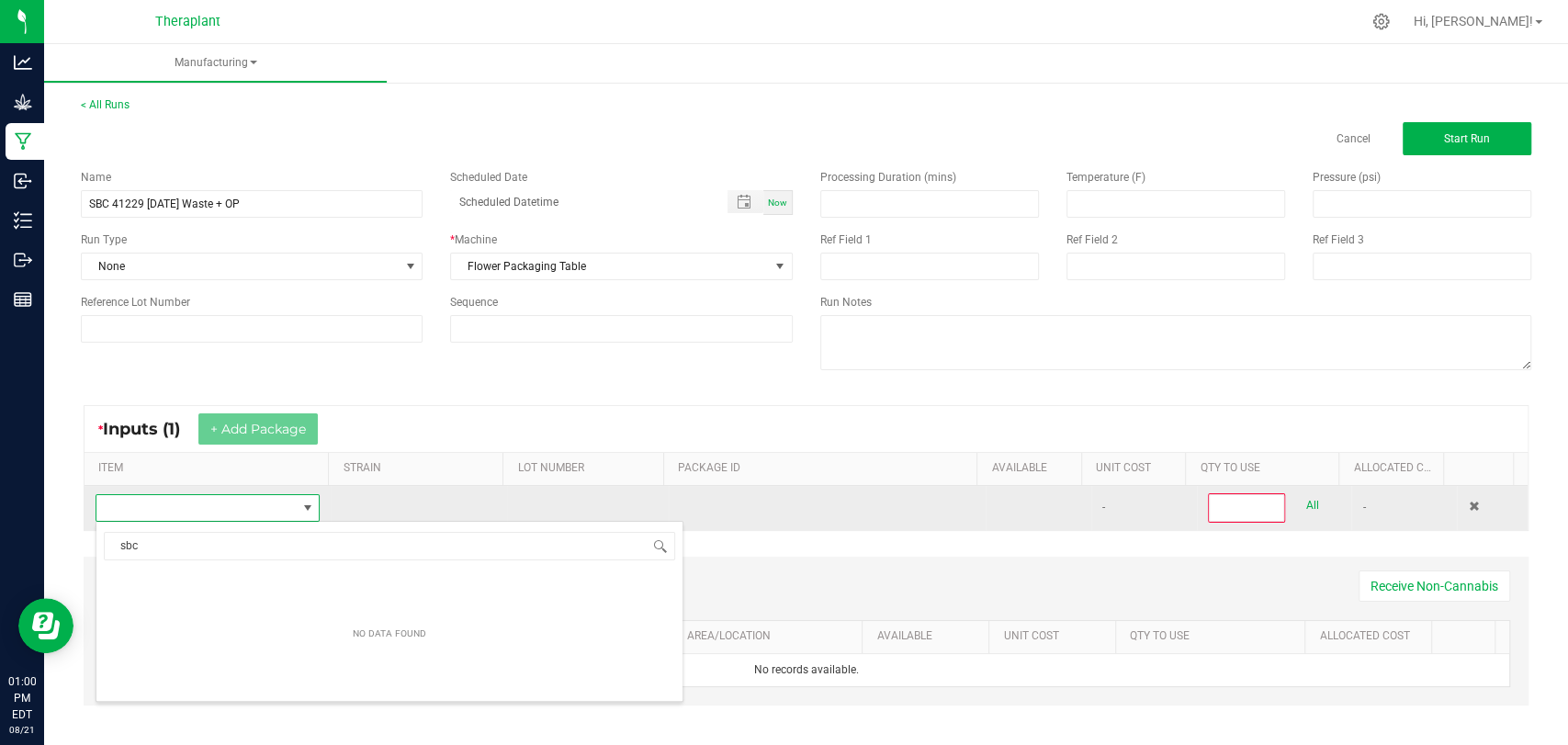
scroll to position [27, 216]
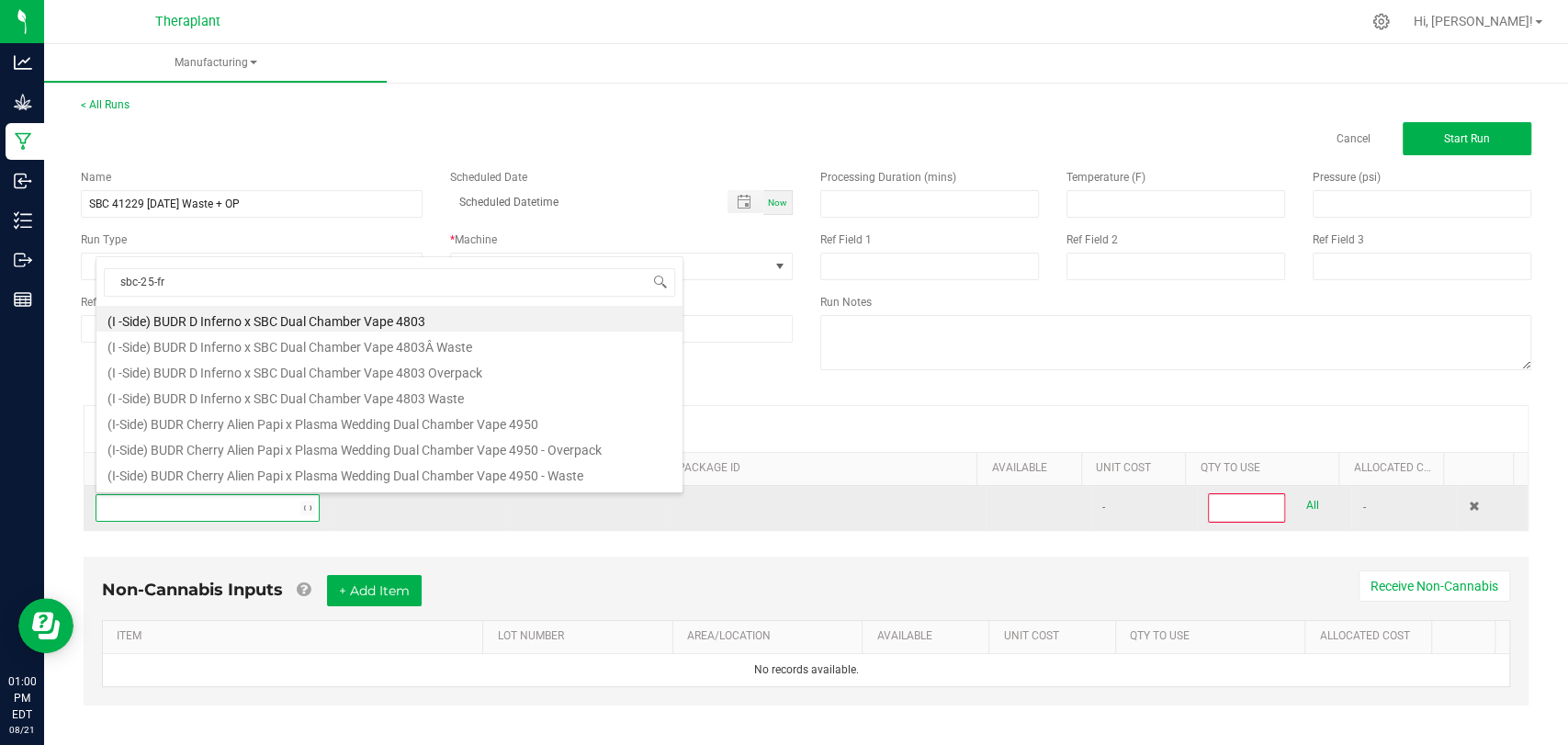
type input "sbc-25-fr6"
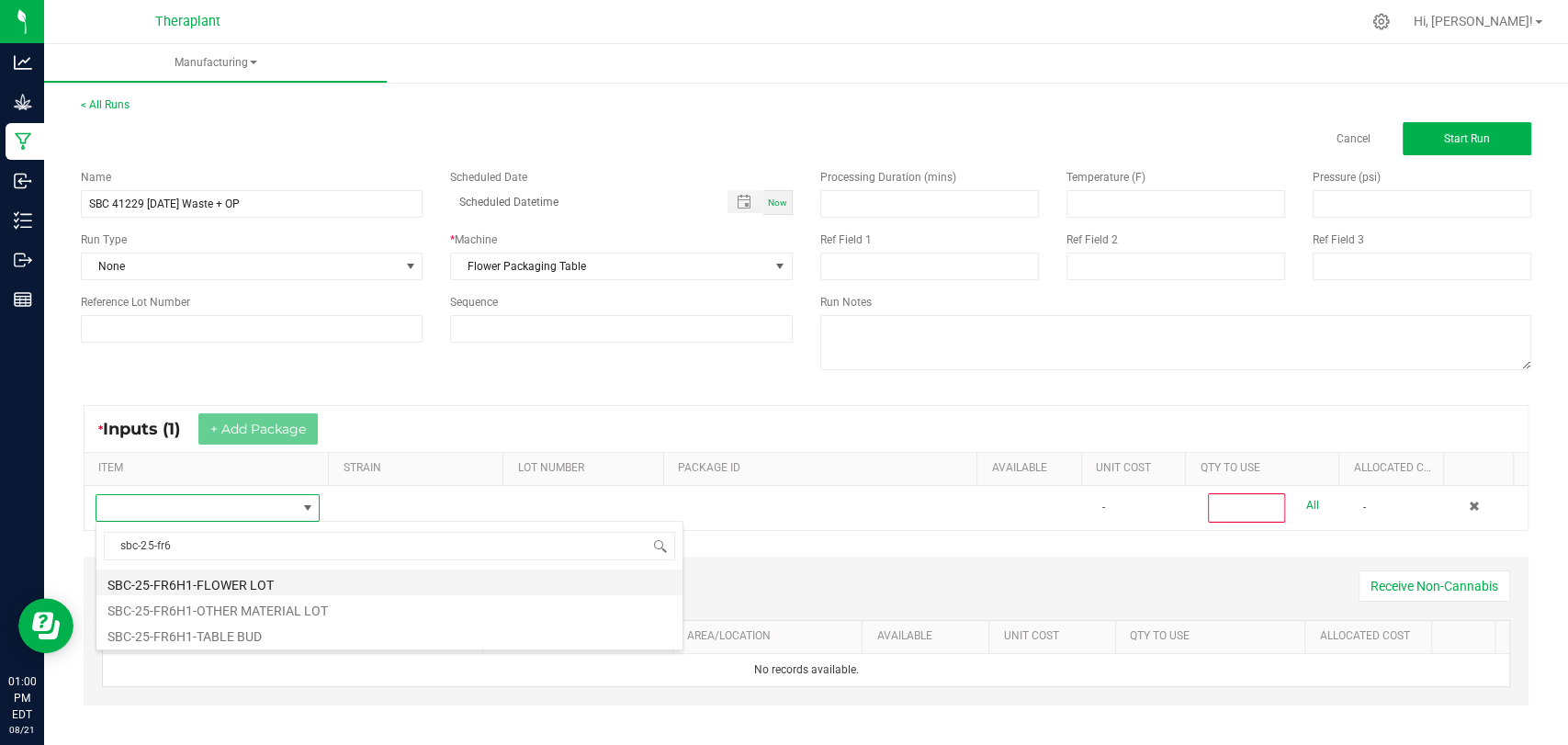
click at [209, 575] on li "SBC-25-FR6H1-FLOWER LOT" at bounding box center [389, 583] width 586 height 26
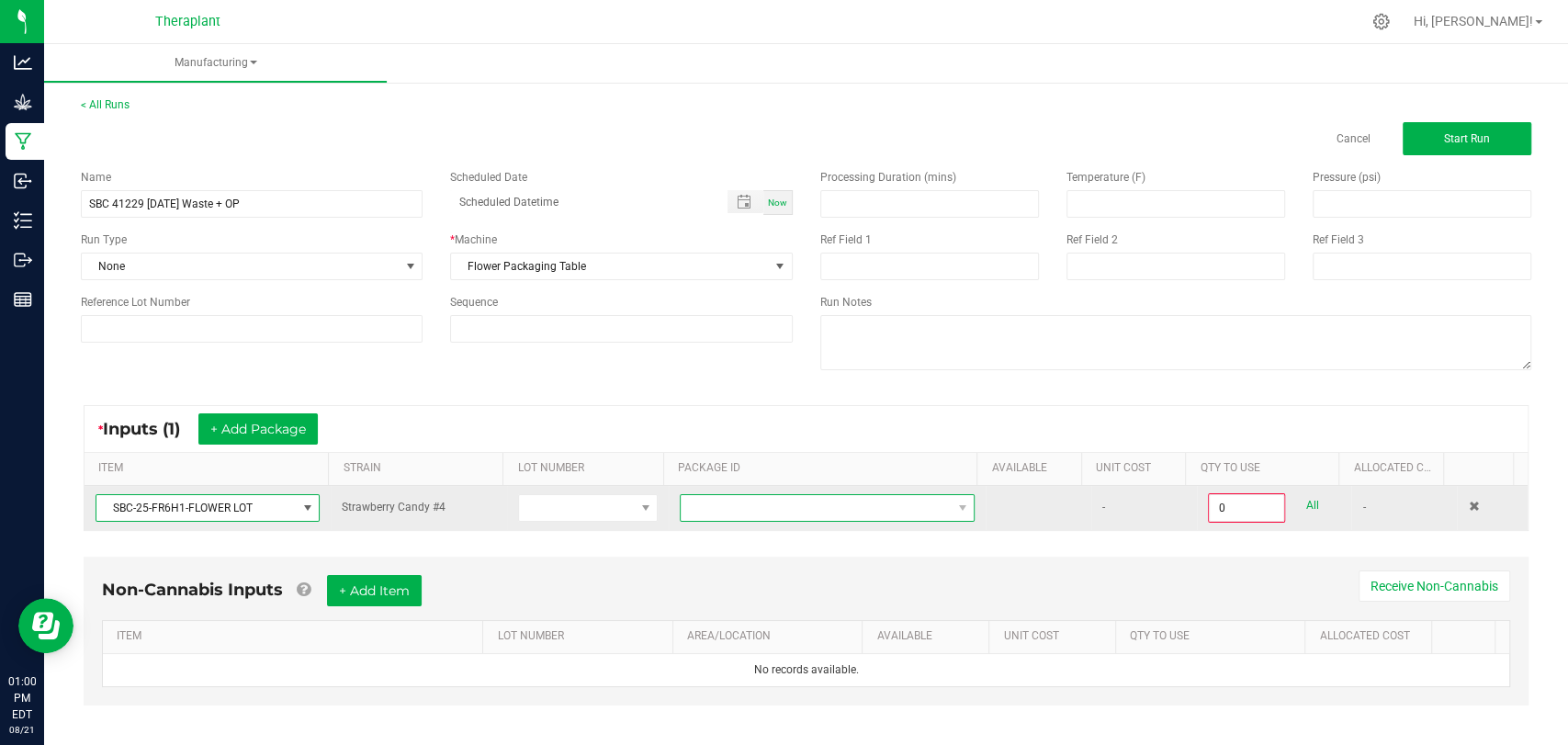
click at [691, 517] on span at bounding box center [816, 509] width 270 height 26
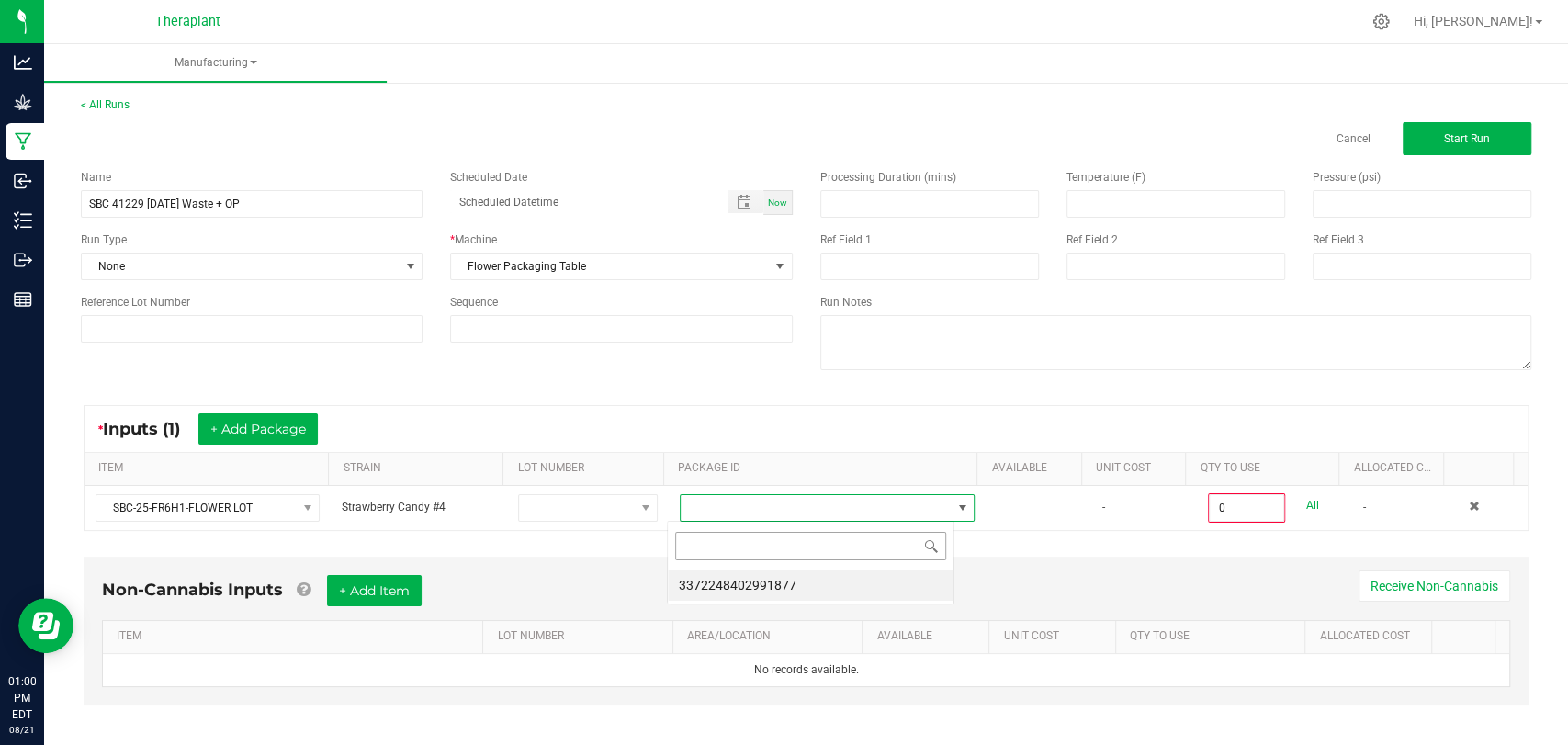
scroll to position [27, 287]
click at [721, 583] on li "3372248402991877" at bounding box center [811, 585] width 286 height 31
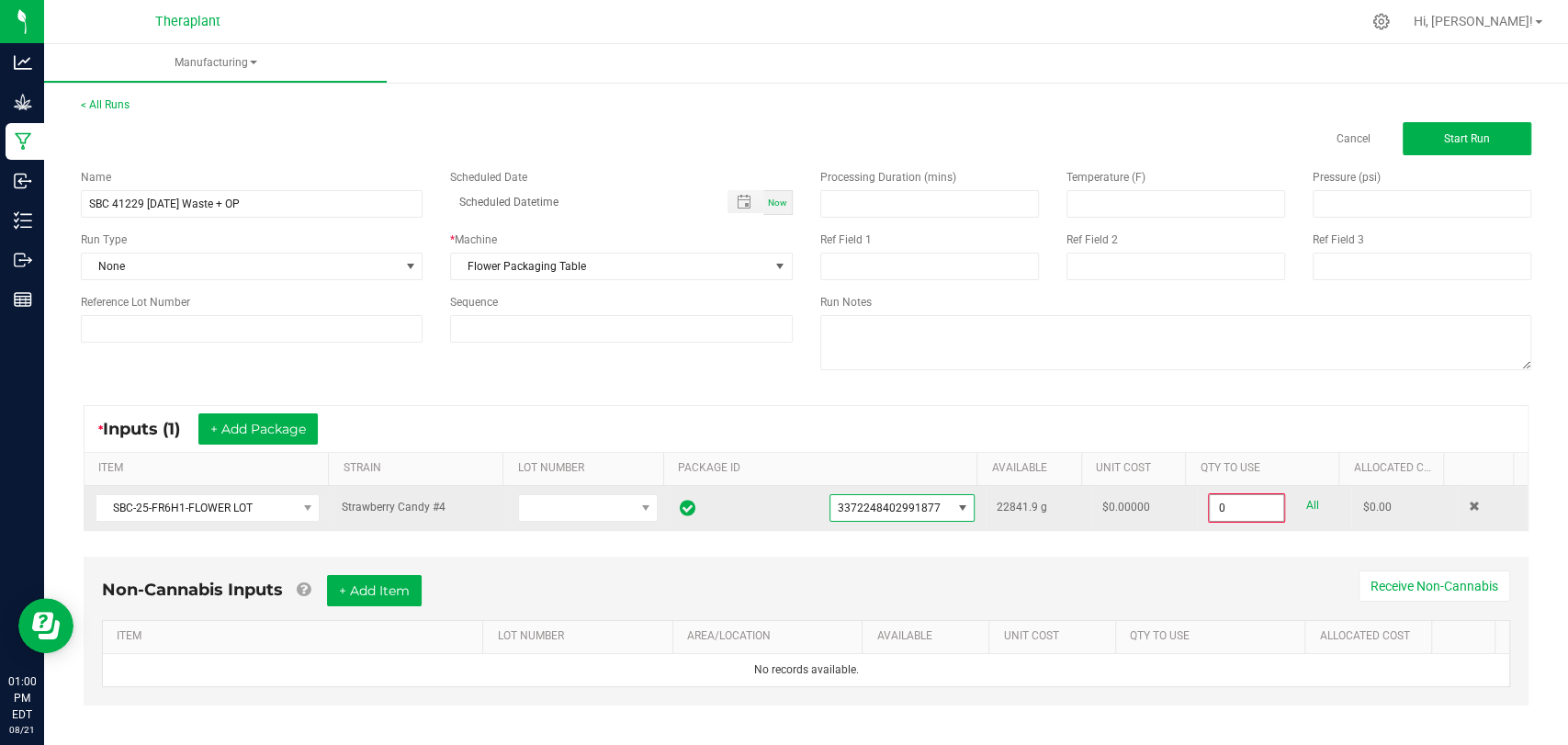
click at [1213, 510] on input "0" at bounding box center [1247, 509] width 74 height 26
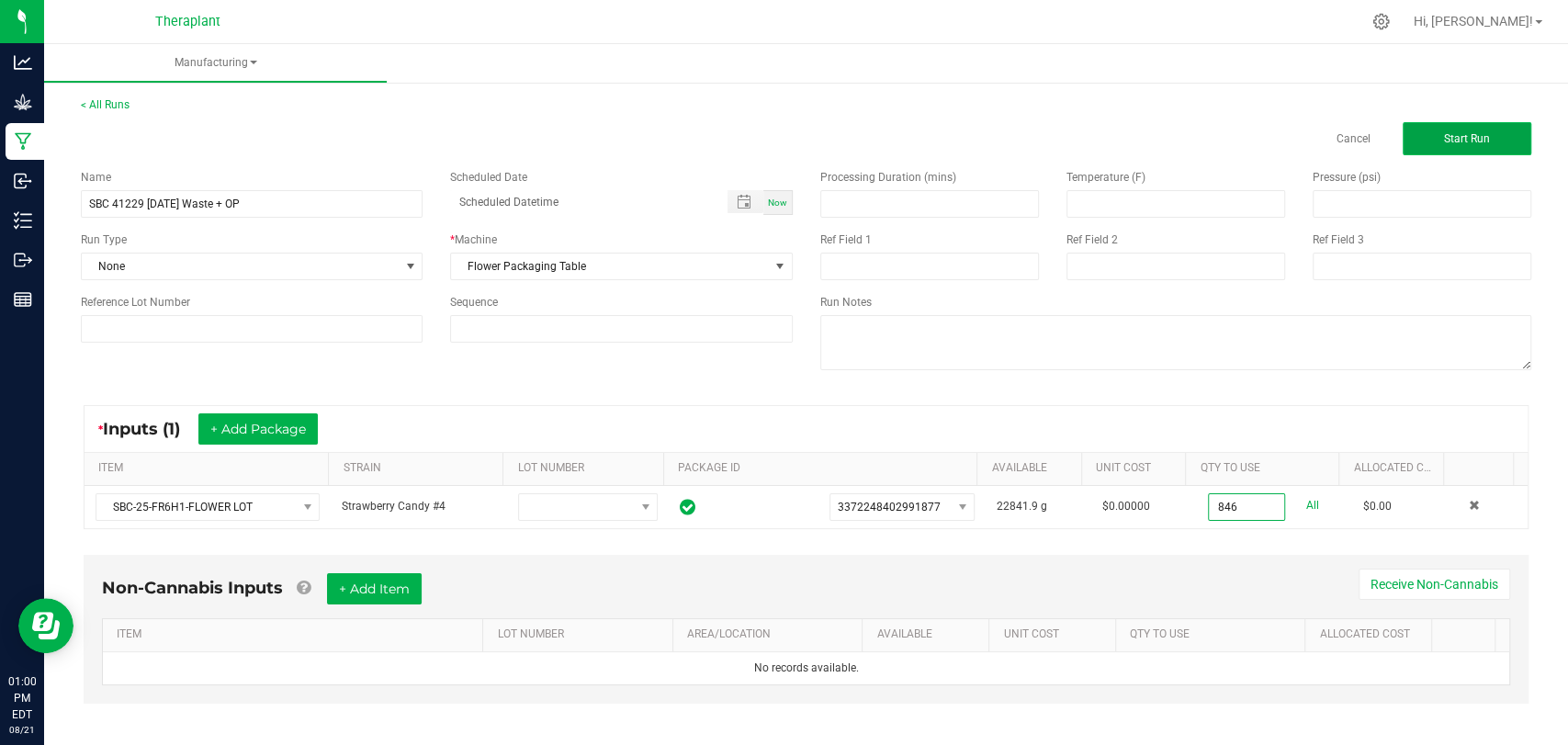
type input "846.0000 g"
click at [1476, 126] on button "Start Run" at bounding box center [1466, 138] width 128 height 33
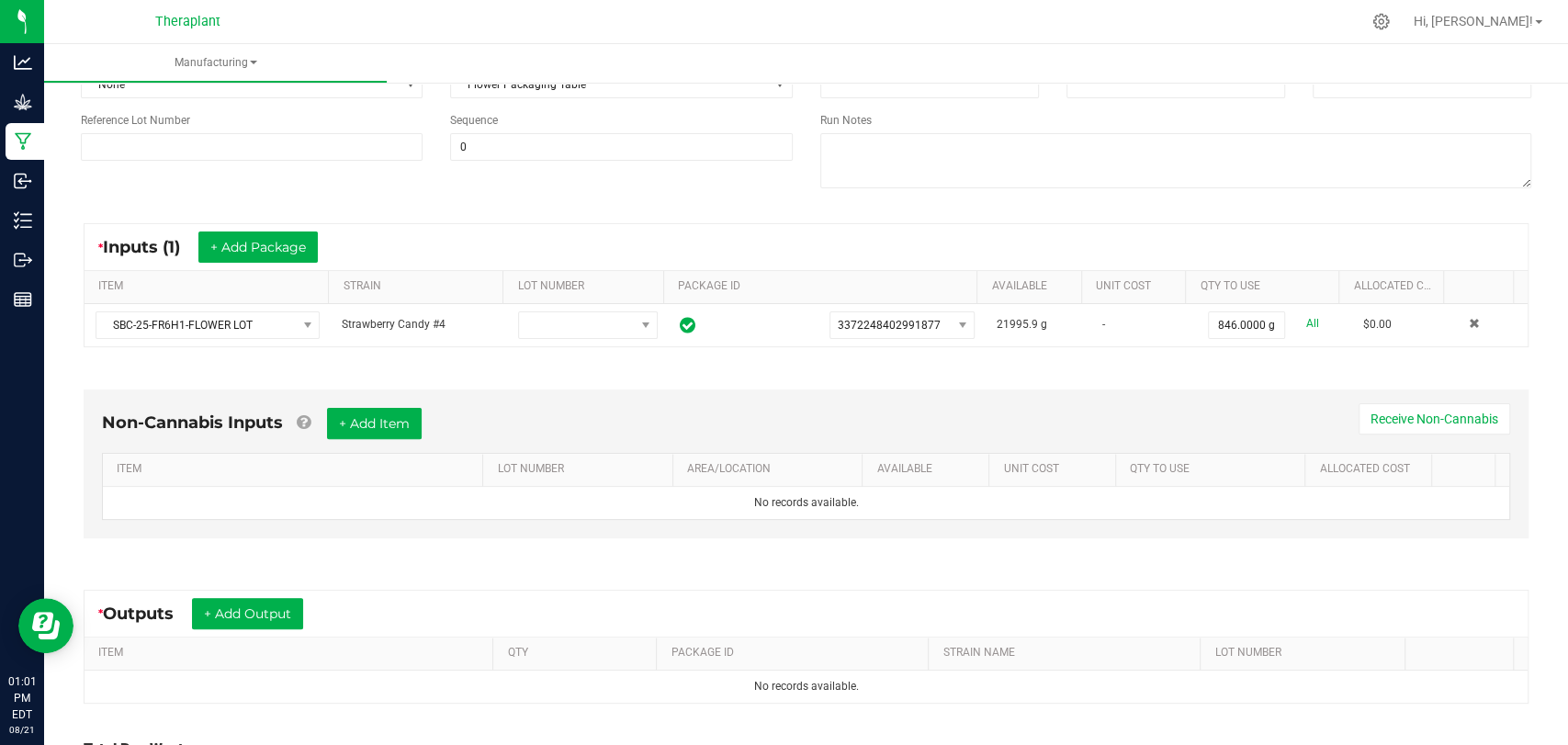
scroll to position [371, 0]
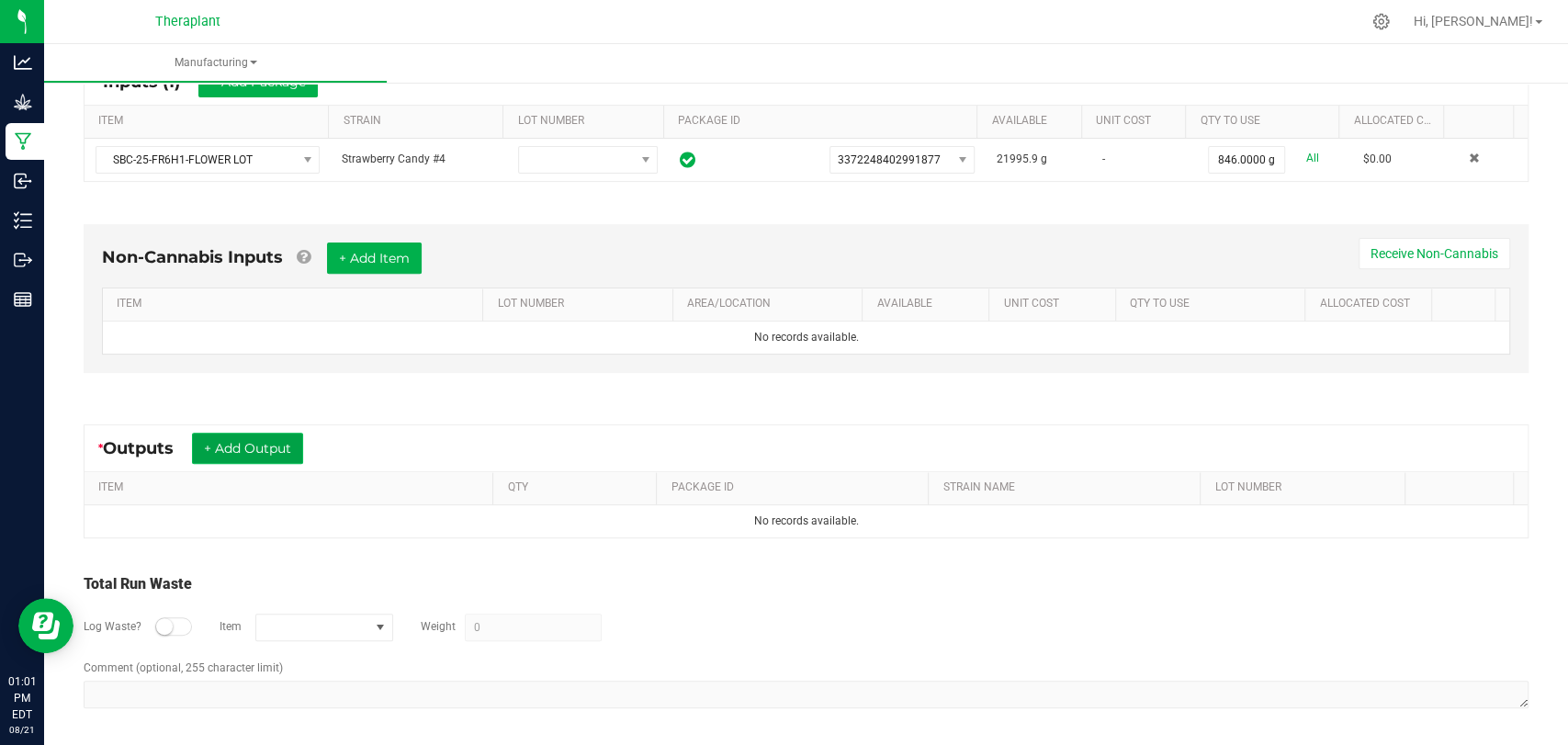
click at [244, 452] on button "+ Add Output" at bounding box center [247, 449] width 111 height 31
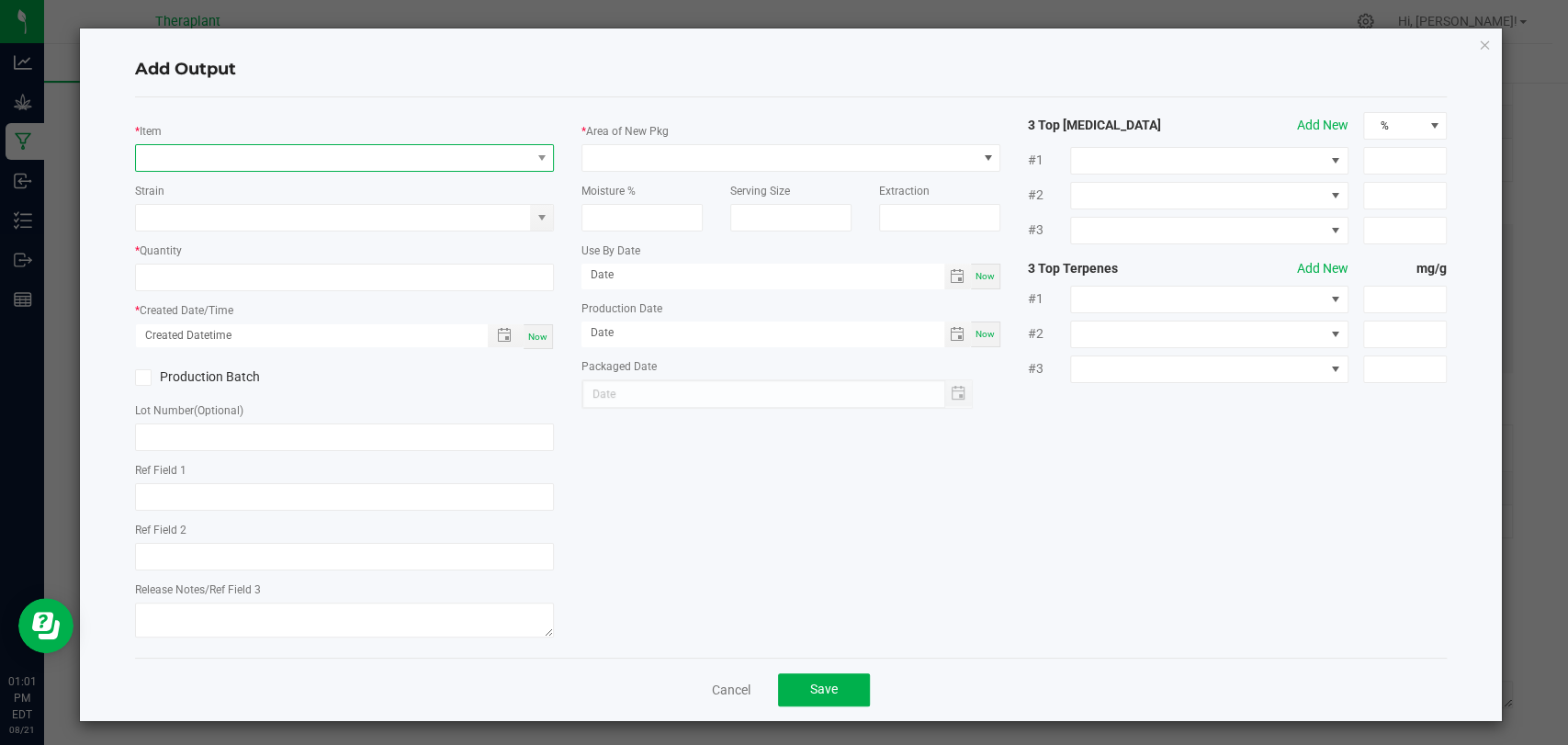
click at [325, 153] on span "NO DATA FOUND" at bounding box center [332, 158] width 394 height 26
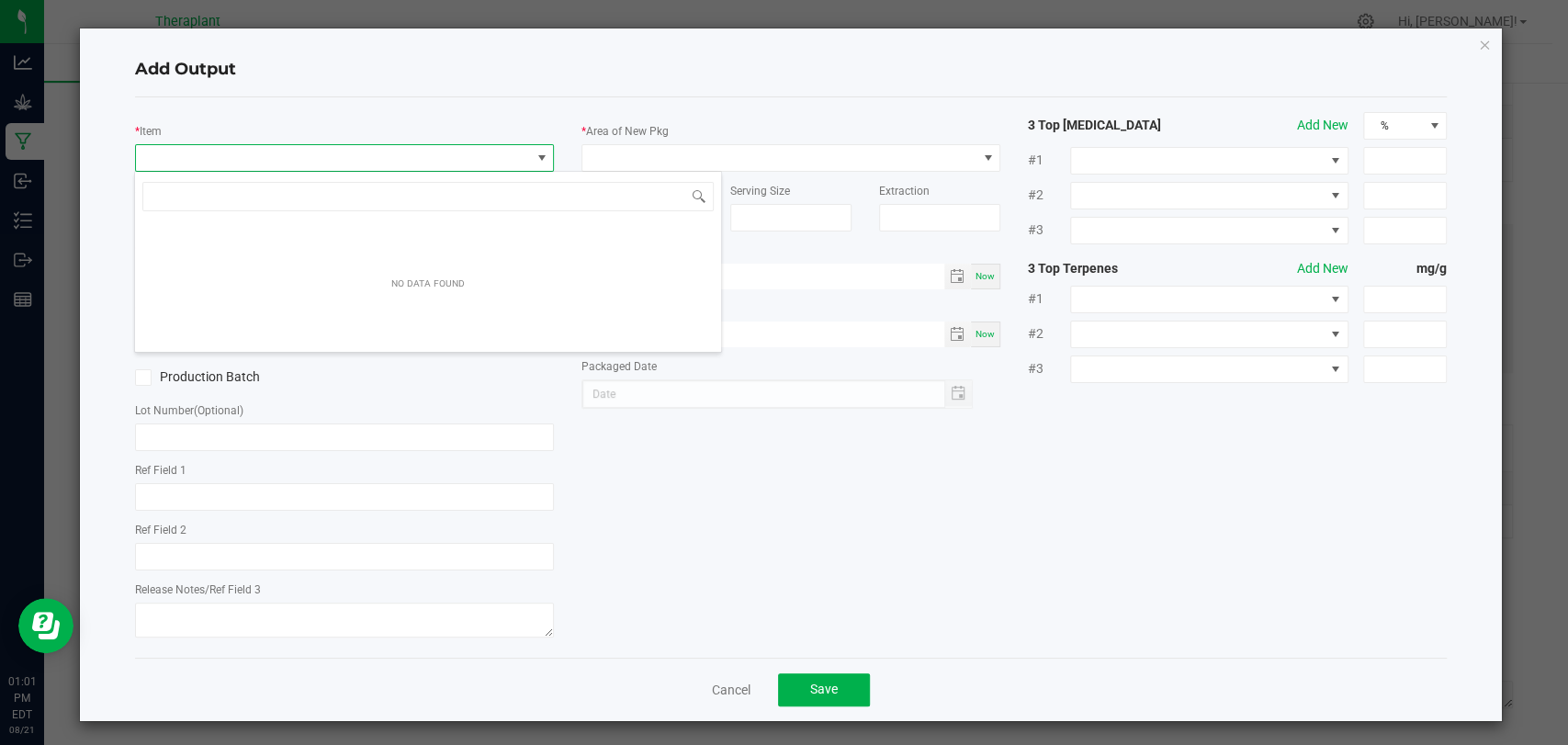
scroll to position [27, 413]
type input "41229"
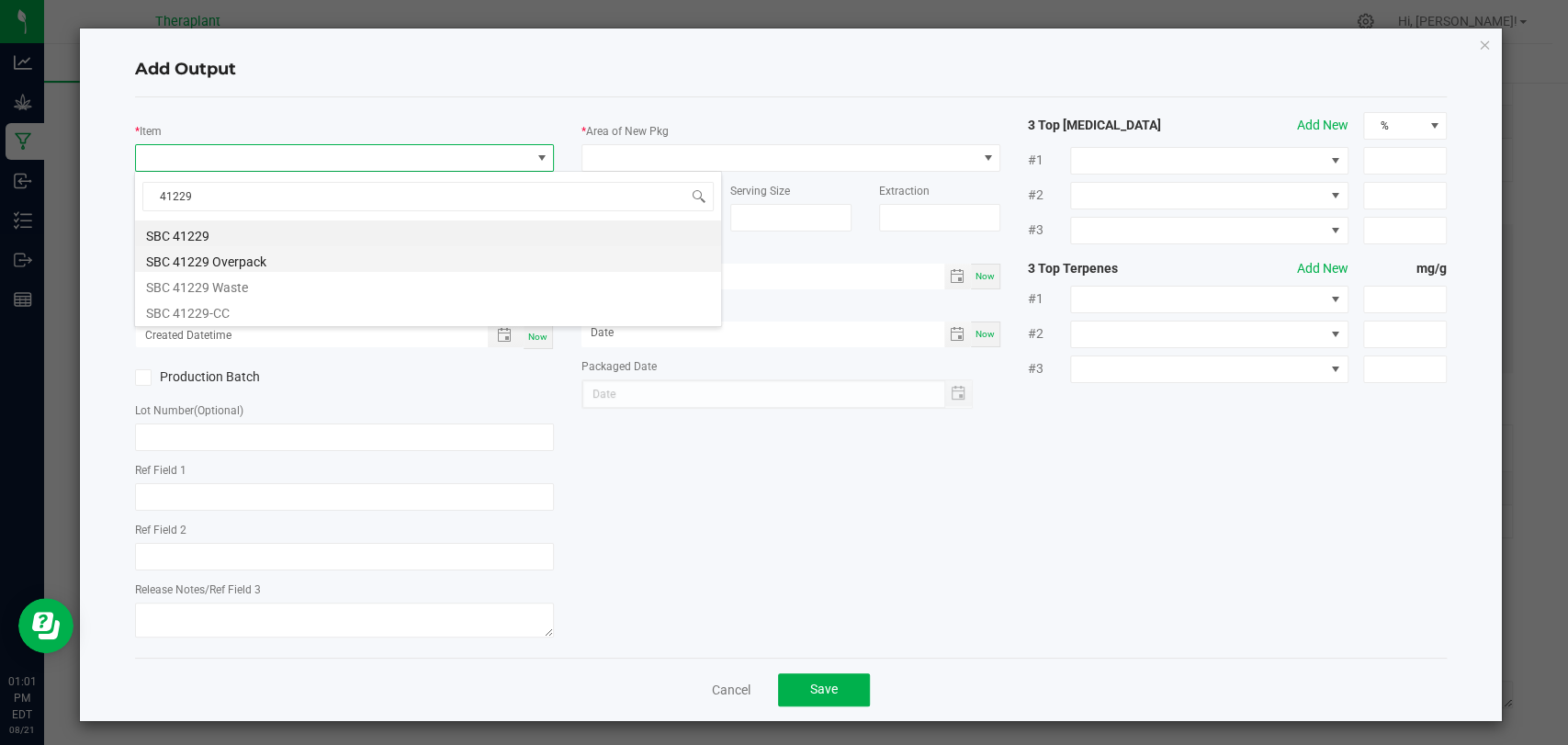
click at [260, 260] on li "SBC 41229 Overpack" at bounding box center [427, 259] width 586 height 26
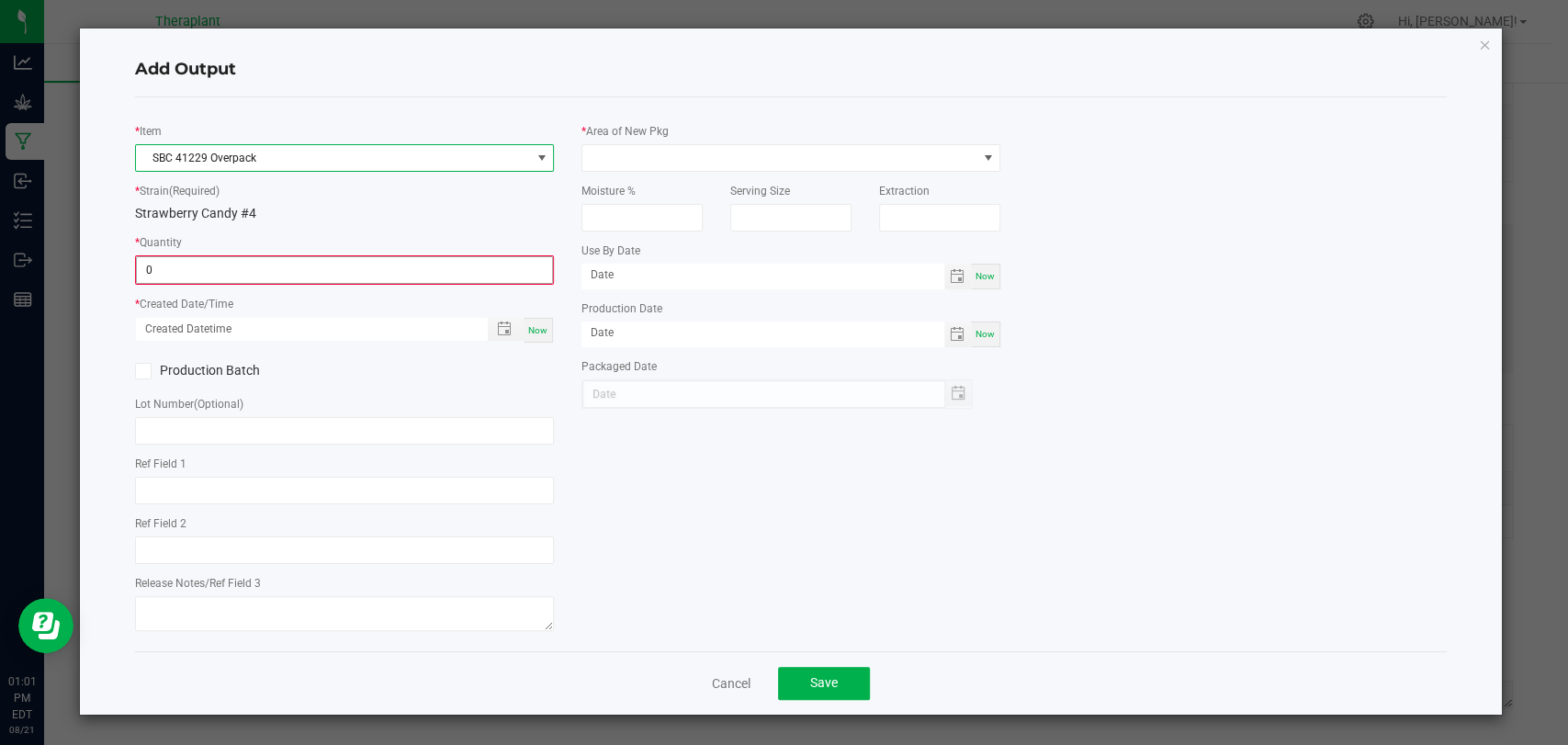
click at [260, 261] on input "0" at bounding box center [344, 270] width 415 height 26
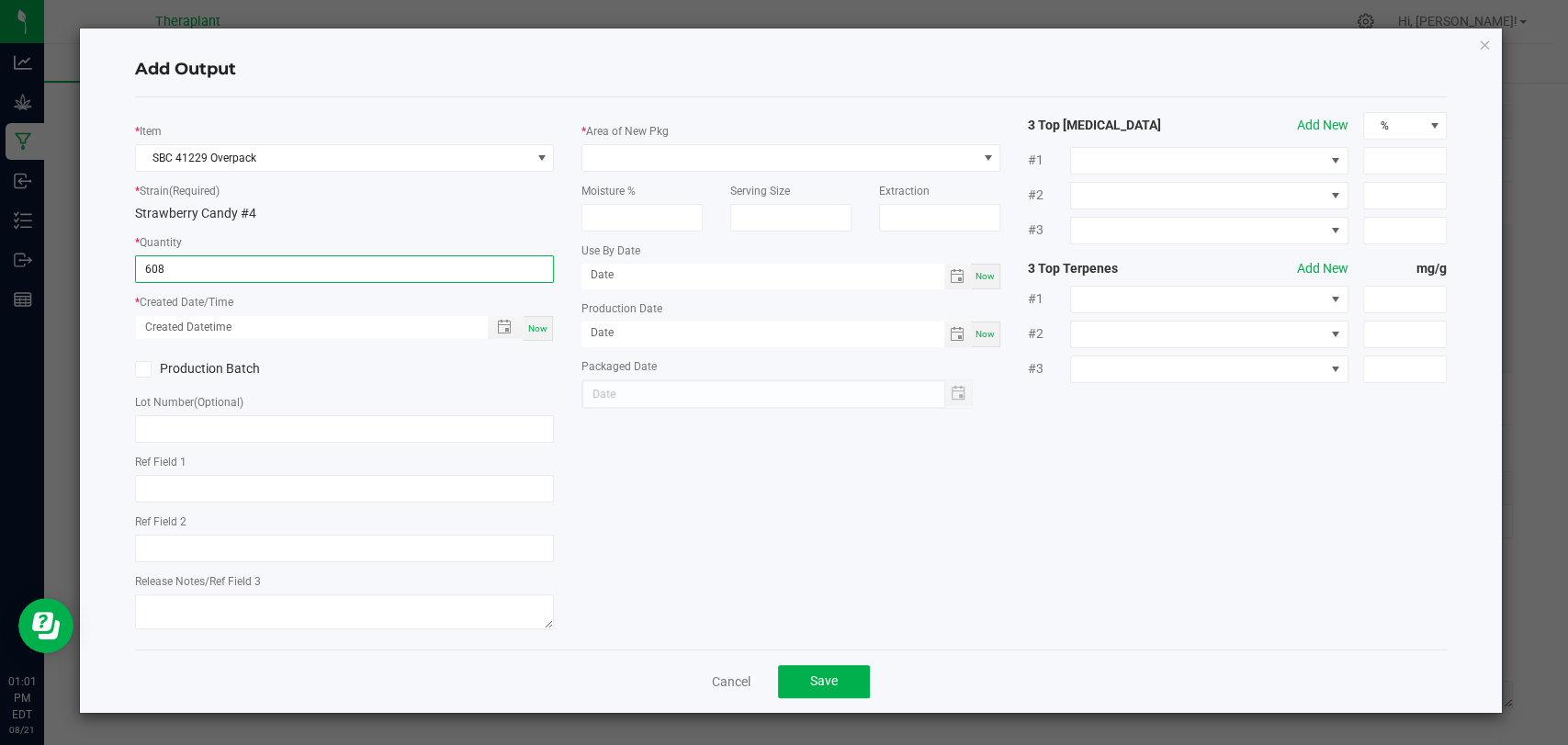
type input "608.0000 g"
click at [540, 323] on span "Now" at bounding box center [537, 328] width 19 height 10
type input "[DATE] 1:01 PM"
type input "[DATE]"
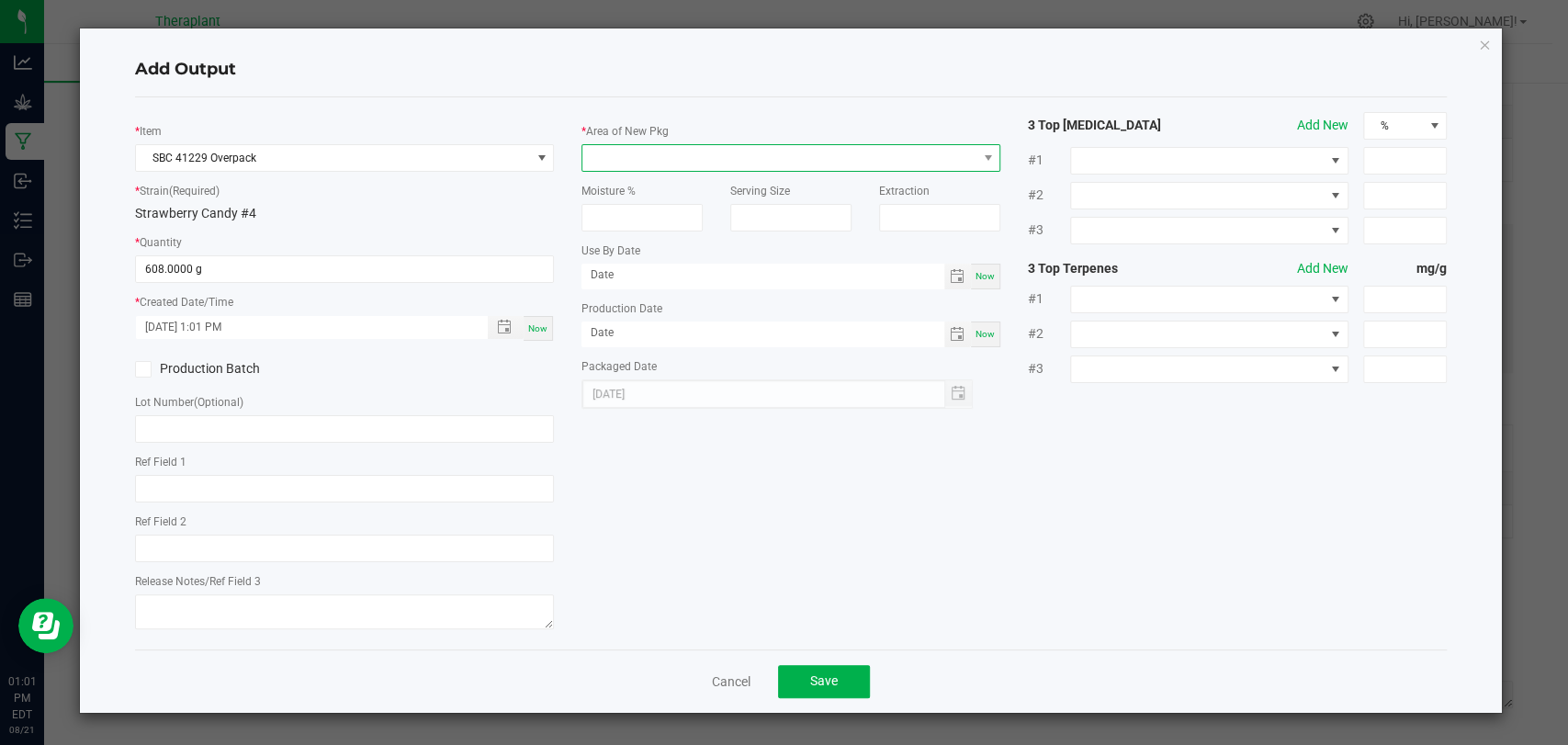
click at [638, 155] on span at bounding box center [779, 158] width 394 height 26
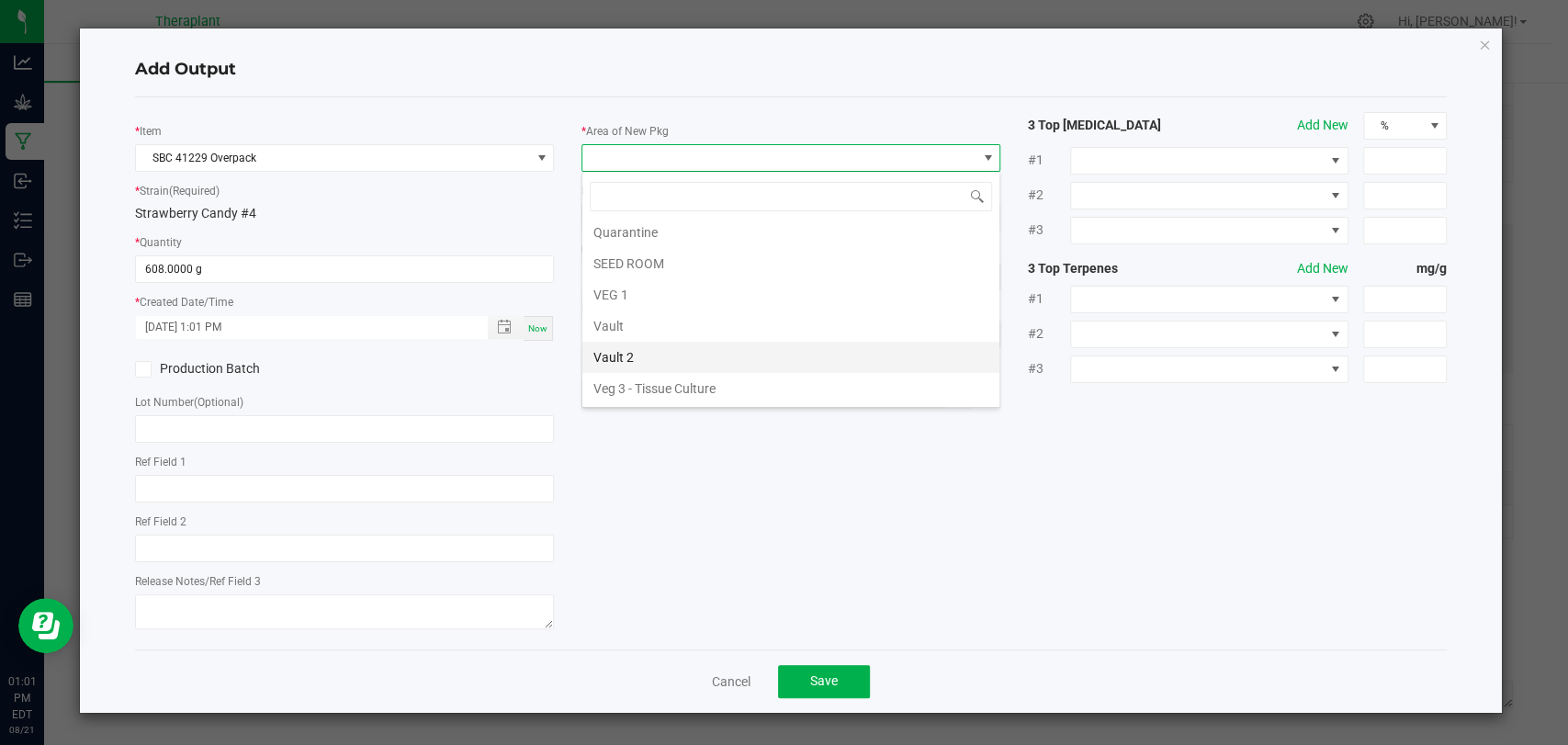
scroll to position [343, 0]
click at [635, 379] on li "Waste" at bounding box center [791, 392] width 417 height 31
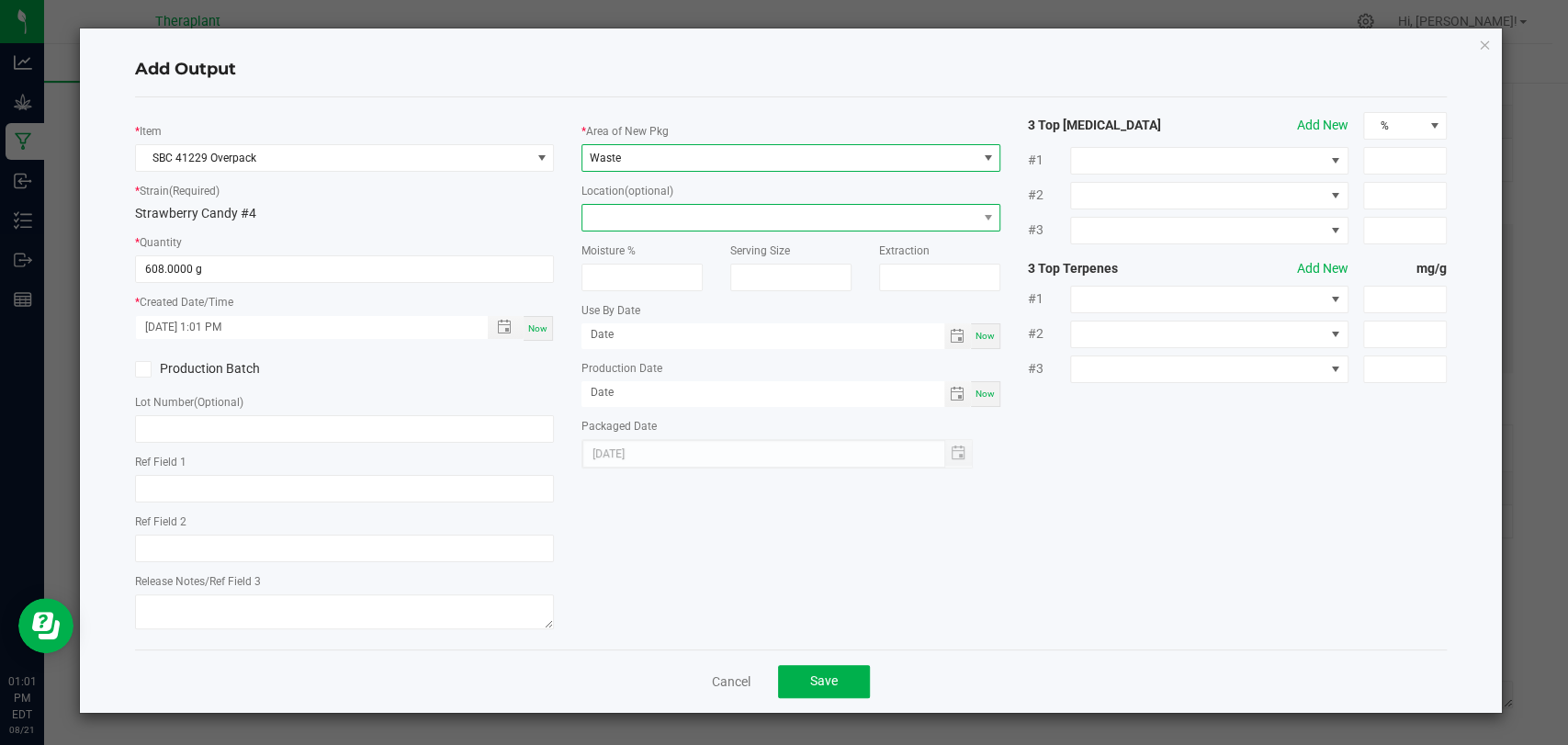
click at [640, 223] on span at bounding box center [779, 218] width 394 height 26
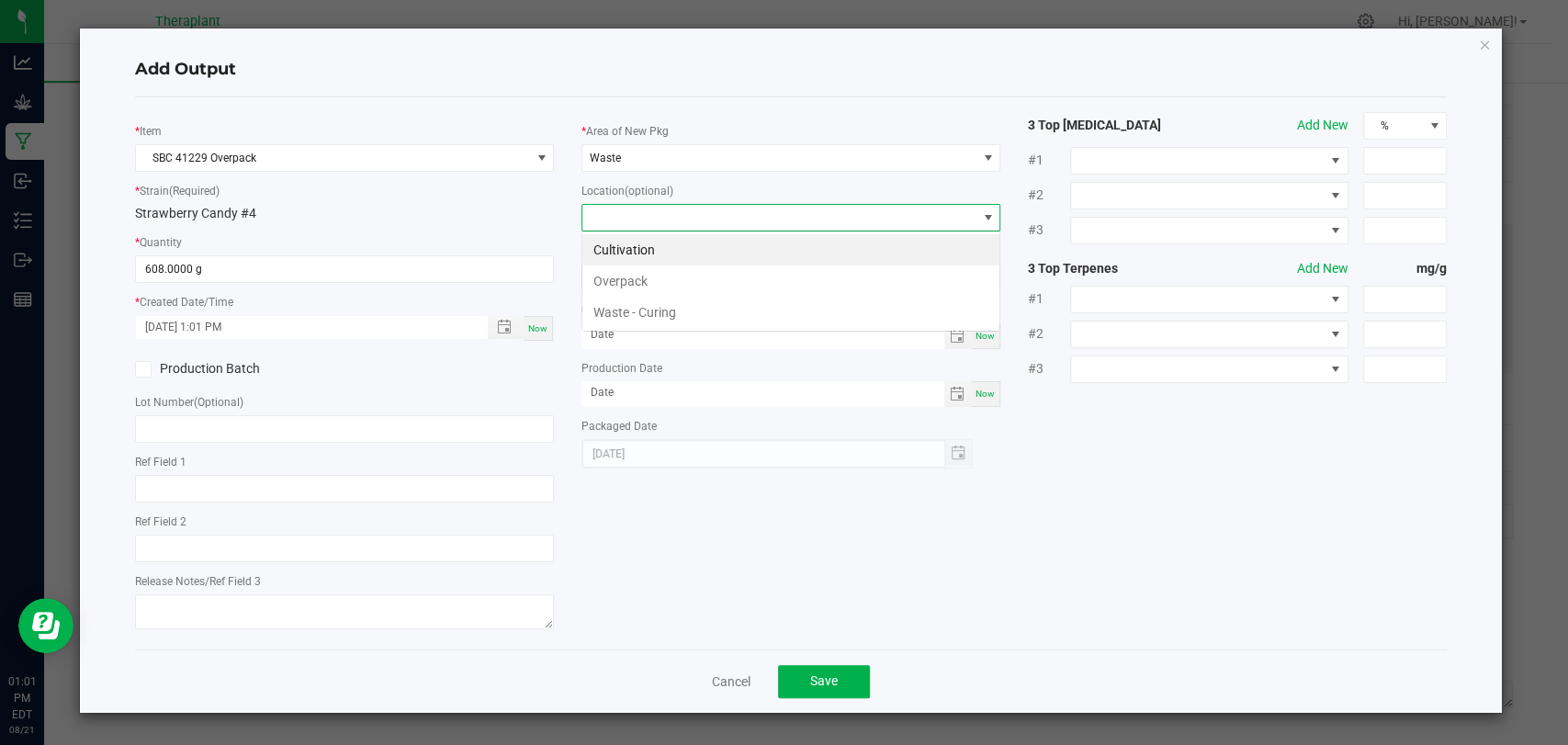
scroll to position [27, 419]
click at [630, 280] on li "Overpack" at bounding box center [791, 282] width 417 height 31
click at [834, 677] on span "Save" at bounding box center [824, 681] width 28 height 15
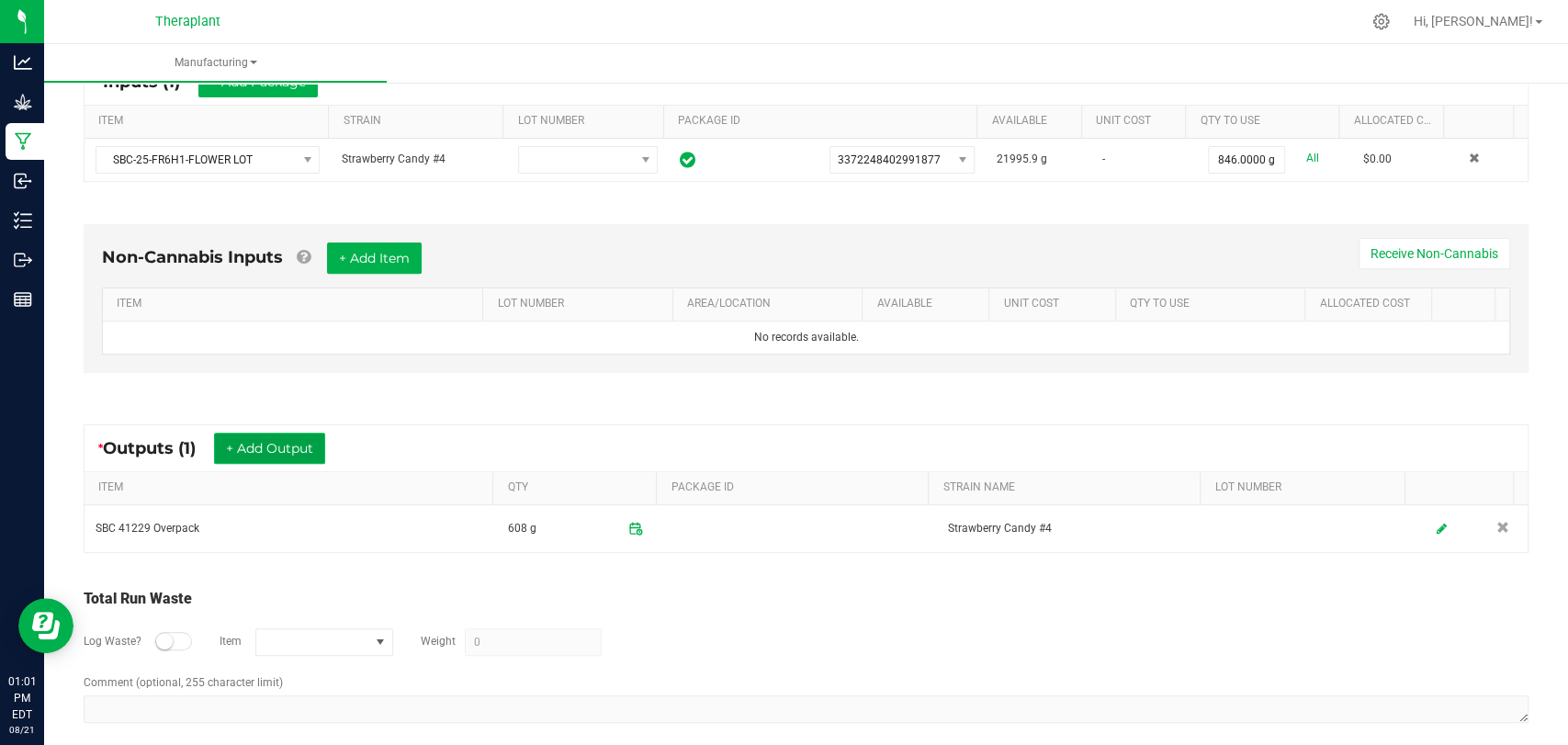
click at [317, 443] on button "+ Add Output" at bounding box center [269, 449] width 111 height 31
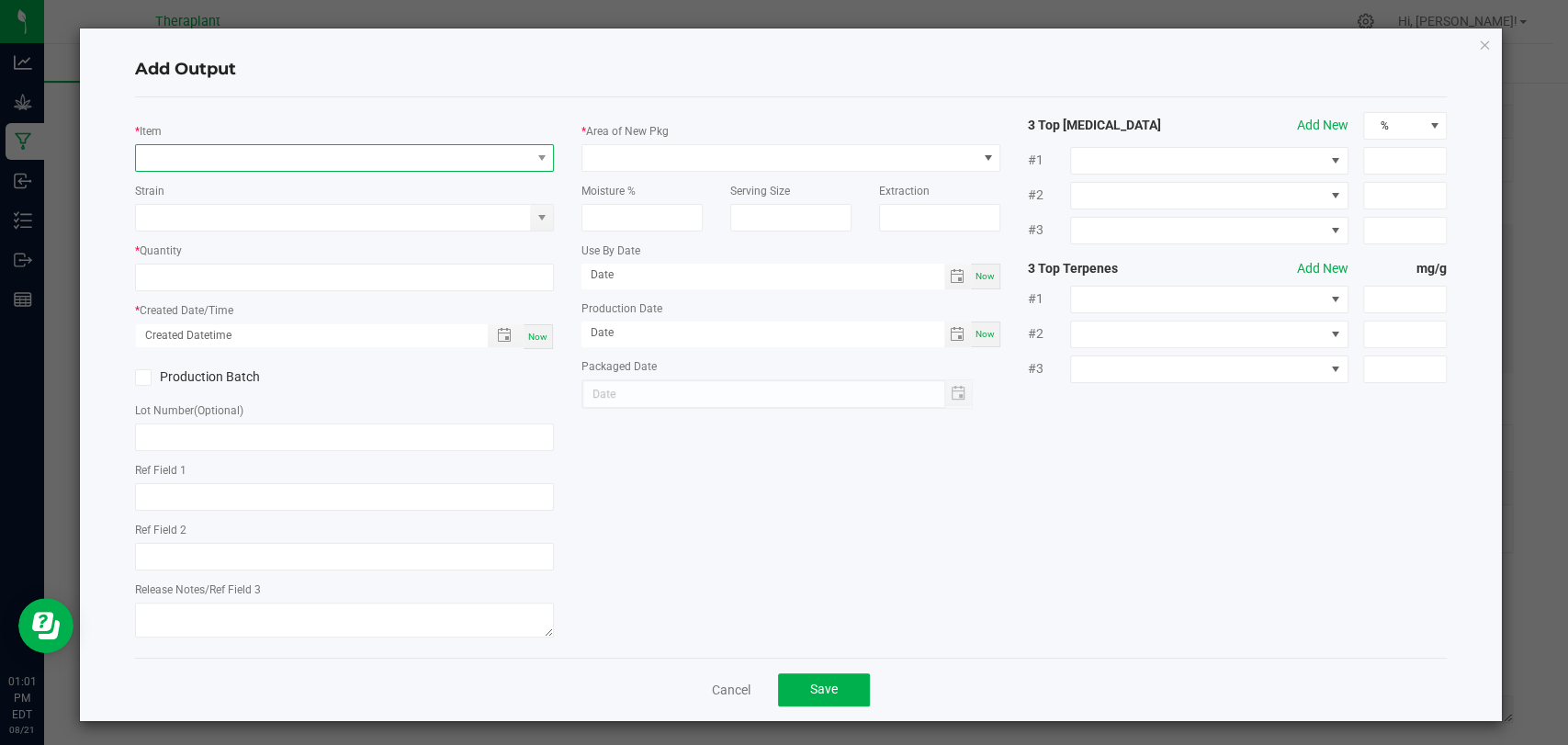
click at [379, 152] on span "NO DATA FOUND" at bounding box center [332, 158] width 394 height 26
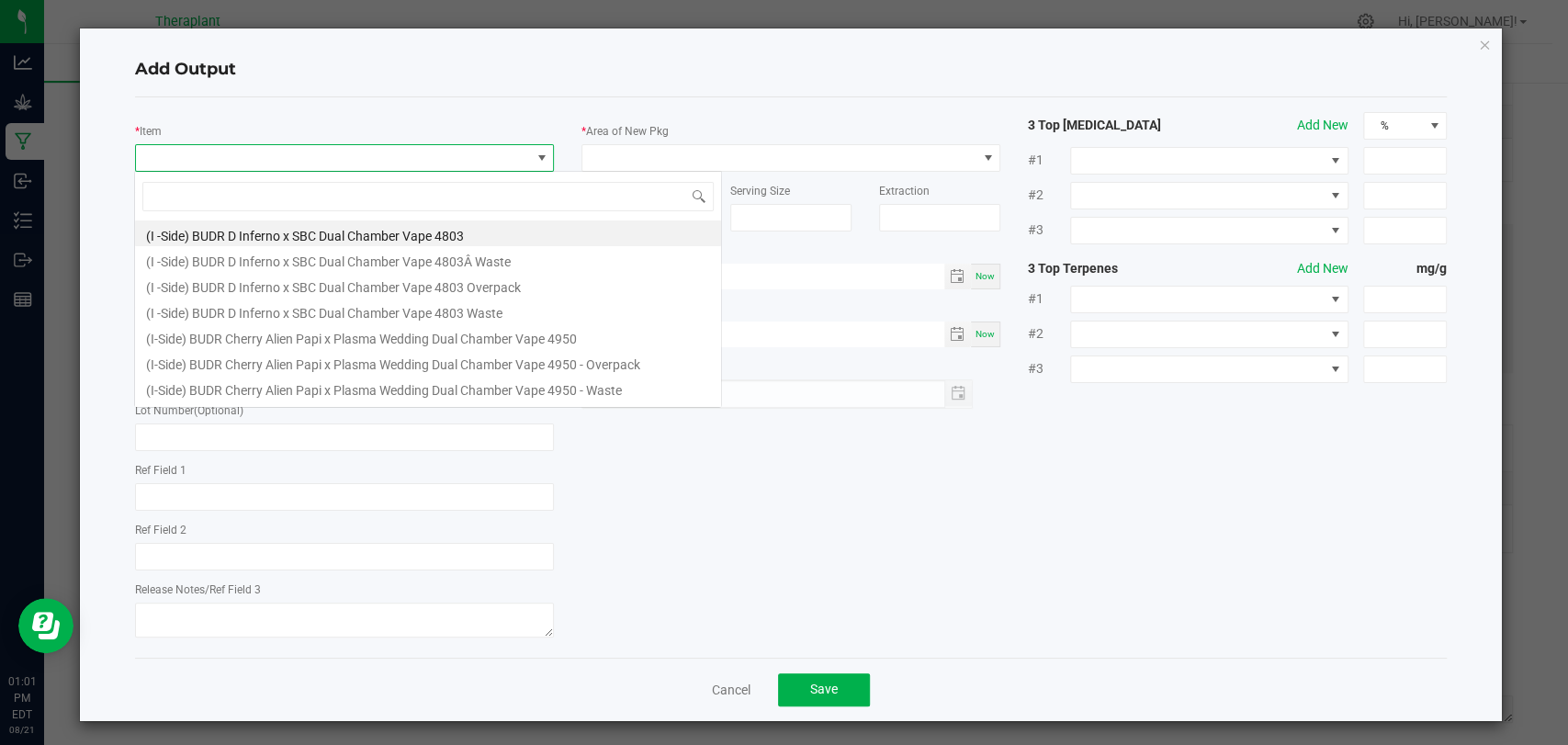
scroll to position [27, 413]
type input "41229"
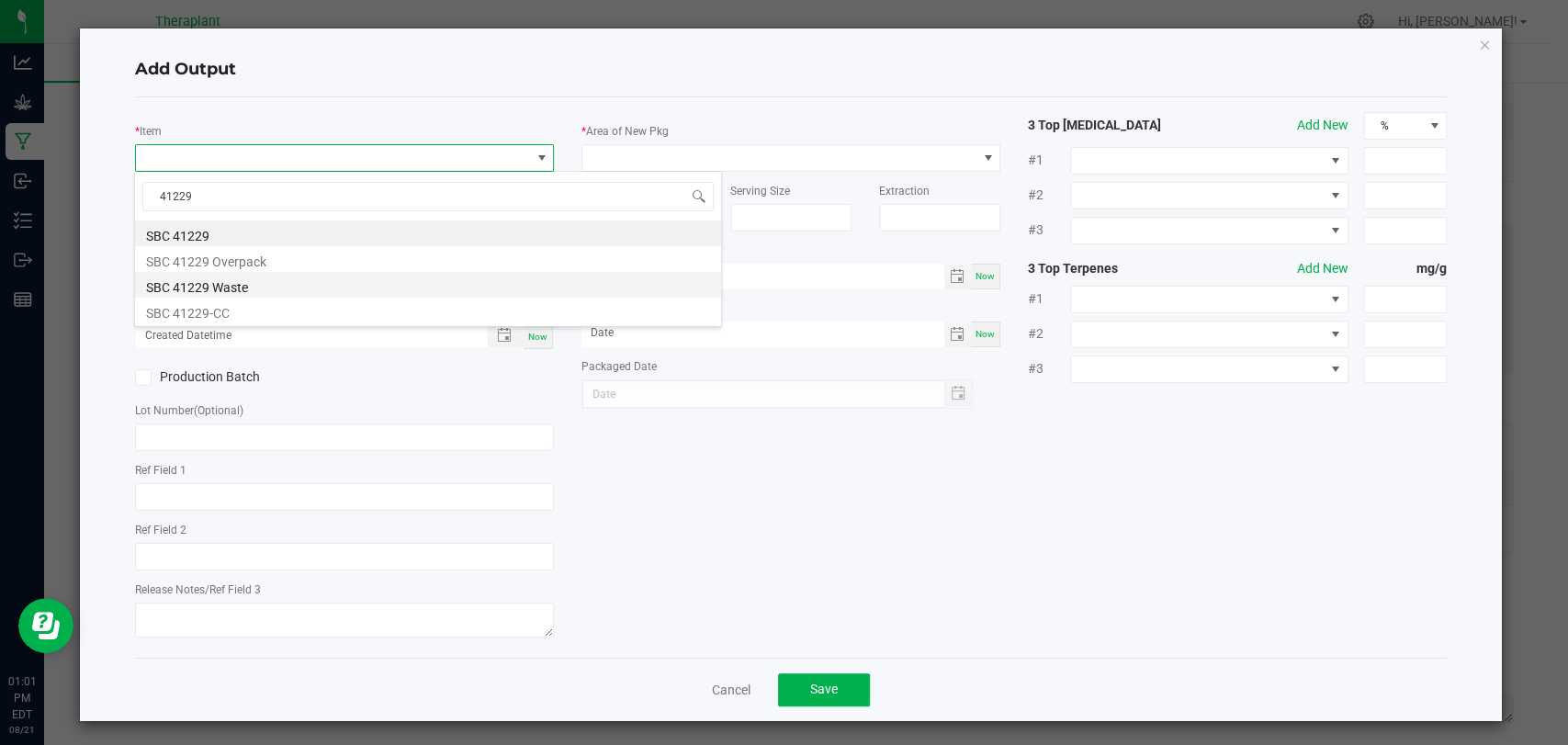
click at [243, 282] on li "SBC 41229 Waste" at bounding box center [427, 285] width 586 height 26
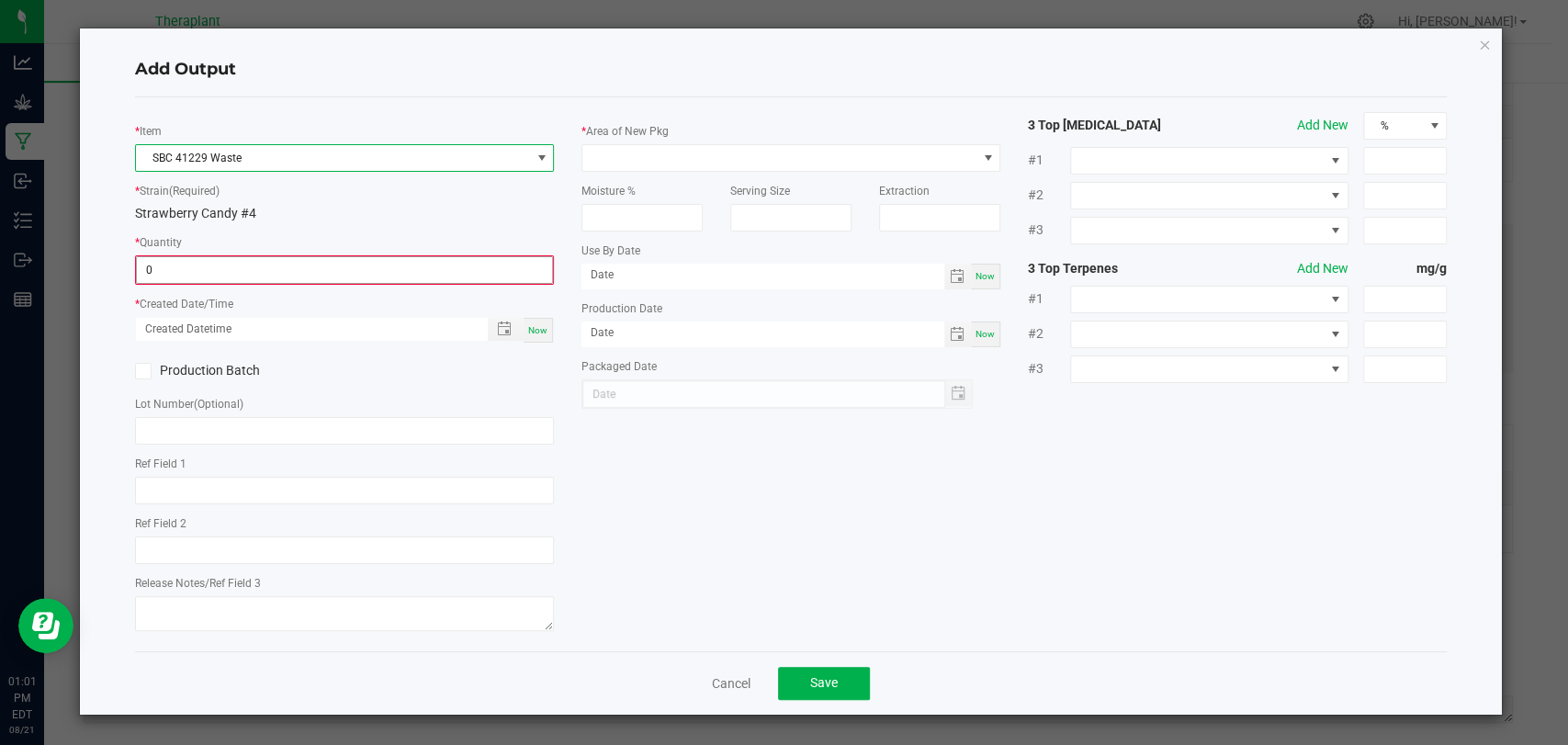
click at [243, 275] on input "0" at bounding box center [344, 270] width 415 height 26
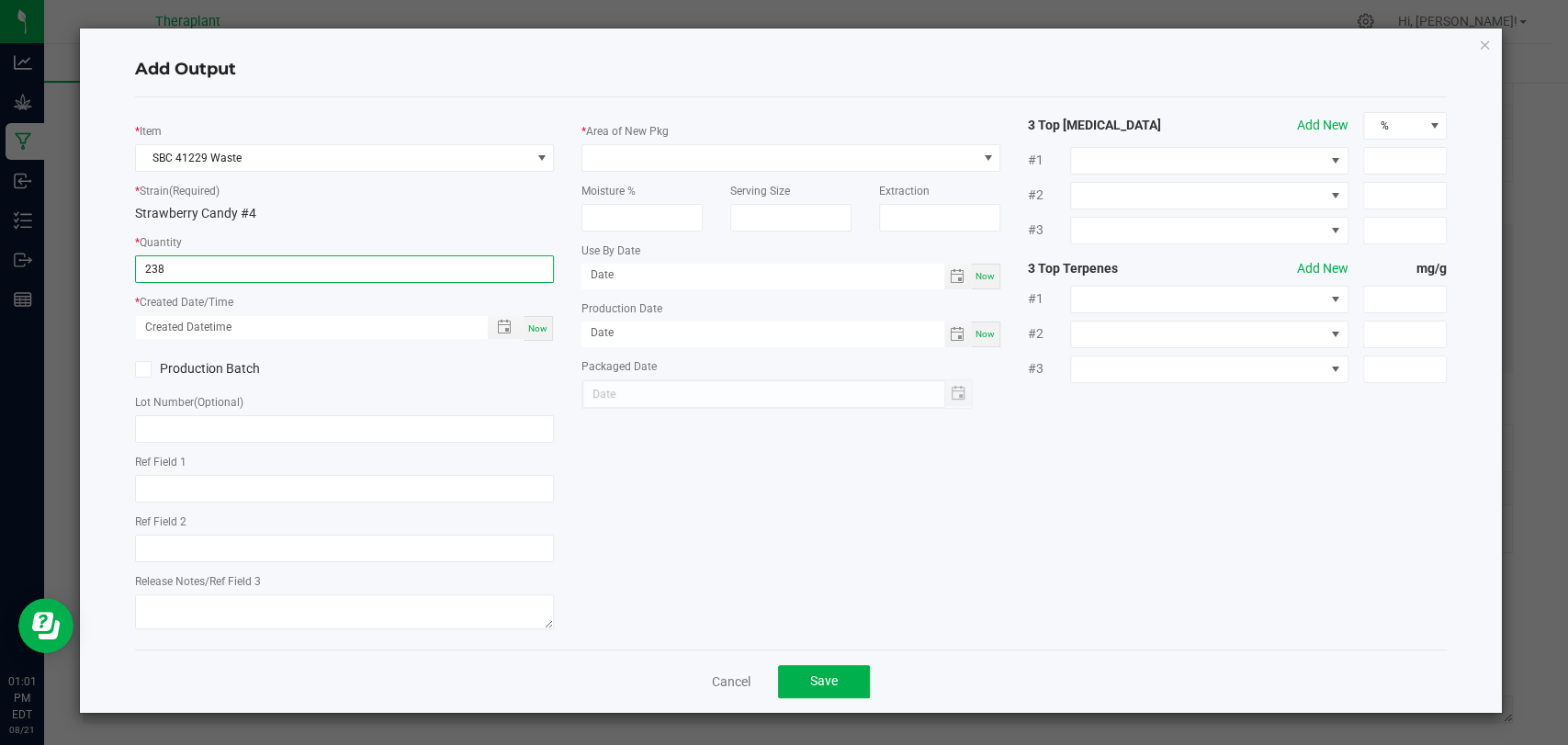
type input "238.0000 g"
click at [532, 323] on span "Now" at bounding box center [537, 328] width 19 height 10
type input "[DATE] 1:01 PM"
type input "[DATE]"
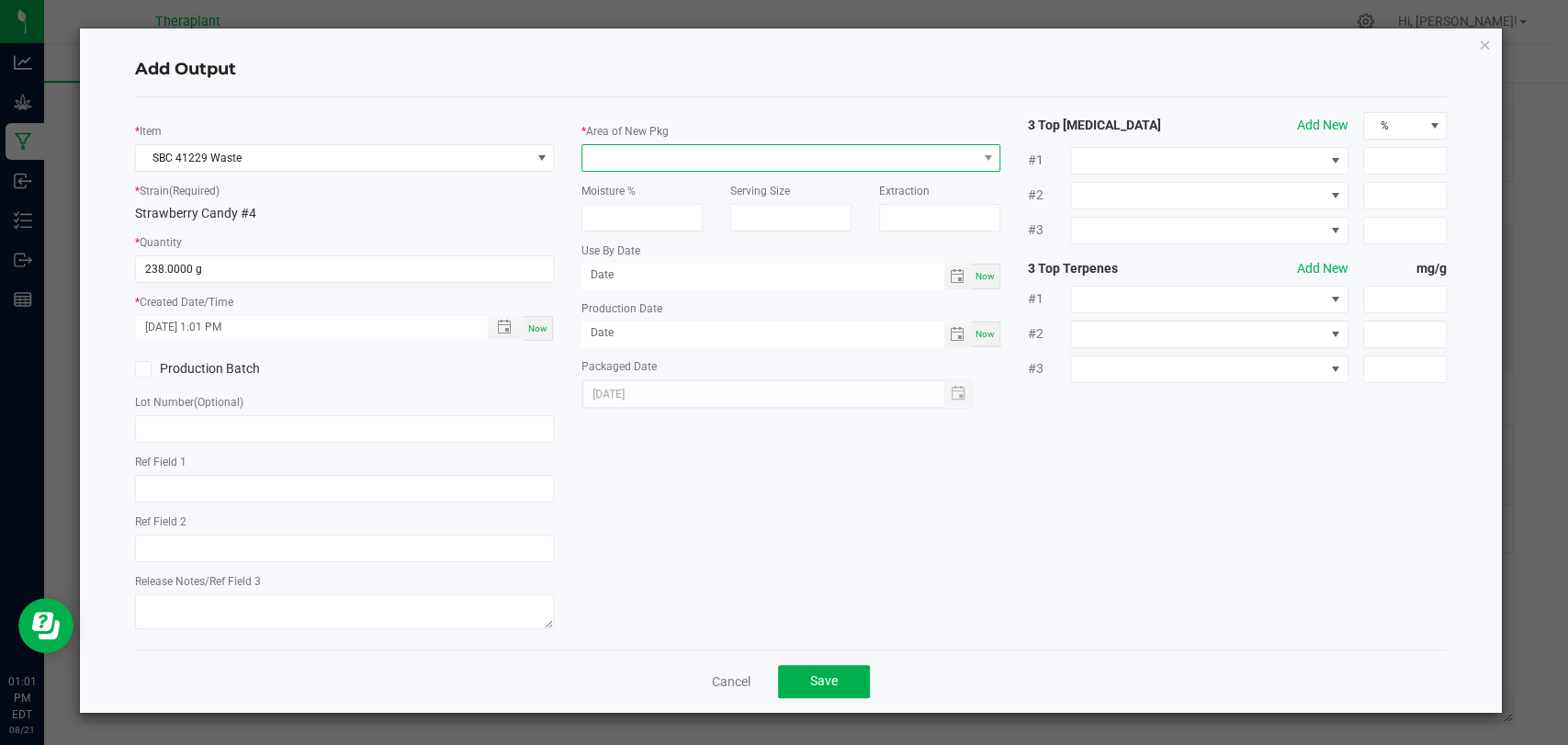
click at [620, 158] on span at bounding box center [779, 158] width 394 height 26
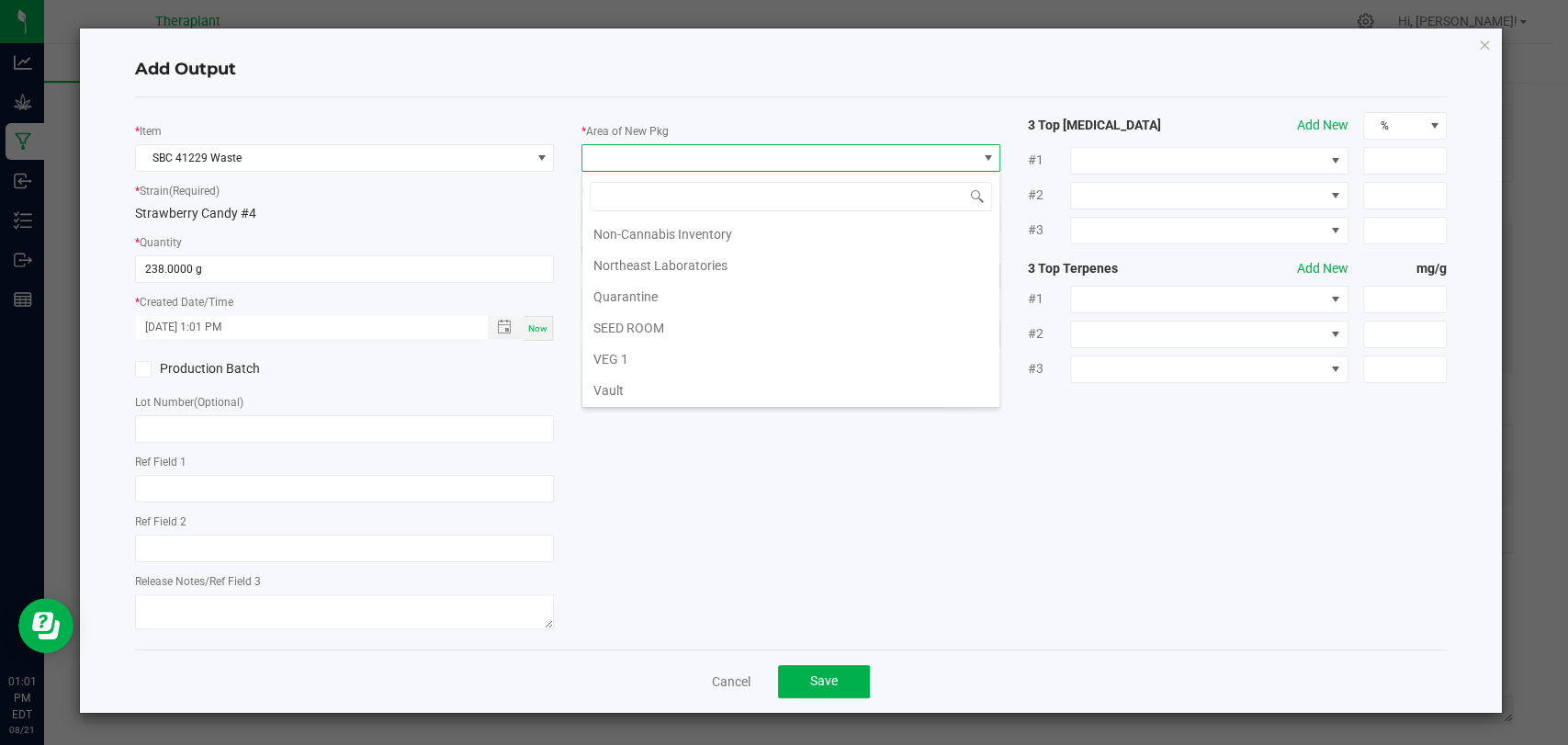
scroll to position [343, 0]
click at [628, 329] on li "Vault 2" at bounding box center [791, 330] width 417 height 31
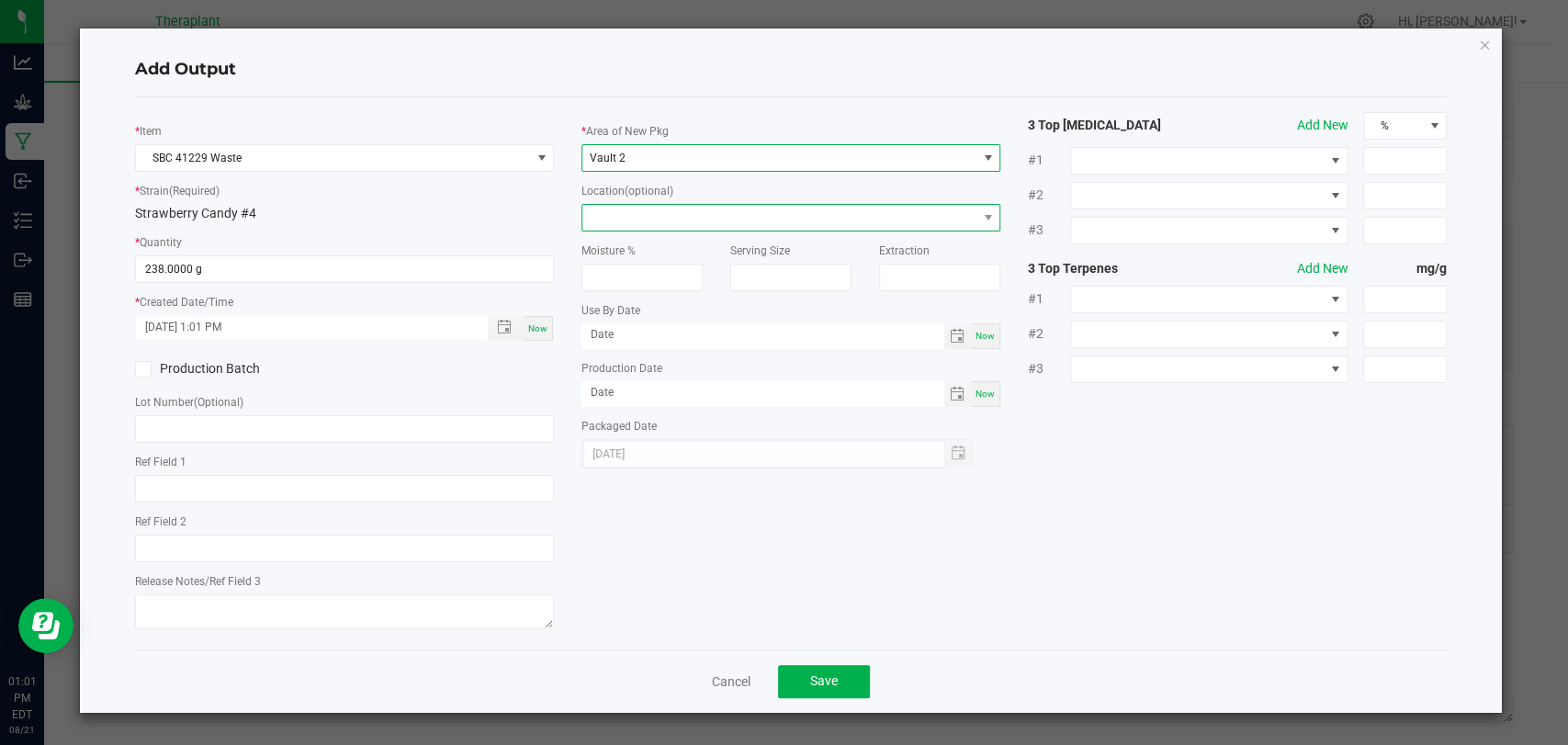
click at [642, 215] on span at bounding box center [779, 218] width 394 height 26
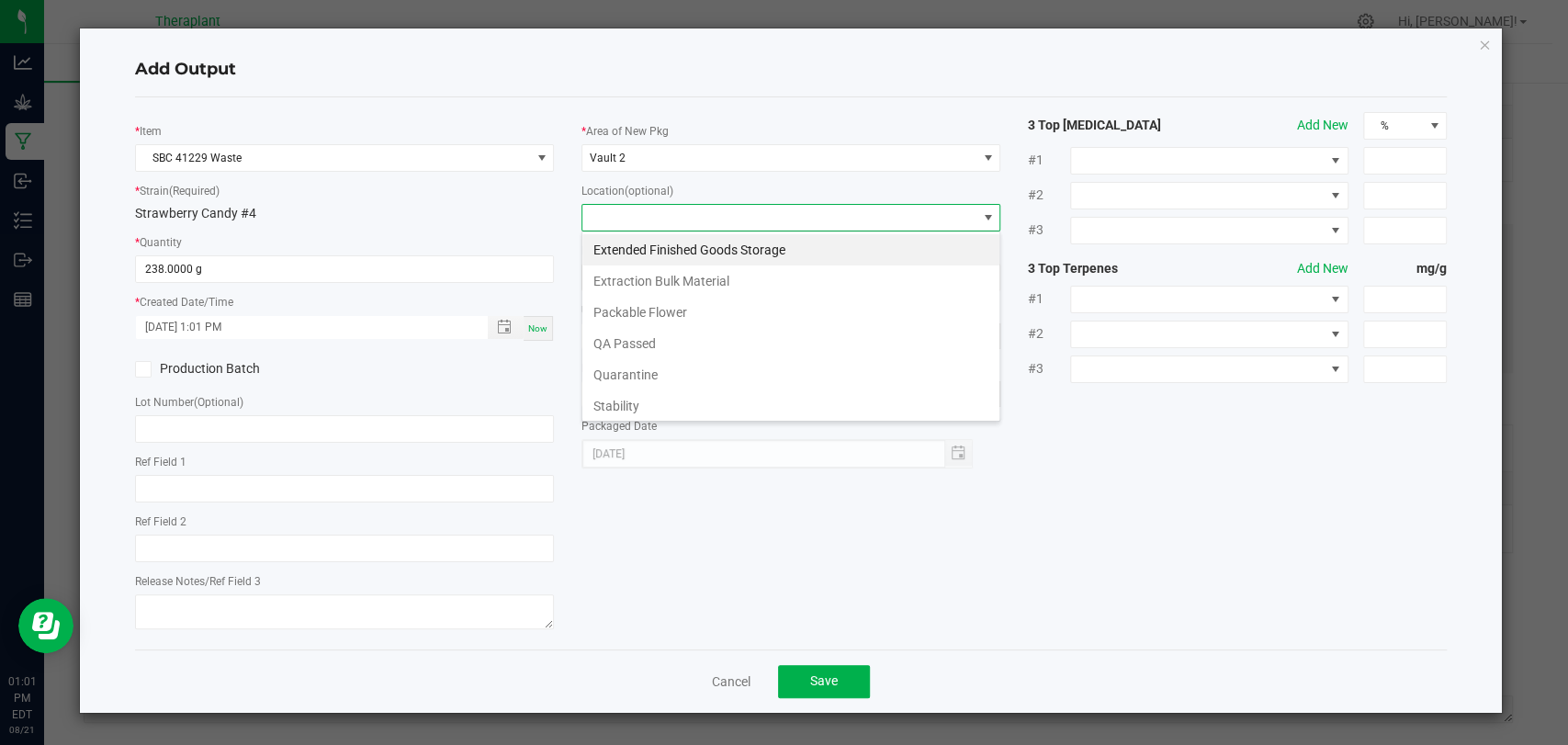
scroll to position [126, 0]
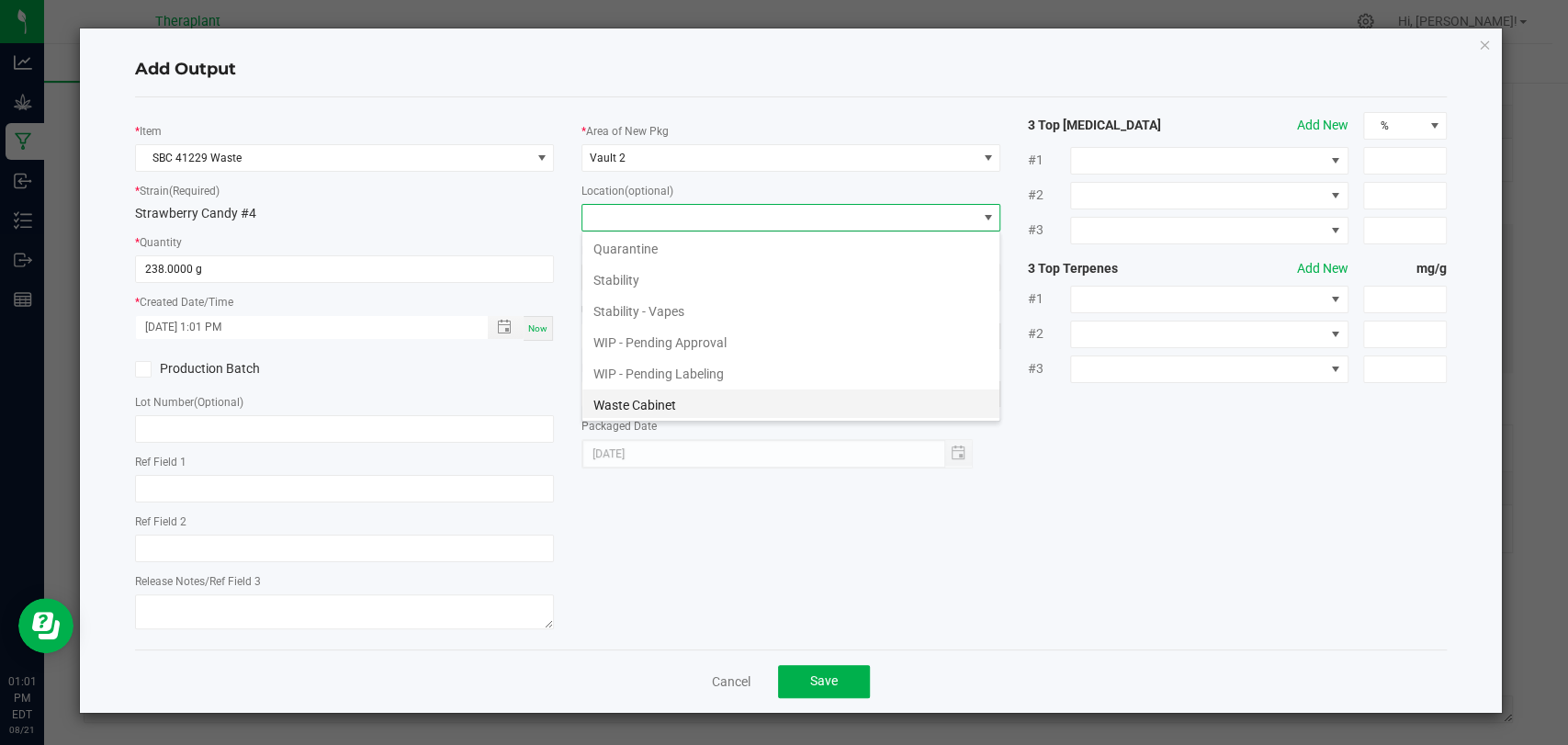
click at [647, 403] on li "Waste Cabinet" at bounding box center [791, 405] width 417 height 31
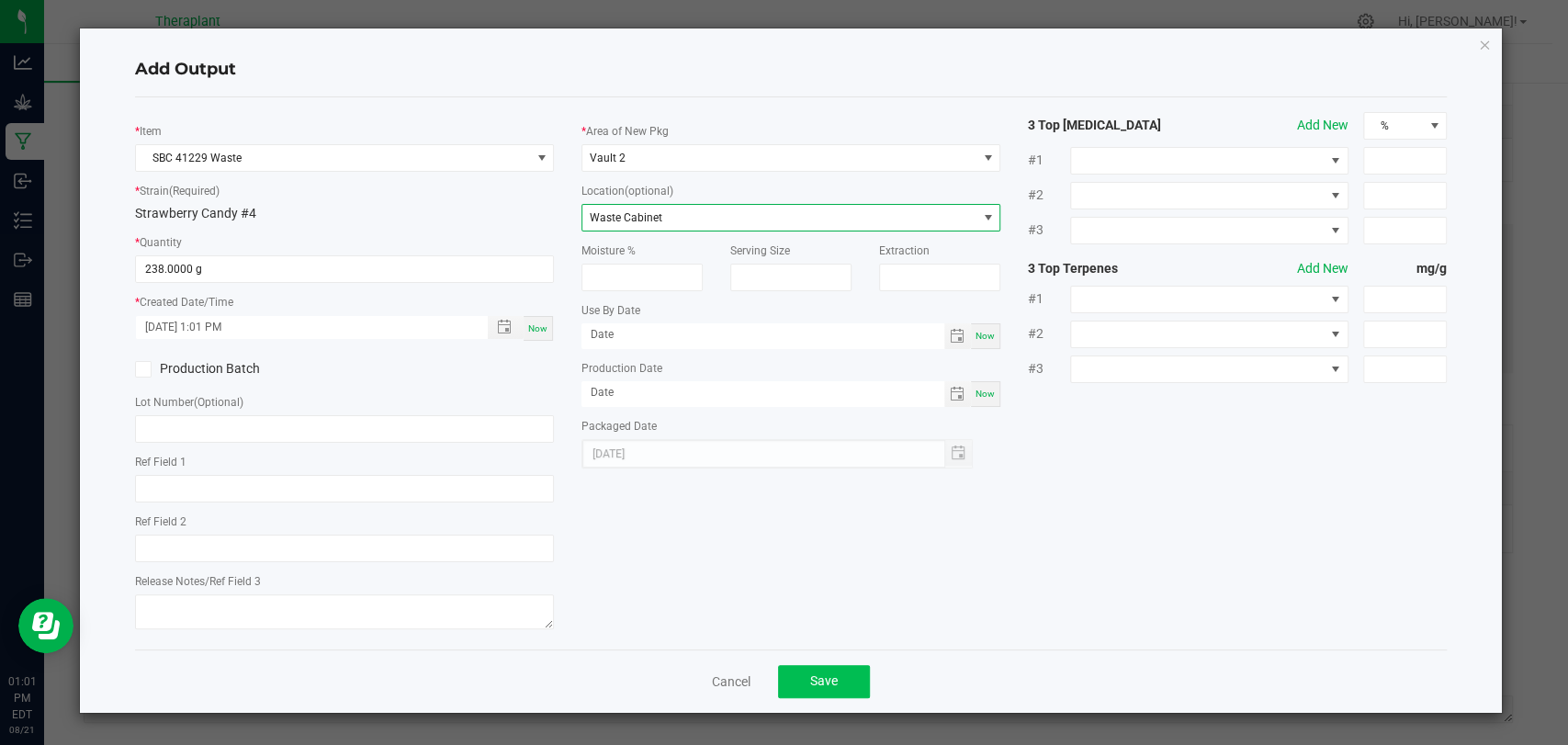
click at [818, 696] on div "Cancel Save" at bounding box center [791, 681] width 1312 height 64
click at [818, 684] on span "Save" at bounding box center [824, 681] width 28 height 15
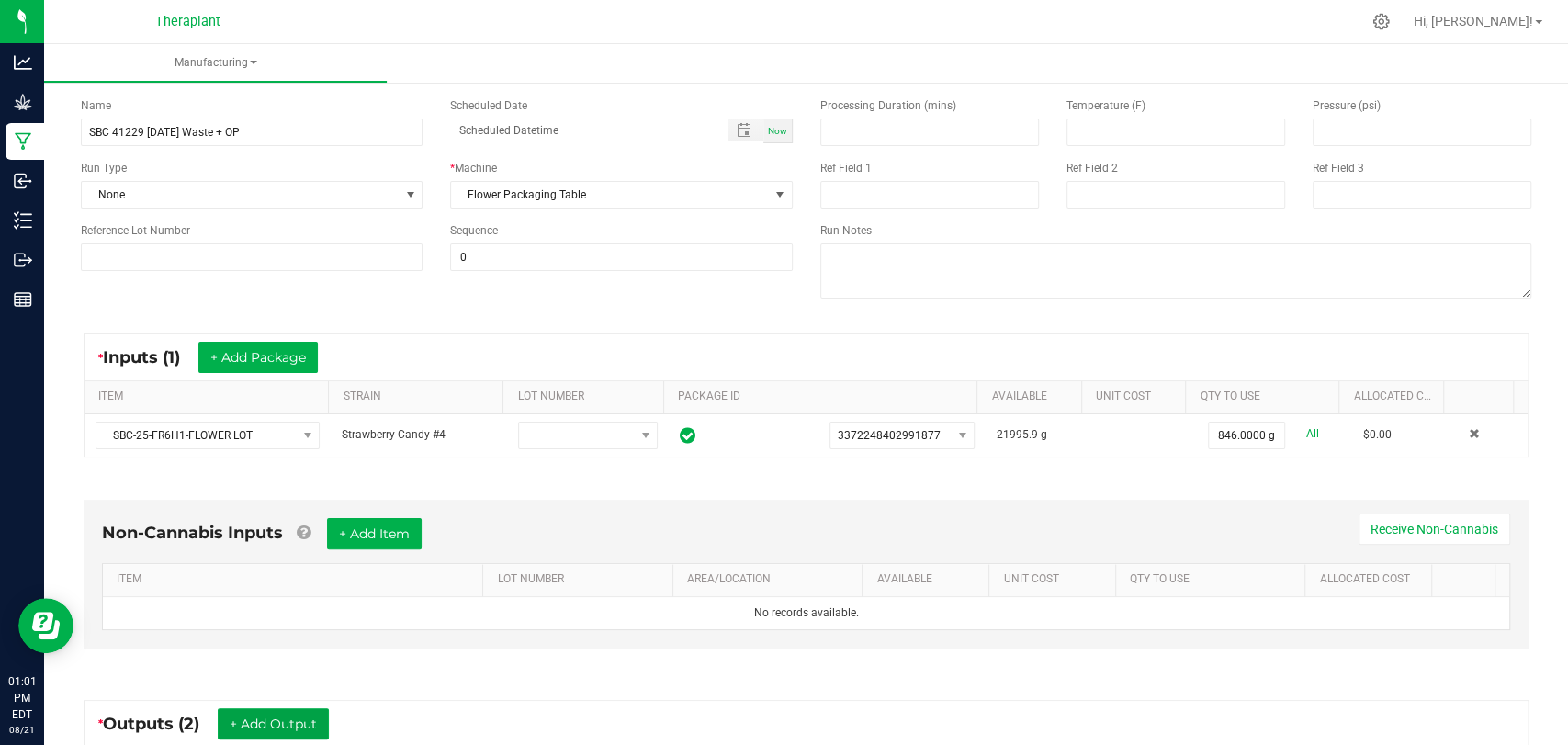
scroll to position [0, 0]
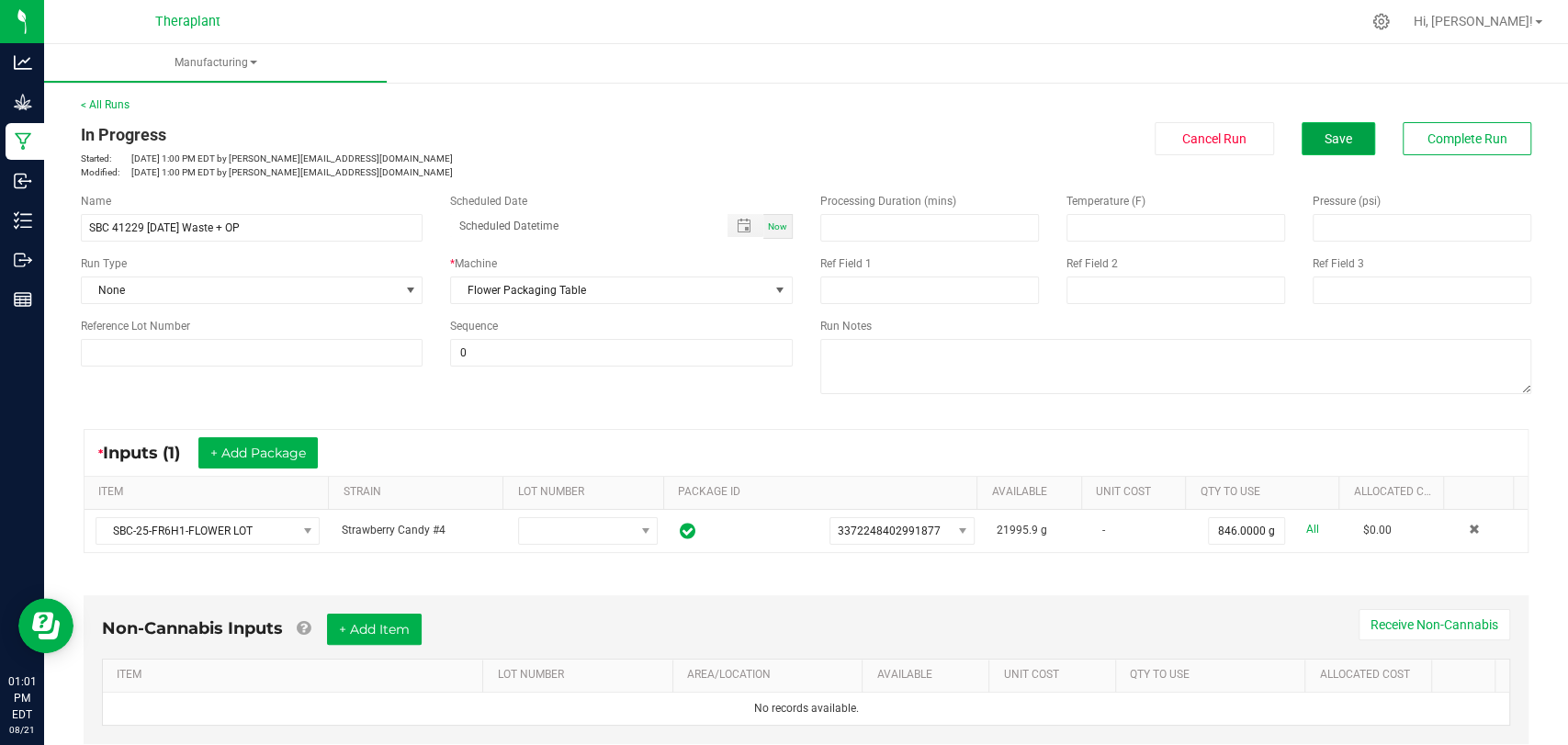
click at [1310, 148] on button "Save" at bounding box center [1339, 138] width 74 height 33
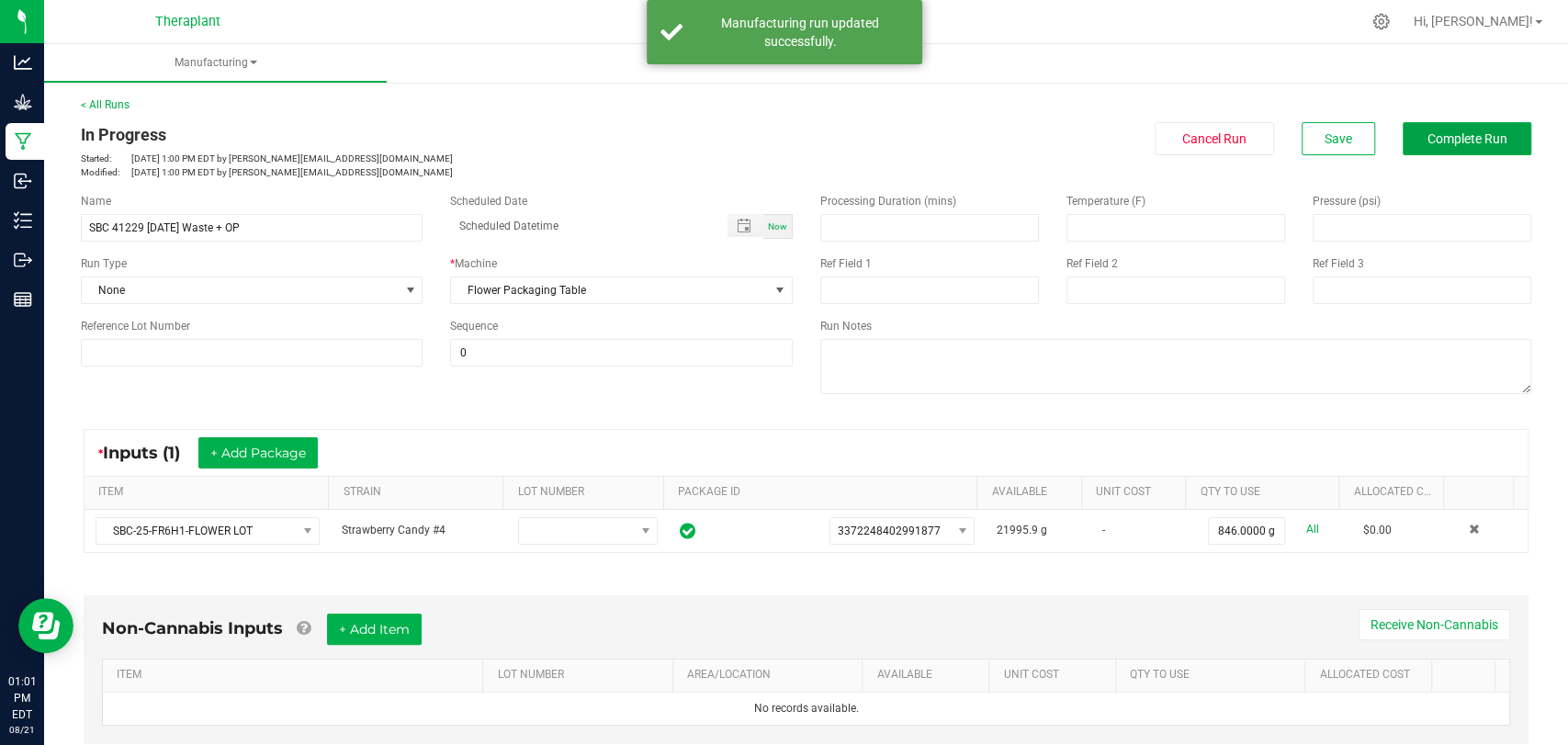
click at [1451, 142] on span "Complete Run" at bounding box center [1467, 138] width 80 height 15
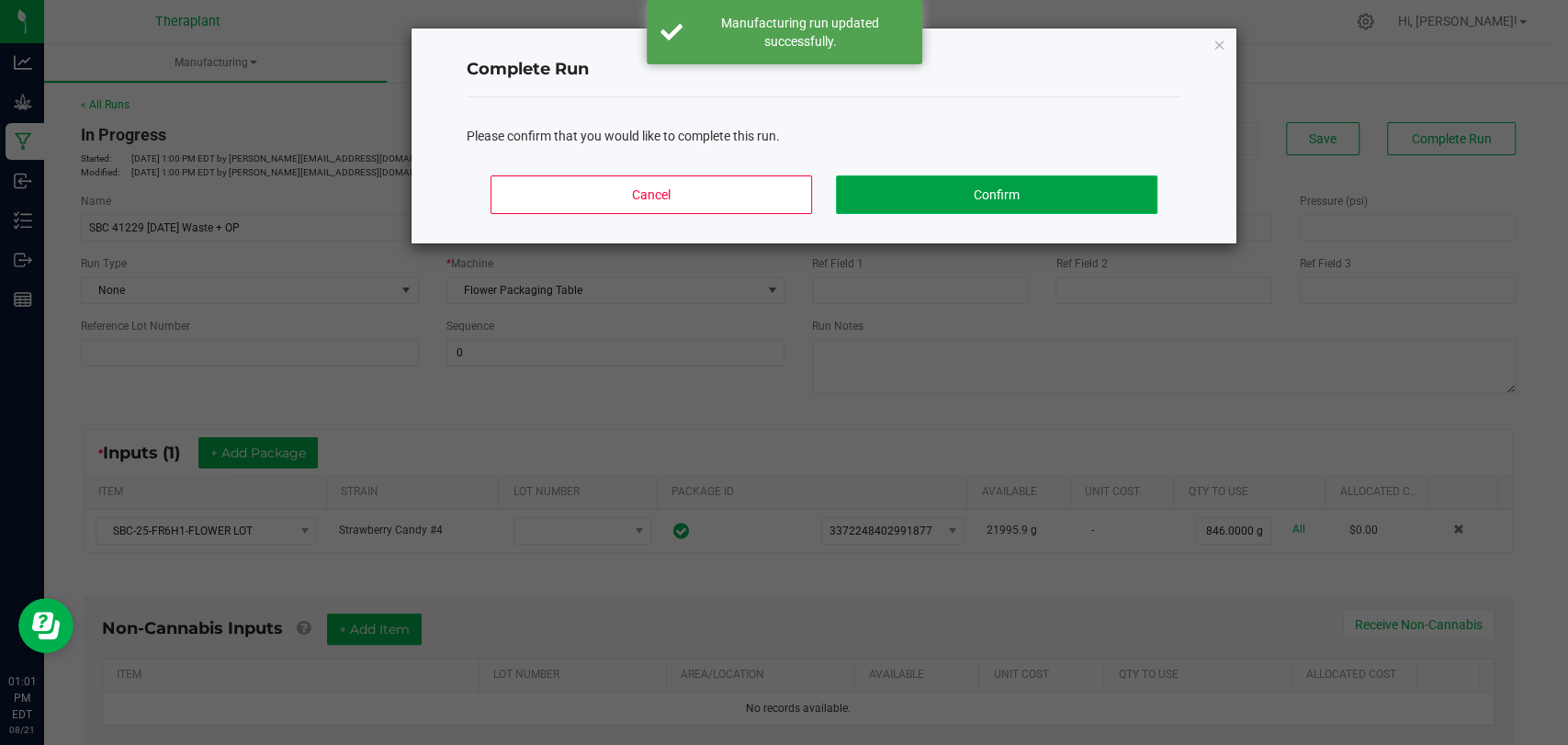
click at [1098, 194] on button "Confirm" at bounding box center [997, 195] width 321 height 39
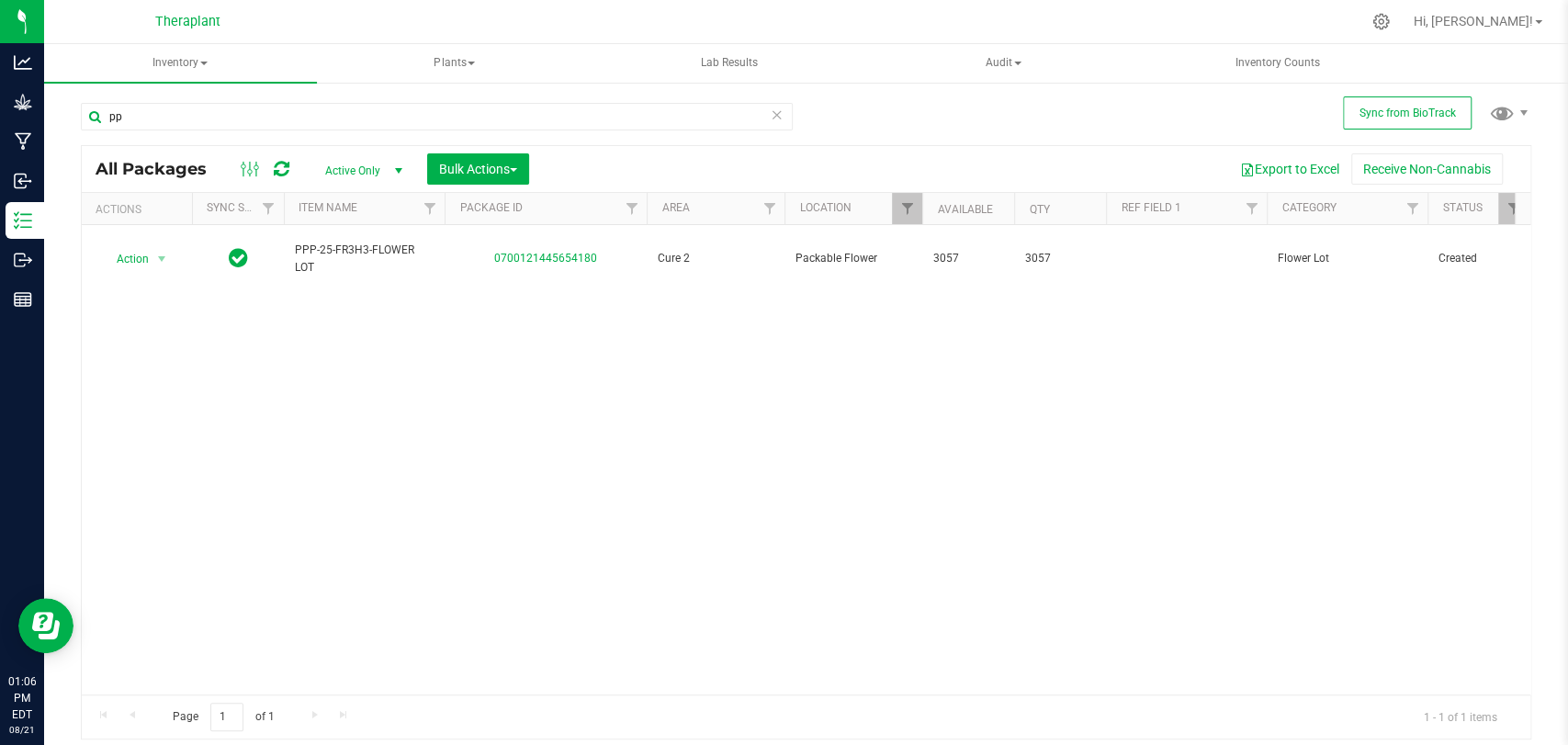
type input "p"
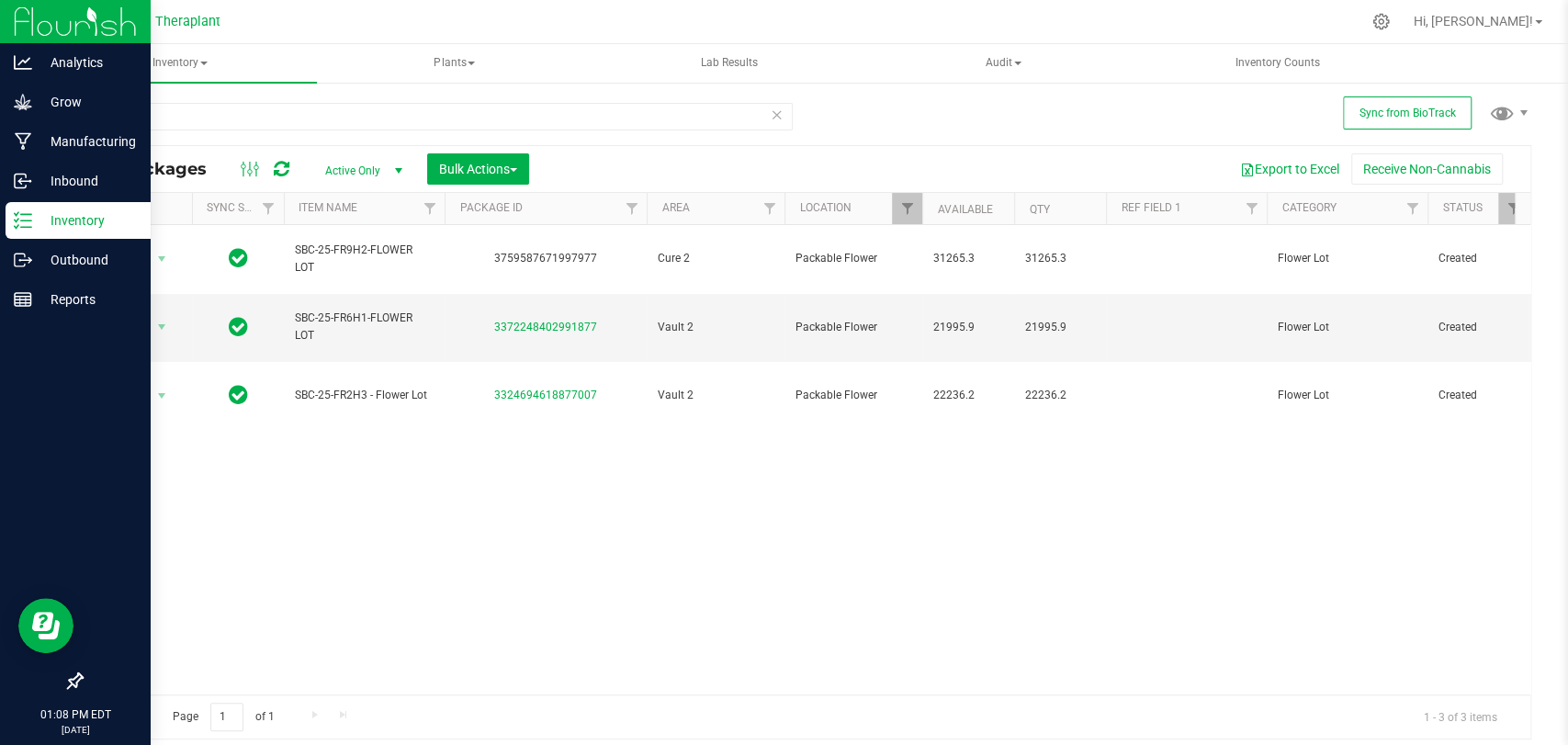
type input "sbc-25"
